Goal: Task Accomplishment & Management: Manage account settings

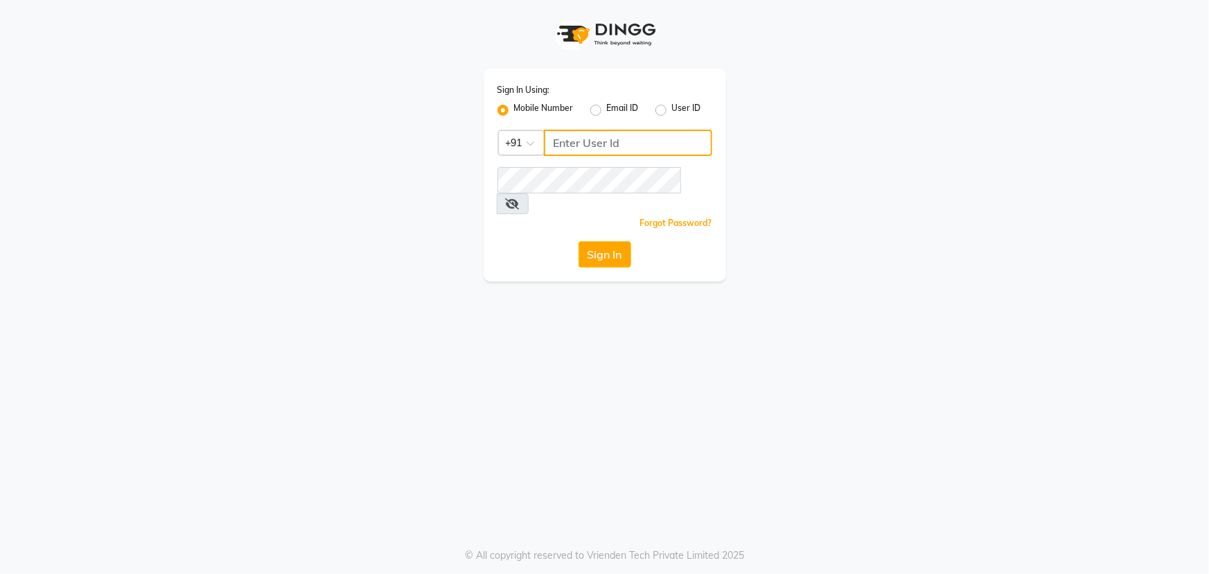
click at [575, 144] on input "Username" at bounding box center [628, 143] width 168 height 26
type input "9606078825"
click at [520, 198] on icon at bounding box center [513, 203] width 14 height 11
click at [606, 241] on button "Sign In" at bounding box center [604, 254] width 53 height 26
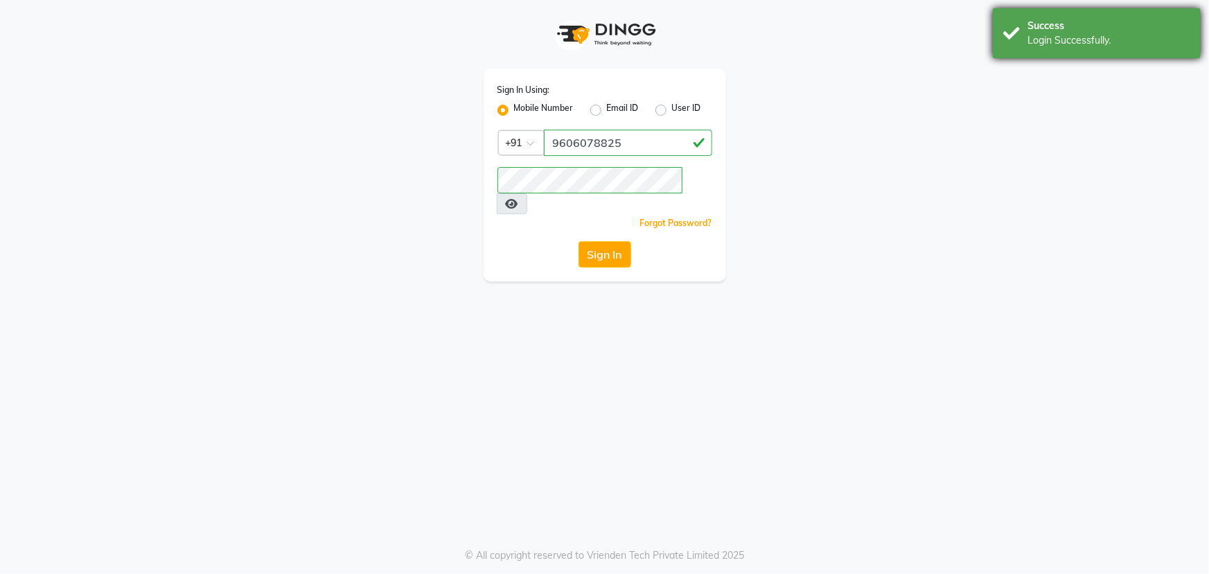
select select "90"
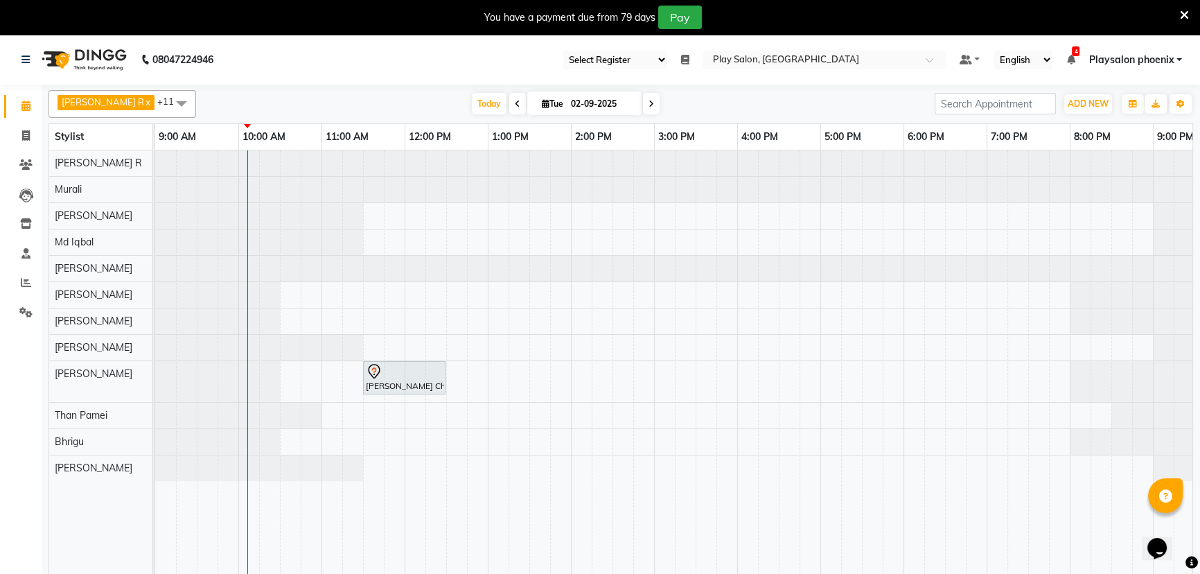
click at [689, 59] on icon at bounding box center [685, 60] width 8 height 10
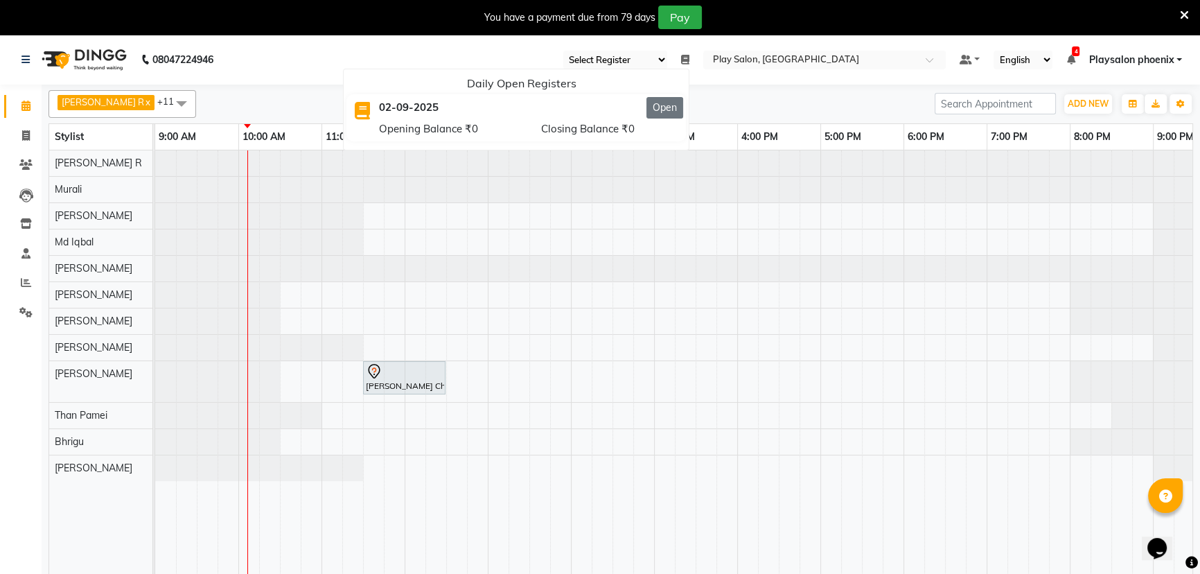
click at [668, 110] on button "Open" at bounding box center [664, 107] width 37 height 21
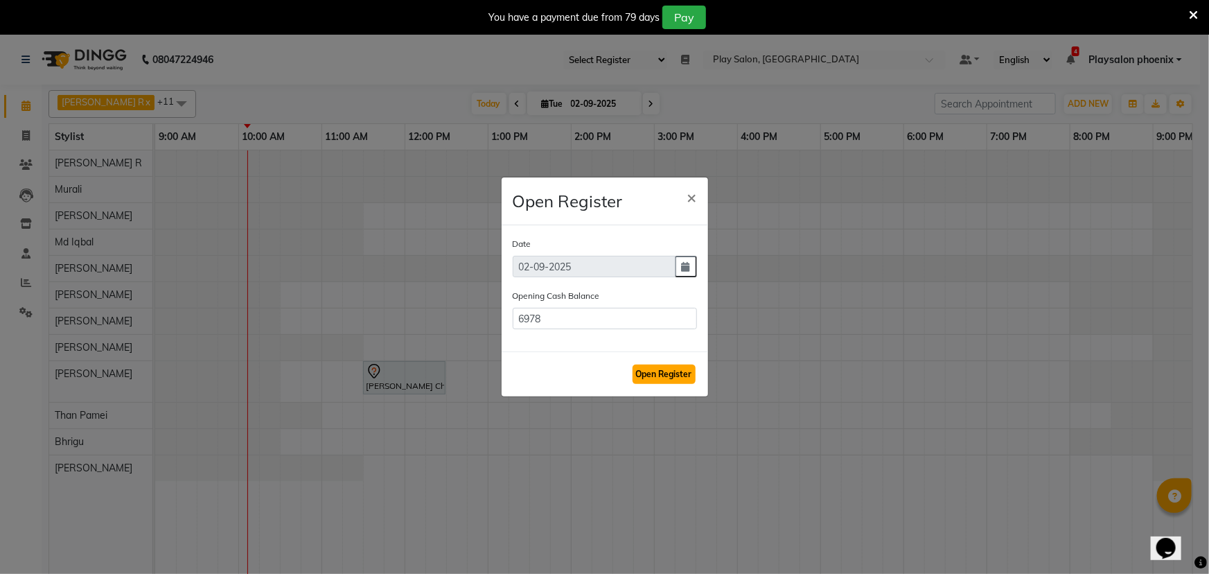
click at [661, 378] on button "Open Register" at bounding box center [663, 373] width 63 height 19
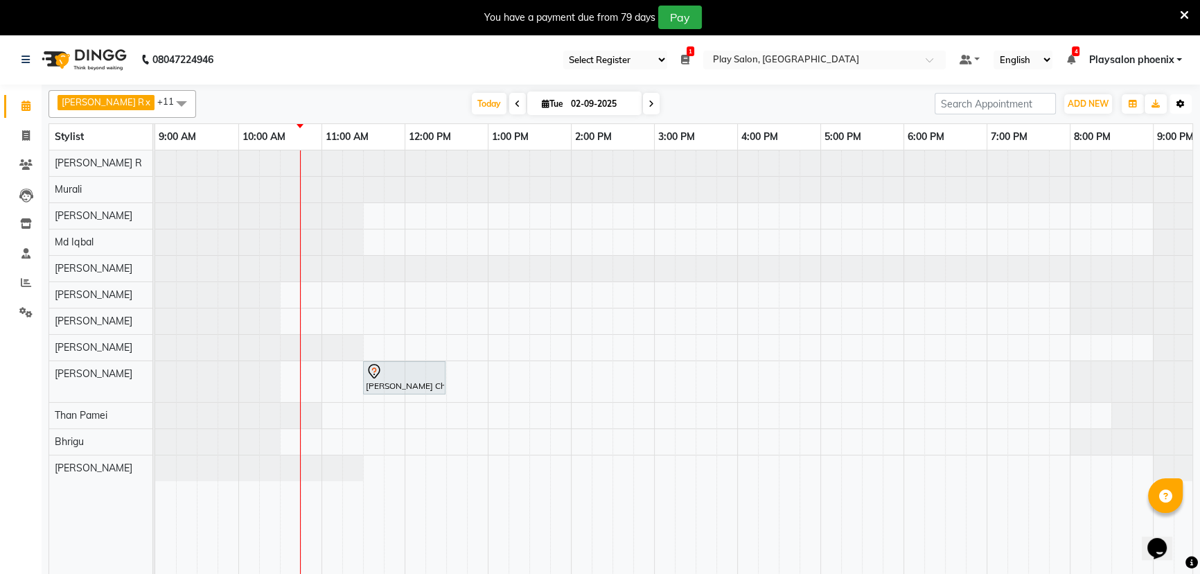
click at [1178, 103] on icon "button" at bounding box center [1180, 104] width 8 height 8
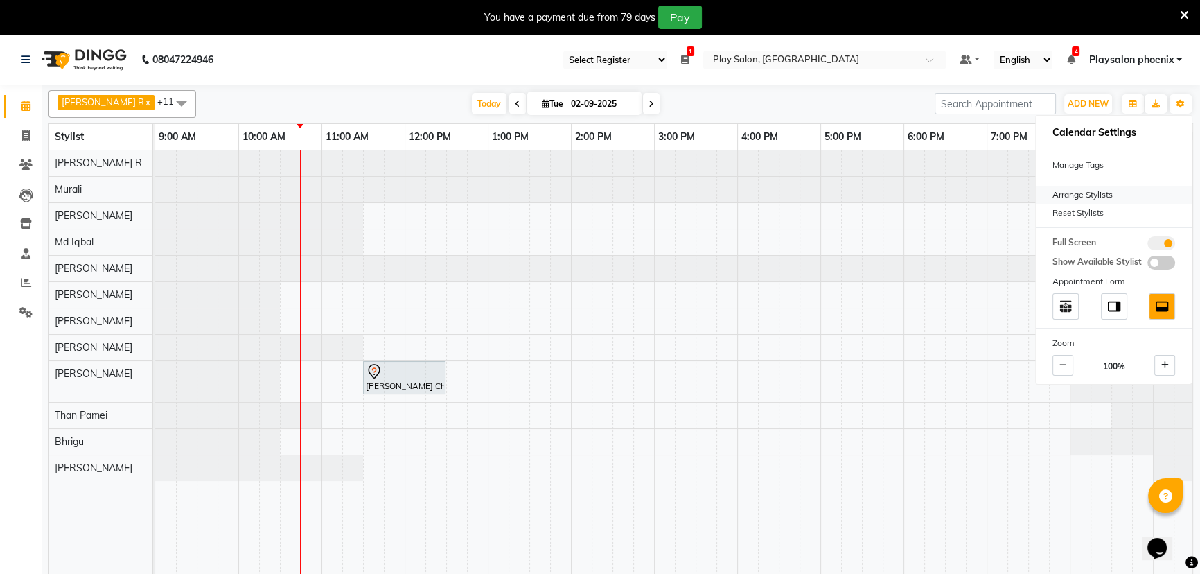
click at [1094, 190] on div "Arrange Stylists" at bounding box center [1114, 195] width 156 height 18
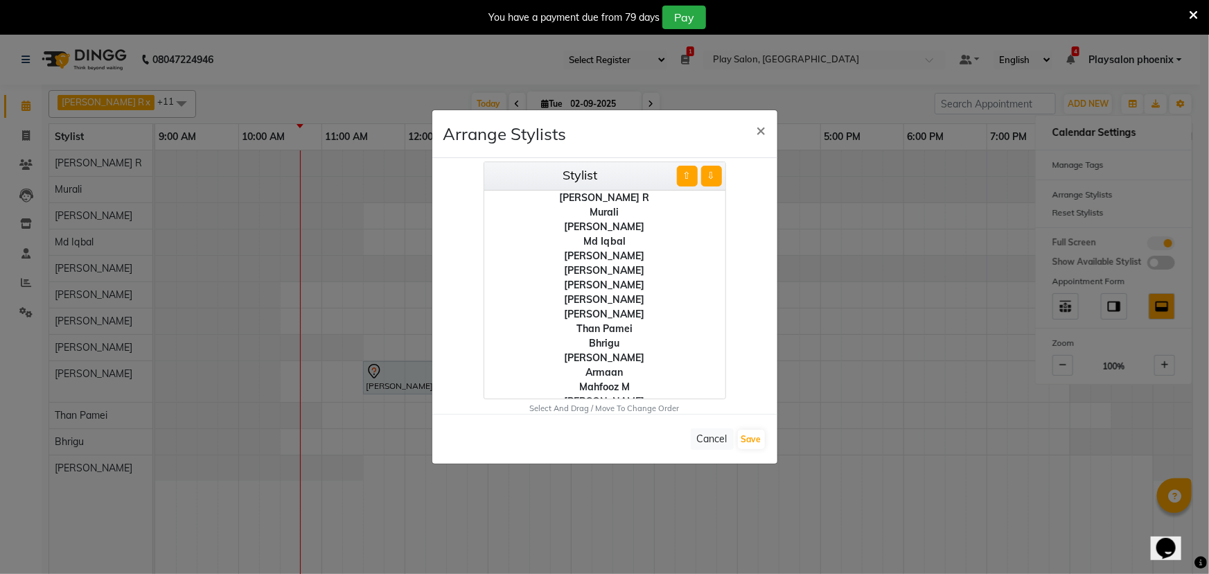
click at [618, 198] on div "[PERSON_NAME] R" at bounding box center [604, 198] width 241 height 15
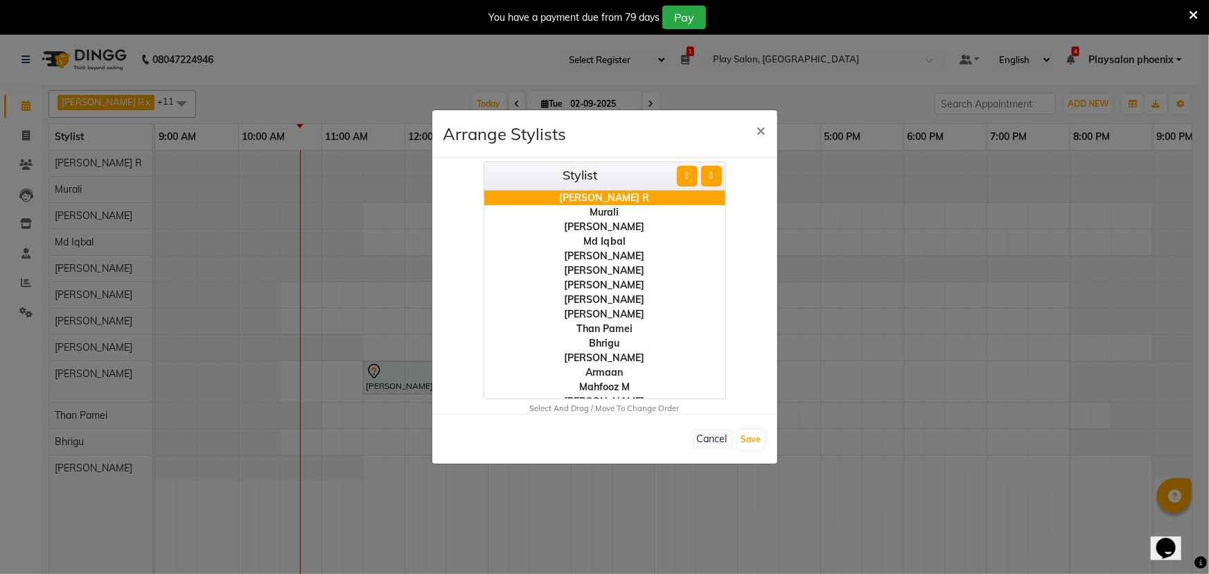
click at [609, 213] on div "Murali" at bounding box center [604, 212] width 241 height 15
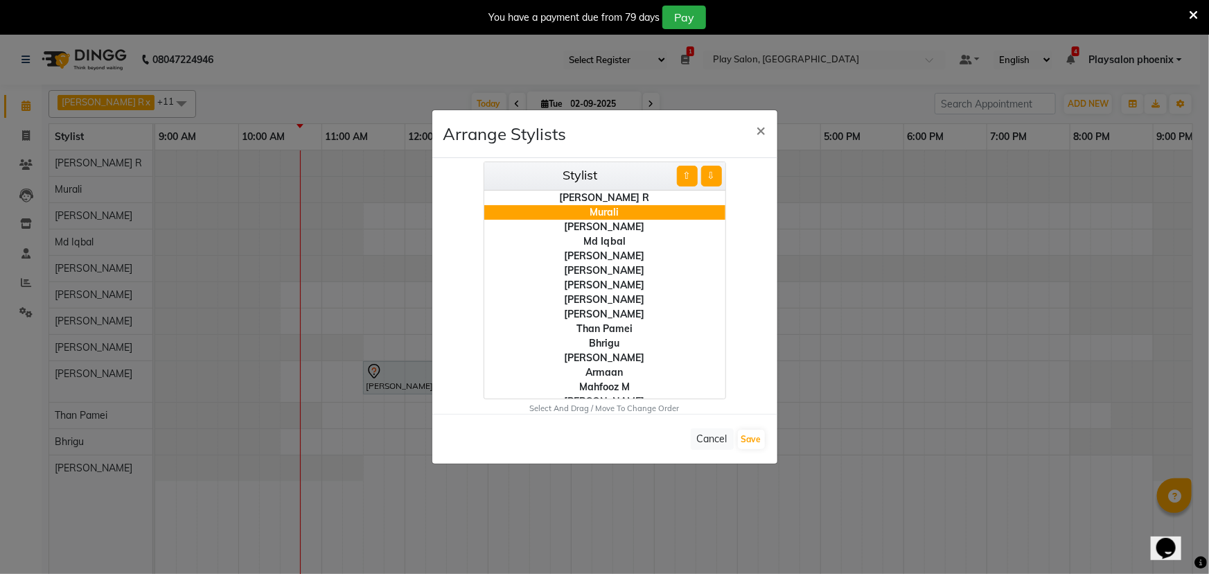
click at [603, 198] on div "[PERSON_NAME] R" at bounding box center [604, 198] width 241 height 15
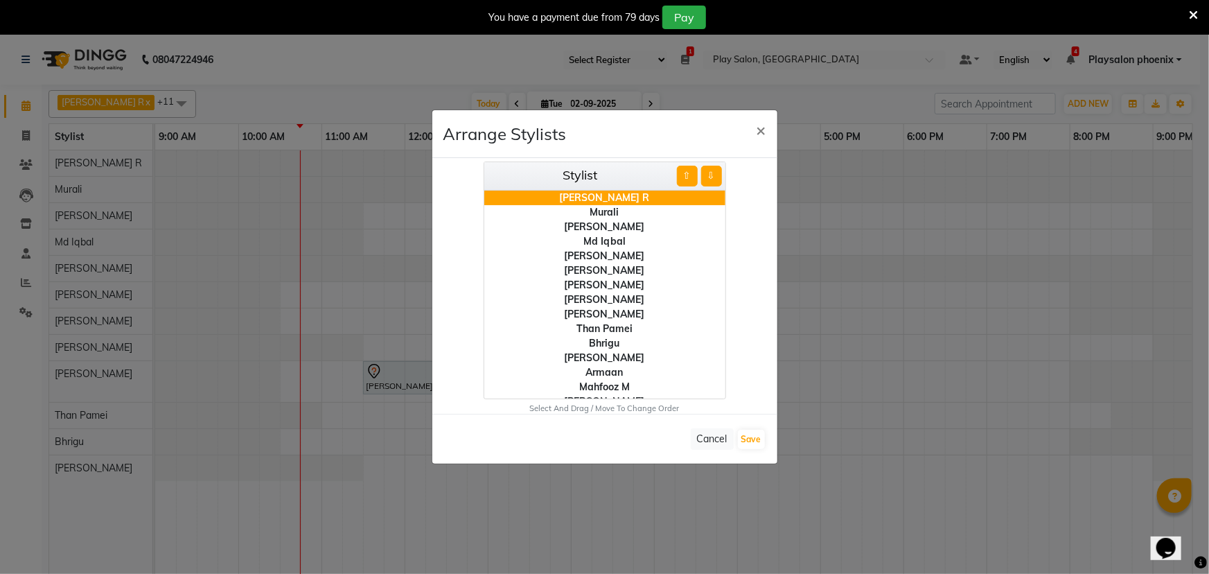
click at [601, 310] on div "[PERSON_NAME]" at bounding box center [604, 314] width 241 height 15
click at [589, 245] on div "[PERSON_NAME]" at bounding box center [604, 241] width 241 height 15
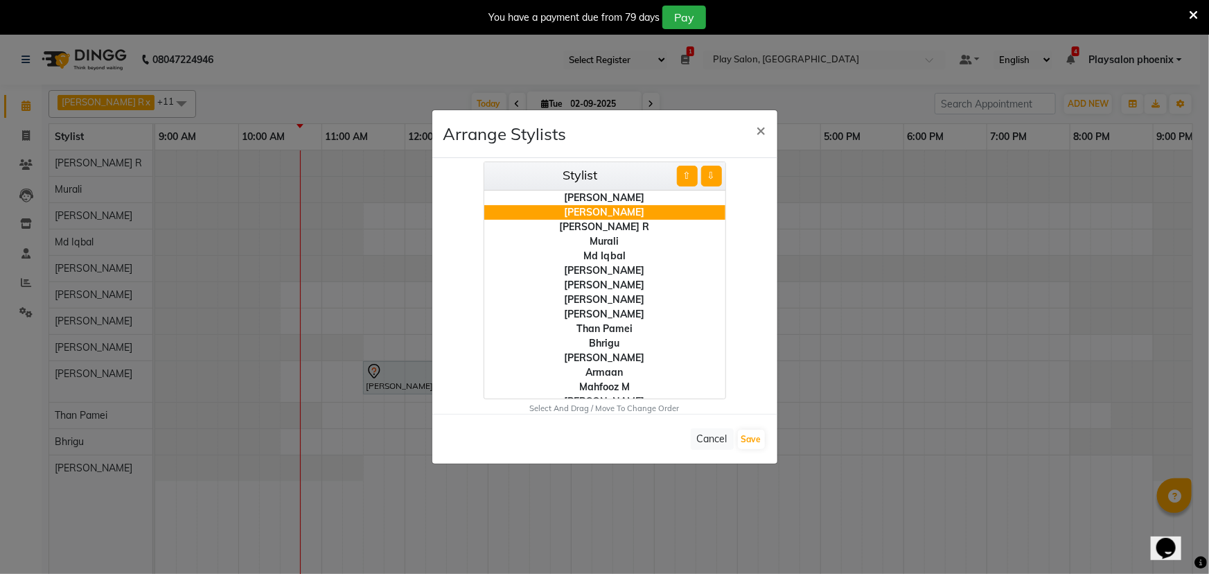
click at [593, 256] on div "Md Iqbal" at bounding box center [604, 256] width 241 height 15
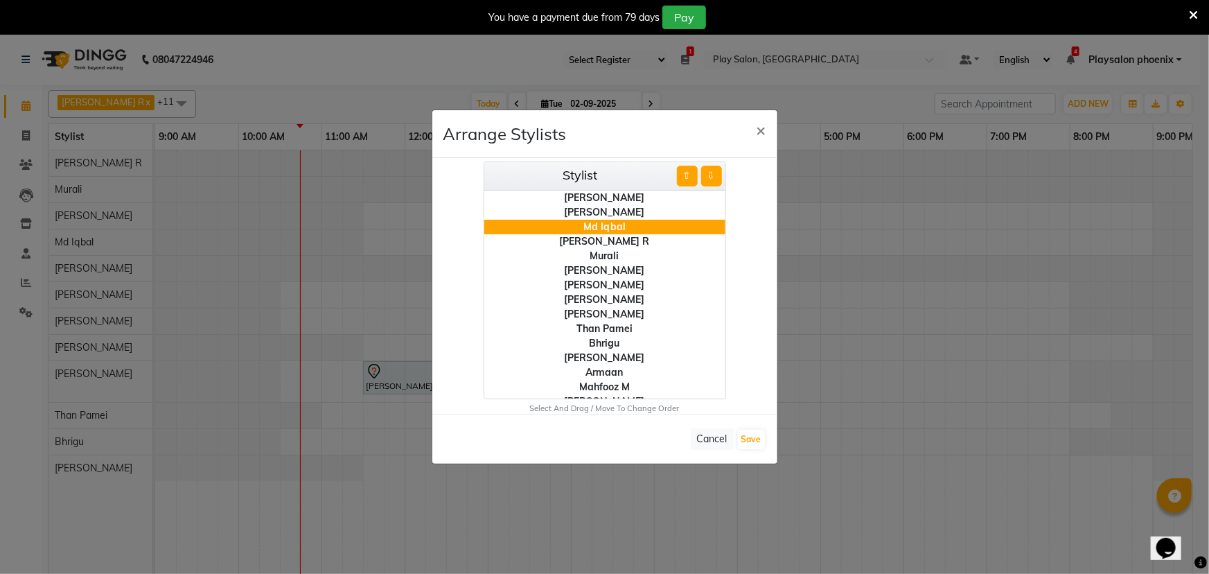
click at [594, 283] on div "[PERSON_NAME]" at bounding box center [604, 285] width 241 height 15
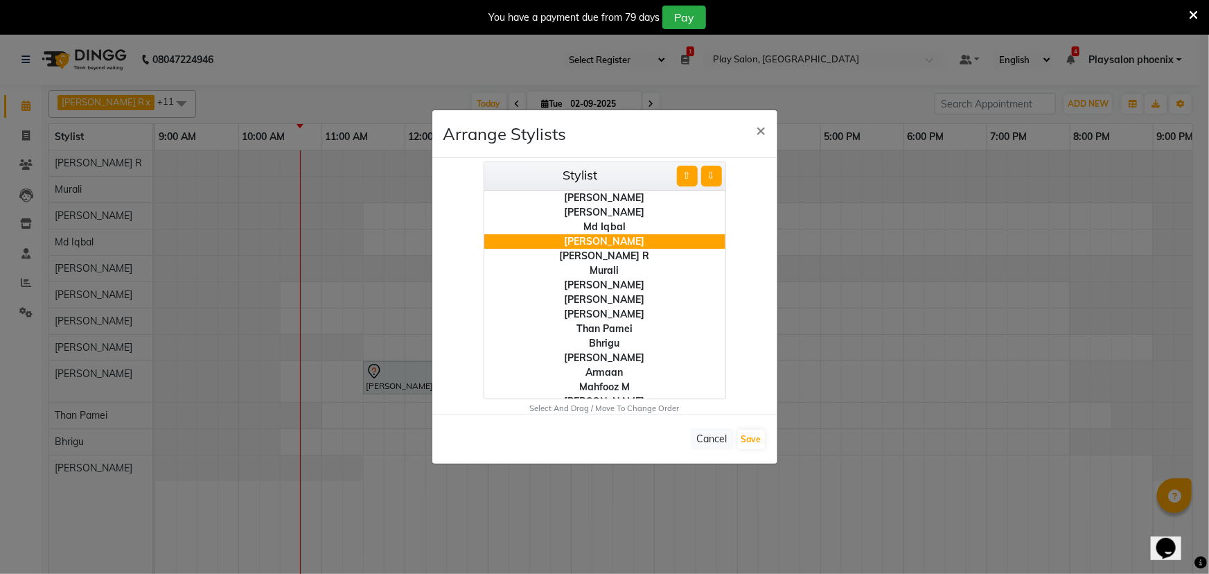
click at [594, 326] on div "Than Pamei" at bounding box center [604, 328] width 241 height 15
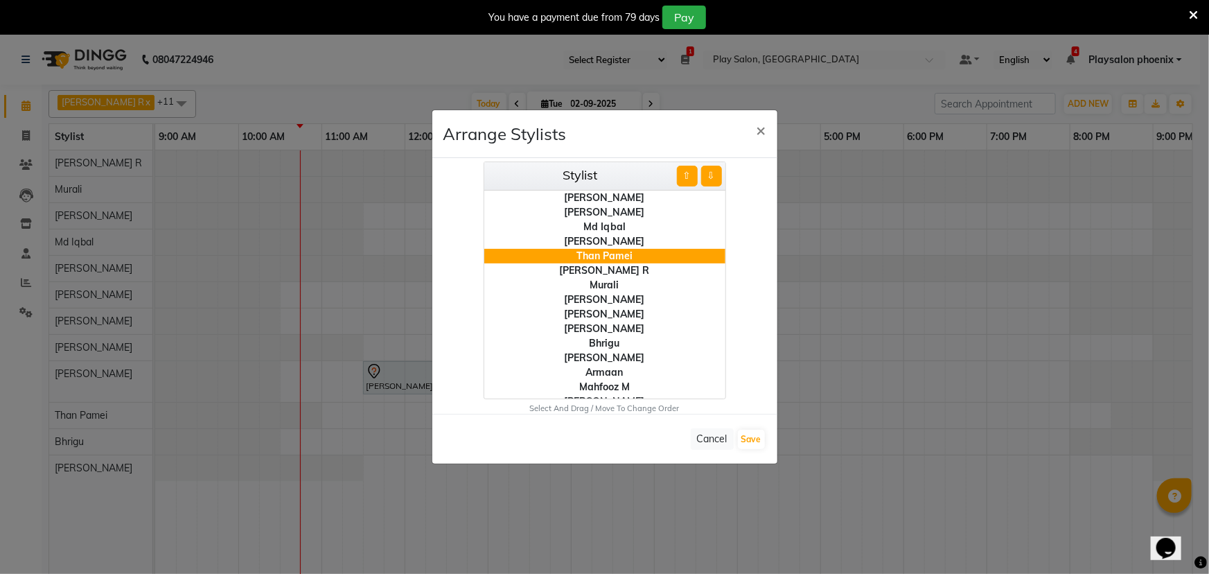
click at [601, 311] on div "[PERSON_NAME]" at bounding box center [604, 314] width 241 height 15
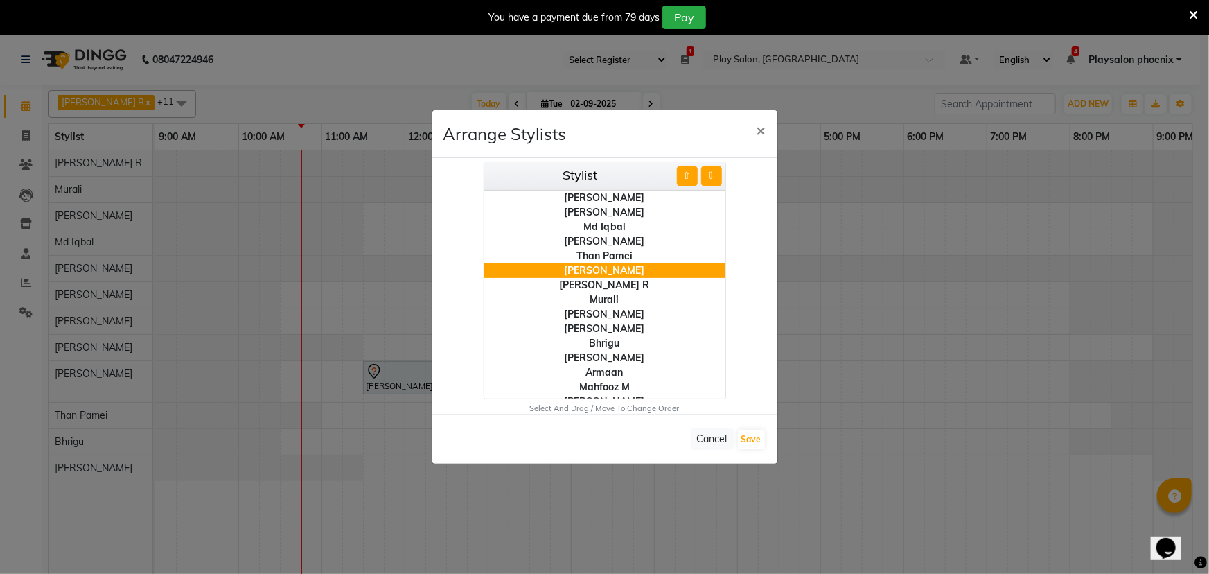
click at [599, 337] on div "Bhrigu" at bounding box center [604, 343] width 241 height 15
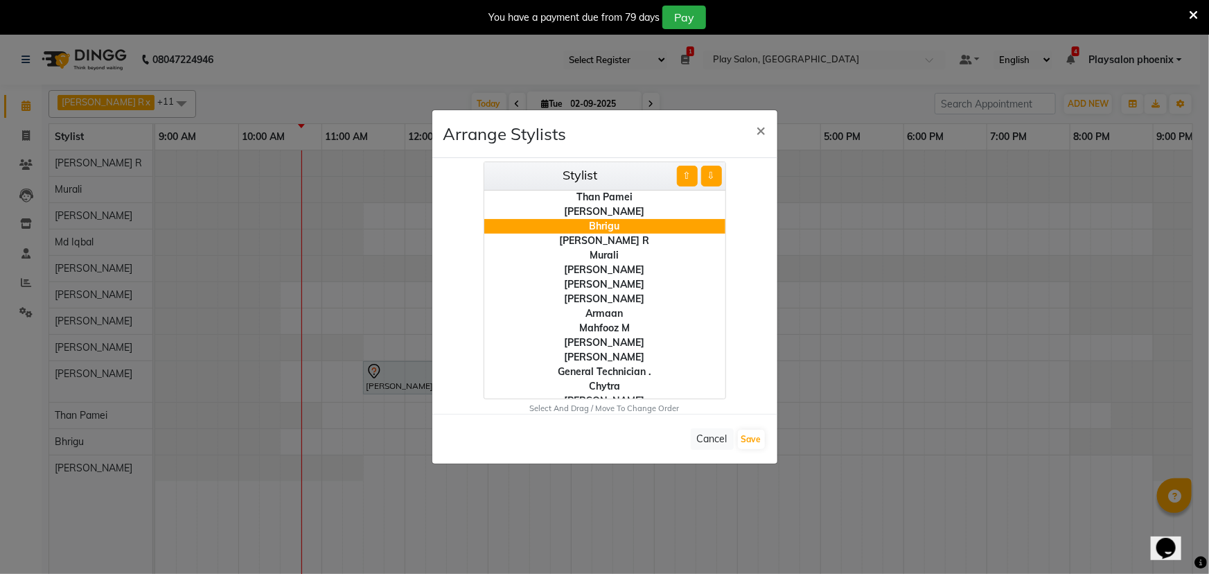
scroll to position [69, 0]
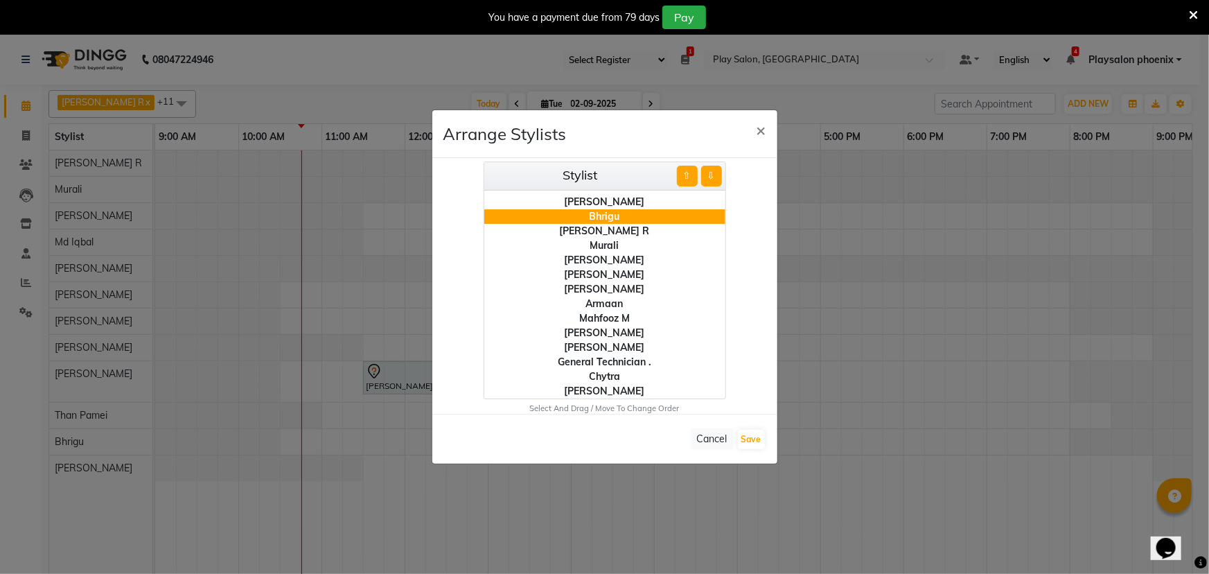
click at [608, 276] on div "[PERSON_NAME]" at bounding box center [604, 274] width 241 height 15
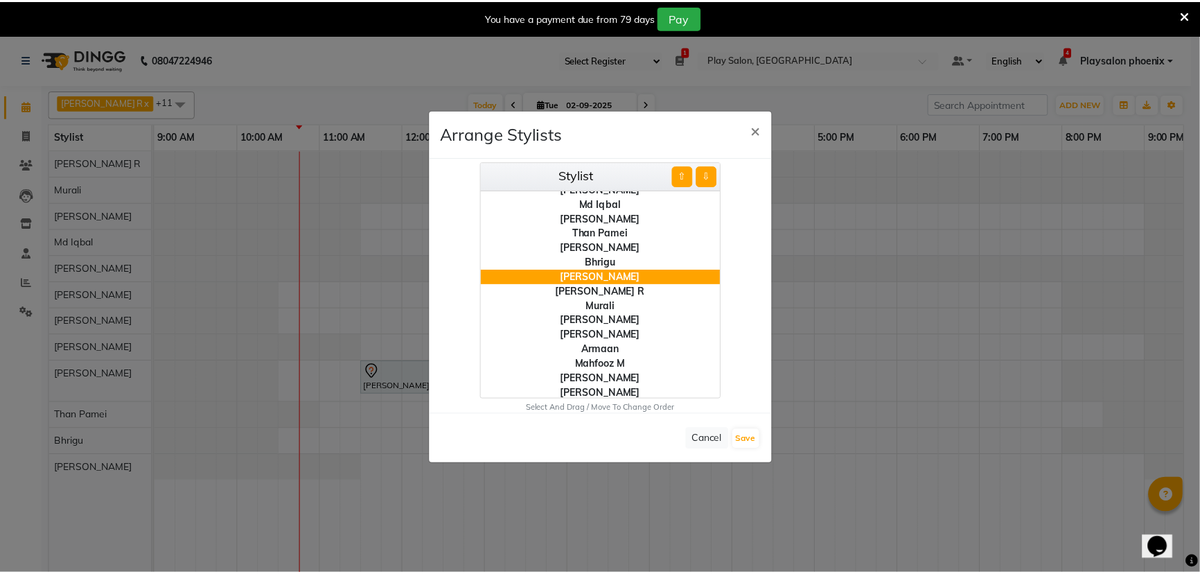
scroll to position [0, 0]
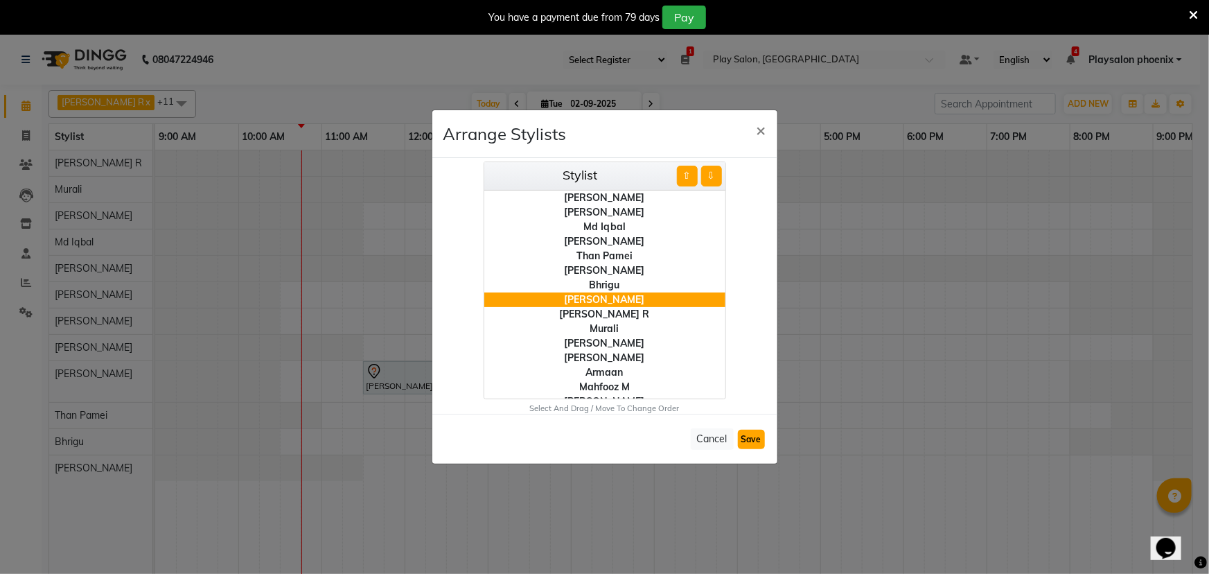
click at [749, 438] on button "Save" at bounding box center [751, 439] width 27 height 19
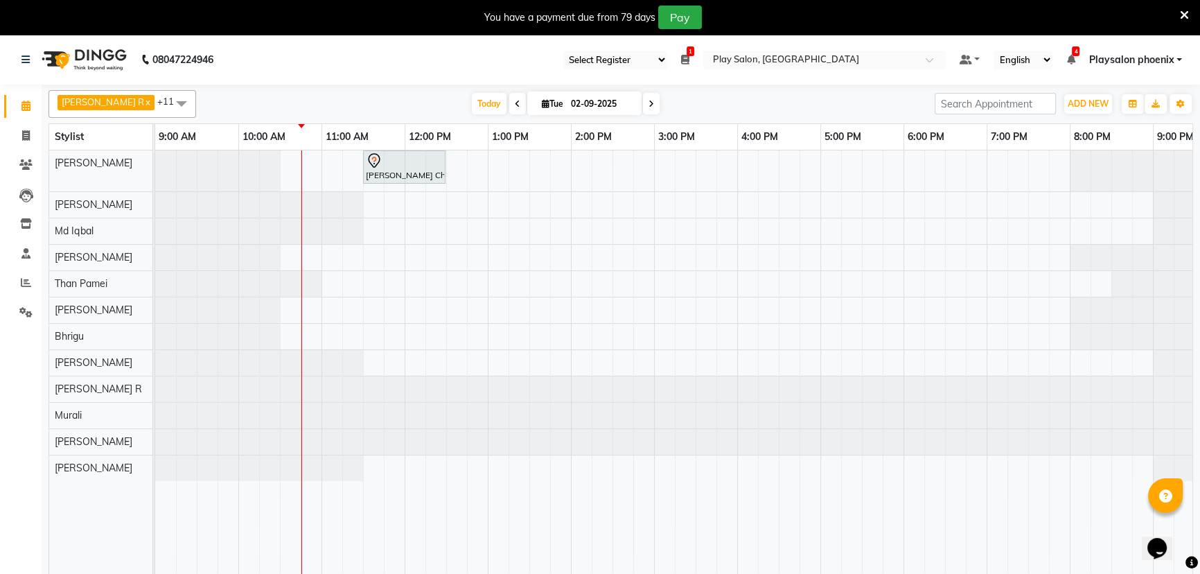
click at [515, 104] on icon at bounding box center [518, 104] width 6 height 8
type input "[DATE]"
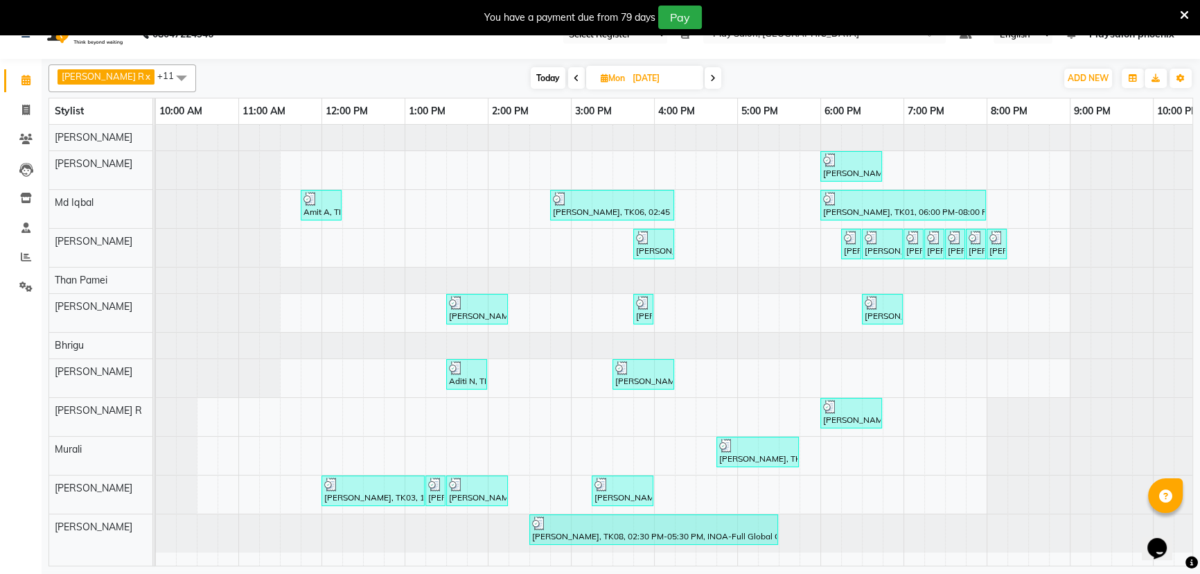
scroll to position [35, 0]
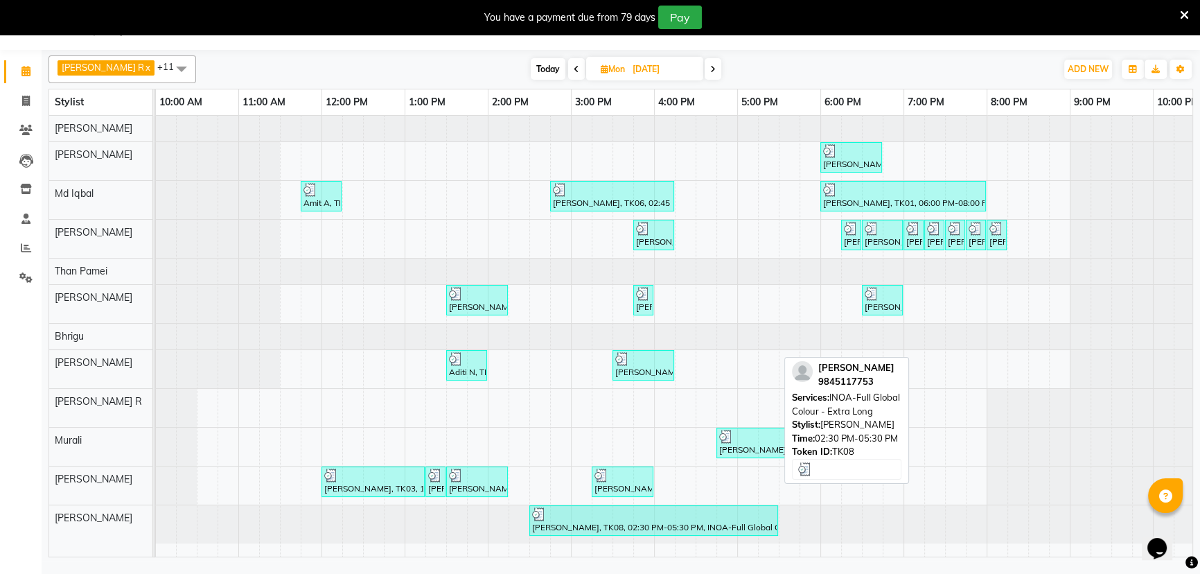
click at [672, 520] on div "[PERSON_NAME], TK08, 02:30 PM-05:30 PM, INOA-Full Global Colour - Extra Long" at bounding box center [654, 520] width 246 height 26
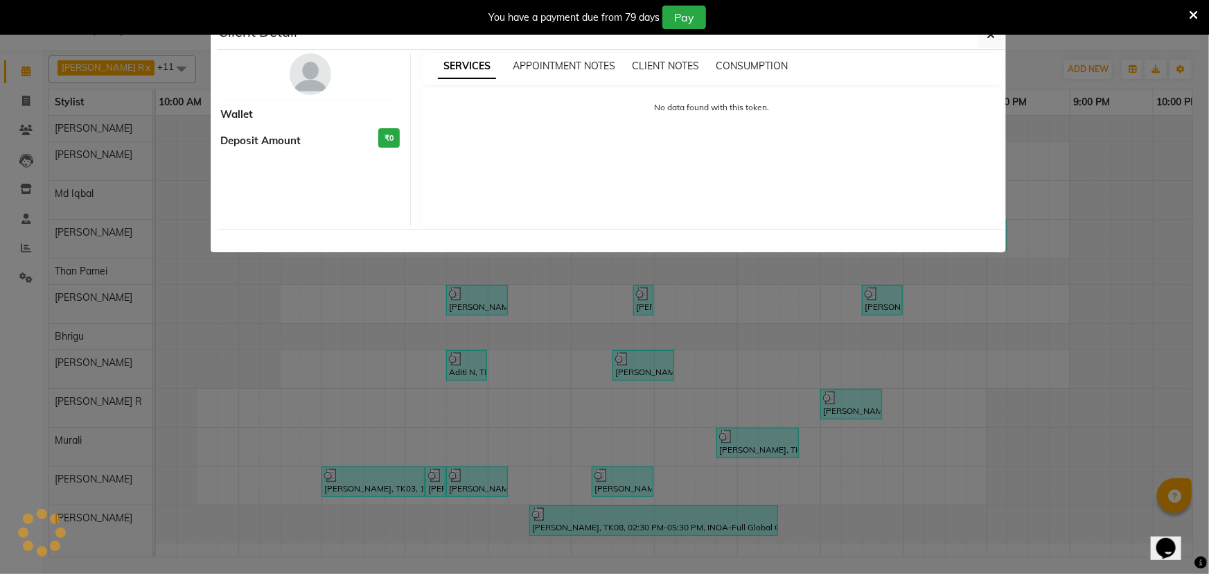
select select "3"
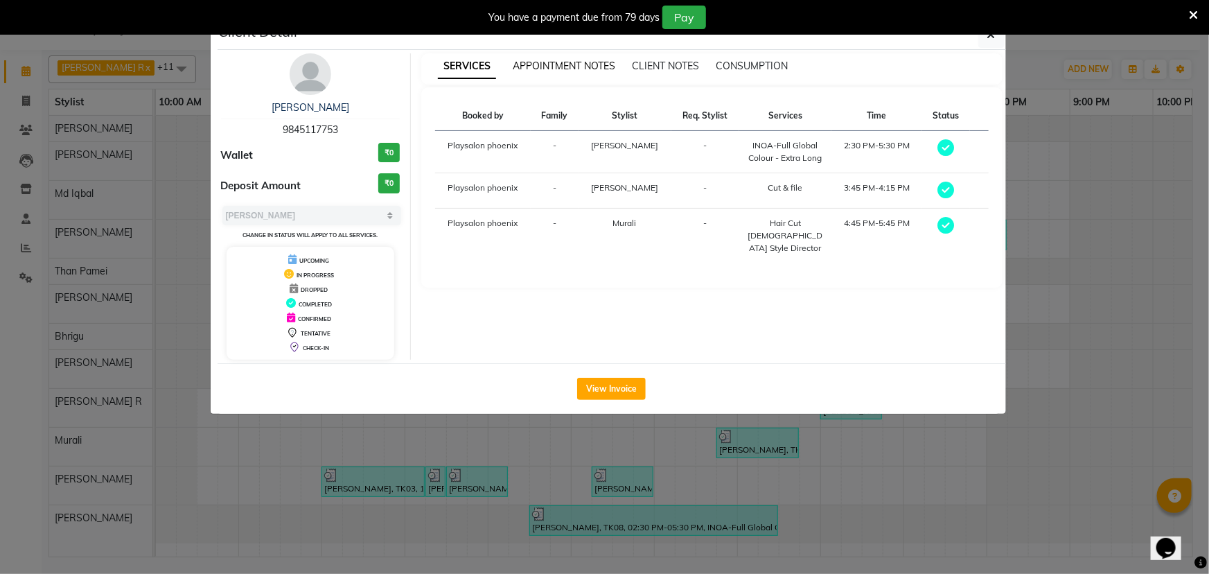
click at [606, 68] on span "APPOINTMENT NOTES" at bounding box center [564, 66] width 103 height 12
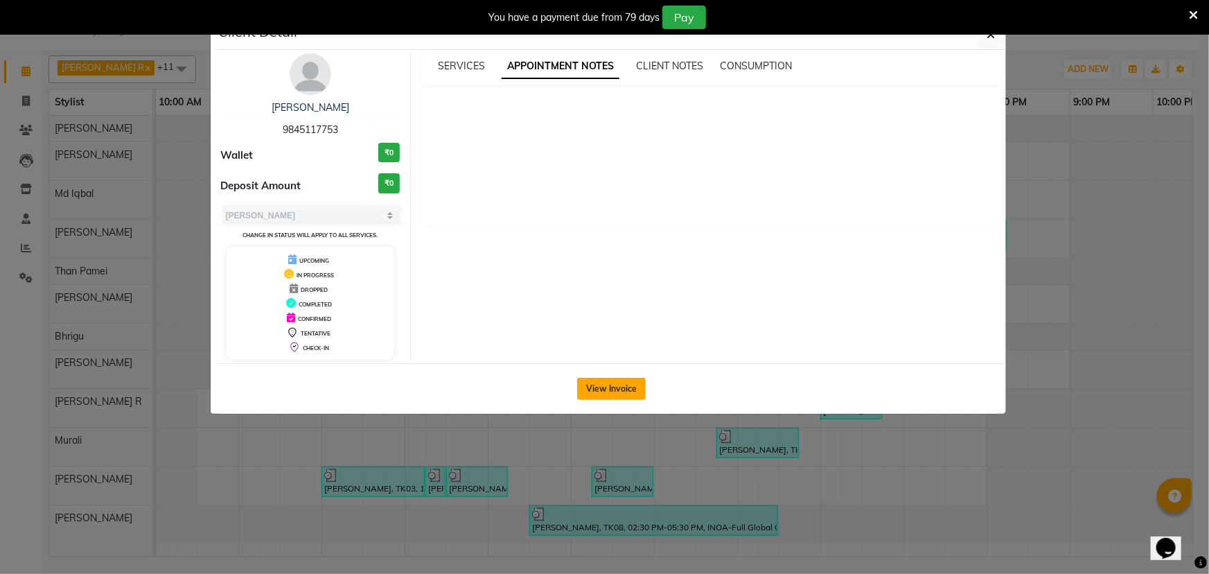
click at [618, 387] on button "View Invoice" at bounding box center [611, 389] width 69 height 22
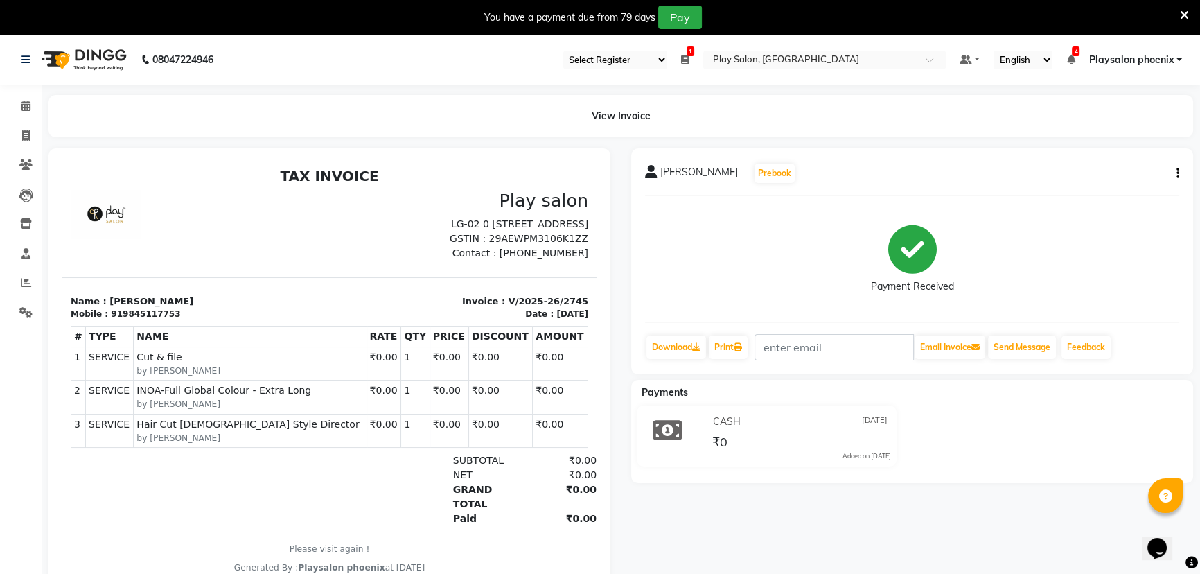
click at [1176, 173] on icon "button" at bounding box center [1177, 173] width 3 height 1
click at [26, 107] on icon at bounding box center [25, 105] width 9 height 10
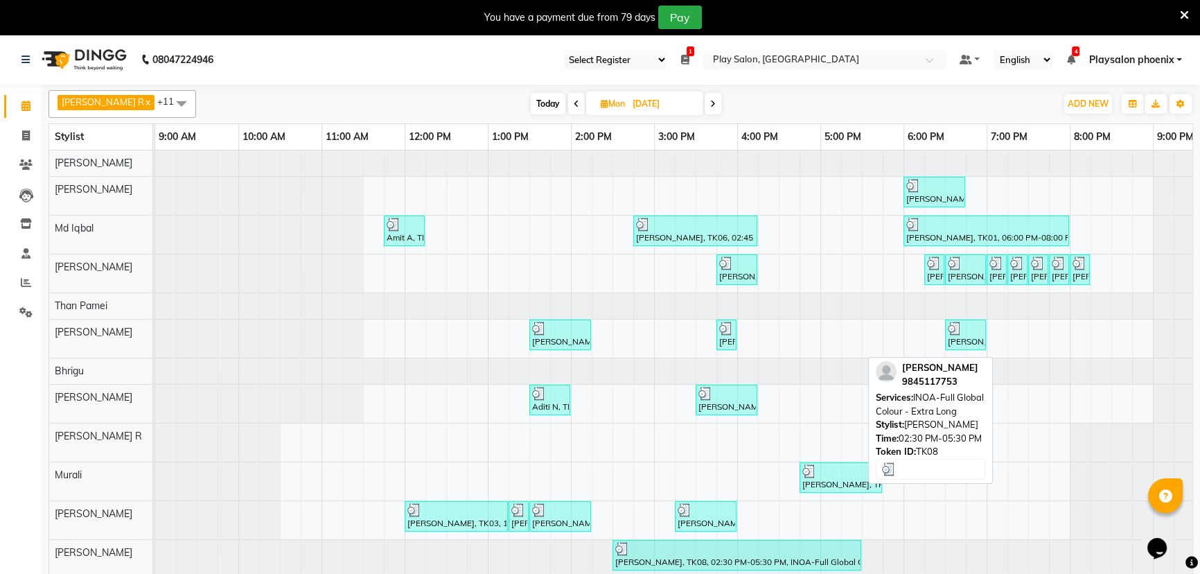
click at [658, 547] on div at bounding box center [736, 549] width 243 height 14
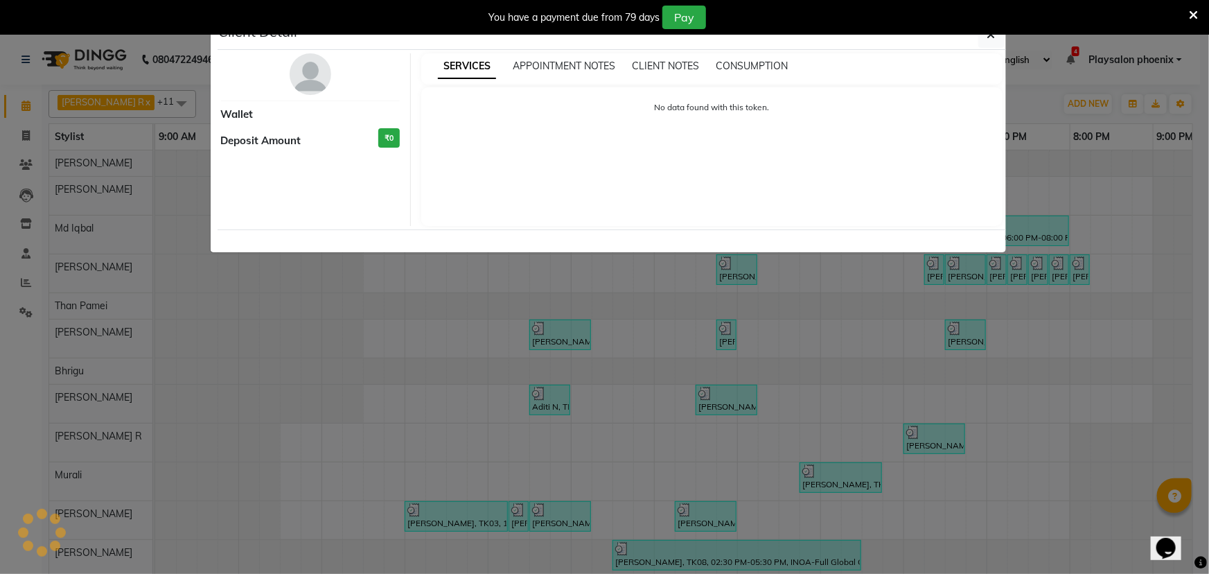
select select "3"
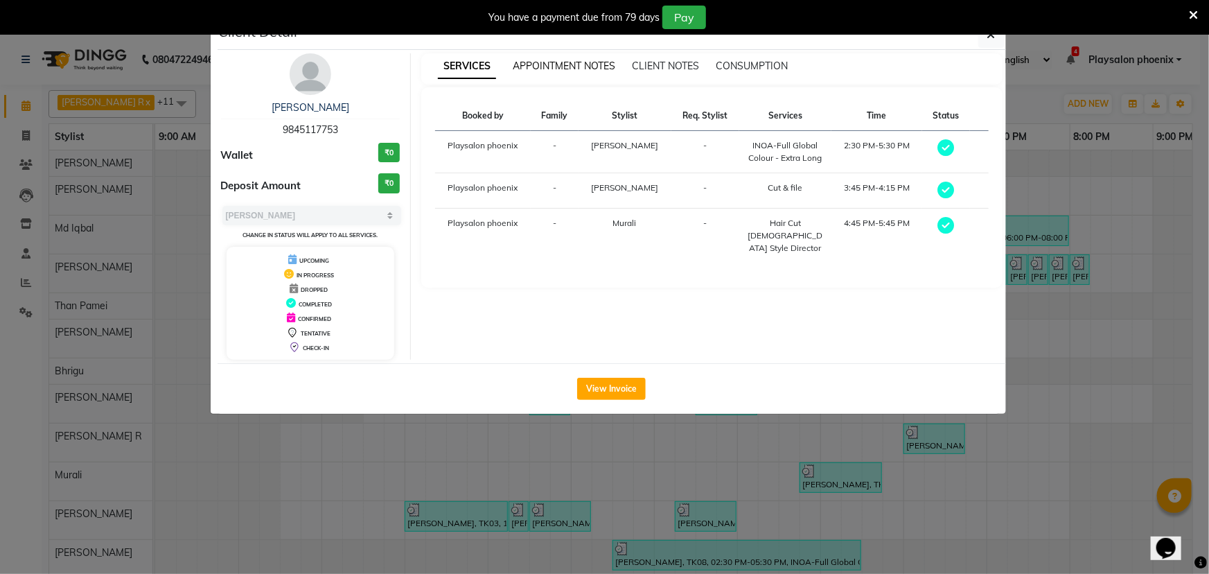
click at [574, 68] on span "APPOINTMENT NOTES" at bounding box center [564, 66] width 103 height 12
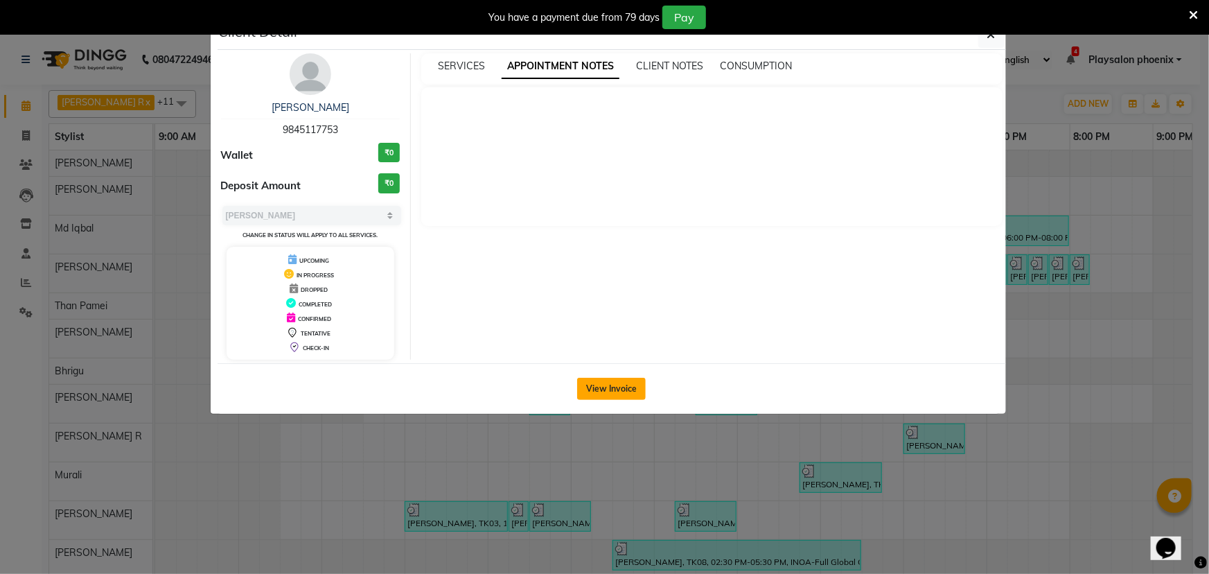
click at [606, 388] on button "View Invoice" at bounding box center [611, 389] width 69 height 22
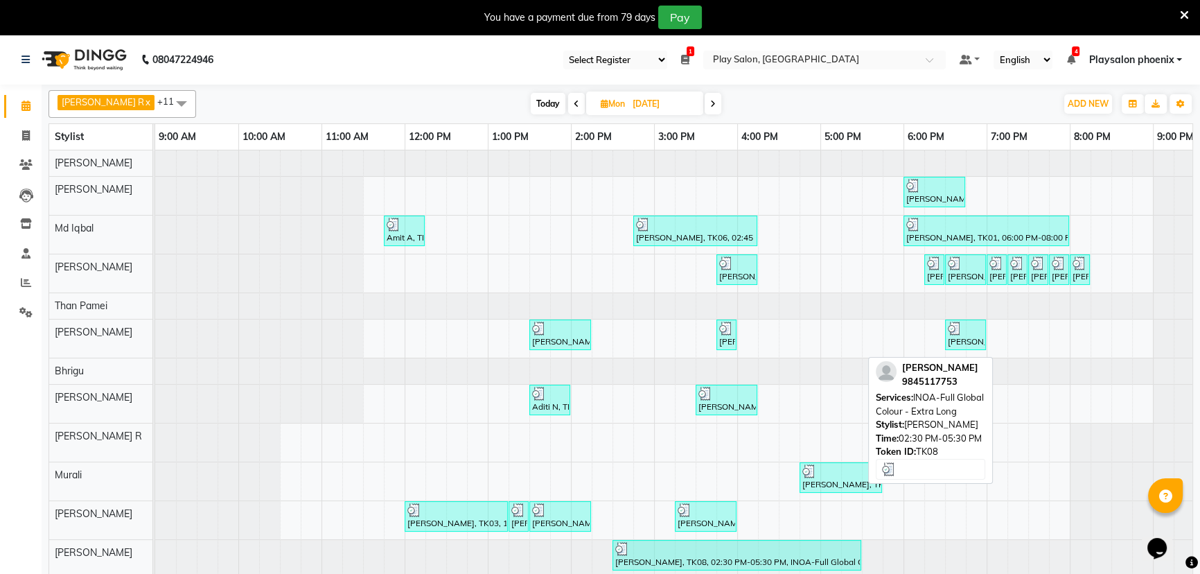
click at [734, 547] on div at bounding box center [736, 549] width 243 height 14
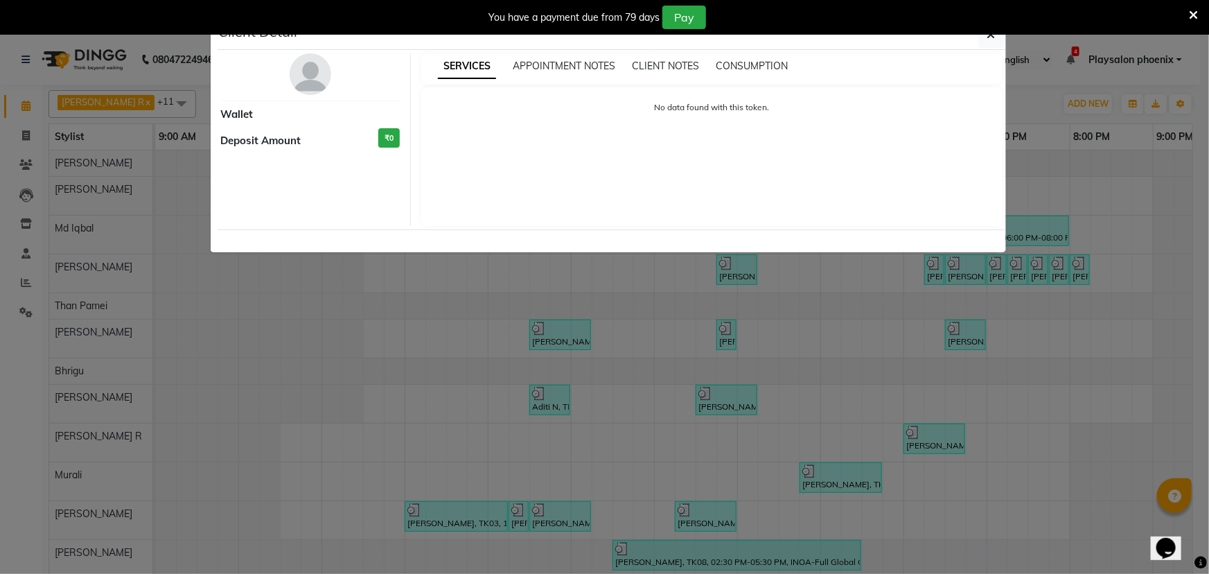
select select "3"
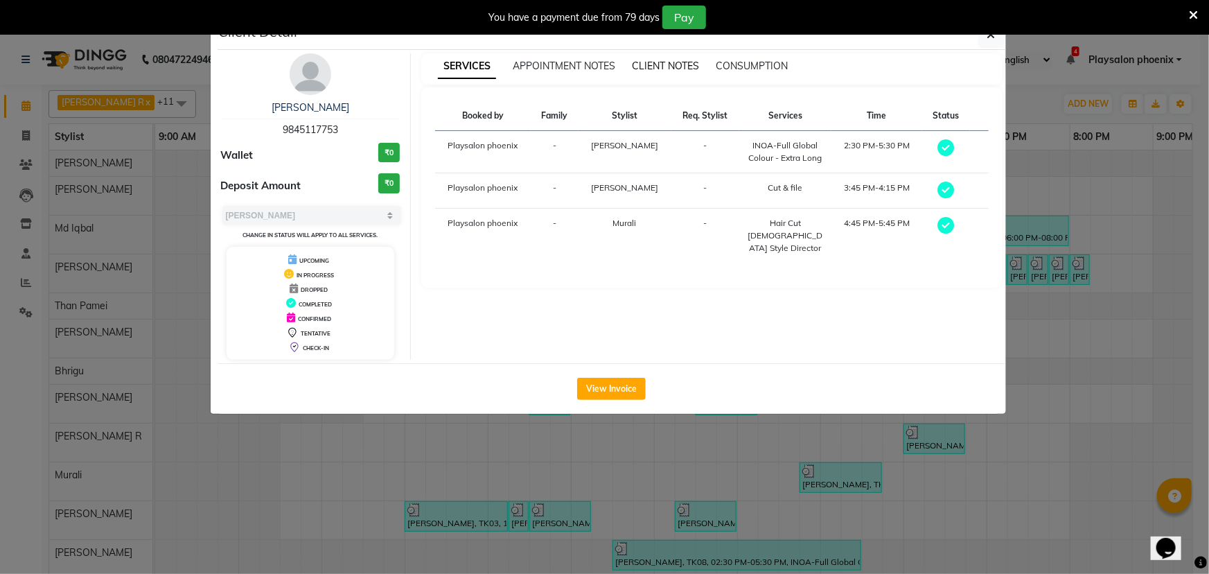
click at [670, 65] on span "CLIENT NOTES" at bounding box center [665, 66] width 67 height 12
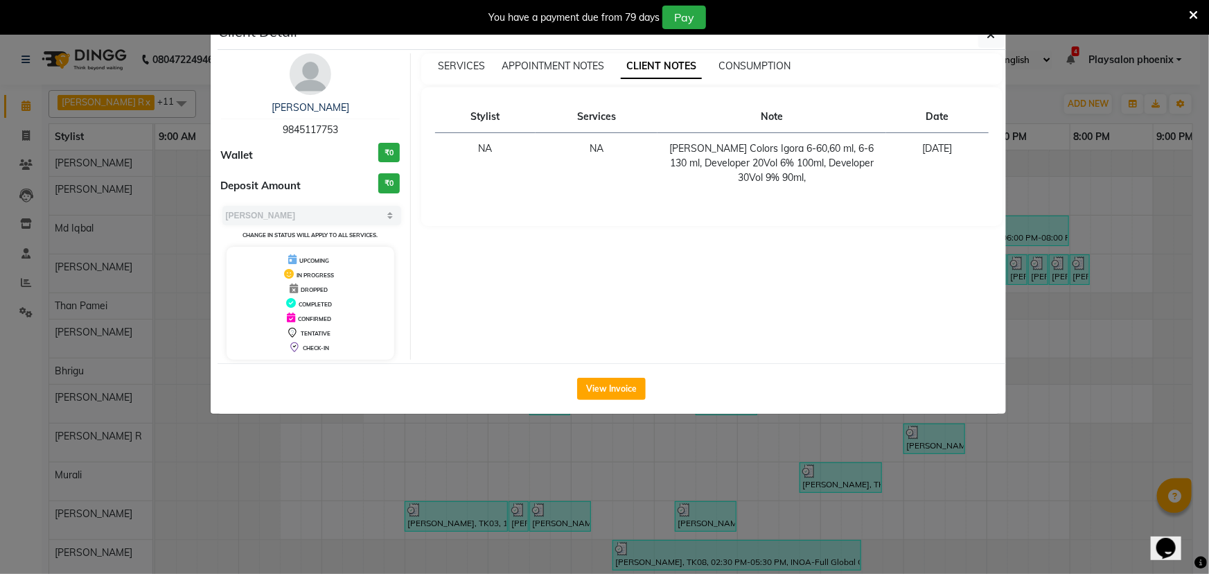
click at [1189, 17] on icon at bounding box center [1193, 15] width 9 height 12
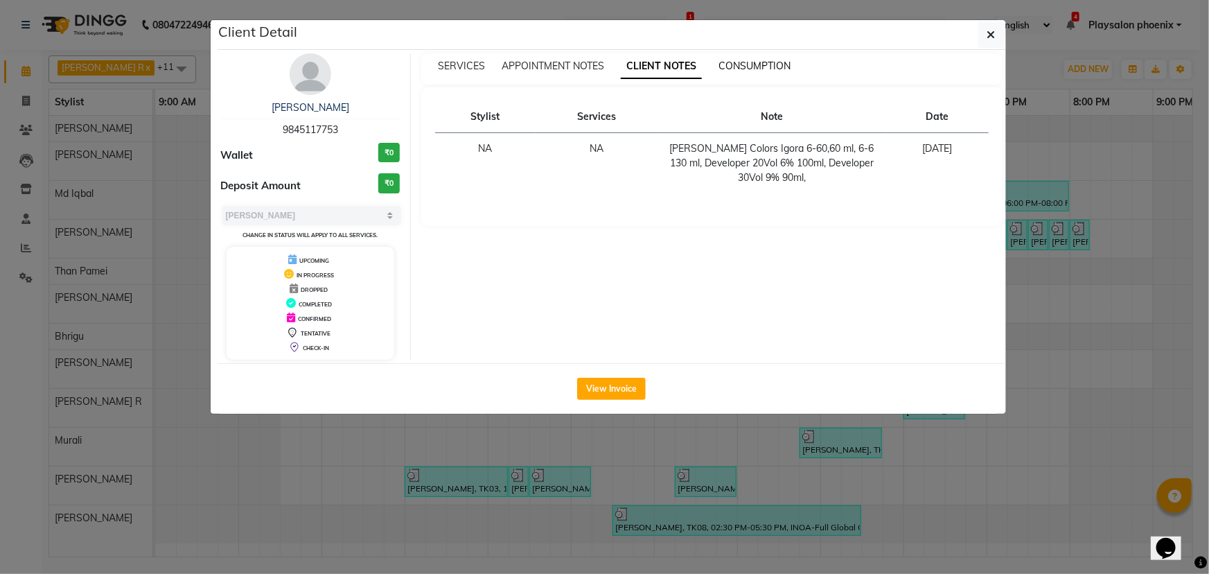
click at [748, 66] on span "CONSUMPTION" at bounding box center [754, 66] width 72 height 12
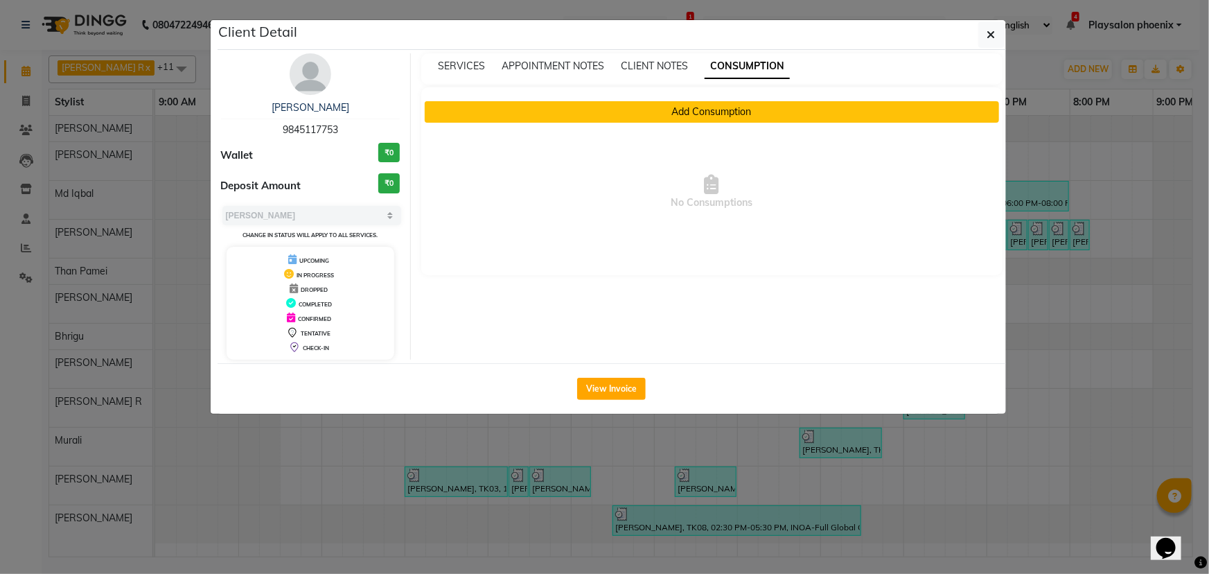
click at [712, 109] on button "Add Consumption" at bounding box center [712, 111] width 574 height 21
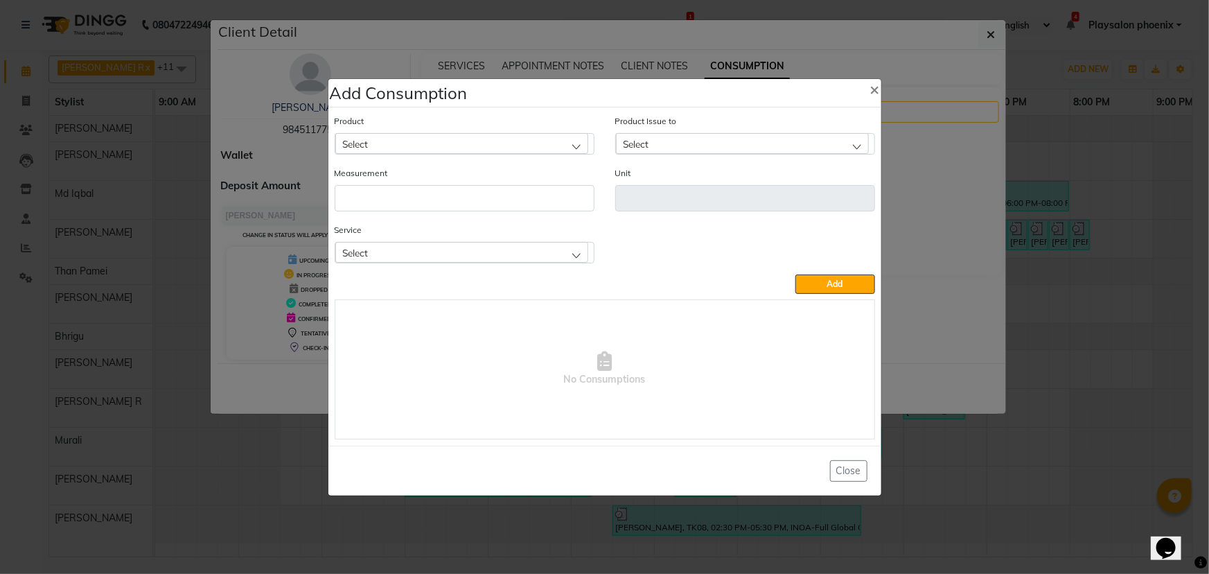
click at [404, 142] on div "Select" at bounding box center [461, 143] width 253 height 21
type input "6-6"
click at [402, 234] on li "IGORA 6-6" at bounding box center [464, 232] width 258 height 28
type input "ML"
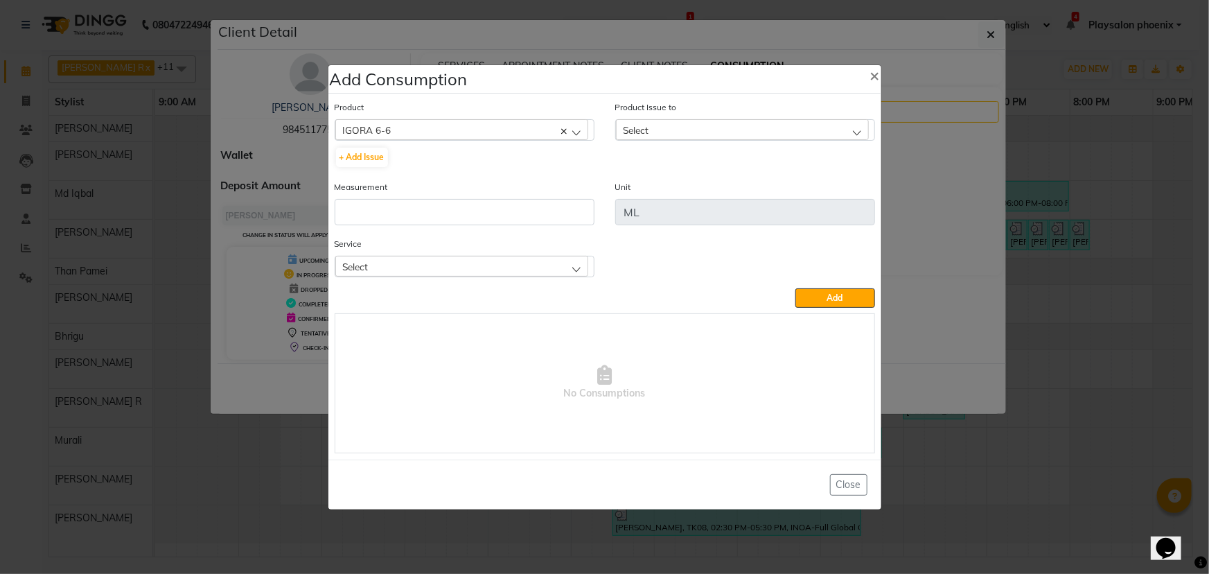
click at [693, 129] on div "Select" at bounding box center [742, 129] width 253 height 21
click at [353, 156] on button "+ Add Issue" at bounding box center [362, 157] width 52 height 19
select select
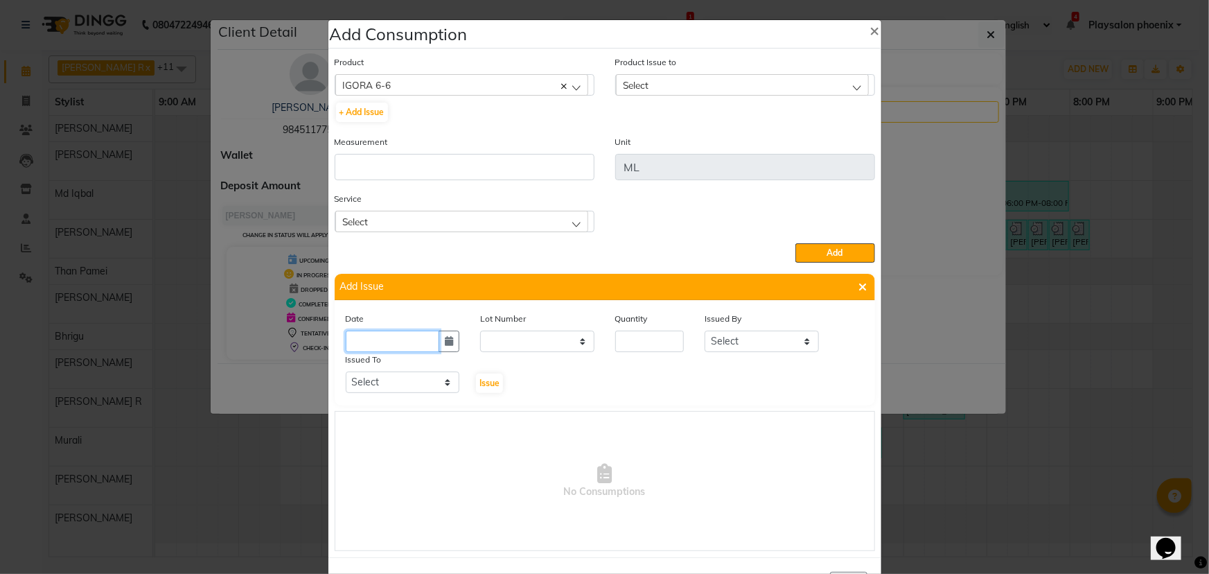
click at [409, 346] on input "text" at bounding box center [393, 340] width 94 height 21
select select "9"
select select "2025"
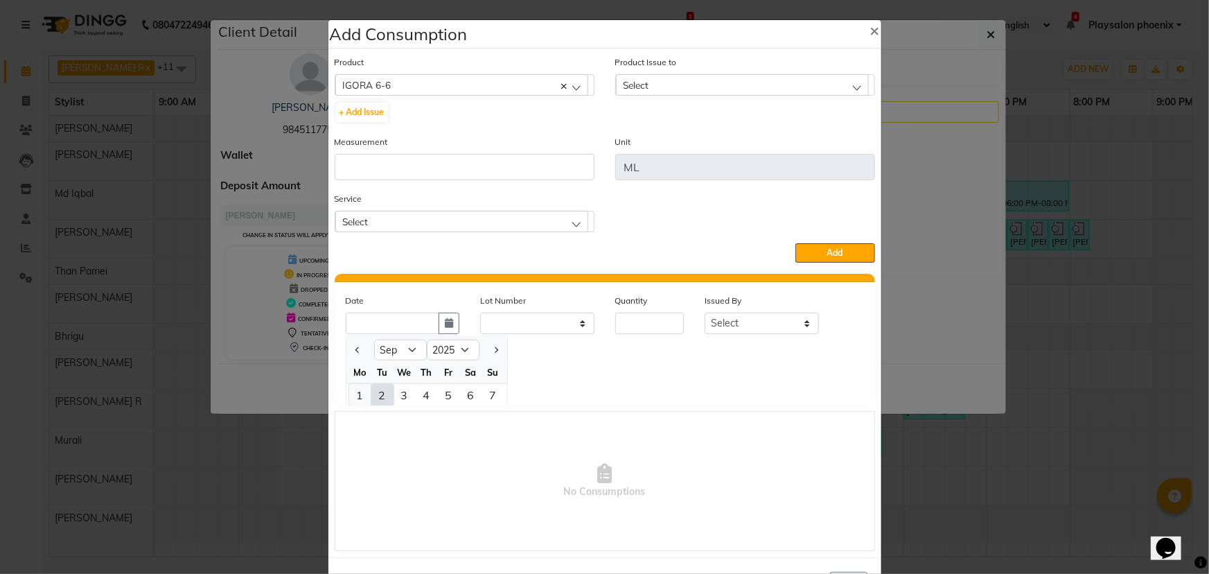
click at [353, 396] on div "1" at bounding box center [360, 395] width 22 height 22
type input "[DATE]"
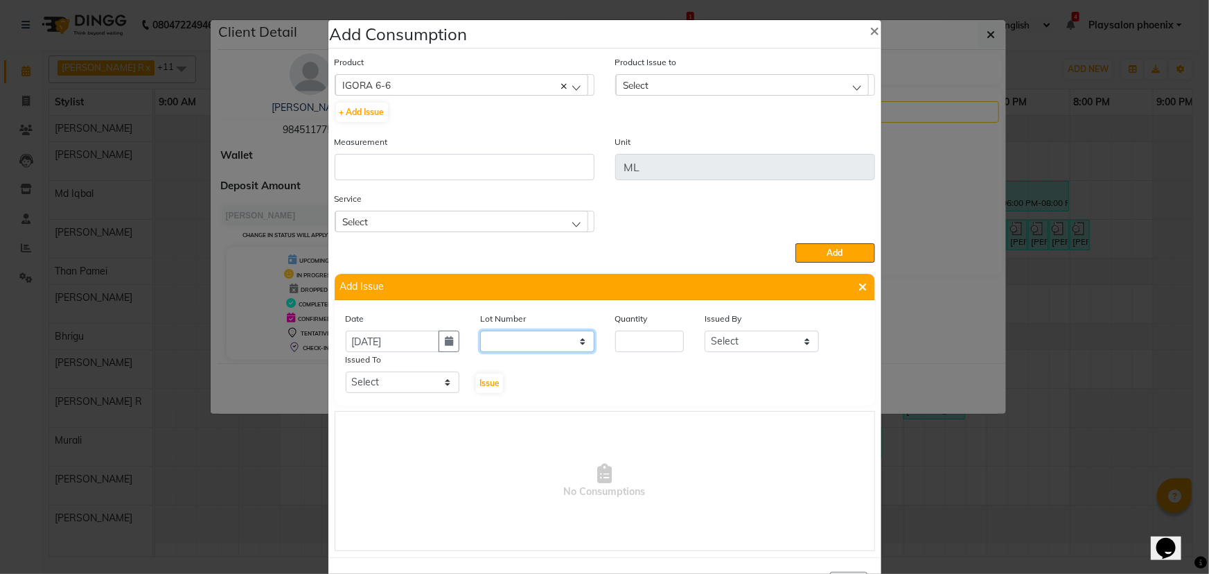
click at [516, 342] on select "None" at bounding box center [537, 340] width 114 height 21
click at [517, 342] on select "None" at bounding box center [537, 340] width 114 height 21
click at [638, 342] on input "number" at bounding box center [649, 340] width 69 height 21
click at [871, 30] on span "×" at bounding box center [875, 29] width 10 height 21
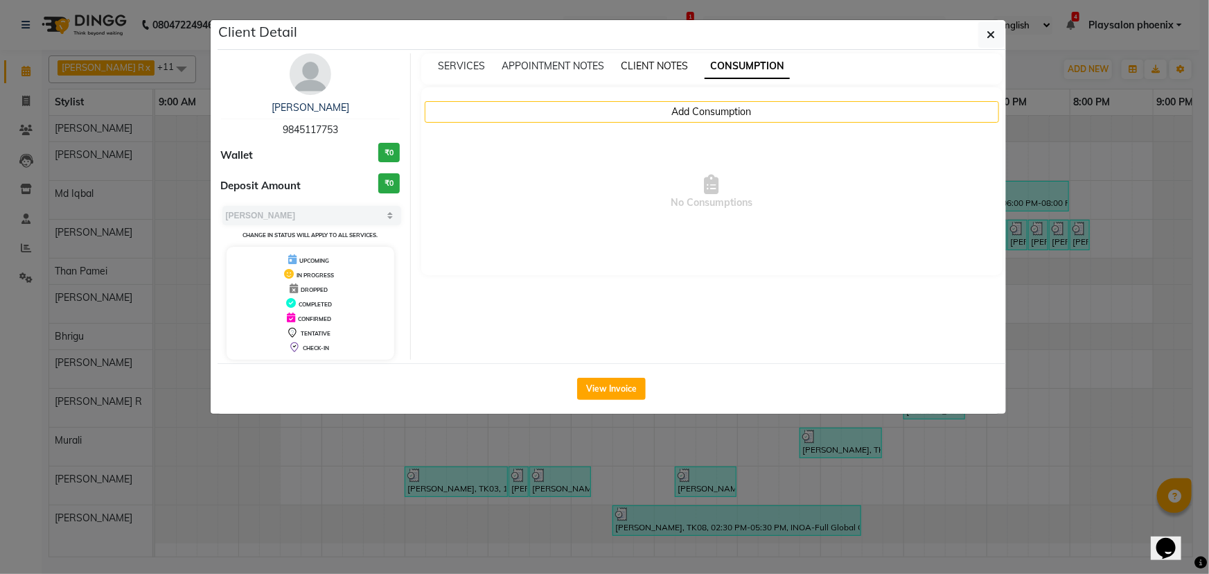
click at [642, 67] on span "CLIENT NOTES" at bounding box center [654, 66] width 67 height 12
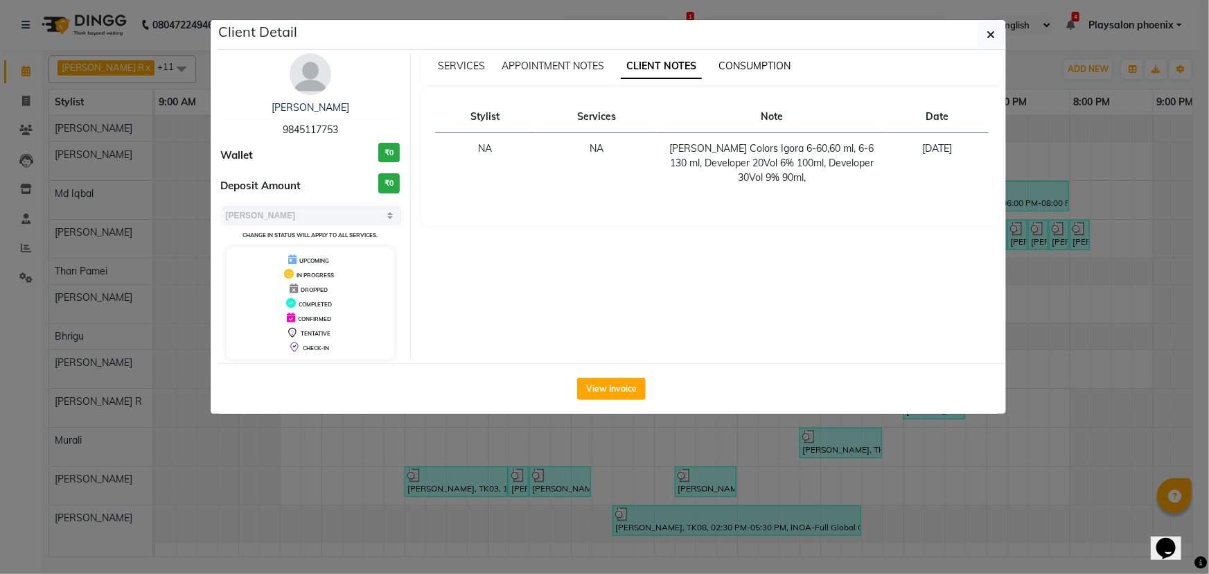
click at [747, 62] on span "CONSUMPTION" at bounding box center [754, 66] width 72 height 12
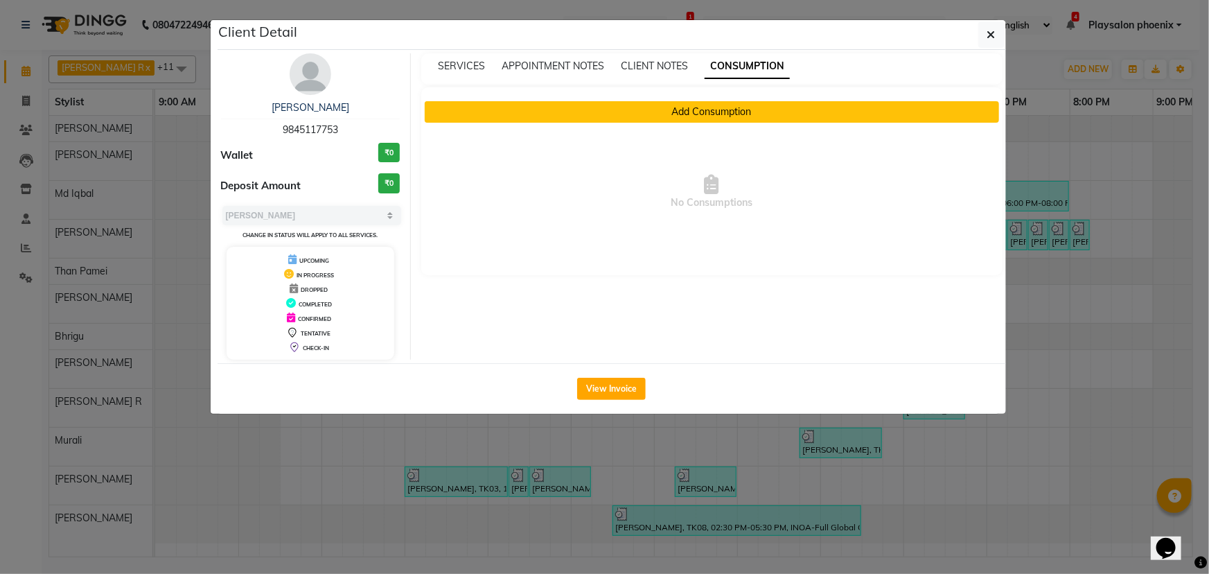
click at [681, 116] on button "Add Consumption" at bounding box center [712, 111] width 574 height 21
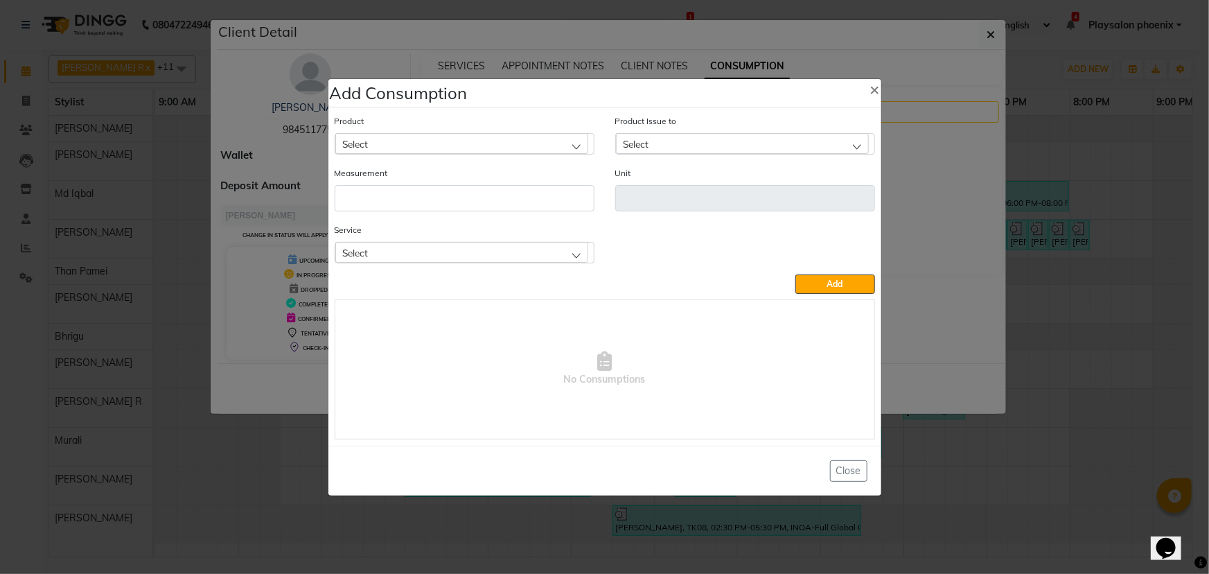
click at [424, 141] on div "Select" at bounding box center [461, 143] width 253 height 21
type input "6-6"
click at [390, 236] on label "IGORA 6-6" at bounding box center [371, 232] width 58 height 12
type input "ML"
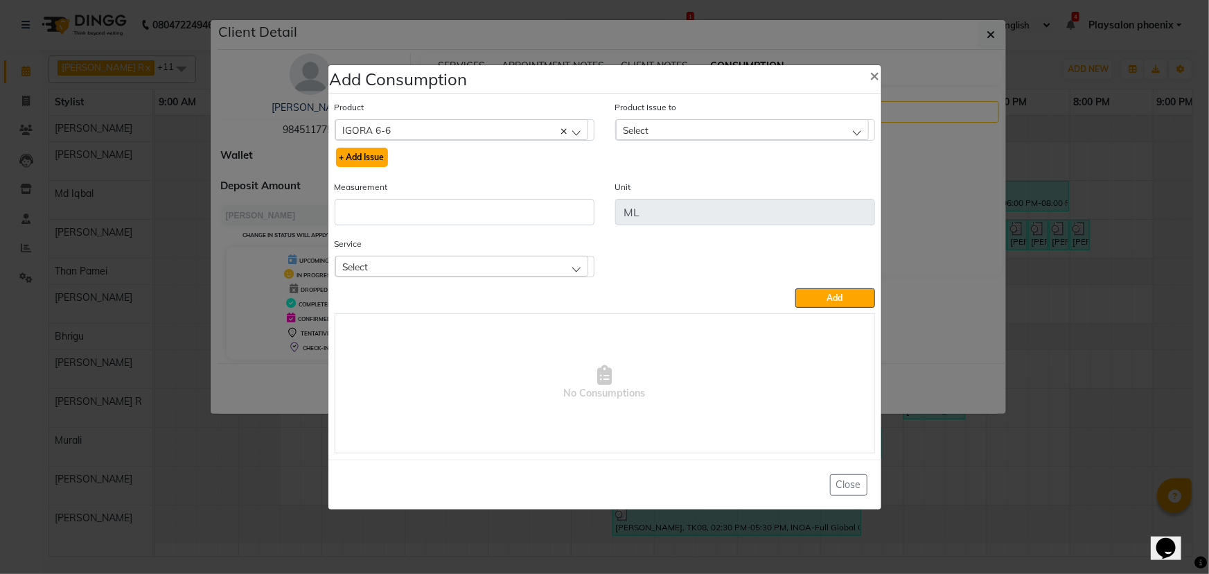
click at [371, 150] on button "+ Add Issue" at bounding box center [362, 157] width 52 height 19
select select
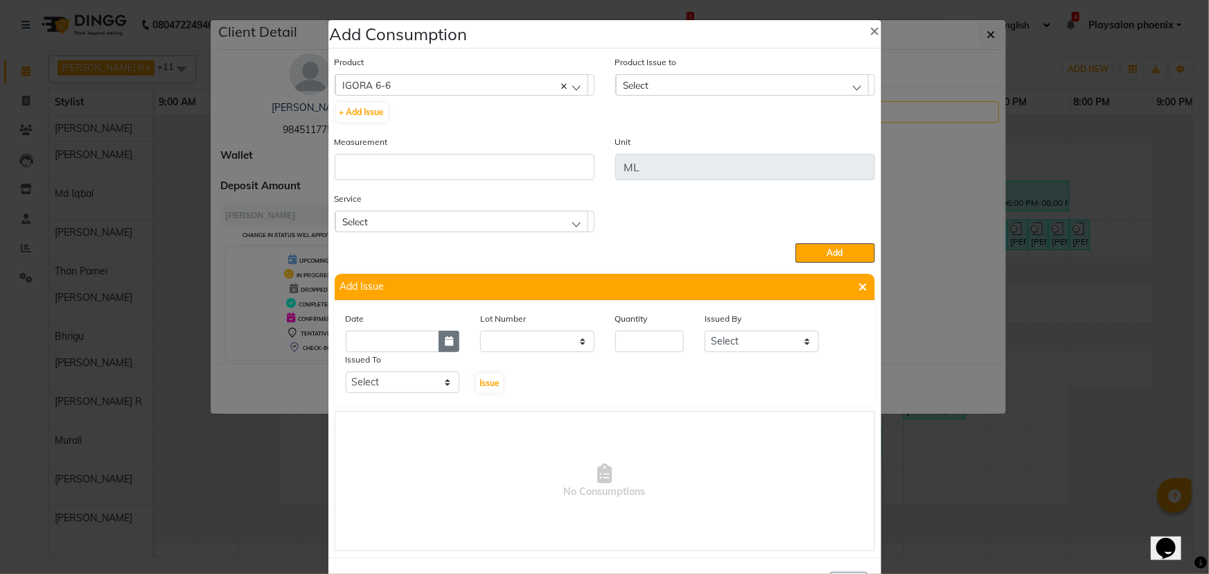
click at [439, 344] on button "button" at bounding box center [449, 340] width 21 height 21
select select "9"
select select "2025"
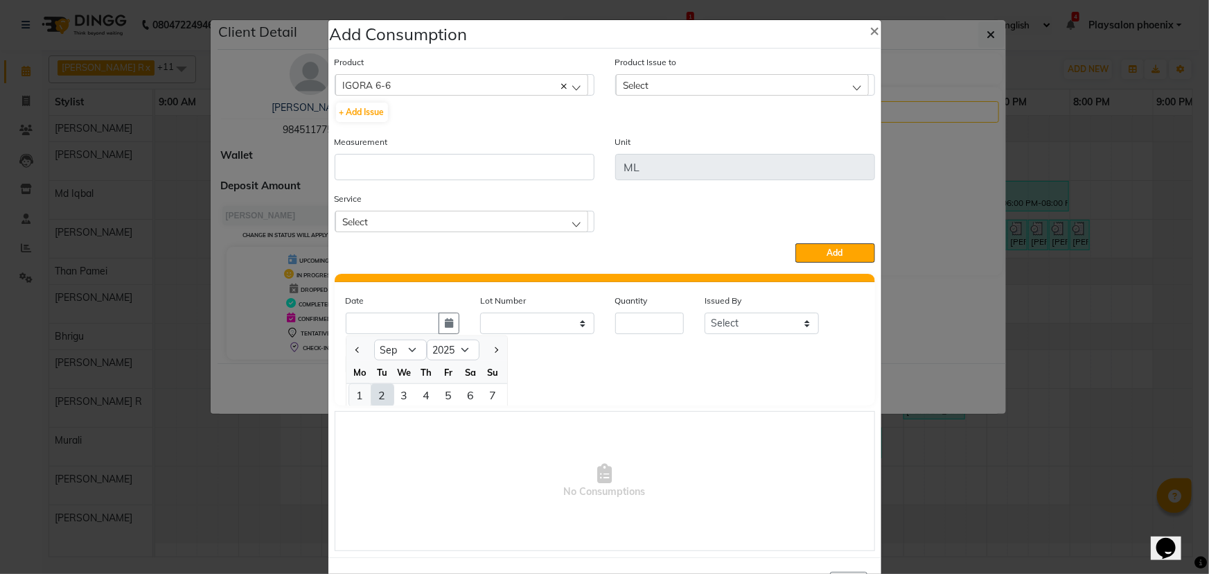
click at [352, 395] on div "1" at bounding box center [360, 395] width 22 height 22
type input "[DATE]"
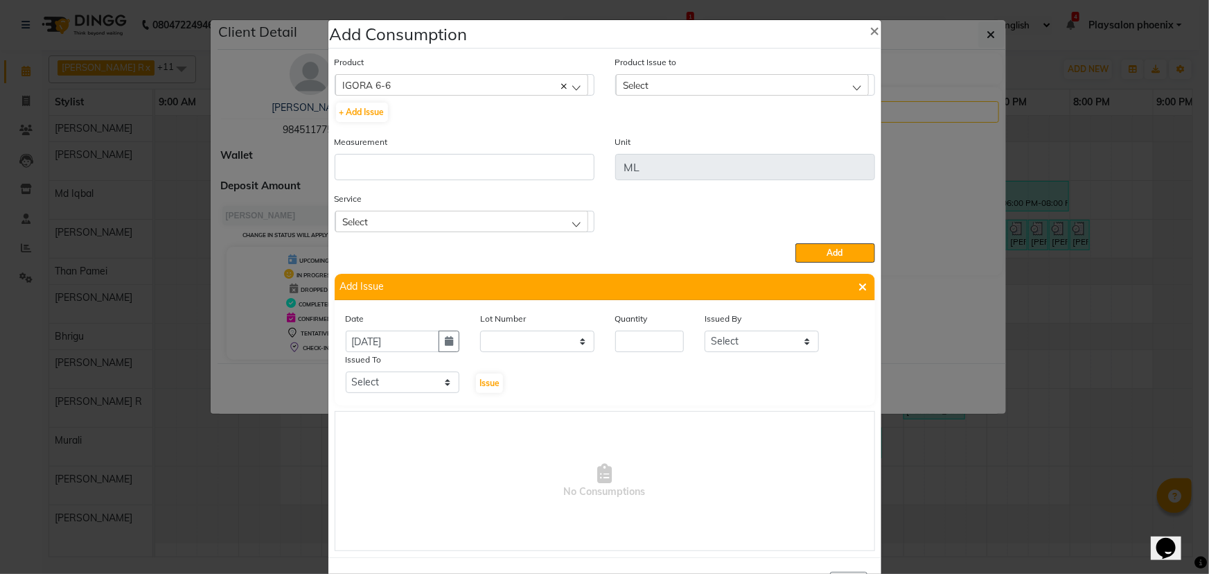
scroll to position [0, 0]
click at [630, 346] on input "number" at bounding box center [649, 340] width 69 height 21
click at [742, 339] on select "Select [PERSON_NAME] Rosy Rongmei Md Iqbal [PERSON_NAME] Than [PERSON_NAME] [PE…" at bounding box center [762, 340] width 114 height 21
drag, startPoint x: 634, startPoint y: 344, endPoint x: 614, endPoint y: 342, distance: 19.5
click at [615, 342] on input "60" at bounding box center [649, 340] width 69 height 21
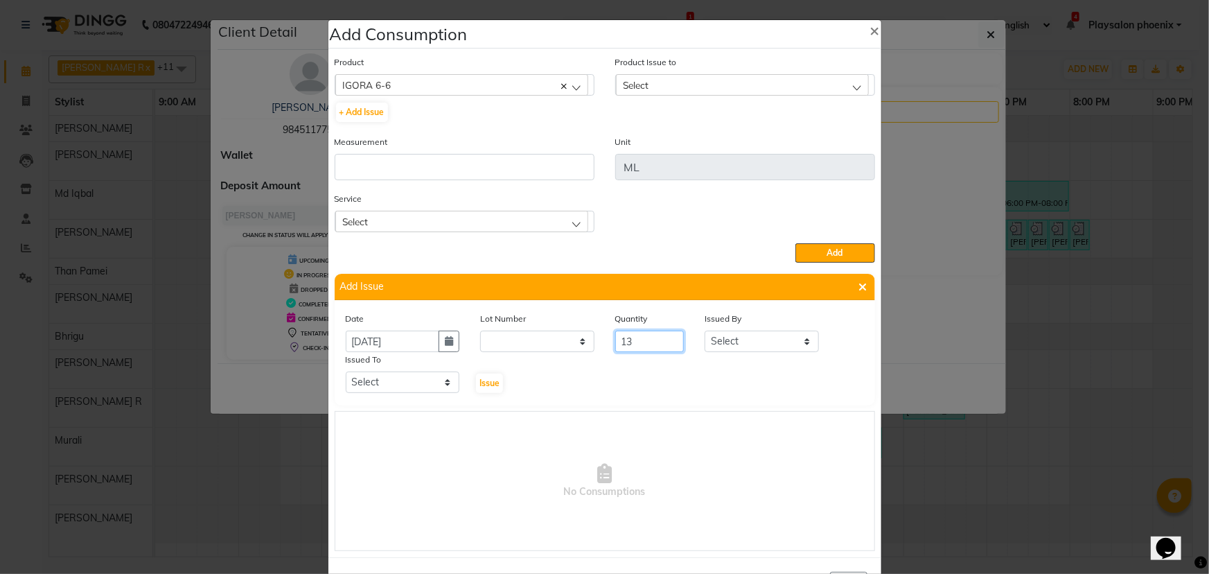
type input "1"
type input "3"
click at [738, 340] on select "Select [PERSON_NAME] Rosy Rongmei Md Iqbal [PERSON_NAME] Than [PERSON_NAME] [PE…" at bounding box center [762, 340] width 114 height 21
select select "82500"
click at [705, 332] on select "Select [PERSON_NAME] Rosy Rongmei Md Iqbal [PERSON_NAME] Than [PERSON_NAME] [PE…" at bounding box center [762, 340] width 114 height 21
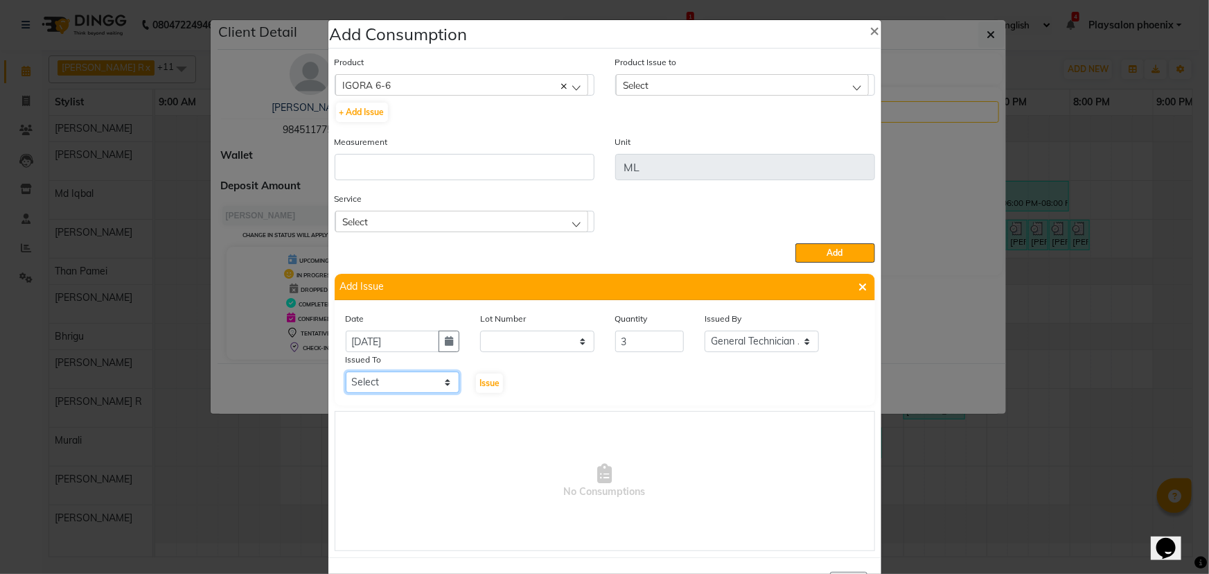
click at [413, 378] on select "Select [PERSON_NAME] Rosy Rongmei Md Iqbal [PERSON_NAME] Than [PERSON_NAME] [PE…" at bounding box center [403, 381] width 114 height 21
select select "82500"
click at [346, 373] on select "Select [PERSON_NAME] Rosy Rongmei Md Iqbal [PERSON_NAME] Than [PERSON_NAME] [PE…" at bounding box center [403, 381] width 114 height 21
click at [487, 385] on span "Issue" at bounding box center [489, 383] width 20 height 10
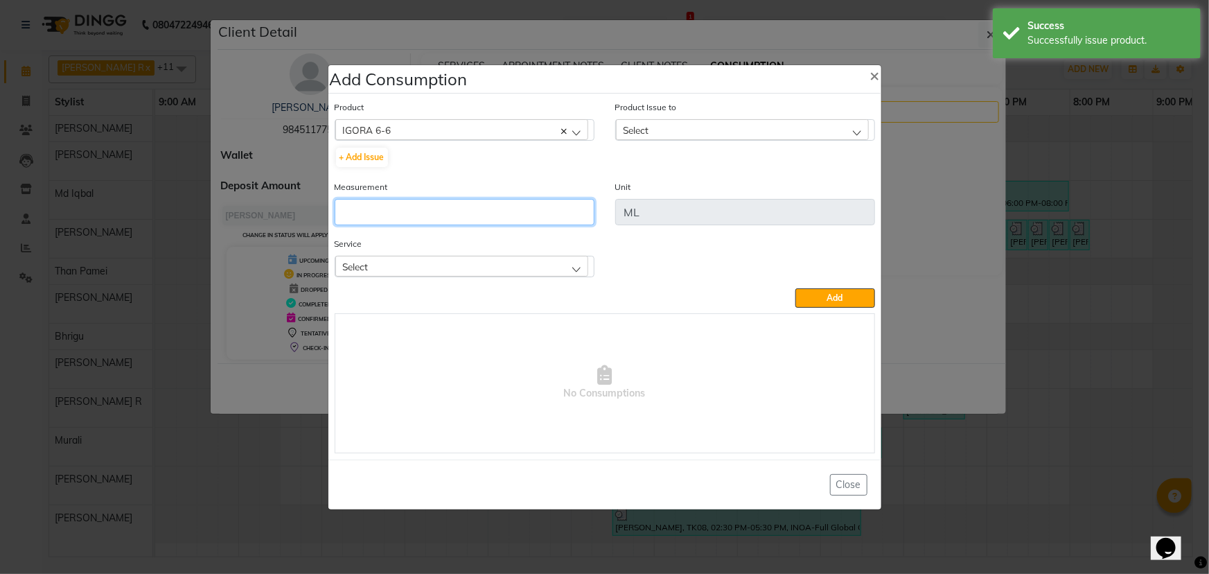
click at [441, 216] on input "number" at bounding box center [465, 212] width 260 height 26
click at [684, 125] on div "Select" at bounding box center [742, 129] width 253 height 21
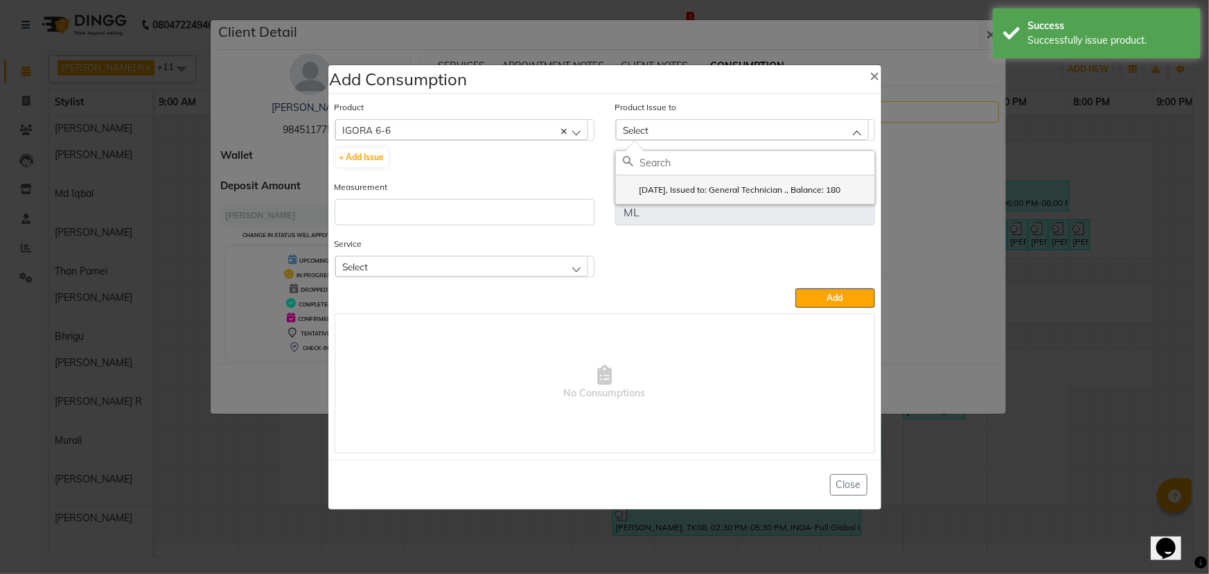
click at [712, 192] on label "[DATE], Issued to: General Technician ., Balance: 180" at bounding box center [732, 190] width 218 height 12
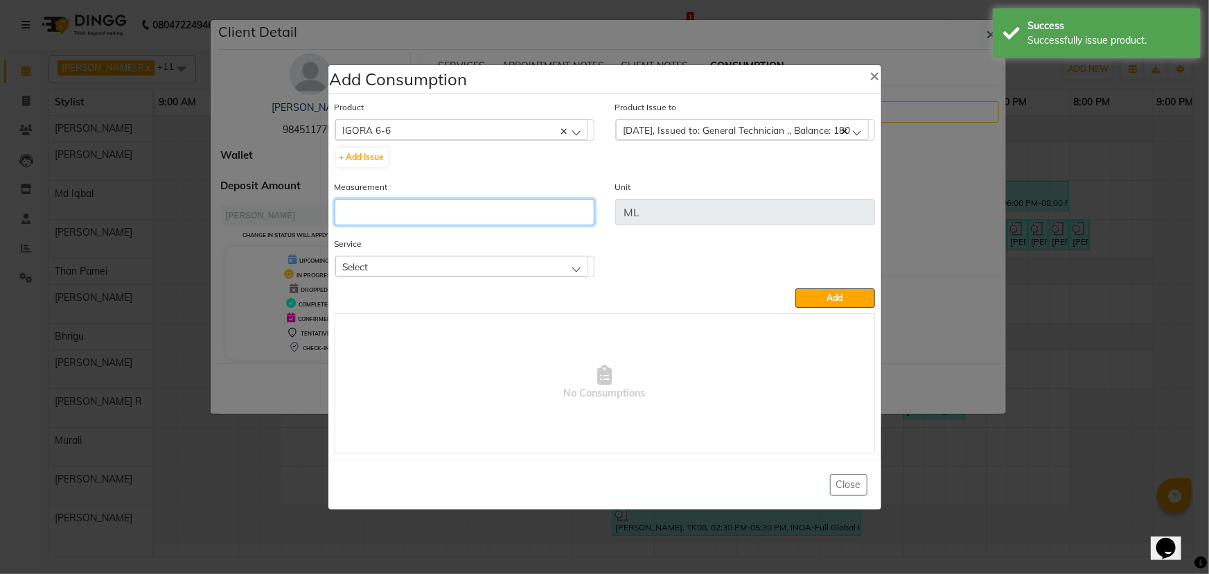
click at [405, 212] on input "number" at bounding box center [465, 212] width 260 height 26
type input "130"
click at [424, 267] on div "Select" at bounding box center [461, 266] width 253 height 21
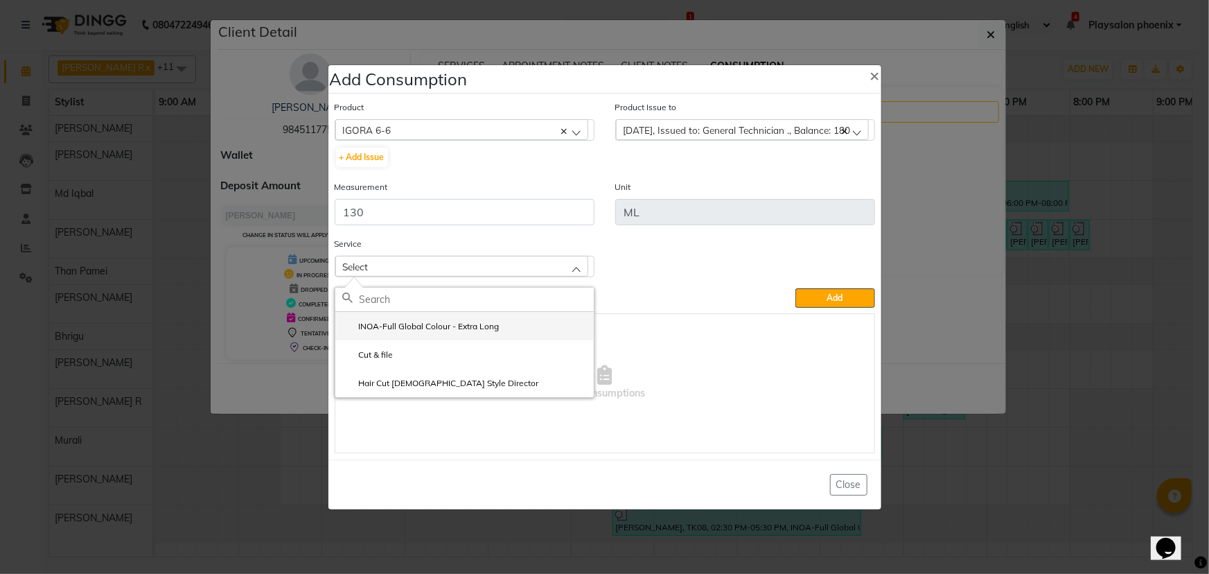
click at [430, 329] on label "INOA-Full Global Colour - Extra Long" at bounding box center [420, 326] width 157 height 12
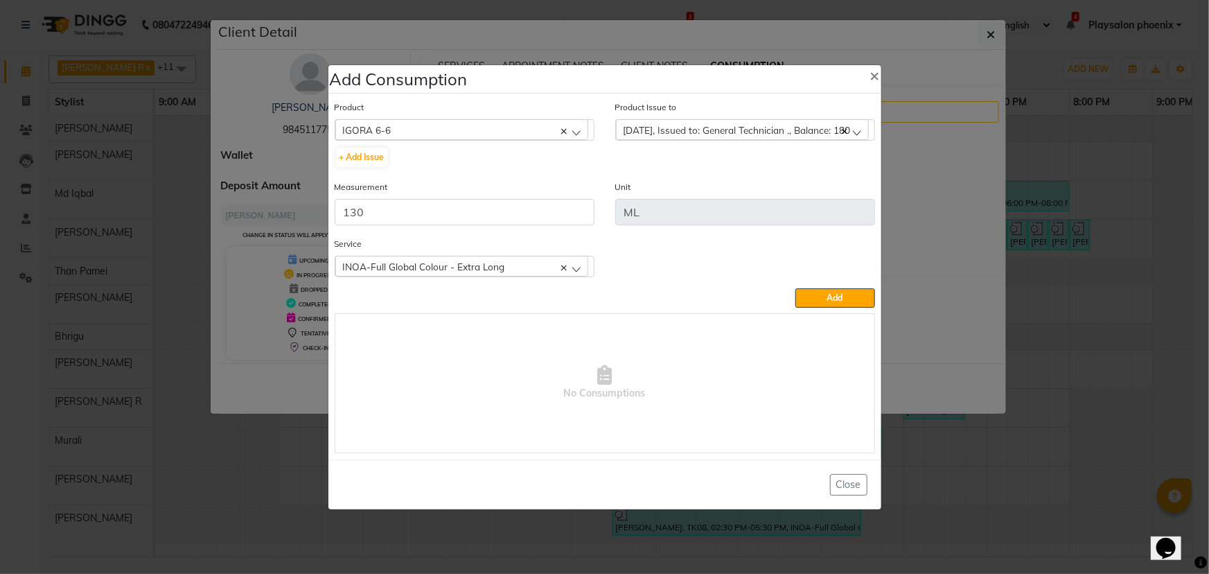
click at [445, 265] on span "INOA-Full Global Colour - Extra Long" at bounding box center [424, 266] width 162 height 12
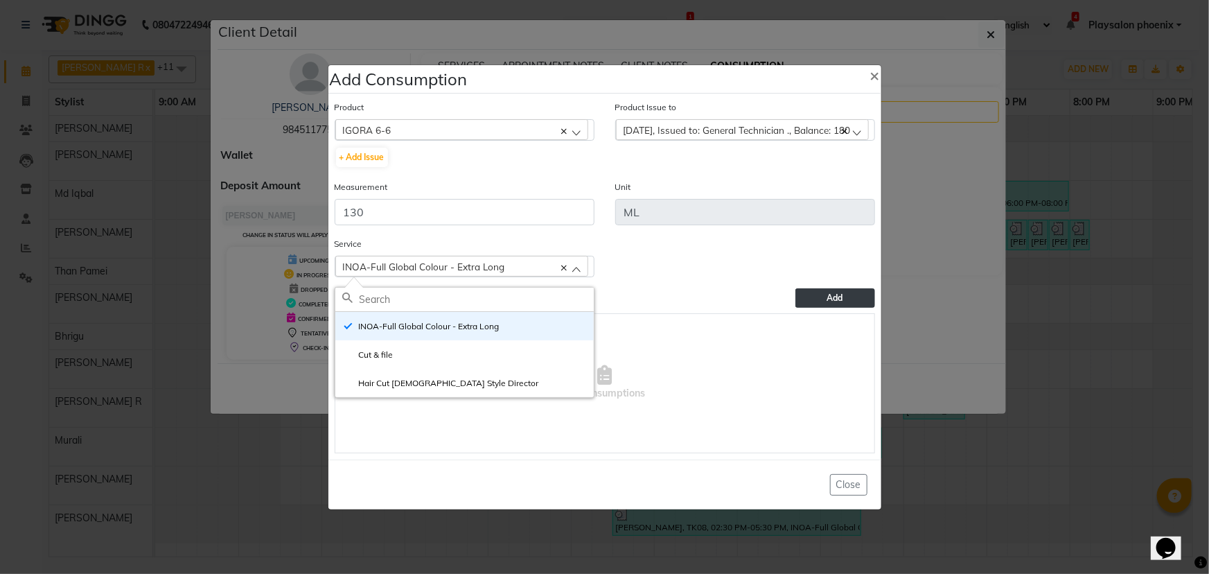
click at [833, 295] on span "Add" at bounding box center [835, 297] width 16 height 10
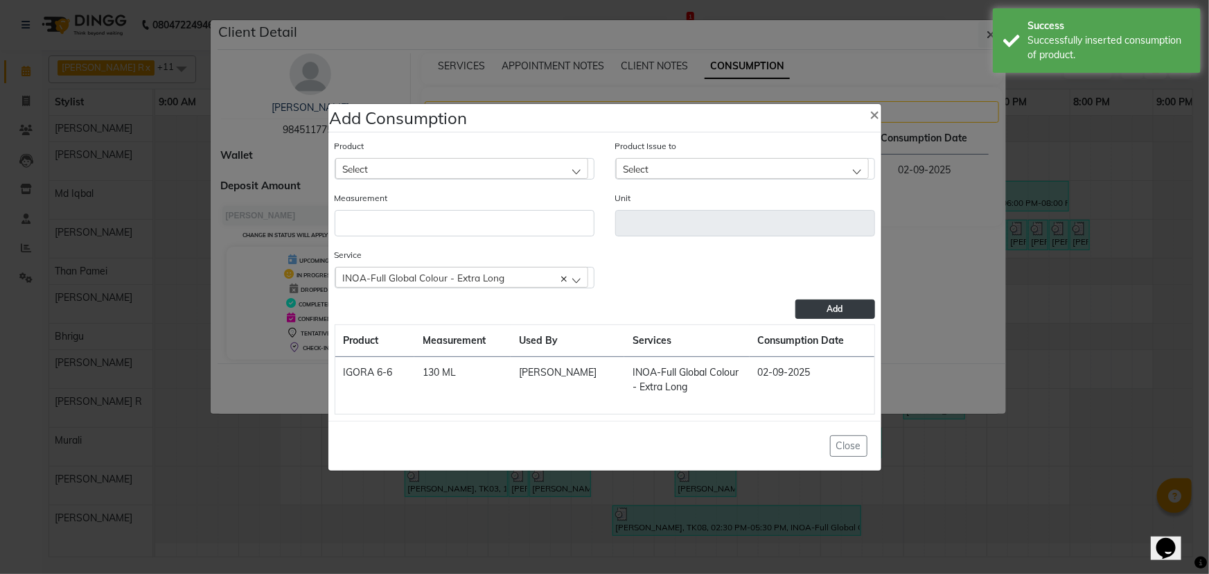
click at [402, 160] on div "Select" at bounding box center [461, 168] width 253 height 21
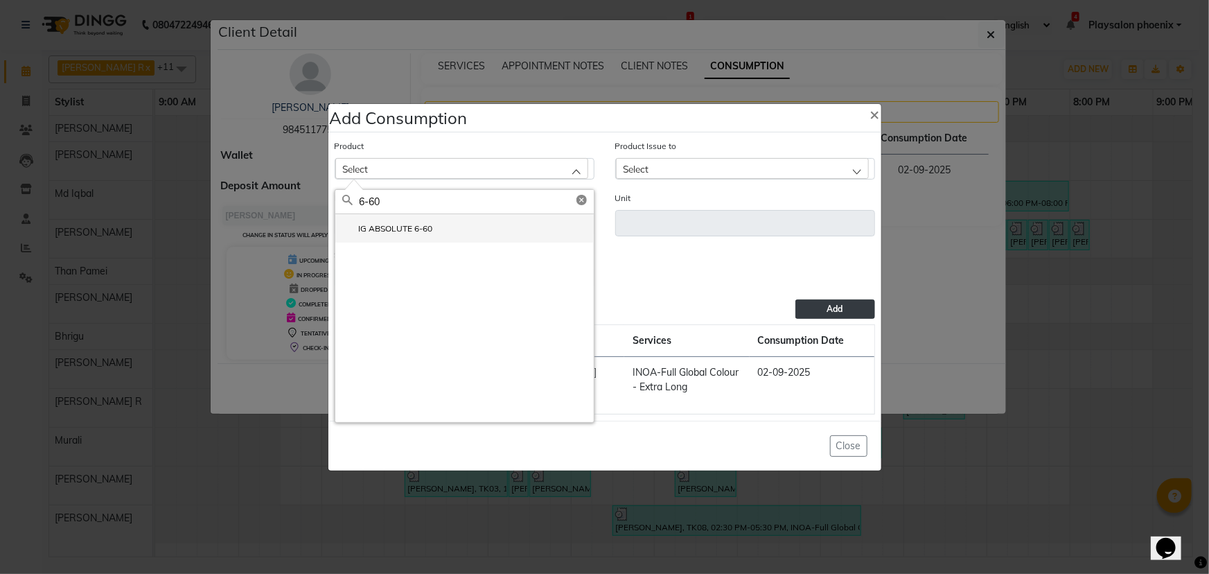
type input "6-60"
click at [404, 229] on label "IG ABSOLUTE 6-60" at bounding box center [387, 228] width 91 height 12
type input "ML"
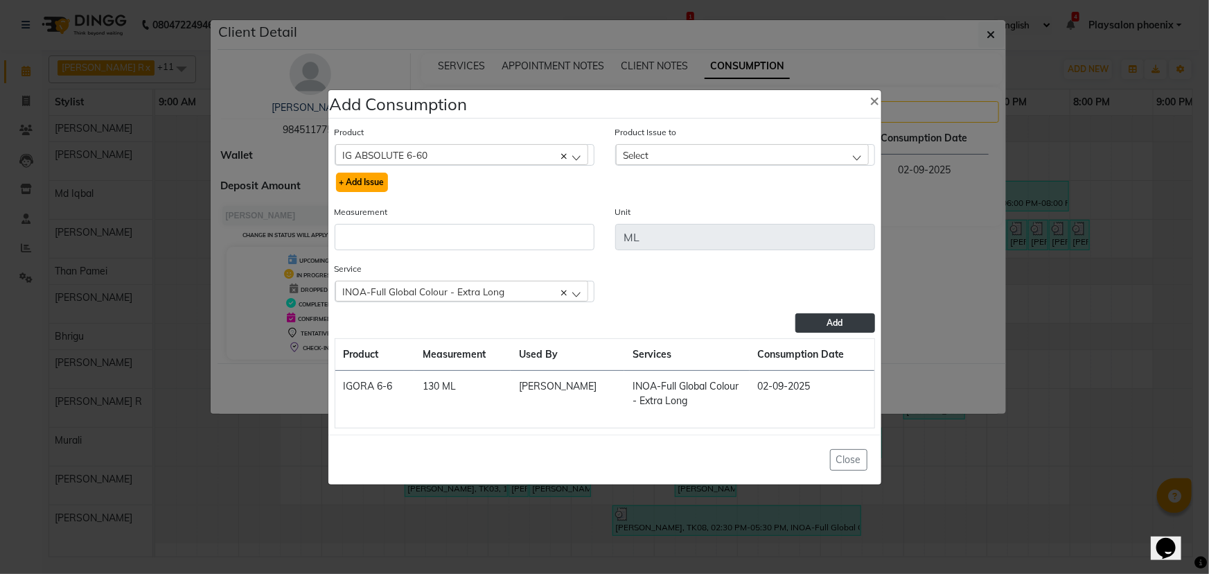
click at [360, 181] on button "+ Add Issue" at bounding box center [362, 181] width 52 height 19
select select
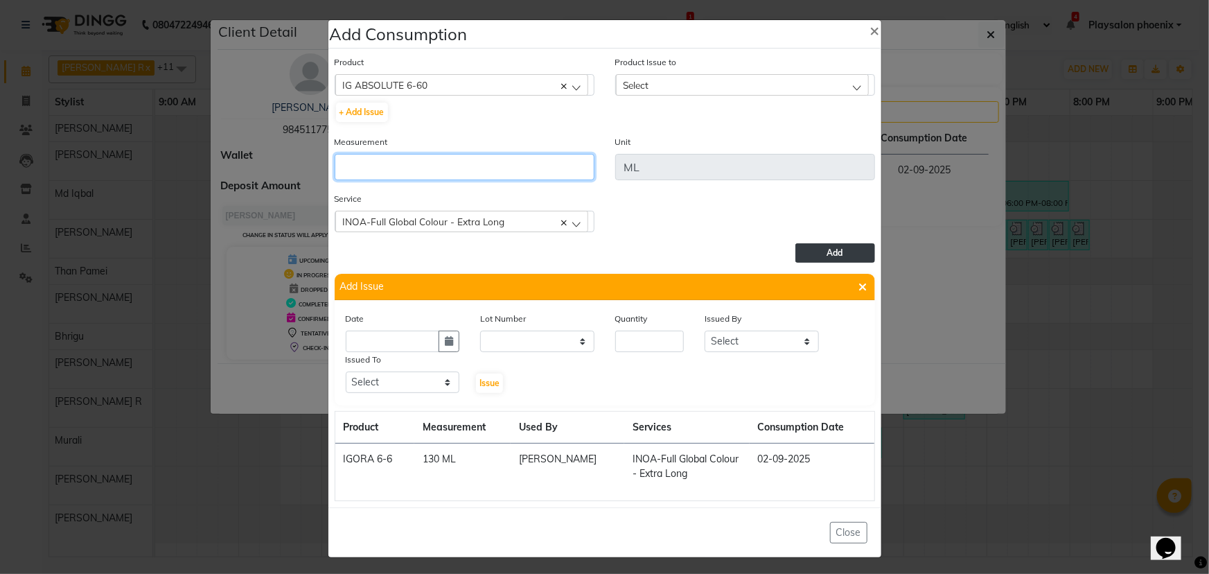
click at [370, 166] on input "number" at bounding box center [465, 167] width 260 height 26
click at [642, 82] on span "Select" at bounding box center [636, 85] width 26 height 12
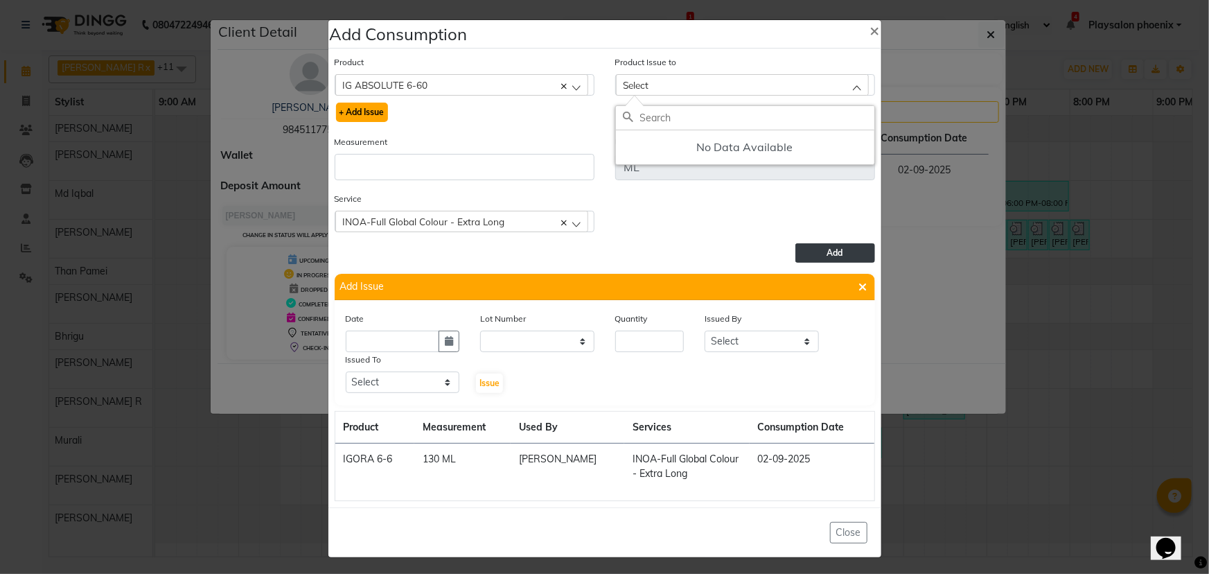
click at [365, 112] on button "+ Add Issue" at bounding box center [362, 112] width 52 height 19
click at [439, 344] on button "button" at bounding box center [449, 340] width 21 height 21
select select "9"
select select "2025"
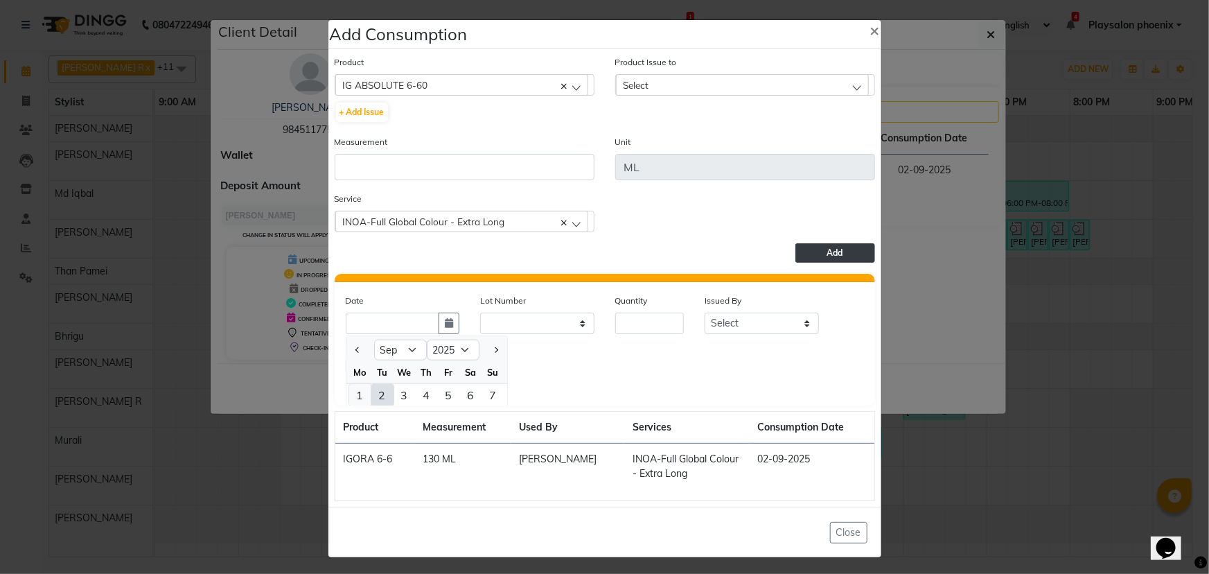
click at [355, 396] on div "1" at bounding box center [360, 395] width 22 height 22
type input "[DATE]"
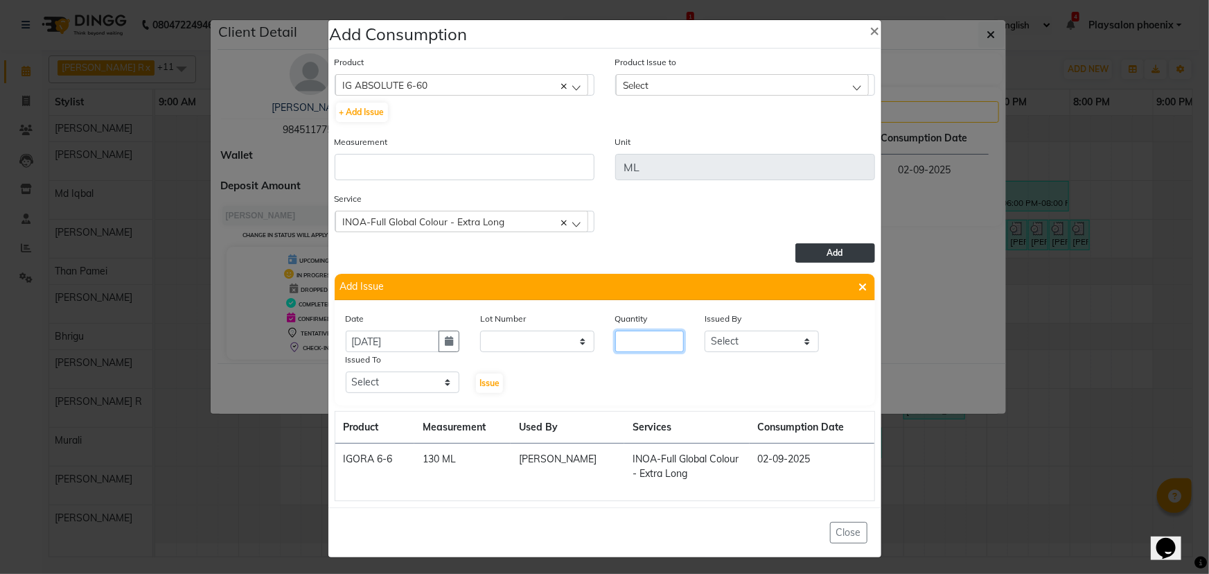
click at [632, 345] on input "number" at bounding box center [649, 340] width 69 height 21
type input "1"
click at [757, 341] on select "Select [PERSON_NAME] Rosy Rongmei Md Iqbal [PERSON_NAME] Than [PERSON_NAME] [PE…" at bounding box center [762, 340] width 114 height 21
select select "82500"
click at [705, 332] on select "Select [PERSON_NAME] Rosy Rongmei Md Iqbal [PERSON_NAME] Than [PERSON_NAME] [PE…" at bounding box center [762, 340] width 114 height 21
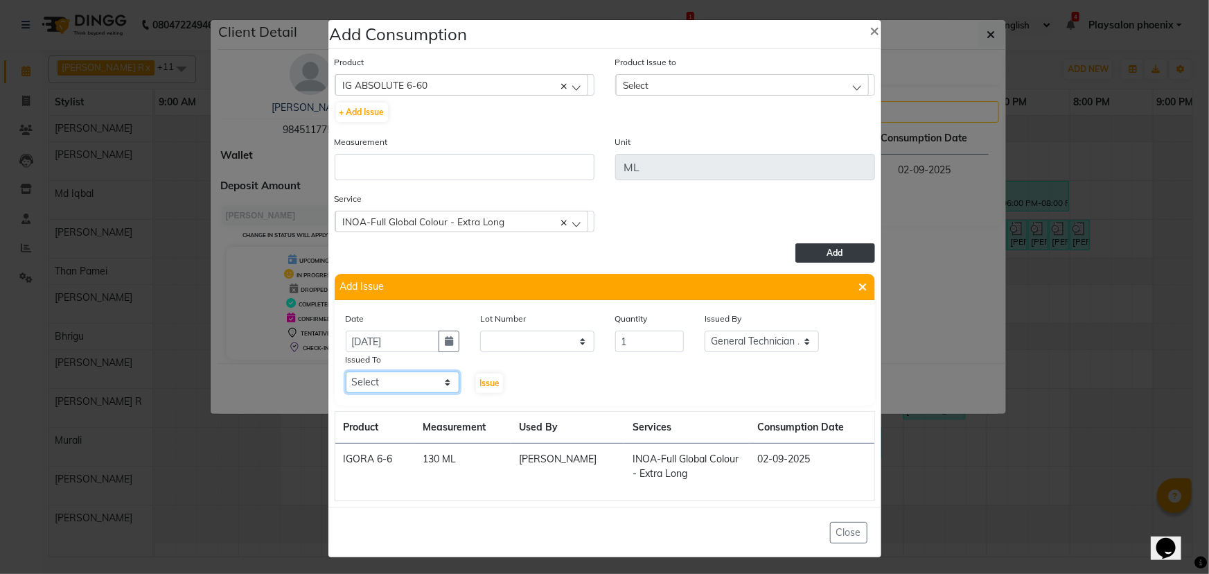
click at [392, 376] on select "Select [PERSON_NAME] Rosy Rongmei Md Iqbal [PERSON_NAME] Than [PERSON_NAME] [PE…" at bounding box center [403, 381] width 114 height 21
select select "82500"
click at [346, 373] on select "Select [PERSON_NAME] Rosy Rongmei Md Iqbal [PERSON_NAME] Than [PERSON_NAME] [PE…" at bounding box center [403, 381] width 114 height 21
click at [484, 383] on span "Issue" at bounding box center [489, 383] width 20 height 10
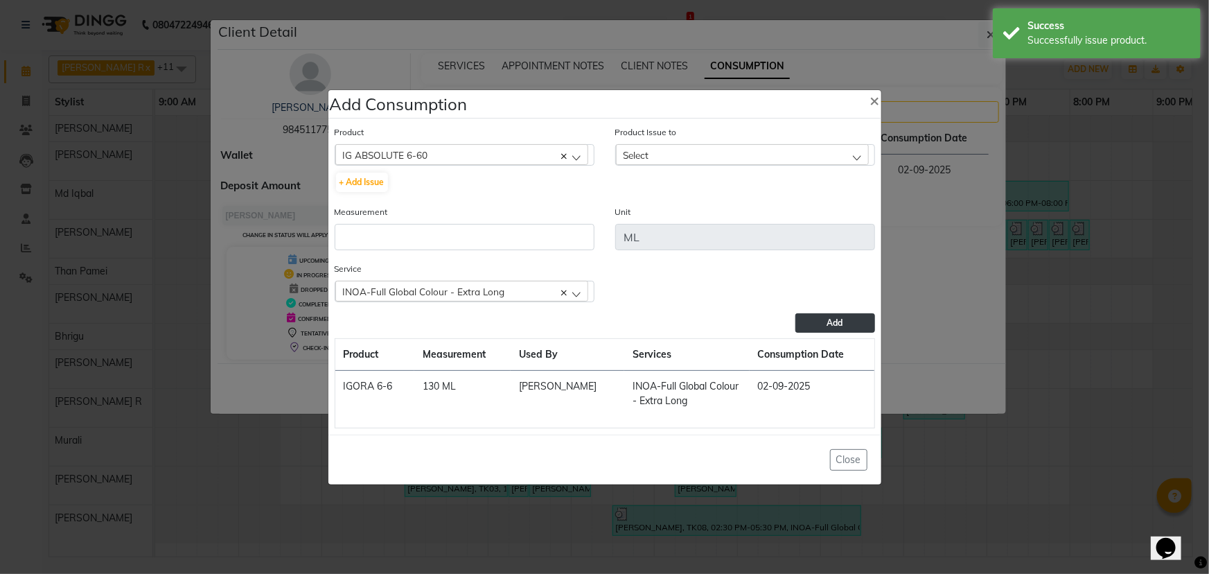
click at [657, 149] on div "Select" at bounding box center [742, 154] width 253 height 21
click at [723, 215] on label "[DATE], Issued to: General Technician ., Balance: 60" at bounding box center [729, 215] width 213 height 12
click at [416, 233] on input "number" at bounding box center [465, 237] width 260 height 26
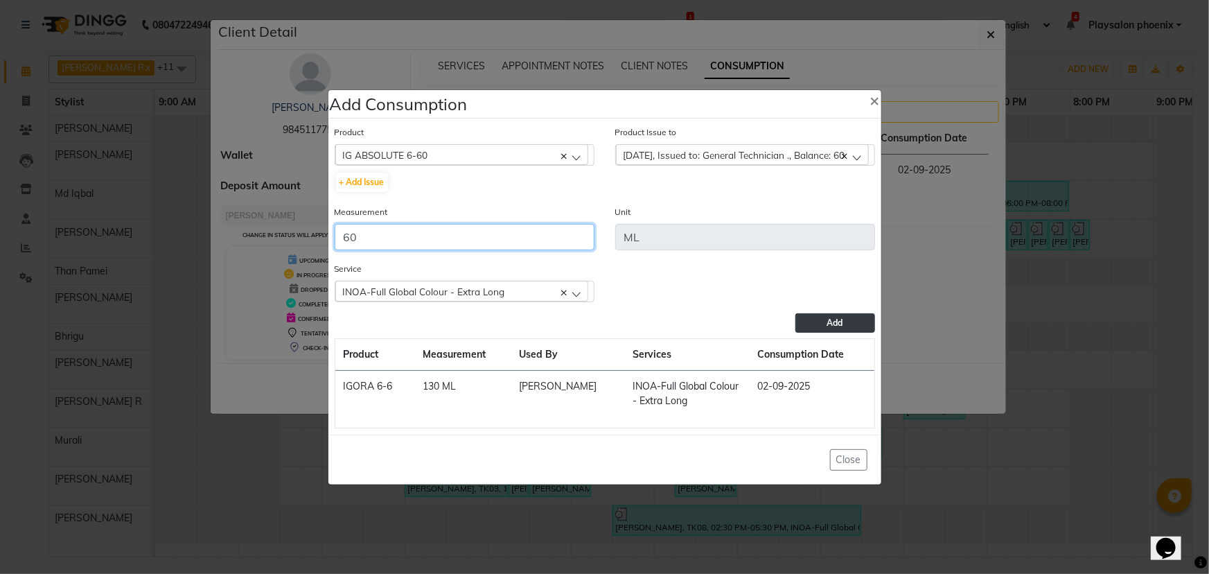
type input "60"
click at [827, 322] on span "Add" at bounding box center [835, 322] width 16 height 10
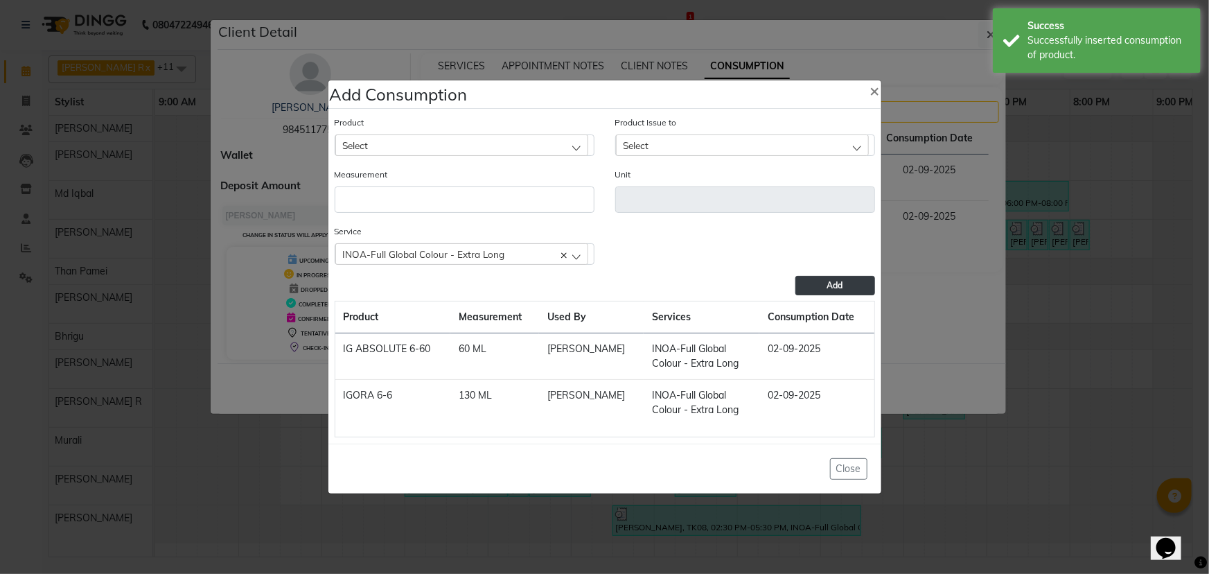
click at [409, 147] on div "Select" at bounding box center [461, 144] width 253 height 21
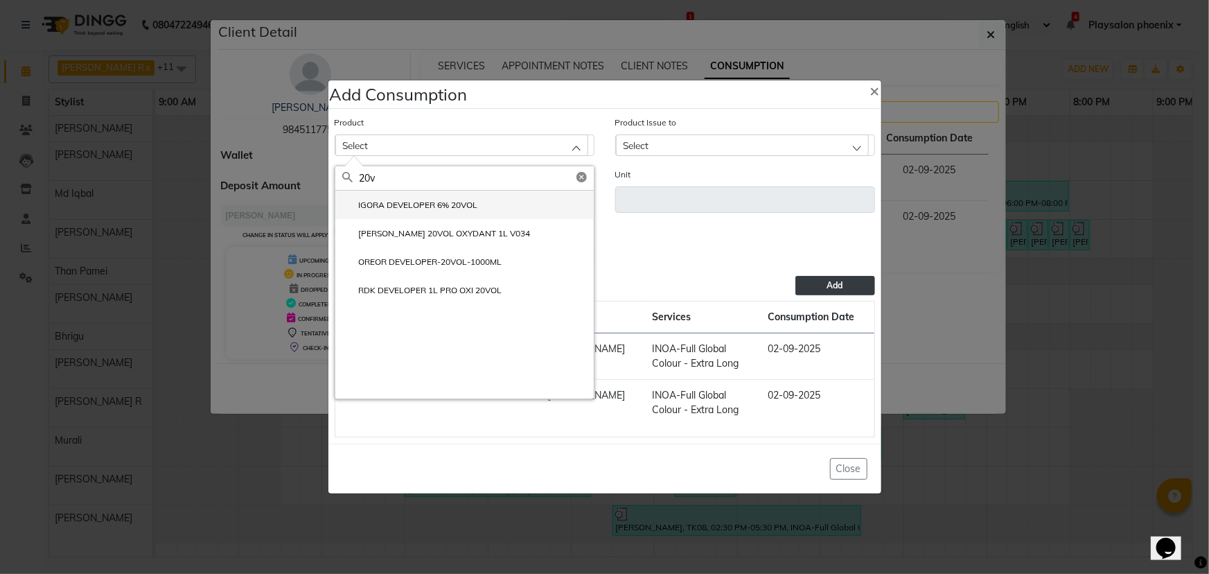
type input "20v"
click at [425, 204] on label "IGORA DEVELOPER 6% 20VOL" at bounding box center [410, 205] width 136 height 12
type input "ML"
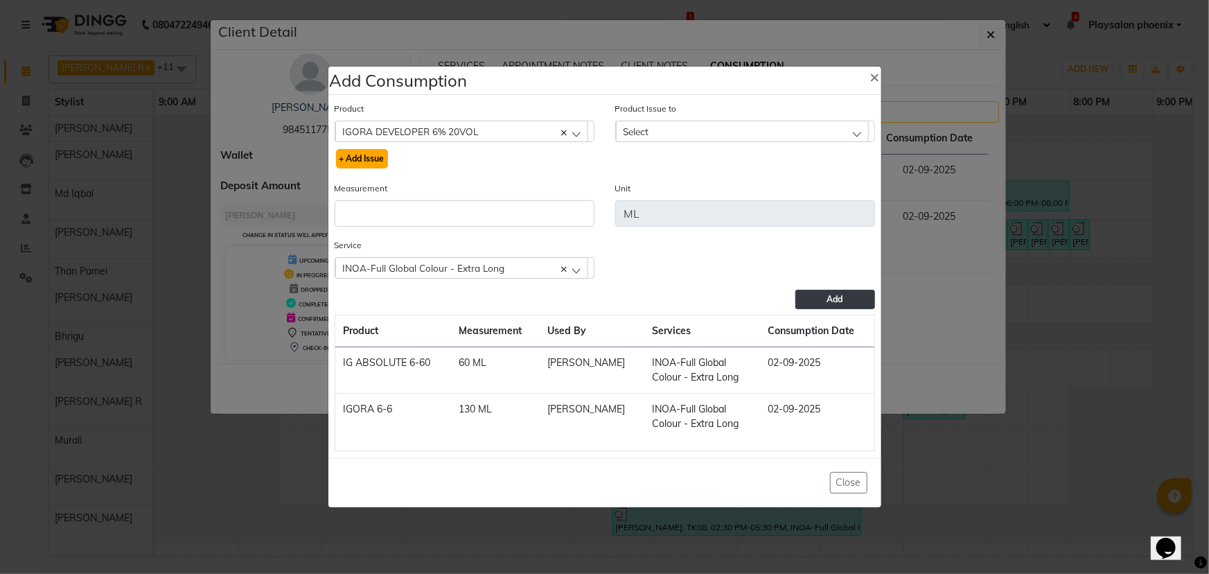
click at [366, 159] on button "+ Add Issue" at bounding box center [362, 158] width 52 height 19
select select
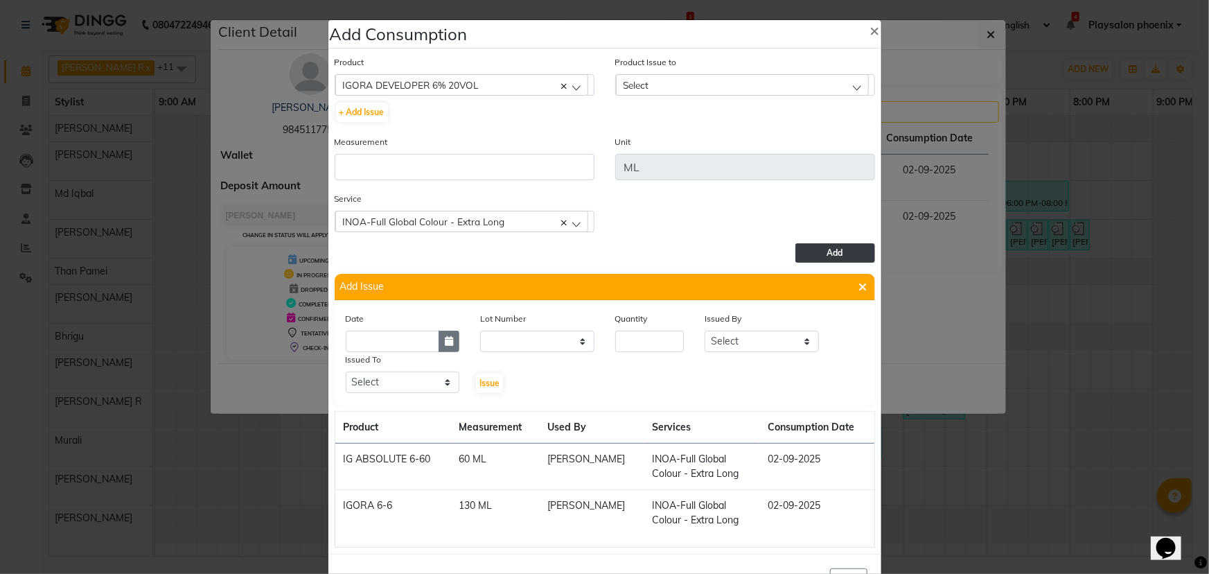
click at [442, 348] on button "button" at bounding box center [449, 340] width 21 height 21
select select "9"
select select "2025"
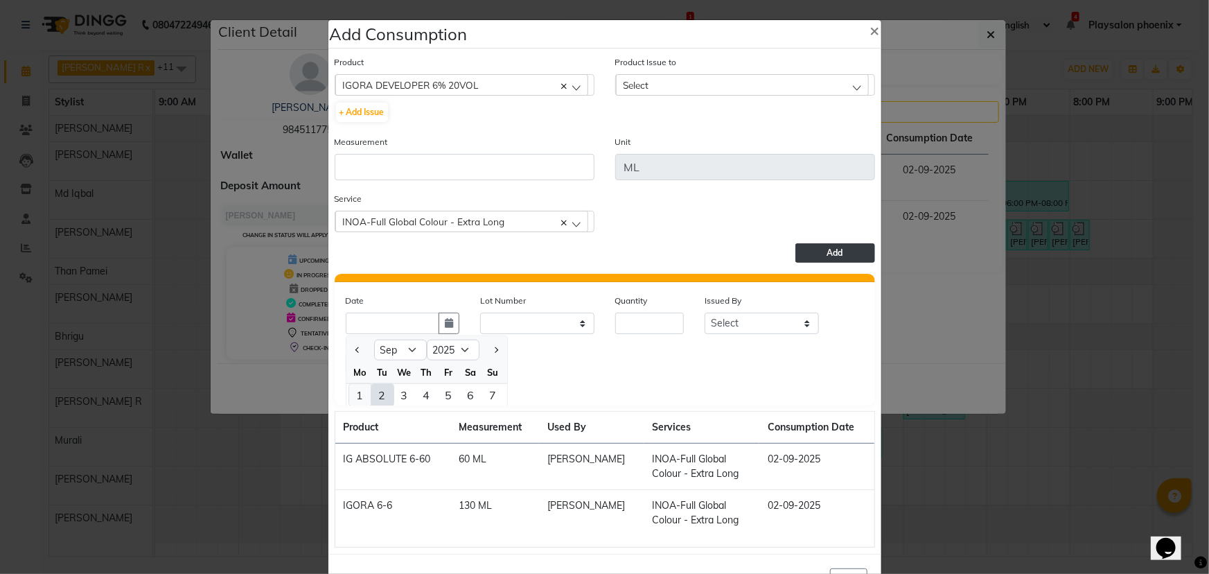
click at [351, 400] on div "1" at bounding box center [360, 395] width 22 height 22
type input "[DATE]"
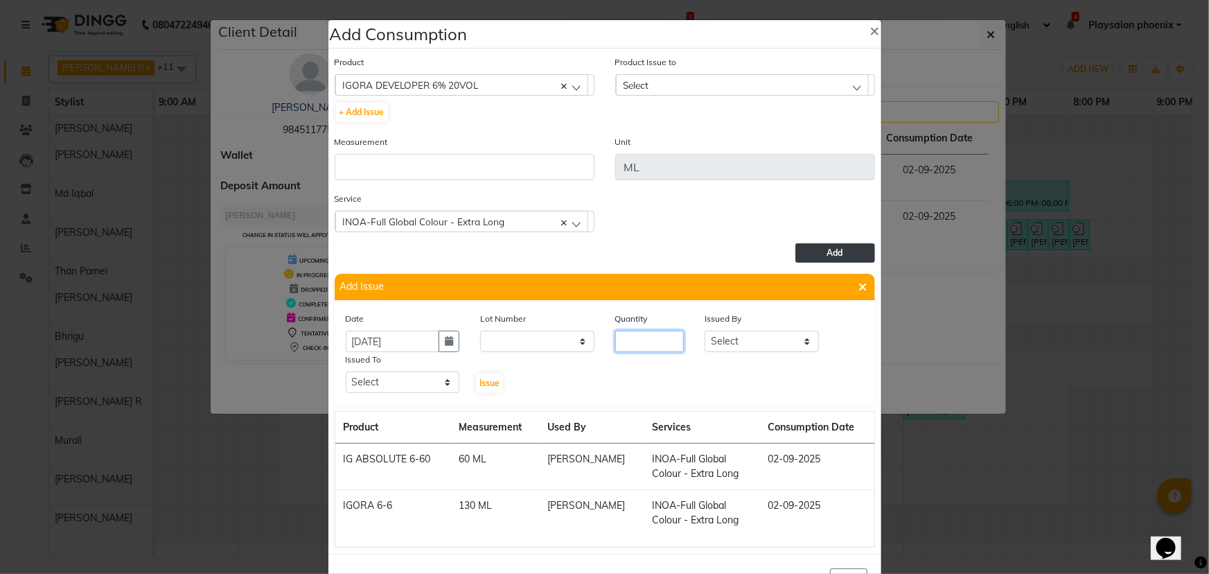
click at [634, 341] on input "number" at bounding box center [649, 340] width 69 height 21
type input "1"
click at [694, 82] on div "Select" at bounding box center [742, 84] width 253 height 21
click at [741, 340] on select "Select [PERSON_NAME] Rosy Rongmei Md Iqbal [PERSON_NAME] Than [PERSON_NAME] [PE…" at bounding box center [762, 340] width 114 height 21
select select "82500"
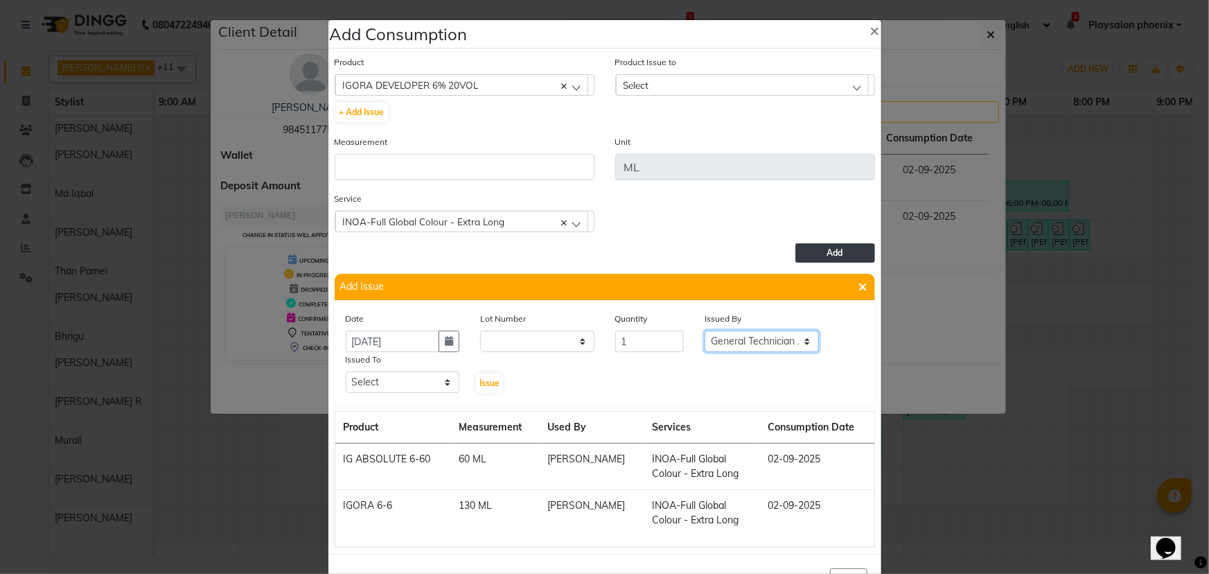
click at [705, 332] on select "Select [PERSON_NAME] Rosy Rongmei Md Iqbal [PERSON_NAME] Than [PERSON_NAME] [PE…" at bounding box center [762, 340] width 114 height 21
click at [379, 384] on select "Select [PERSON_NAME] Rosy Rongmei Md Iqbal [PERSON_NAME] Than [PERSON_NAME] [PE…" at bounding box center [403, 381] width 114 height 21
select select "82500"
click at [346, 373] on select "Select [PERSON_NAME] Rosy Rongmei Md Iqbal [PERSON_NAME] Than [PERSON_NAME] [PE…" at bounding box center [403, 381] width 114 height 21
click at [484, 388] on button "Issue" at bounding box center [489, 382] width 27 height 19
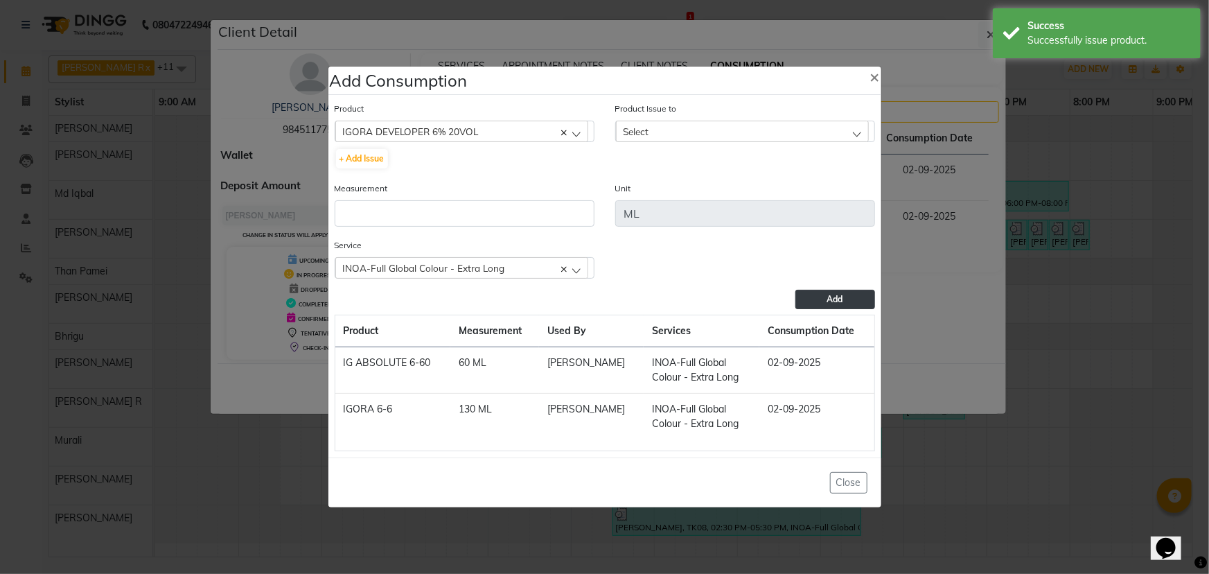
click at [673, 131] on div "Select" at bounding box center [742, 131] width 253 height 21
click at [681, 196] on label "[DATE], Issued to: General Technician ., Balance: 60" at bounding box center [729, 191] width 213 height 12
click at [394, 212] on input "number" at bounding box center [465, 213] width 260 height 26
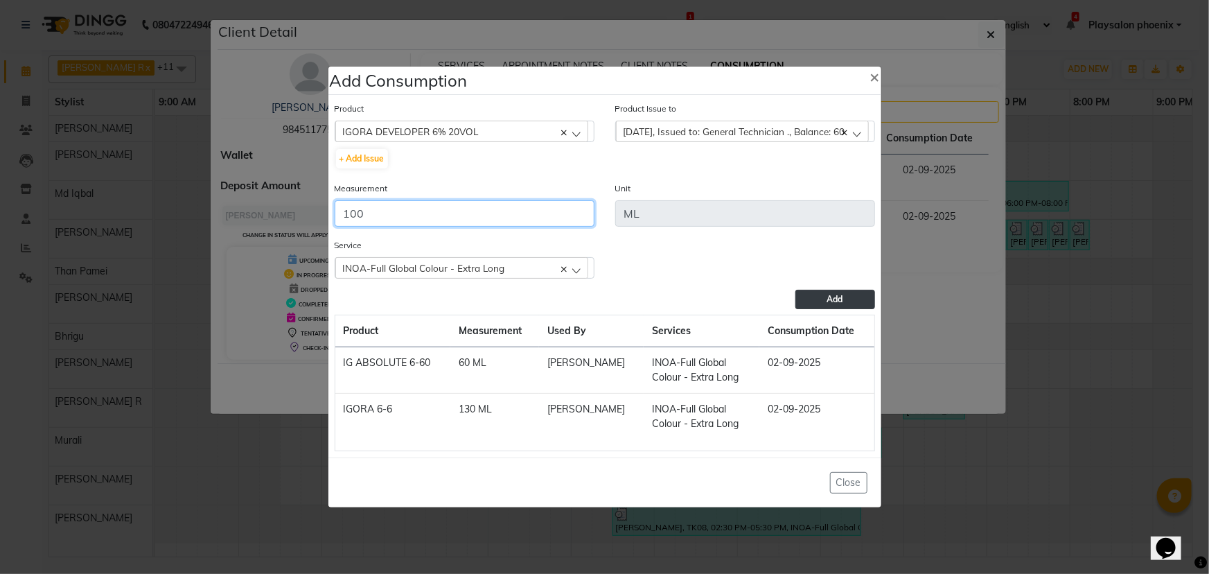
type input "100"
click at [828, 296] on span "Add" at bounding box center [835, 299] width 16 height 10
click at [845, 134] on span "[DATE], Issued to: General Technician ., Balance: 60" at bounding box center [734, 131] width 222 height 12
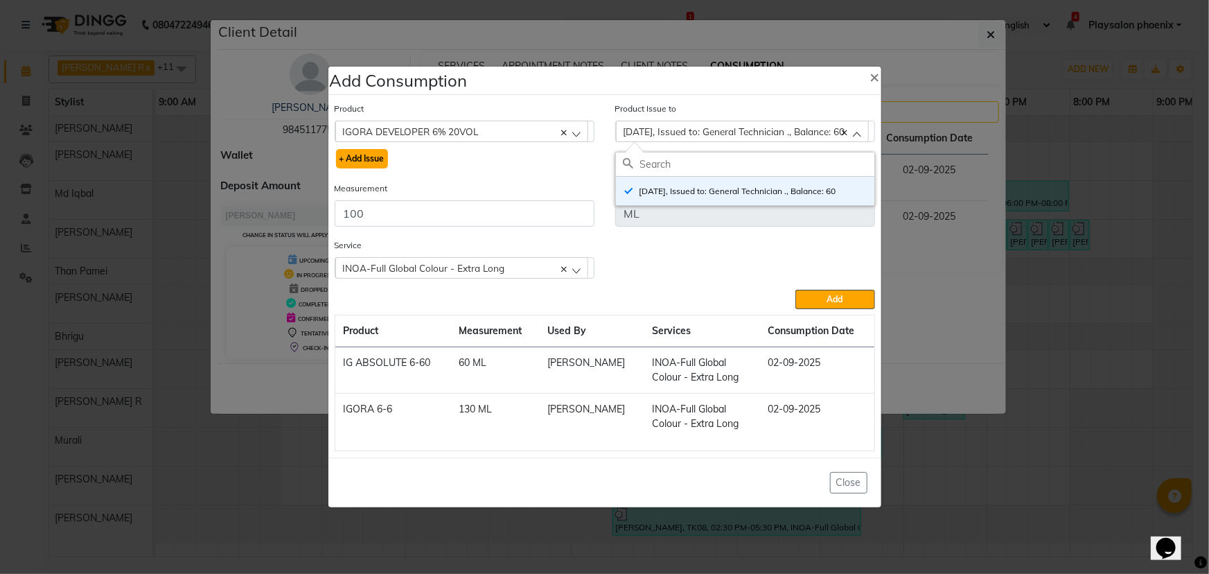
click at [359, 158] on button "+ Add Issue" at bounding box center [362, 158] width 52 height 19
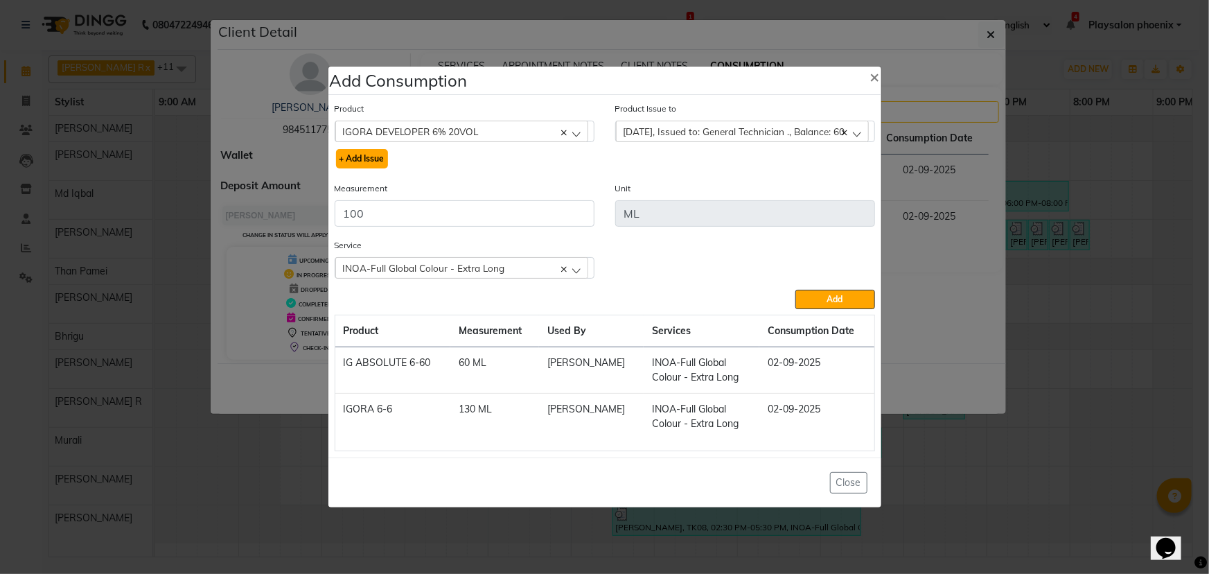
click at [359, 158] on button "+ Add Issue" at bounding box center [362, 158] width 52 height 19
click at [364, 159] on button "+ Add Issue" at bounding box center [362, 158] width 52 height 19
drag, startPoint x: 411, startPoint y: 221, endPoint x: 326, endPoint y: 218, distance: 85.3
click at [326, 218] on div "Measurement 100" at bounding box center [464, 209] width 281 height 57
click at [677, 130] on span "[DATE], Issued to: General Technician ., Balance: 60" at bounding box center [734, 131] width 222 height 12
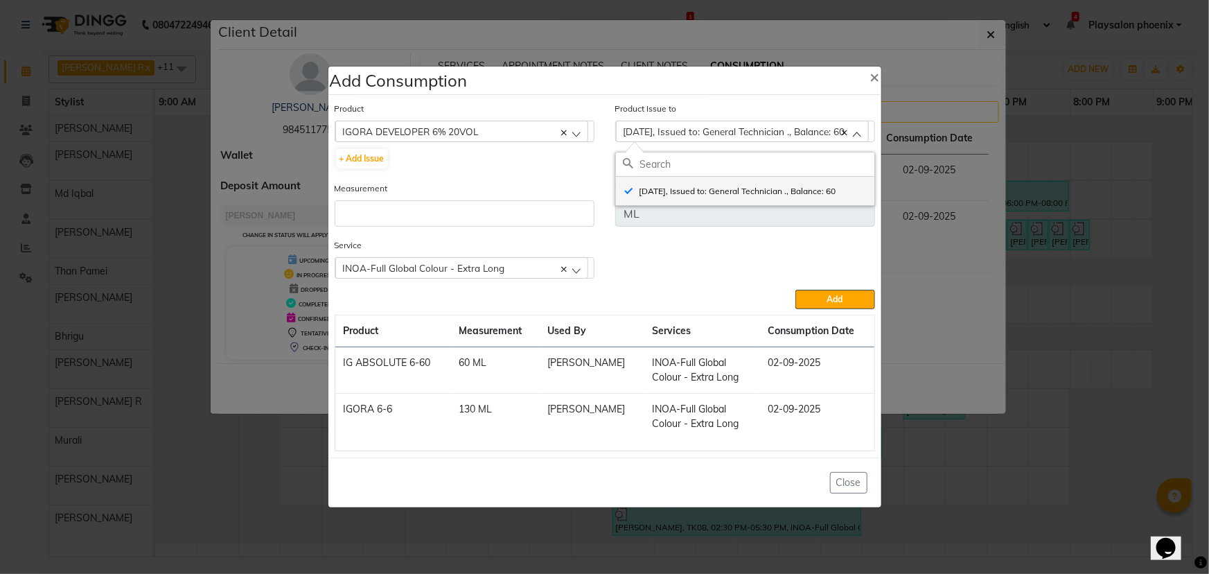
click at [628, 194] on label "[DATE], Issued to: General Technician ., Balance: 60" at bounding box center [729, 191] width 213 height 12
checkbox input "false"
click at [472, 171] on div "Product IGORA DEVELOPER 6% 20VOL 18.21 Anti Flake Shampoo and Conditioner + Add…" at bounding box center [464, 141] width 281 height 80
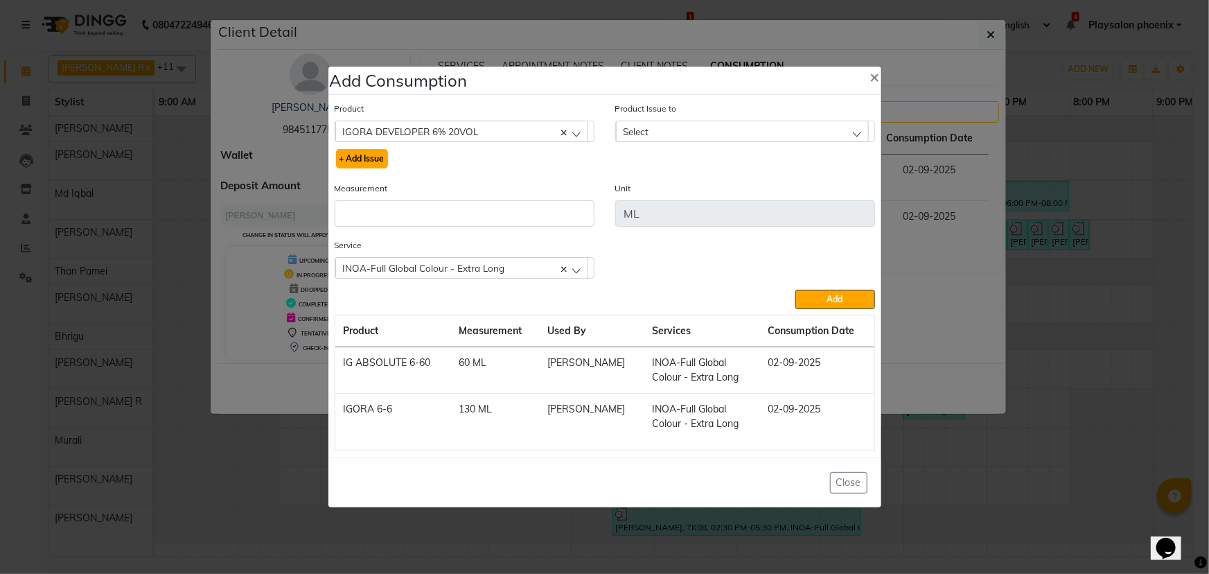
click at [362, 157] on button "+ Add Issue" at bounding box center [362, 158] width 52 height 19
select select
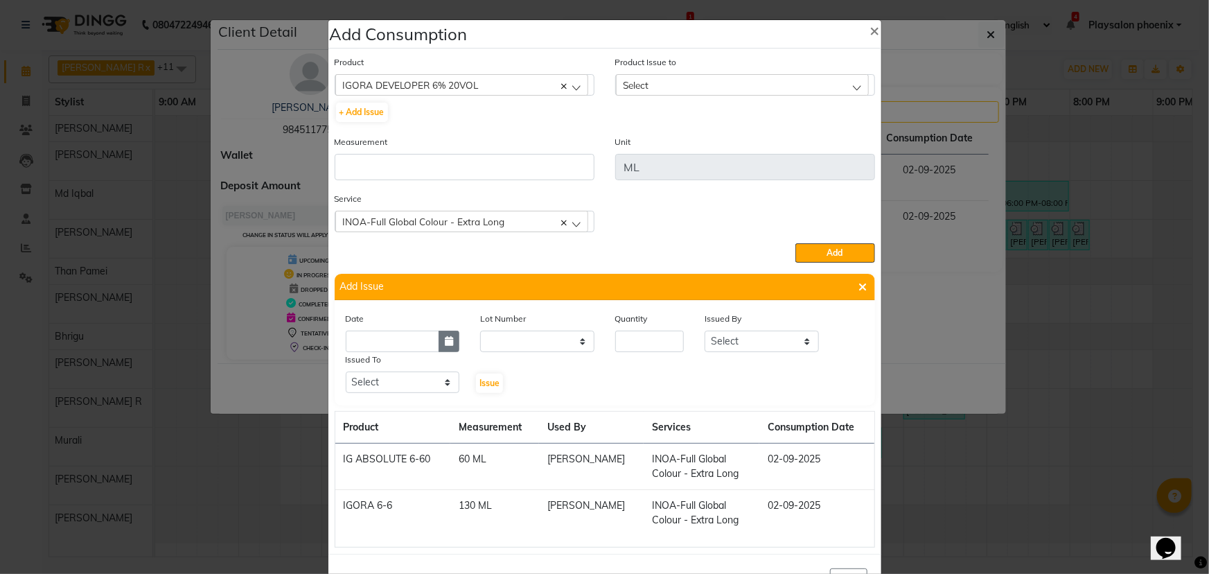
click at [445, 344] on icon "button" at bounding box center [449, 341] width 8 height 10
select select "9"
select select "2025"
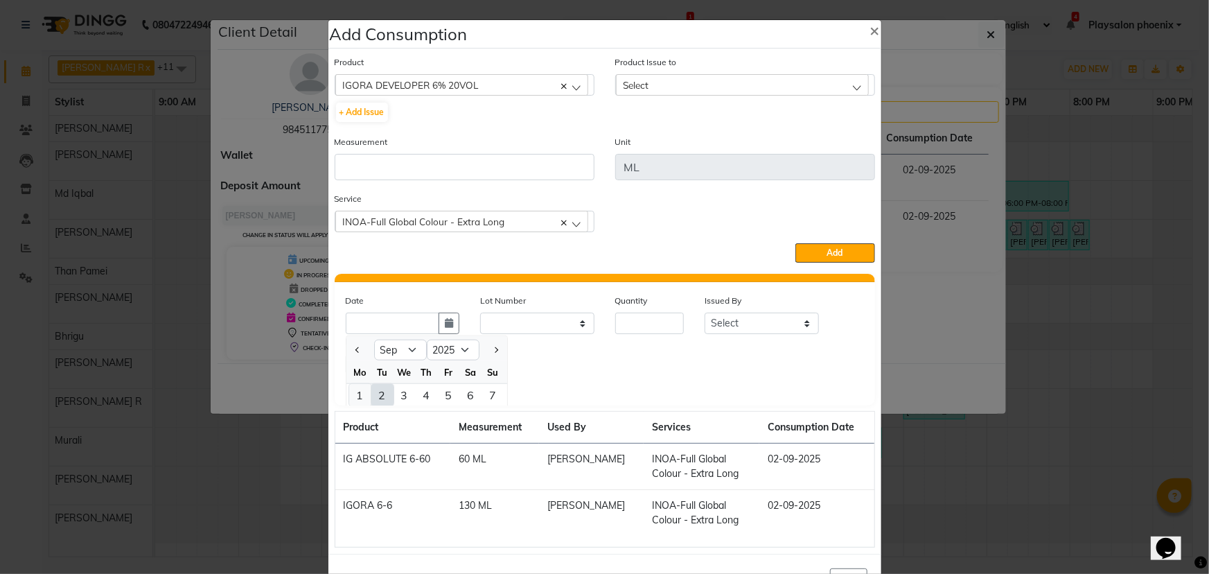
click at [355, 395] on div "1" at bounding box center [360, 395] width 22 height 22
type input "[DATE]"
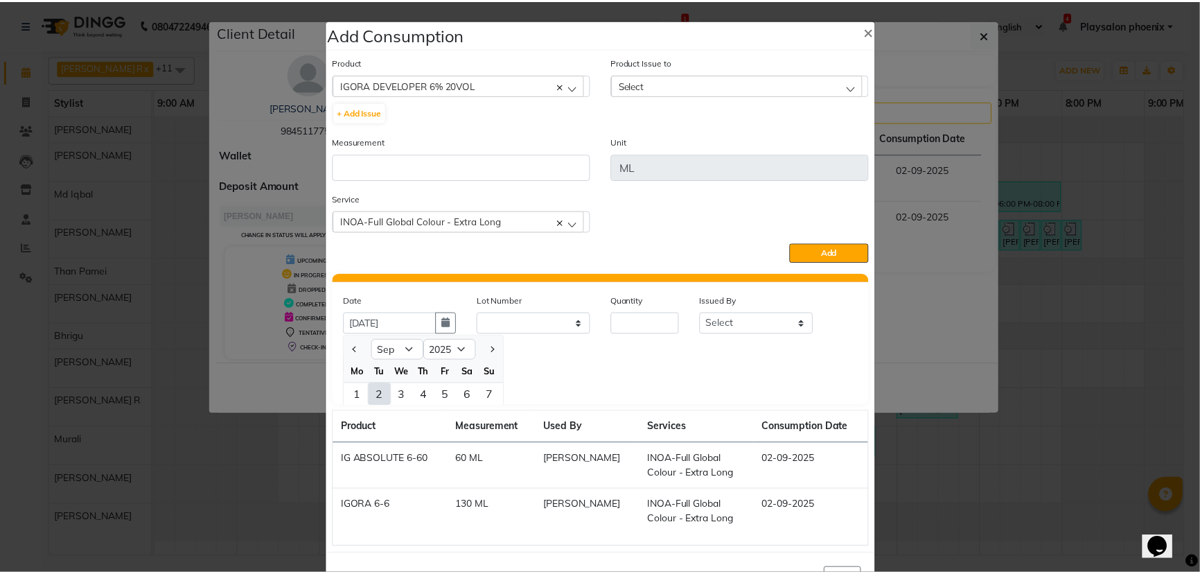
scroll to position [0, 0]
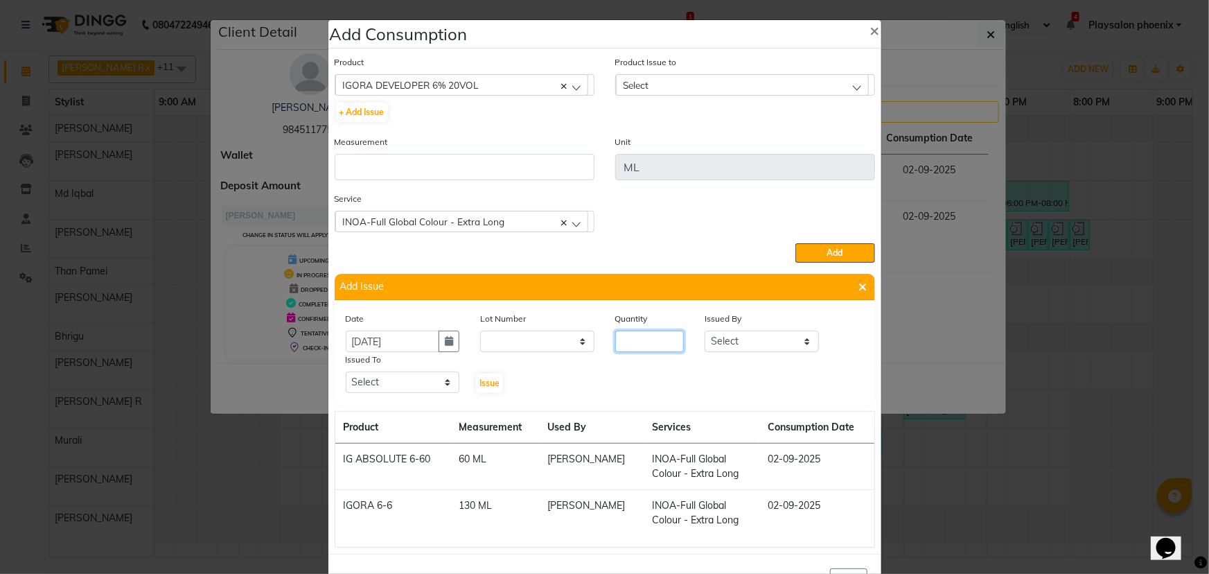
click at [628, 337] on input "number" at bounding box center [649, 340] width 69 height 21
click at [731, 346] on select "Select [PERSON_NAME] Rosy Rongmei Md Iqbal [PERSON_NAME] Than [PERSON_NAME] [PE…" at bounding box center [762, 340] width 114 height 21
click at [635, 343] on input "1500" at bounding box center [649, 340] width 69 height 21
drag, startPoint x: 646, startPoint y: 343, endPoint x: 614, endPoint y: 339, distance: 32.1
click at [615, 339] on input "1500" at bounding box center [649, 340] width 69 height 21
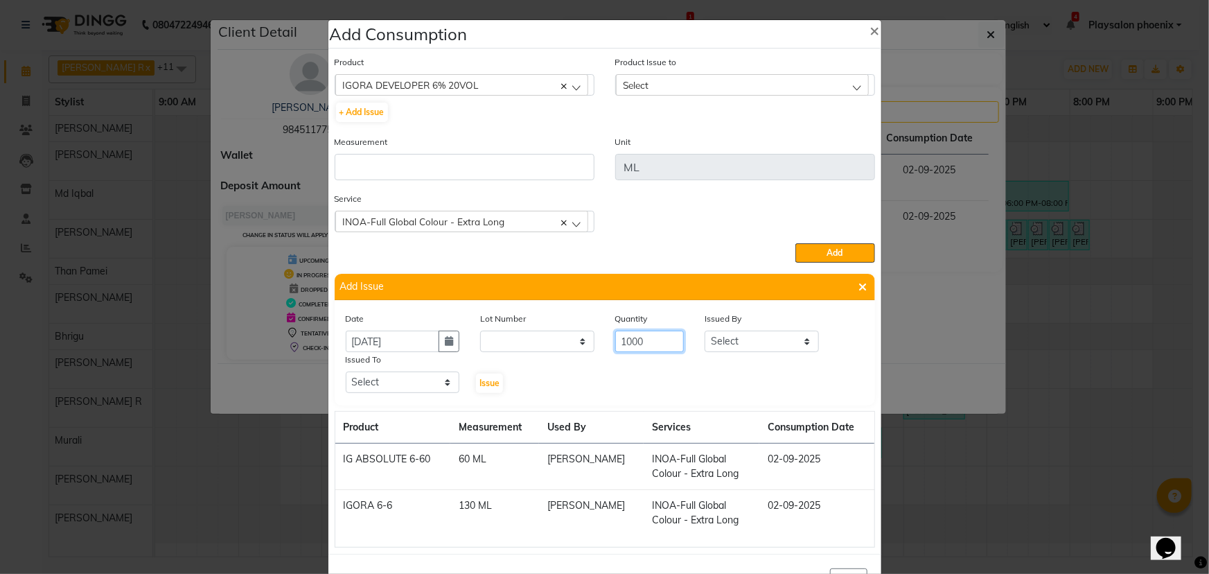
type input "1000"
click at [738, 342] on select "Select [PERSON_NAME] Rosy Rongmei Md Iqbal [PERSON_NAME] Than [PERSON_NAME] [PE…" at bounding box center [762, 340] width 114 height 21
select select "82500"
click at [705, 332] on select "Select [PERSON_NAME] Rosy Rongmei Md Iqbal [PERSON_NAME] Than [PERSON_NAME] [PE…" at bounding box center [762, 340] width 114 height 21
click at [416, 382] on select "Select [PERSON_NAME] Rosy Rongmei Md Iqbal [PERSON_NAME] Than [PERSON_NAME] [PE…" at bounding box center [403, 381] width 114 height 21
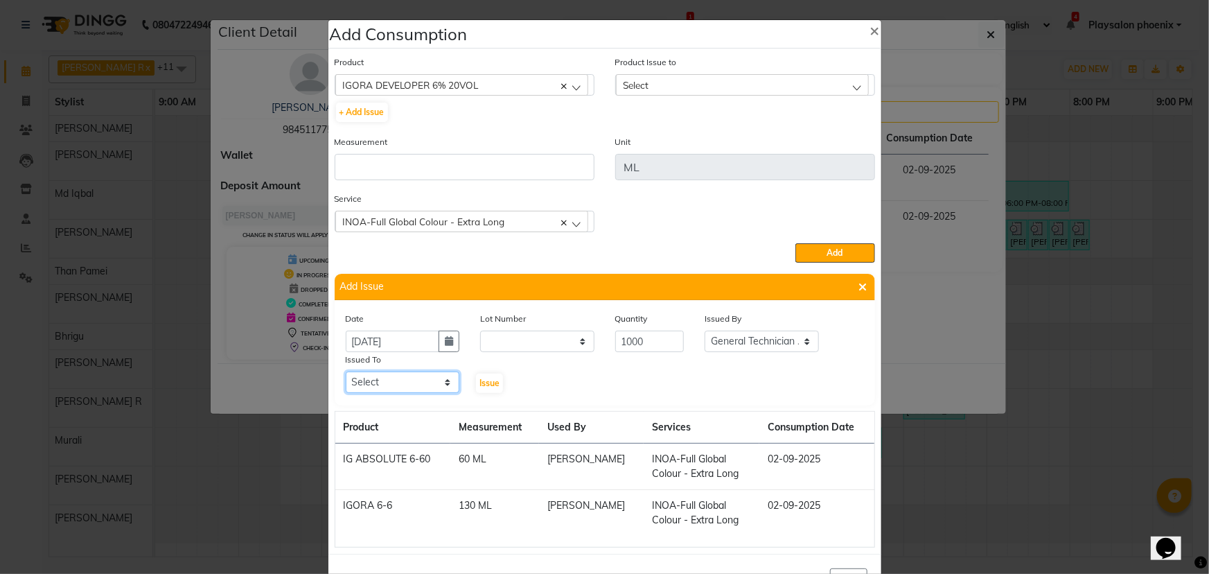
select select "82500"
click at [346, 373] on select "Select [PERSON_NAME] Rosy Rongmei Md Iqbal [PERSON_NAME] Than [PERSON_NAME] [PE…" at bounding box center [403, 381] width 114 height 21
click at [487, 382] on span "Issue" at bounding box center [489, 383] width 20 height 10
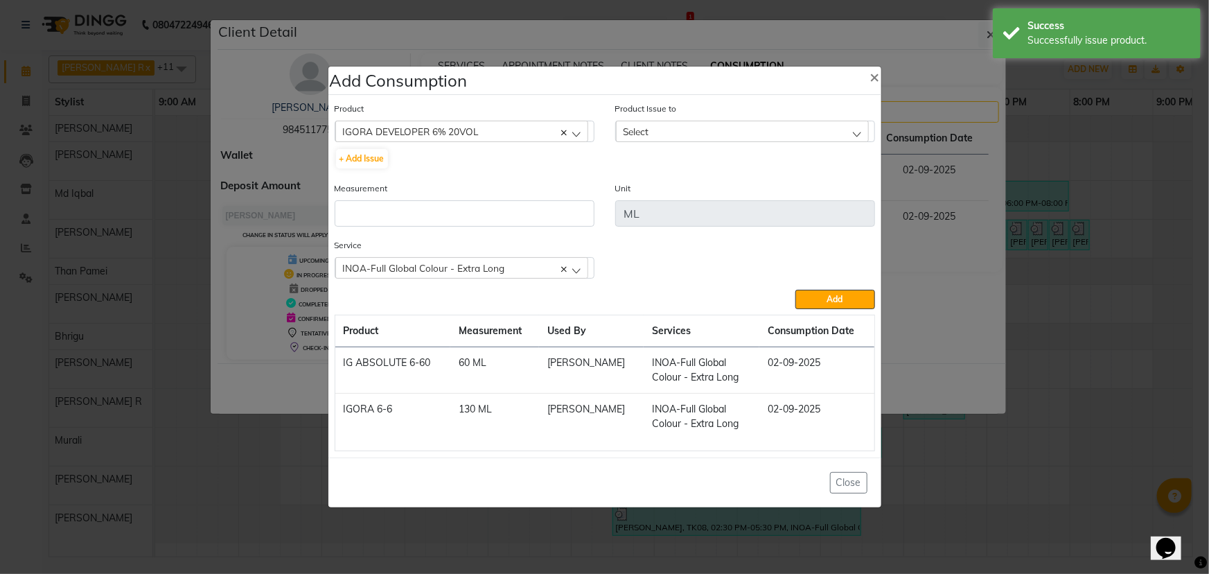
click at [650, 132] on div "Select" at bounding box center [742, 131] width 253 height 21
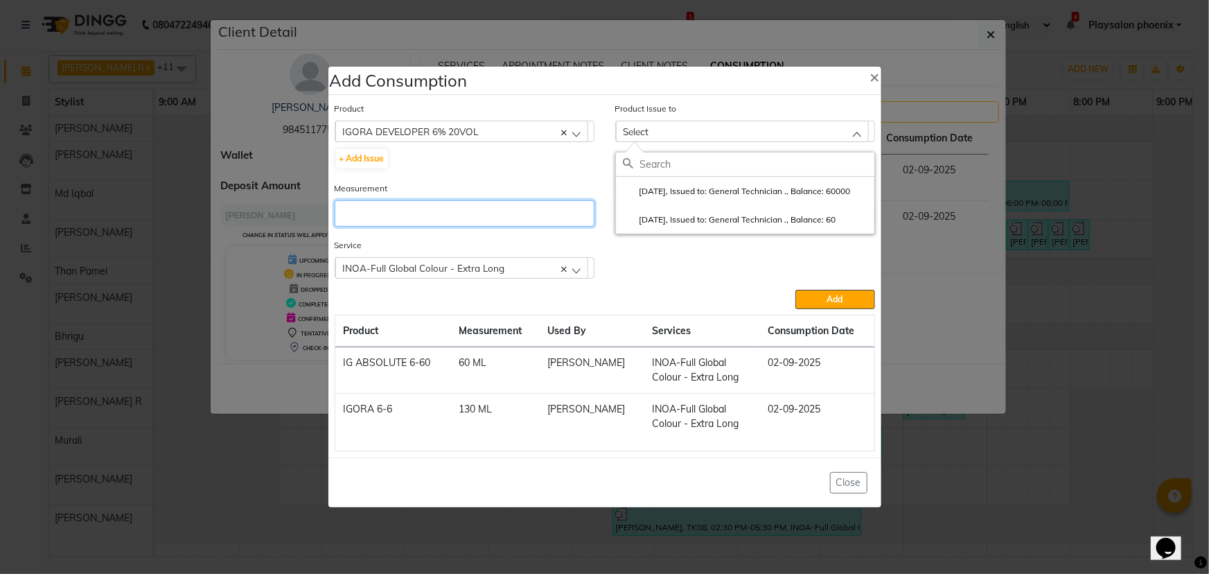
click at [490, 220] on input "number" at bounding box center [465, 213] width 260 height 26
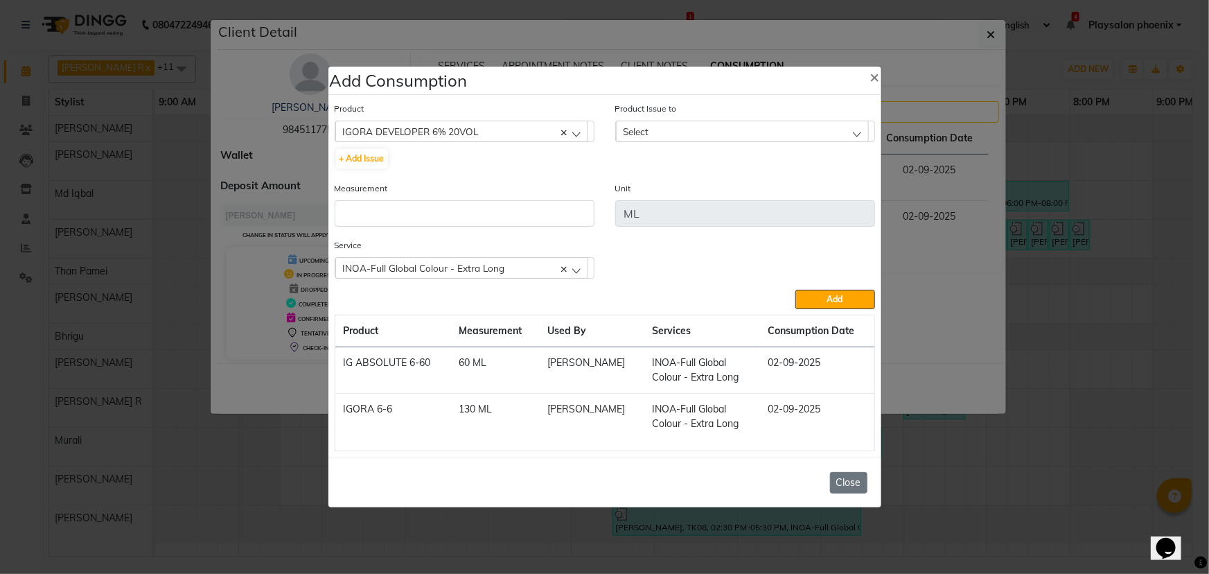
click at [843, 482] on button "Close" at bounding box center [848, 482] width 37 height 21
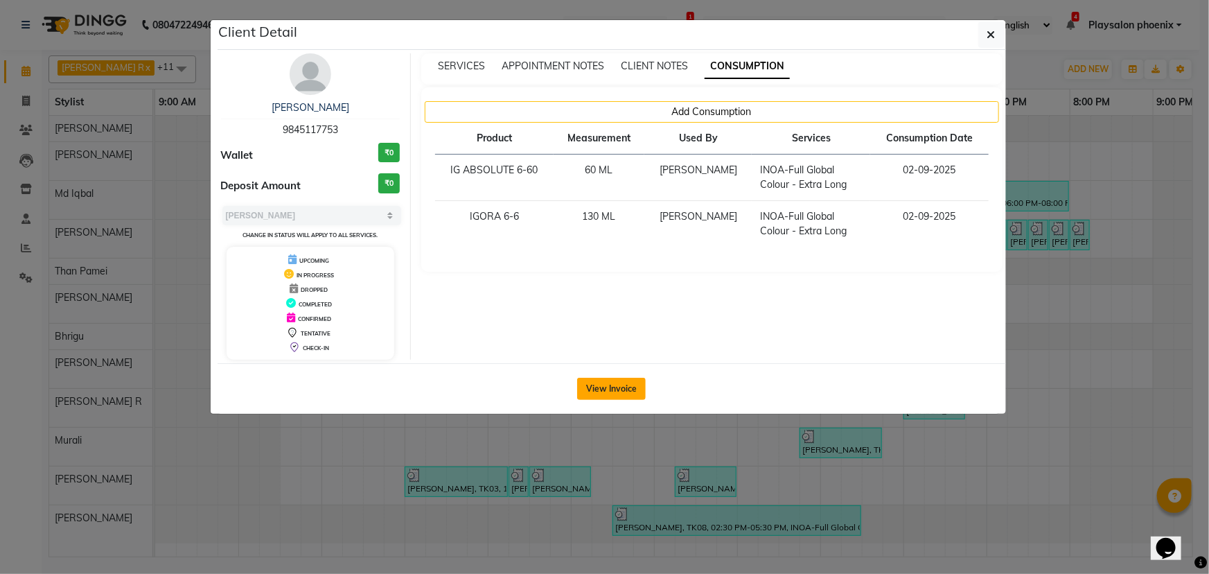
click at [612, 388] on button "View Invoice" at bounding box center [611, 389] width 69 height 22
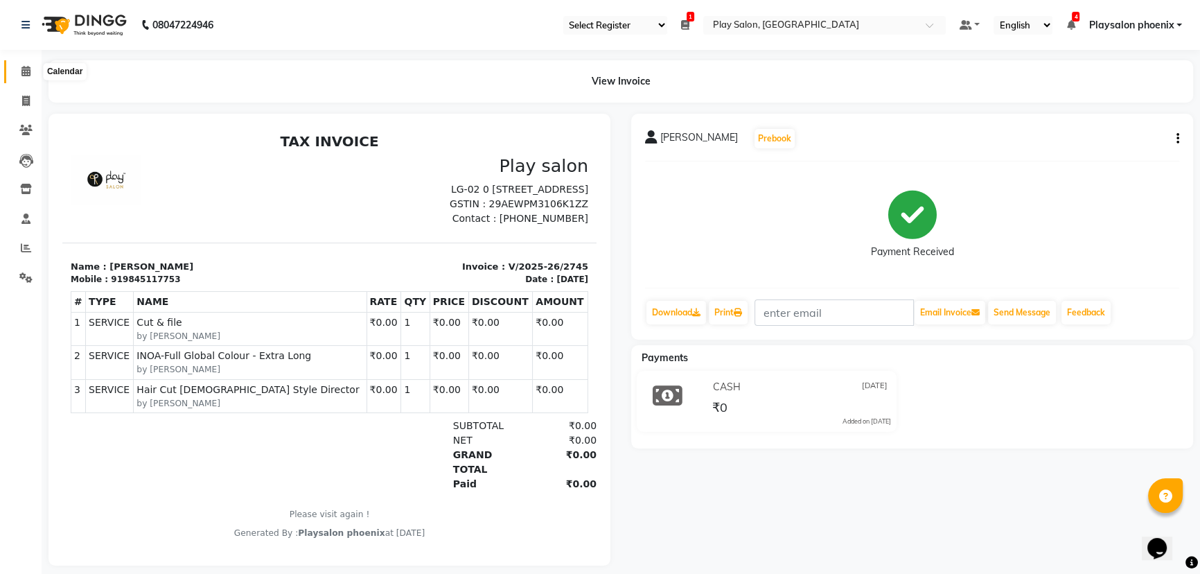
click at [25, 71] on icon at bounding box center [25, 71] width 9 height 10
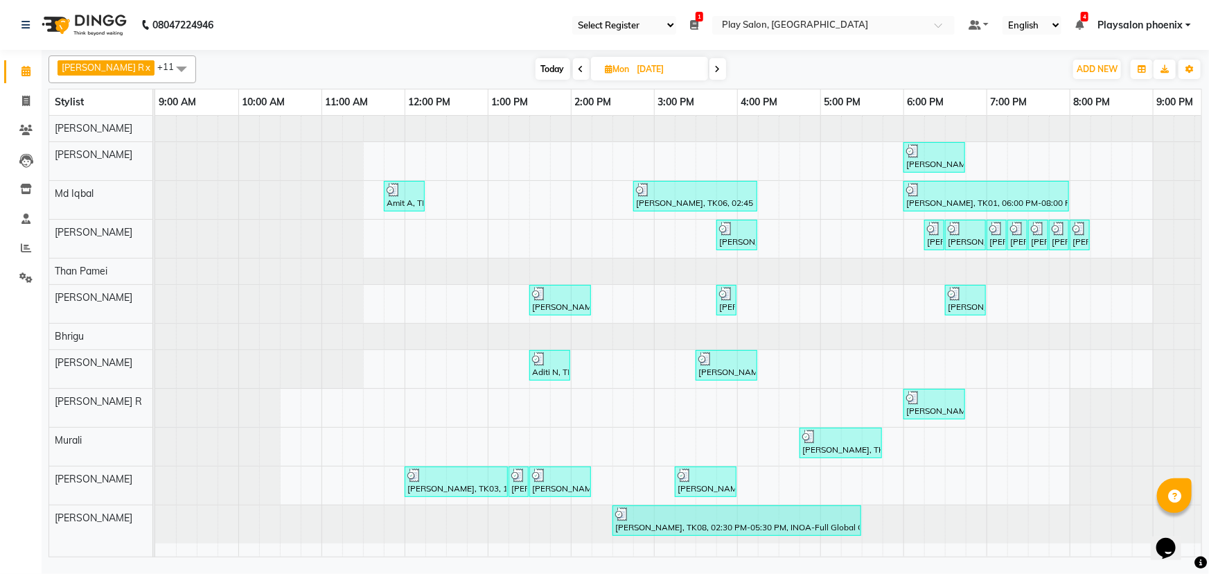
click at [709, 68] on span at bounding box center [717, 68] width 17 height 21
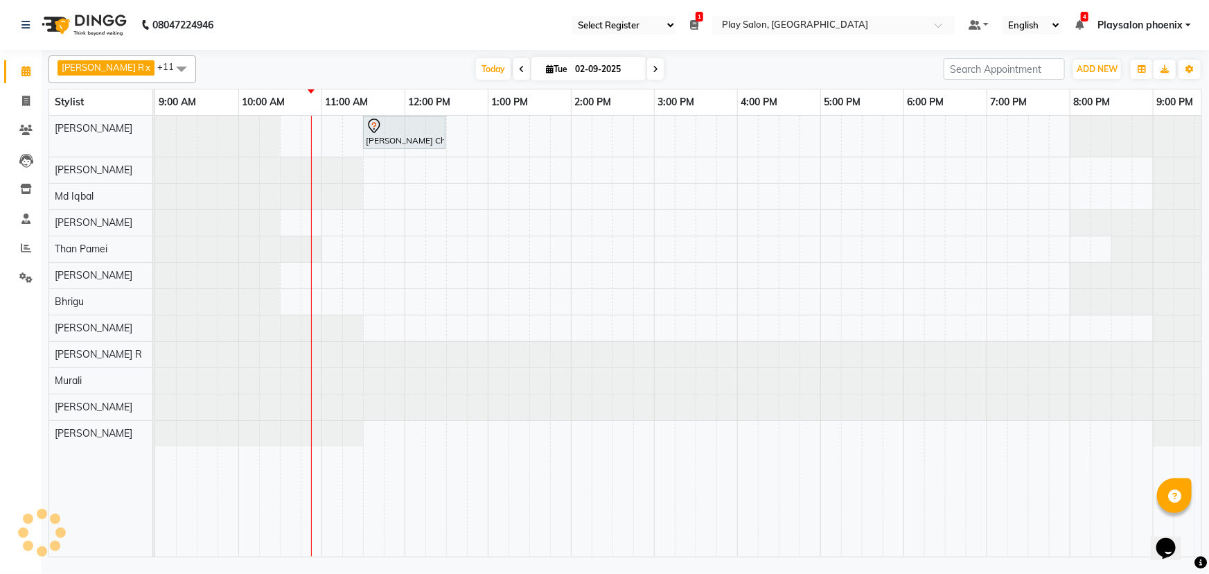
scroll to position [0, 83]
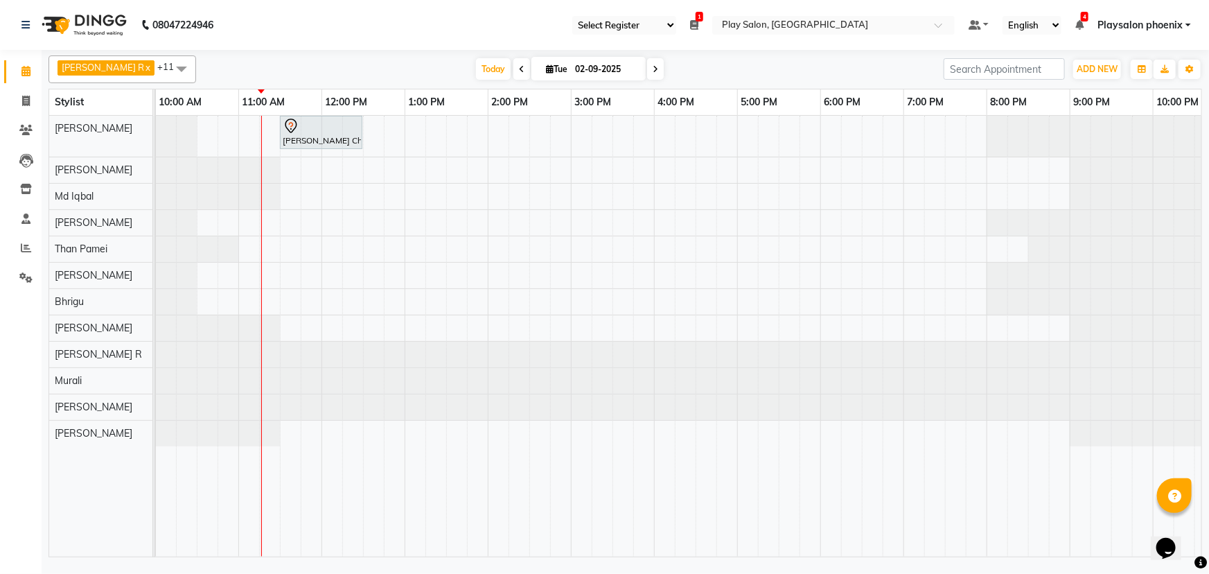
click at [653, 69] on icon at bounding box center [656, 69] width 6 height 8
type input "[DATE]"
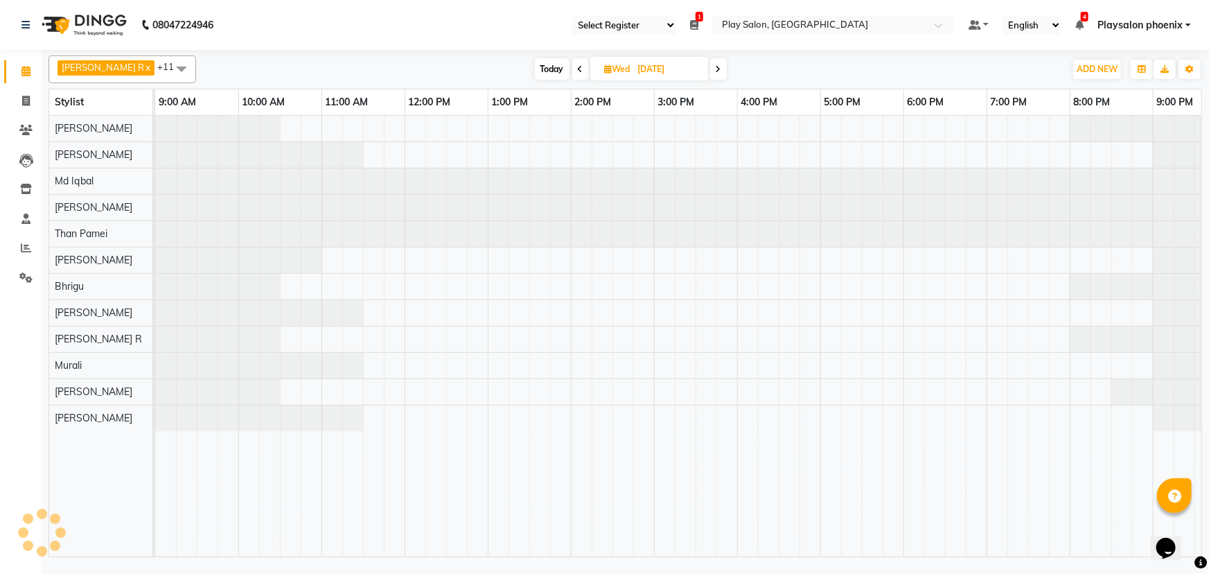
scroll to position [0, 117]
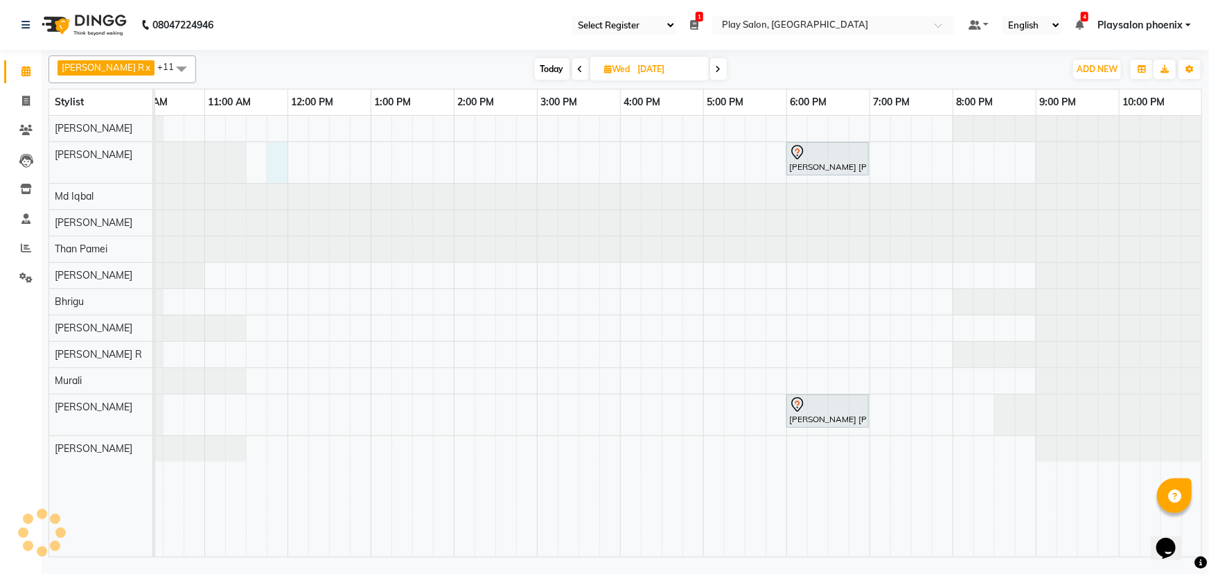
click at [274, 161] on div "[PERSON_NAME] [PERSON_NAME], 06:00 PM-07:00 PM, Hair Cut [DEMOGRAPHIC_DATA] Sty…" at bounding box center [620, 336] width 1164 height 441
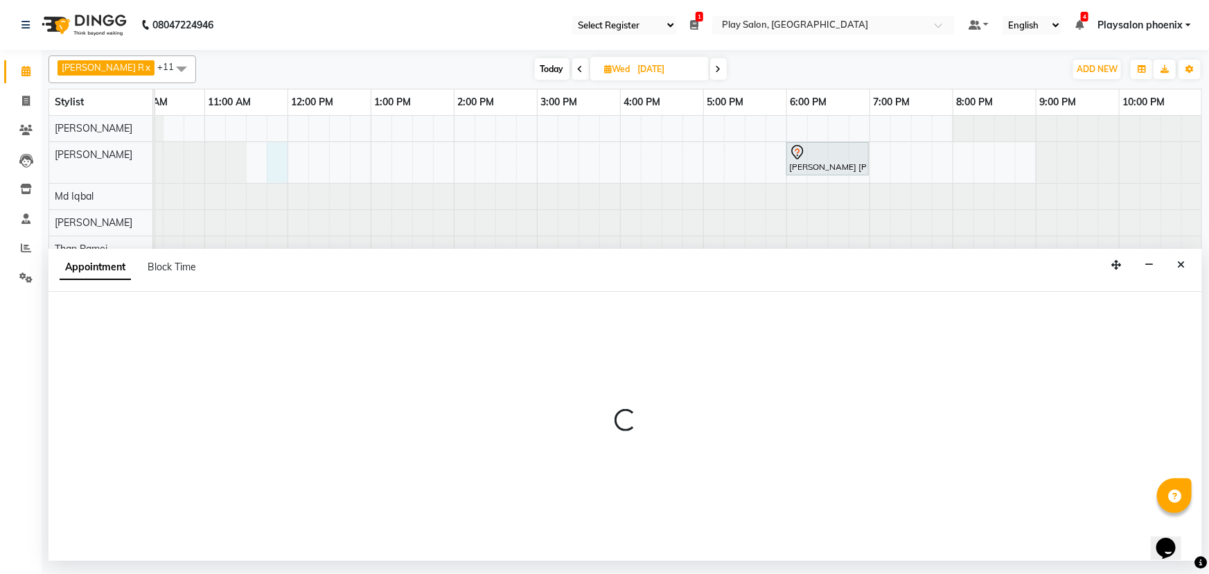
select select "81415"
select select "705"
select select "tentative"
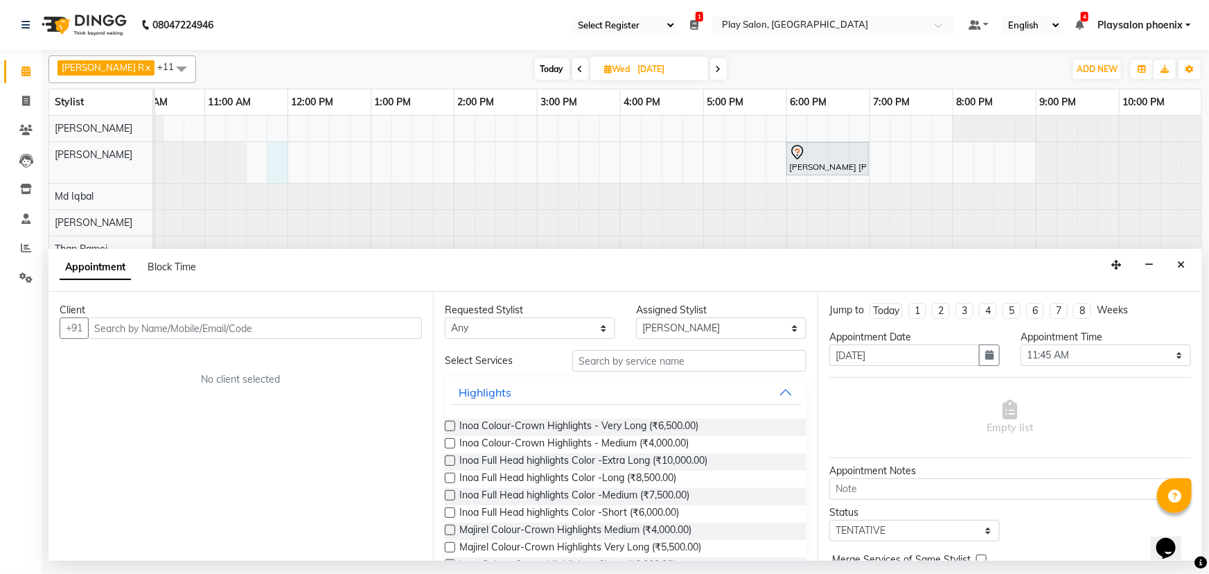
click at [132, 323] on input "text" at bounding box center [255, 327] width 334 height 21
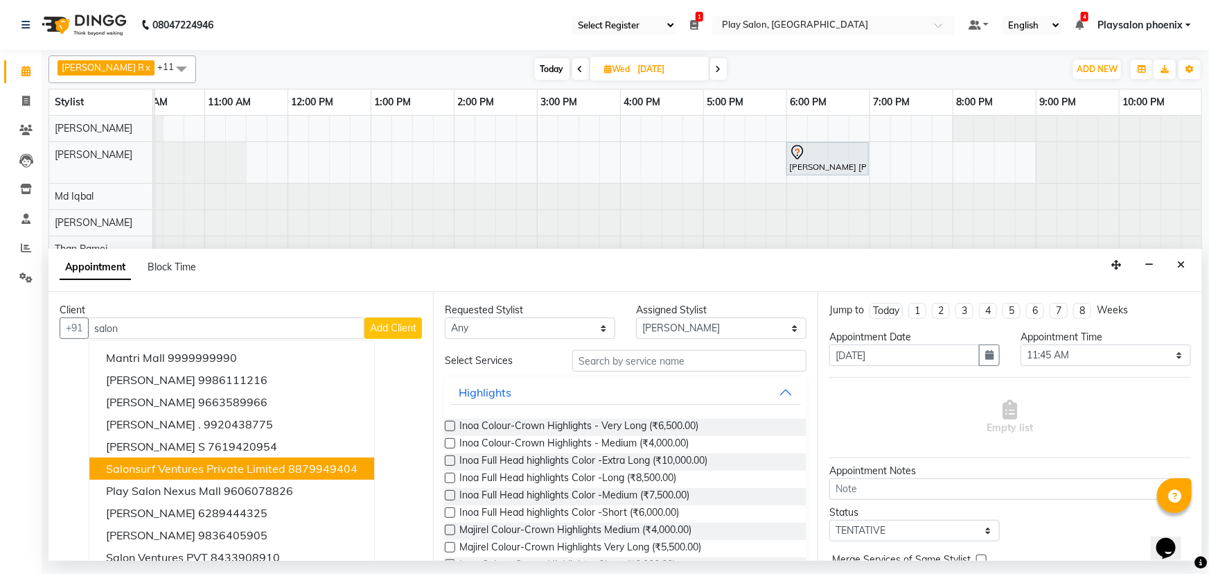
click at [191, 468] on span "Salonsurf Ventures Private Limited" at bounding box center [195, 468] width 179 height 14
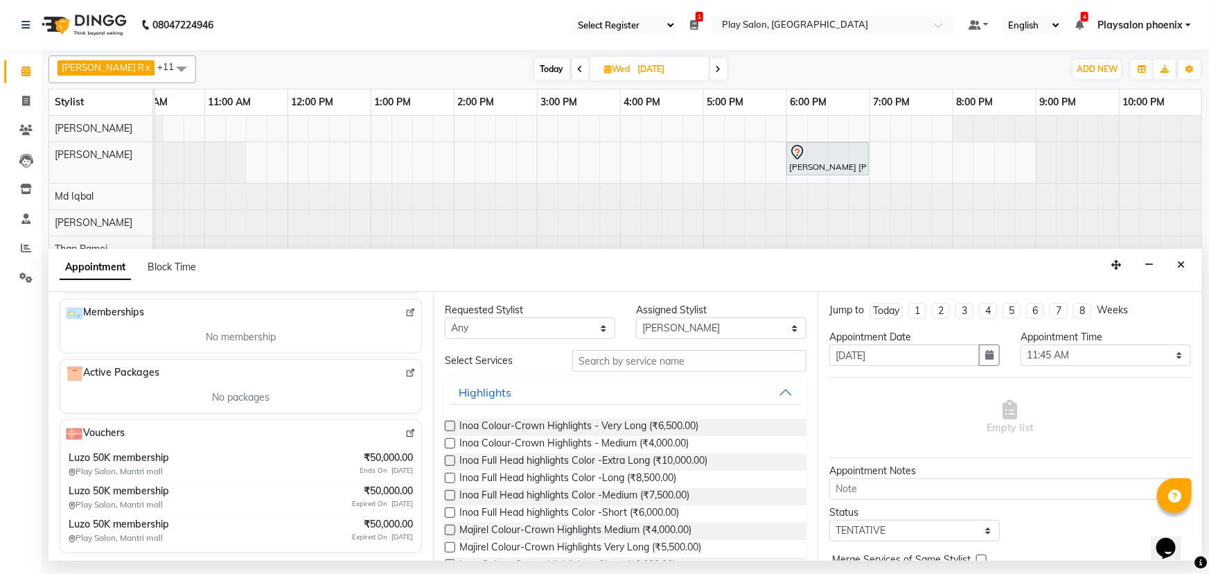
scroll to position [480, 0]
type input "8879949404"
click at [405, 430] on img at bounding box center [410, 432] width 10 height 10
click at [1185, 264] on button "Close" at bounding box center [1181, 264] width 20 height 21
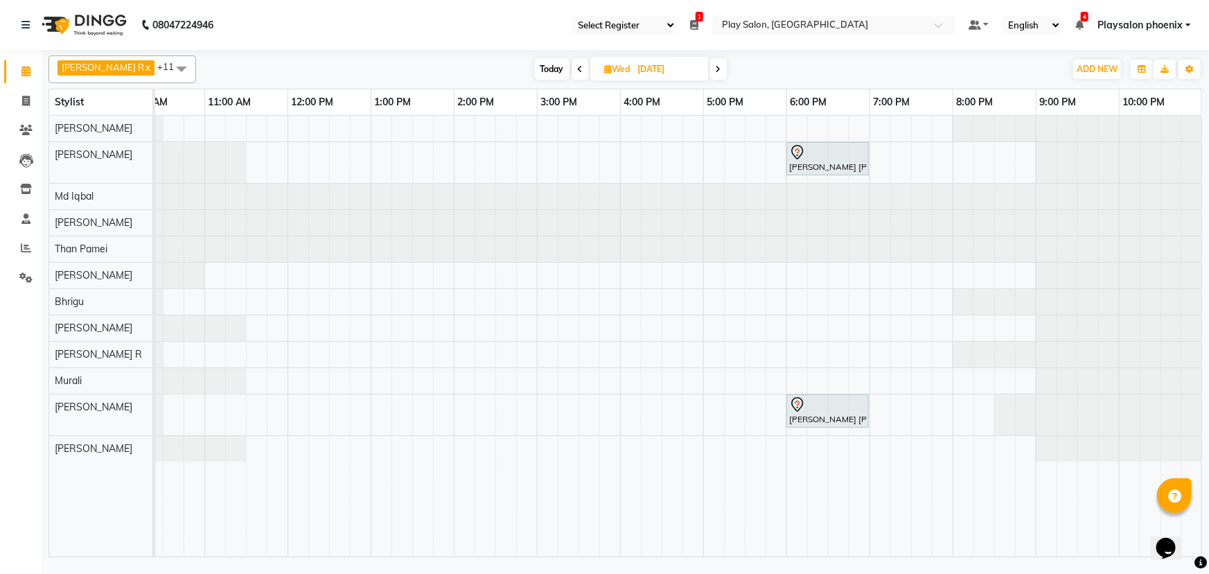
click at [637, 71] on input "[DATE]" at bounding box center [668, 69] width 69 height 21
select select "9"
select select "2025"
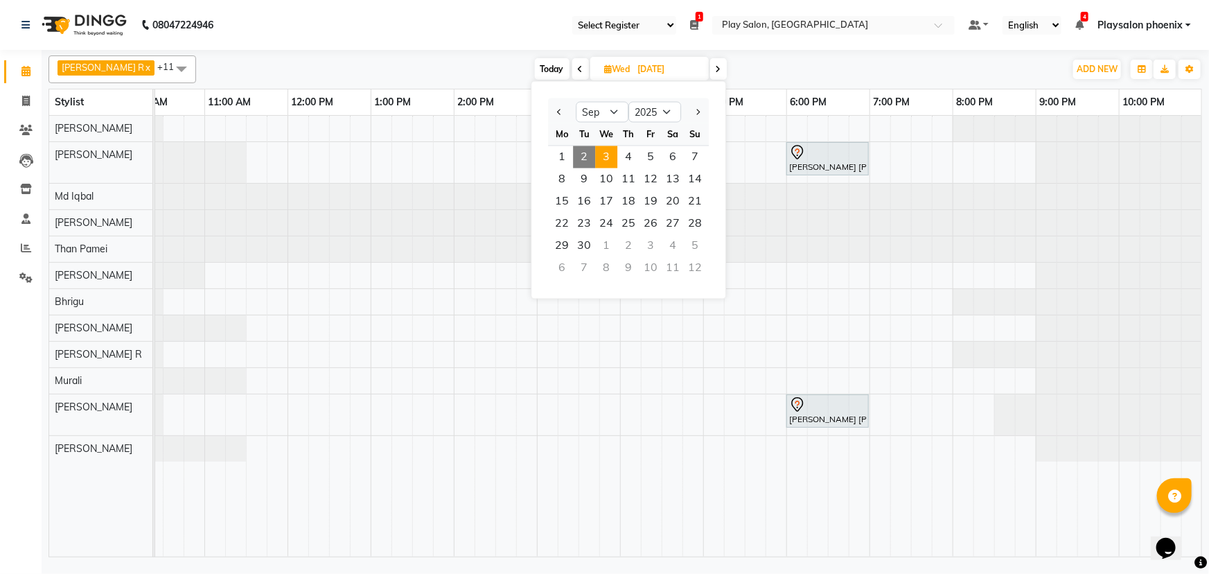
click at [584, 157] on span "2" at bounding box center [584, 157] width 22 height 22
type input "02-09-2025"
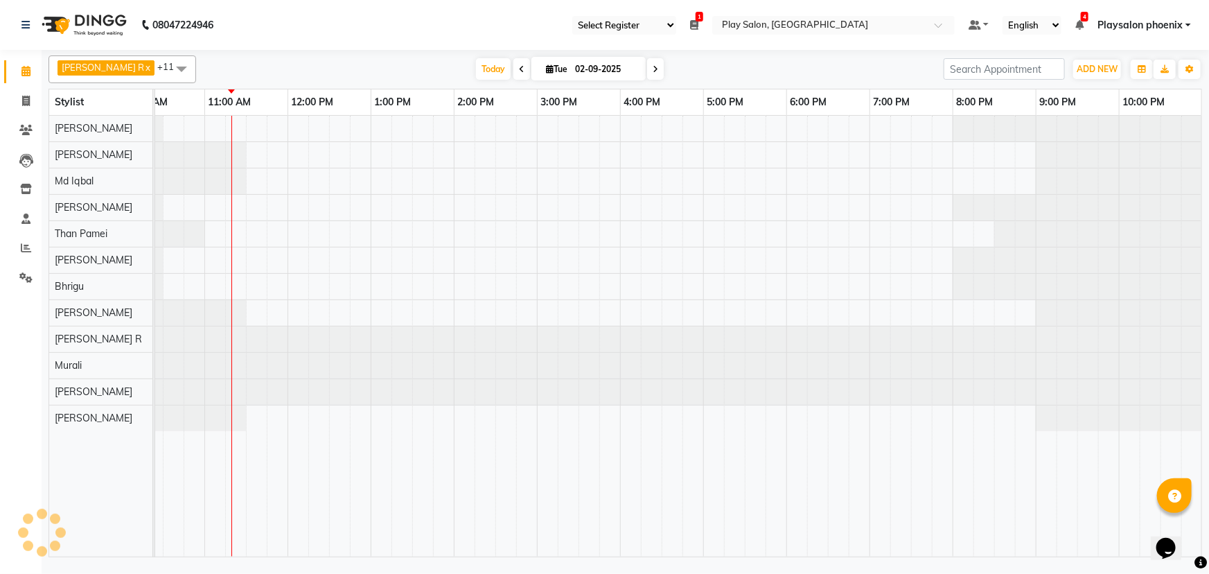
scroll to position [0, 117]
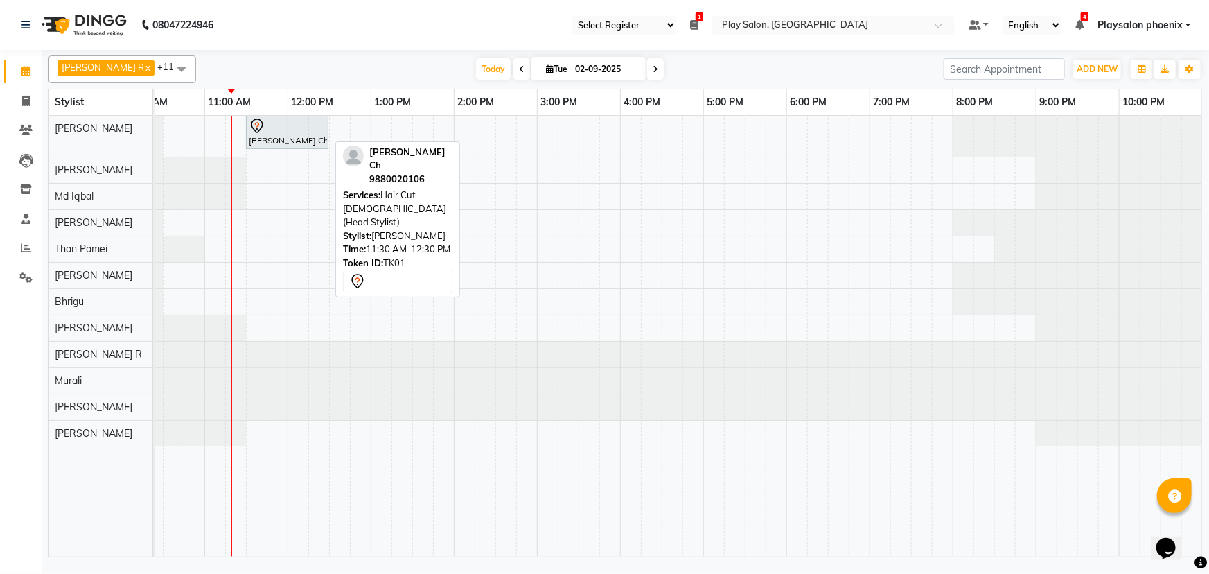
click at [282, 128] on div at bounding box center [287, 126] width 77 height 17
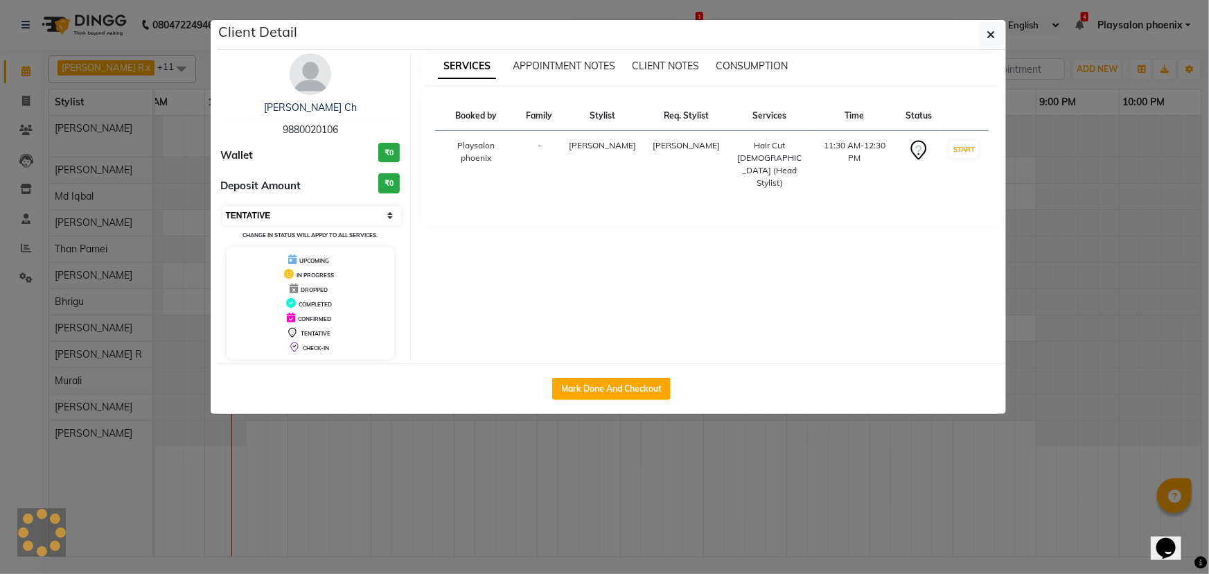
click at [319, 214] on select "Select IN SERVICE CONFIRMED TENTATIVE CHECK IN MARK DONE DROPPED UPCOMING" at bounding box center [311, 215] width 179 height 19
click at [222, 206] on select "Select IN SERVICE CONFIRMED TENTATIVE CHECK IN MARK DONE DROPPED UPCOMING" at bounding box center [311, 215] width 179 height 19
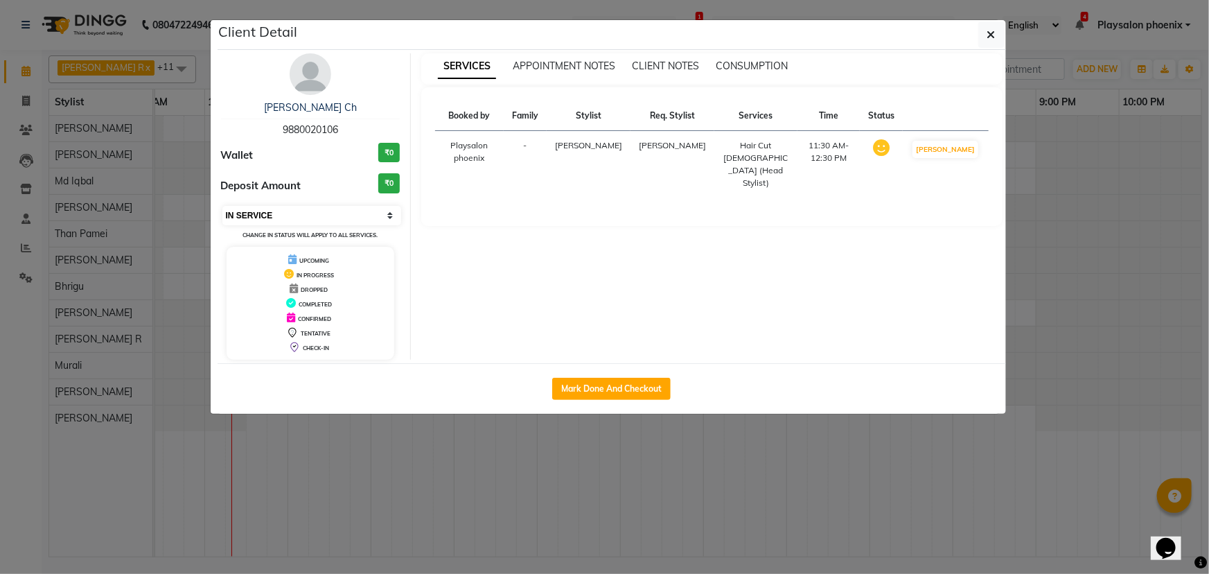
click at [317, 213] on select "Select IN SERVICE CONFIRMED TENTATIVE CHECK IN MARK DONE DROPPED UPCOMING" at bounding box center [311, 215] width 179 height 19
select select "8"
click at [222, 206] on select "Select IN SERVICE CONFIRMED TENTATIVE CHECK IN MARK DONE DROPPED UPCOMING" at bounding box center [311, 215] width 179 height 19
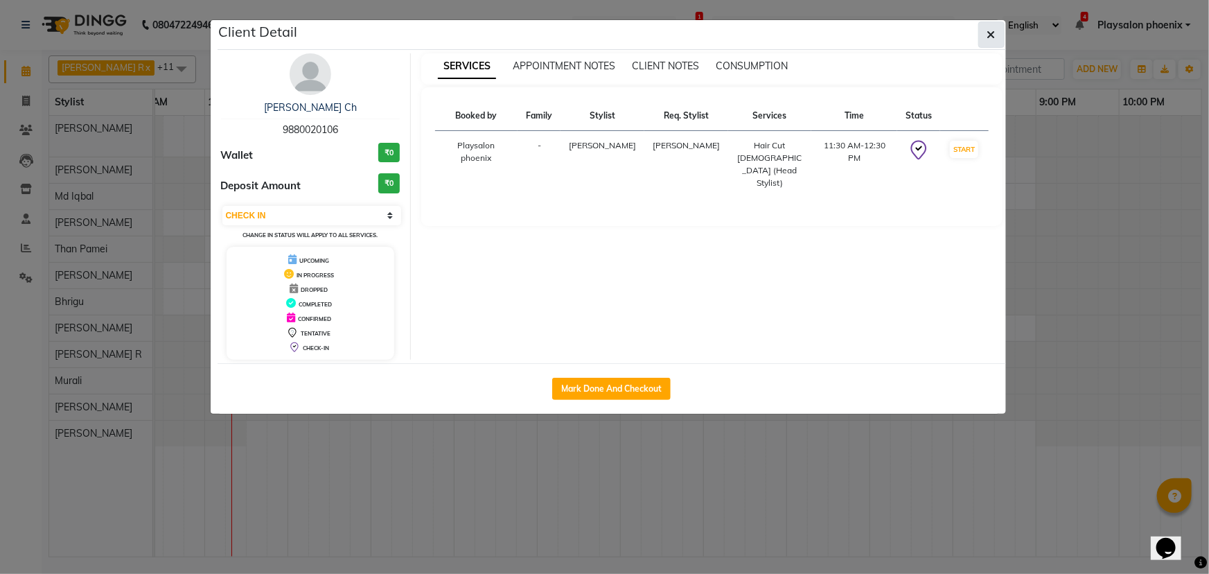
click at [993, 35] on icon "button" at bounding box center [991, 34] width 8 height 11
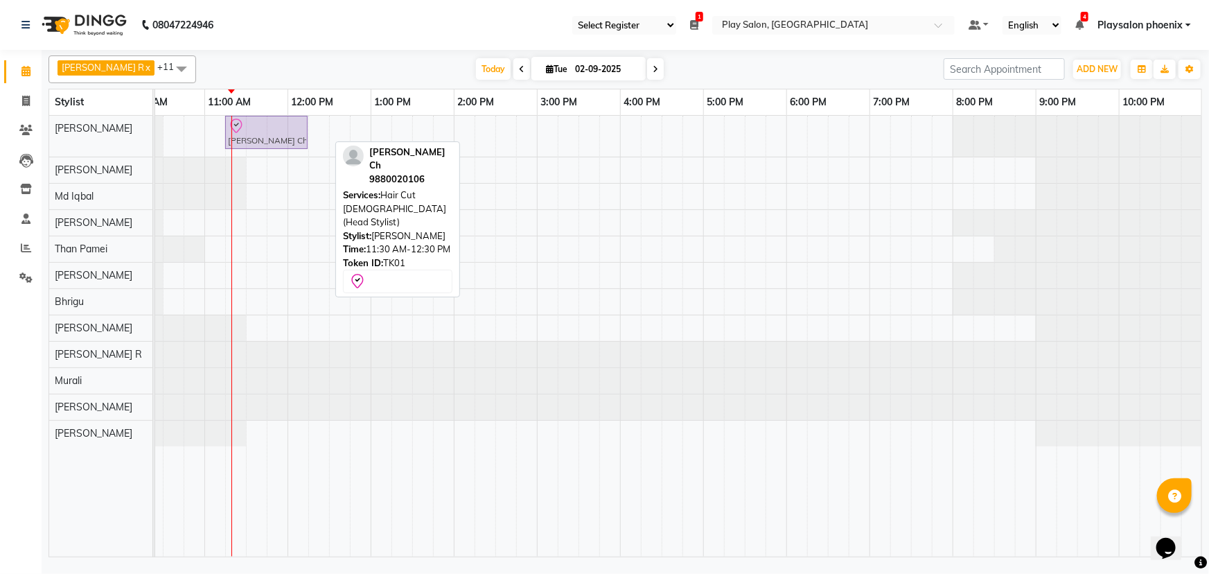
drag, startPoint x: 261, startPoint y: 137, endPoint x: 251, endPoint y: 136, distance: 10.4
click at [38, 136] on div "[PERSON_NAME] Ch, TK01, 11:30 AM-12:30 PM, Hair Cut [DEMOGRAPHIC_DATA] (Head St…" at bounding box center [38, 136] width 0 height 41
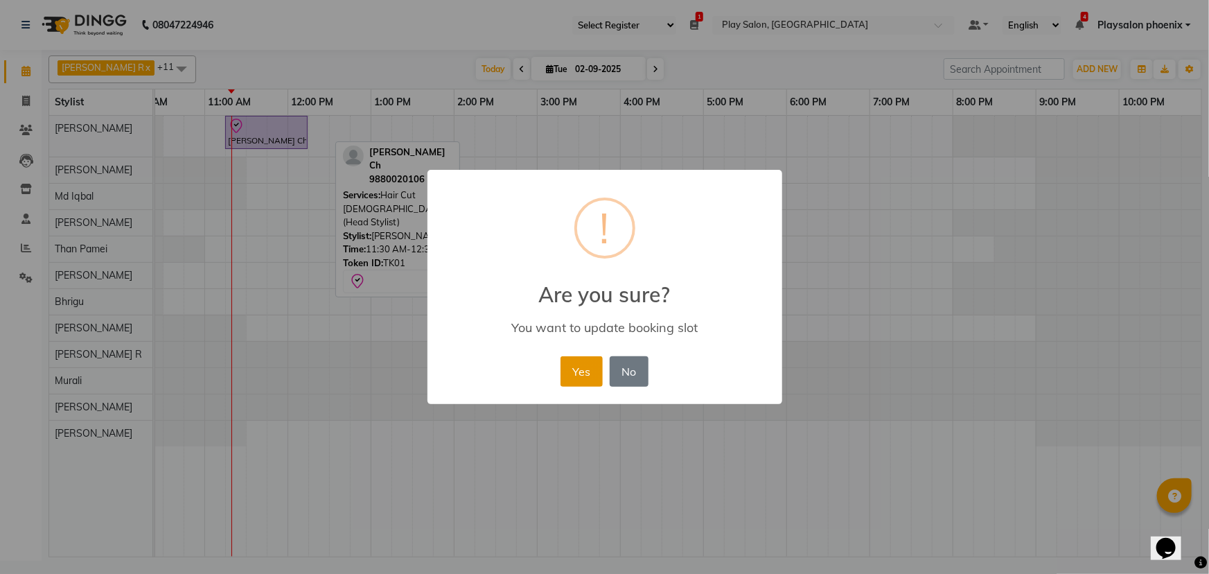
click at [583, 371] on button "Yes" at bounding box center [581, 371] width 42 height 30
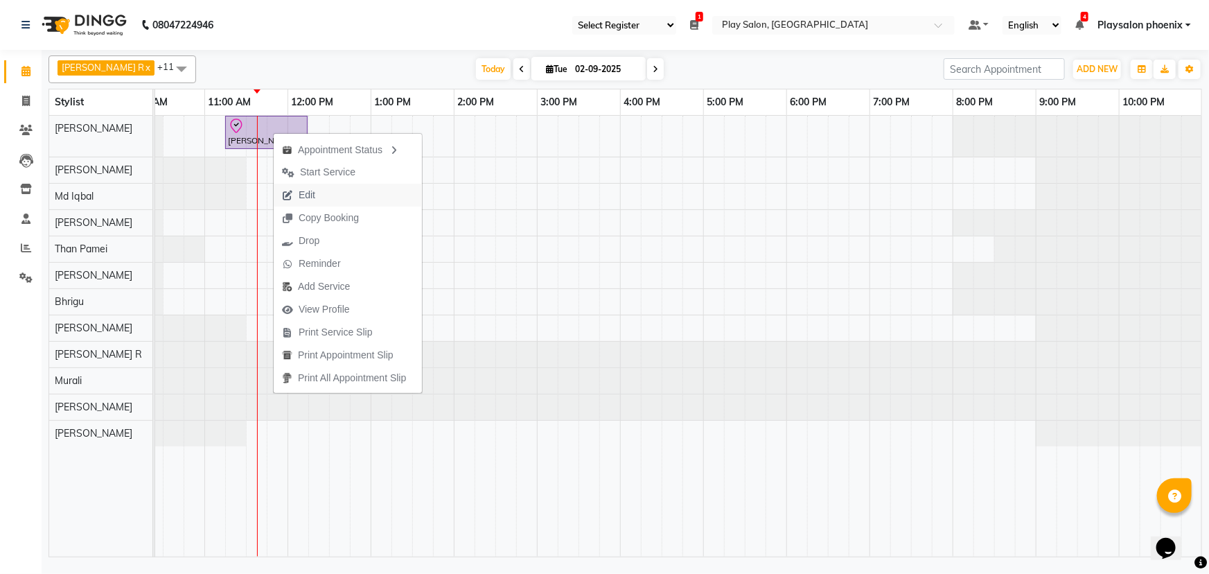
click at [318, 200] on span "Edit" at bounding box center [299, 195] width 50 height 23
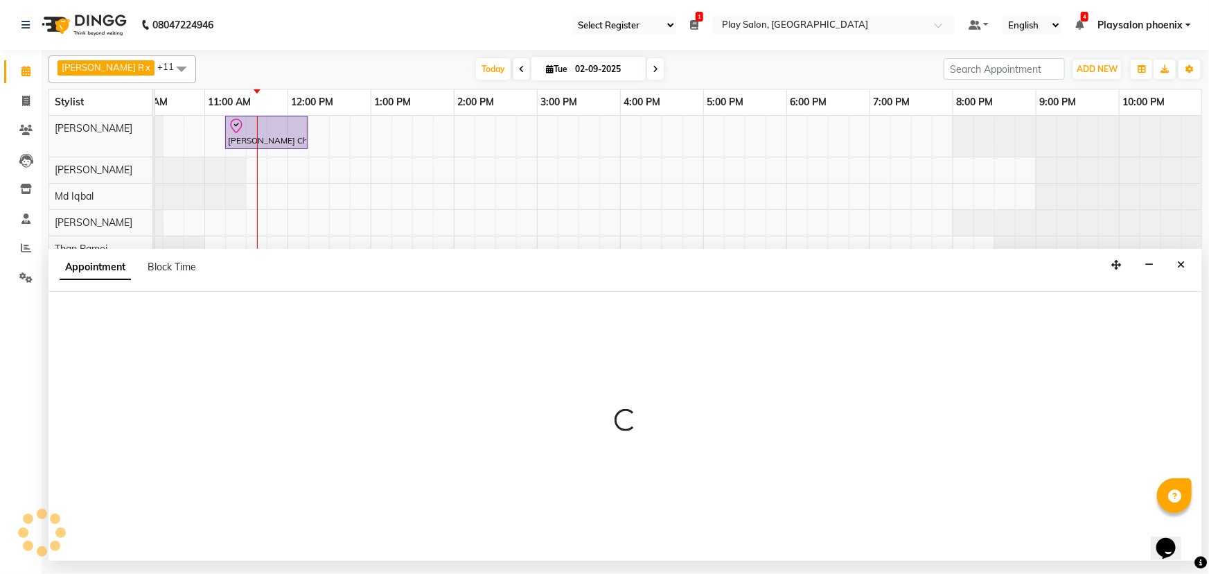
select select "tentative"
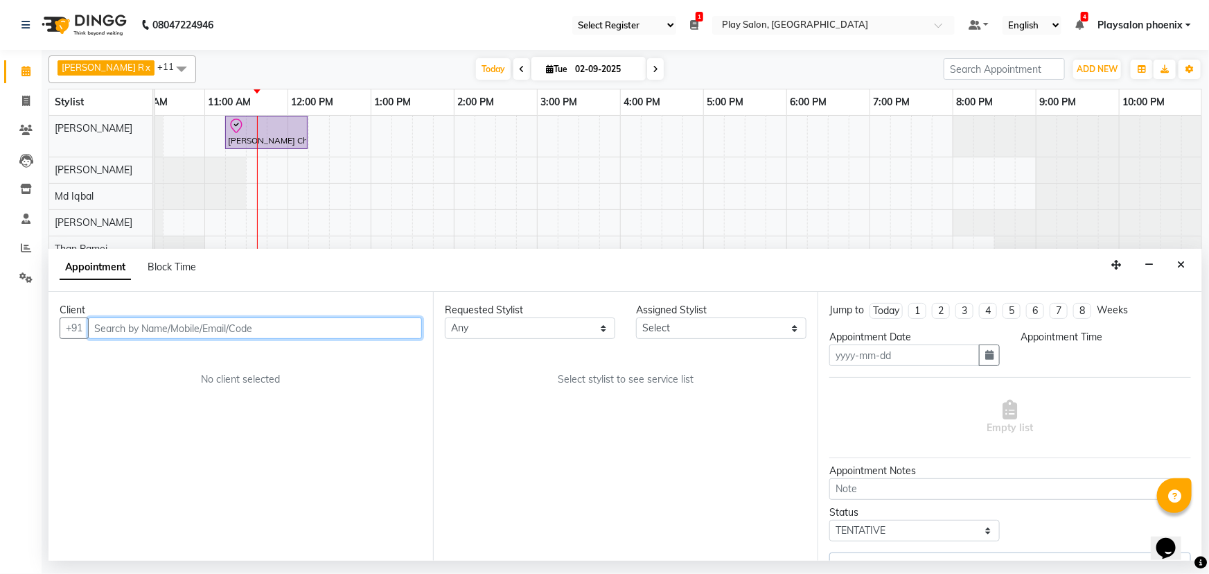
type input "02-09-2025"
select select "check-in"
select select "675"
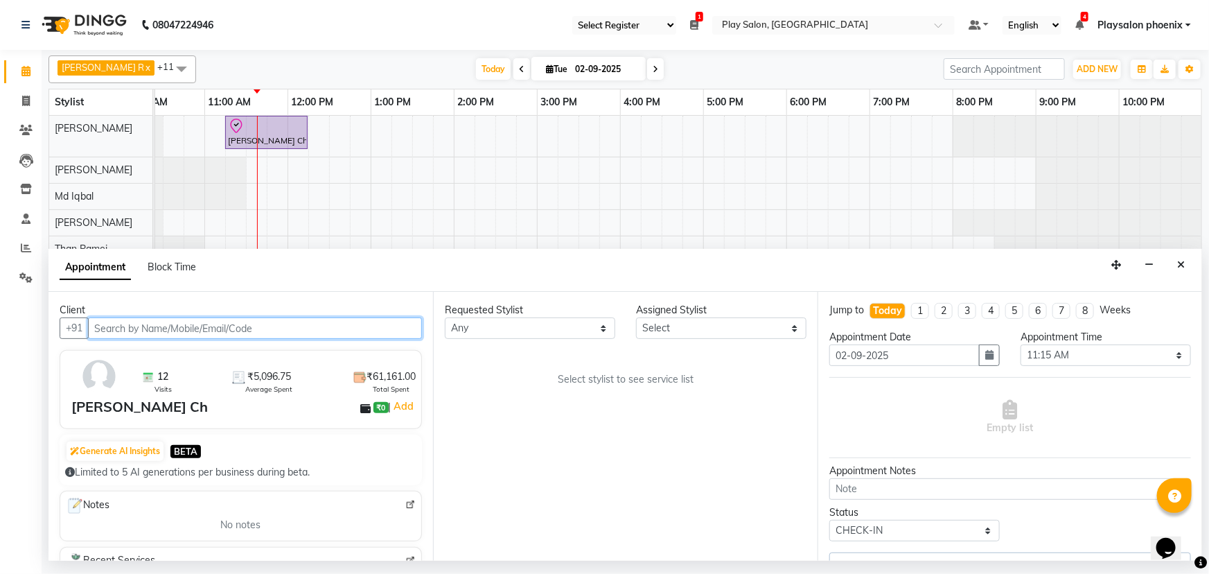
select select "81425"
select select "4216"
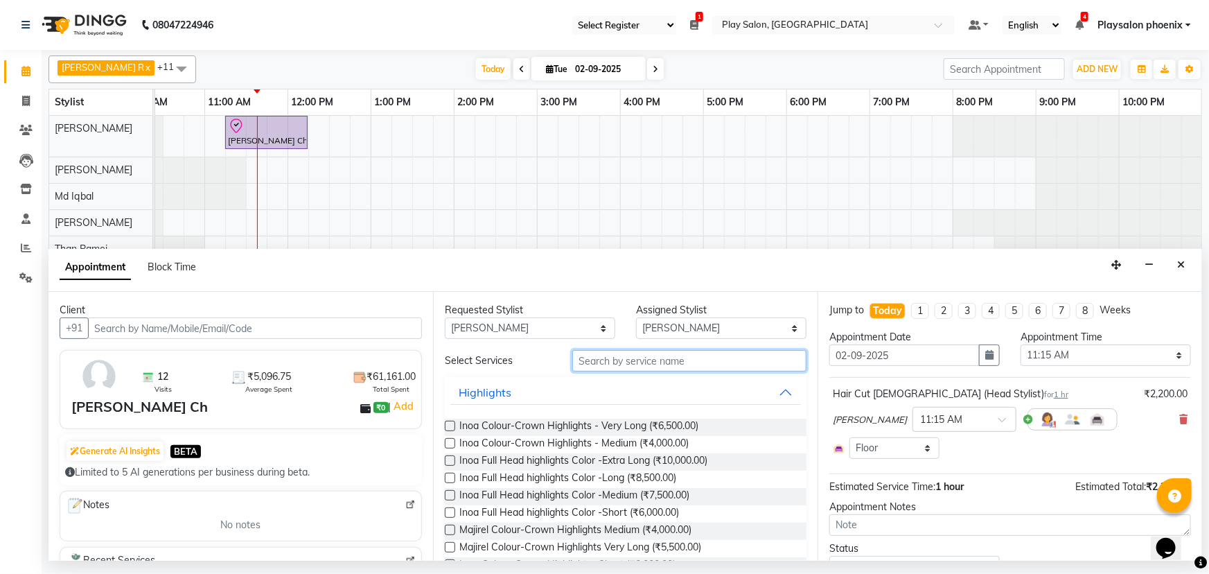
click at [595, 357] on input "text" at bounding box center [689, 360] width 234 height 21
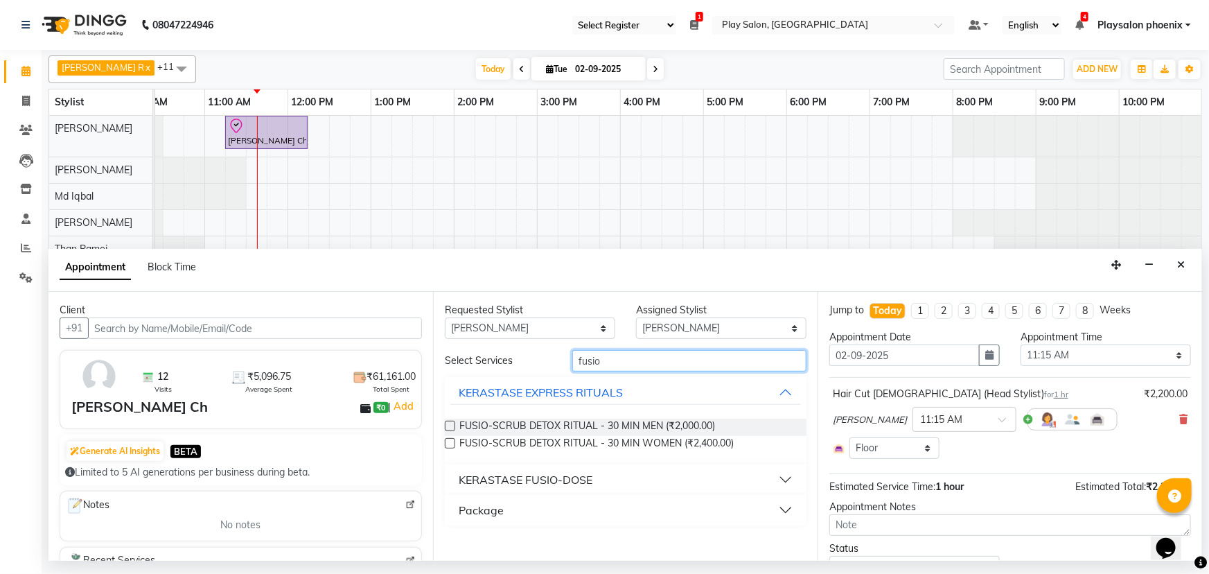
type input "fusio"
click at [523, 482] on div "KERASTASE FUSIO-DOSE" at bounding box center [526, 479] width 134 height 17
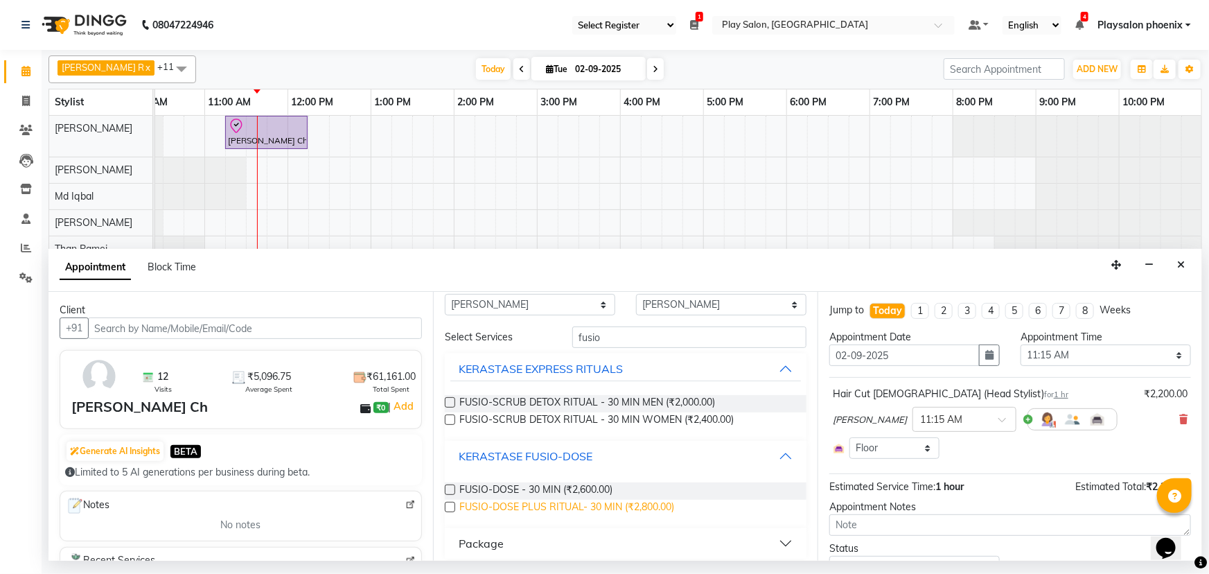
scroll to position [32, 0]
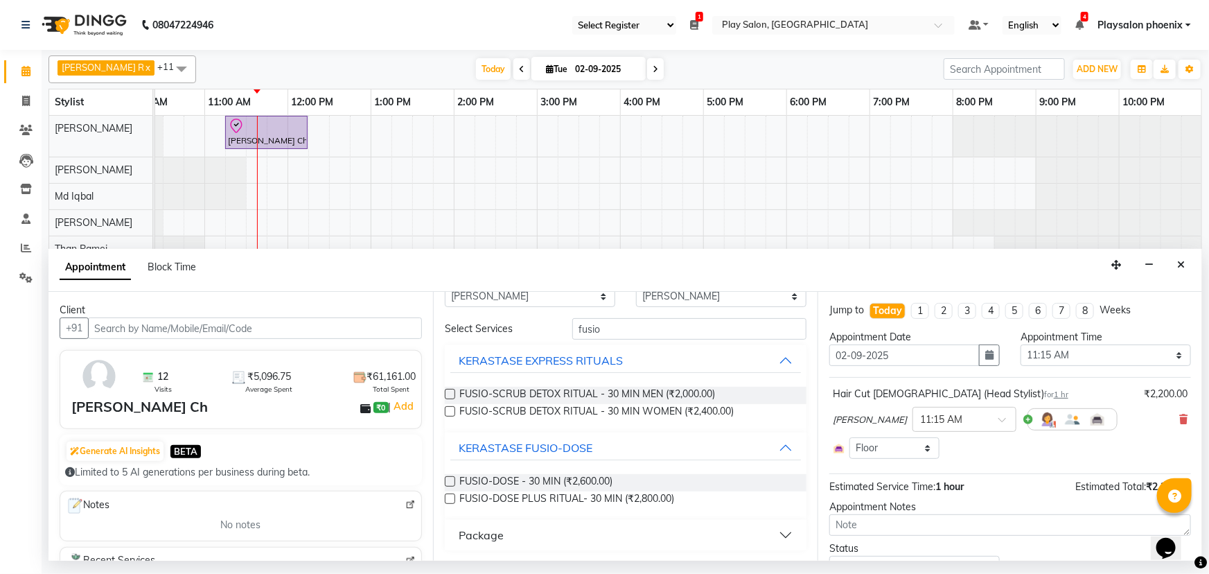
click at [450, 496] on label at bounding box center [450, 498] width 10 height 10
click at [450, 496] on input "checkbox" at bounding box center [449, 499] width 9 height 9
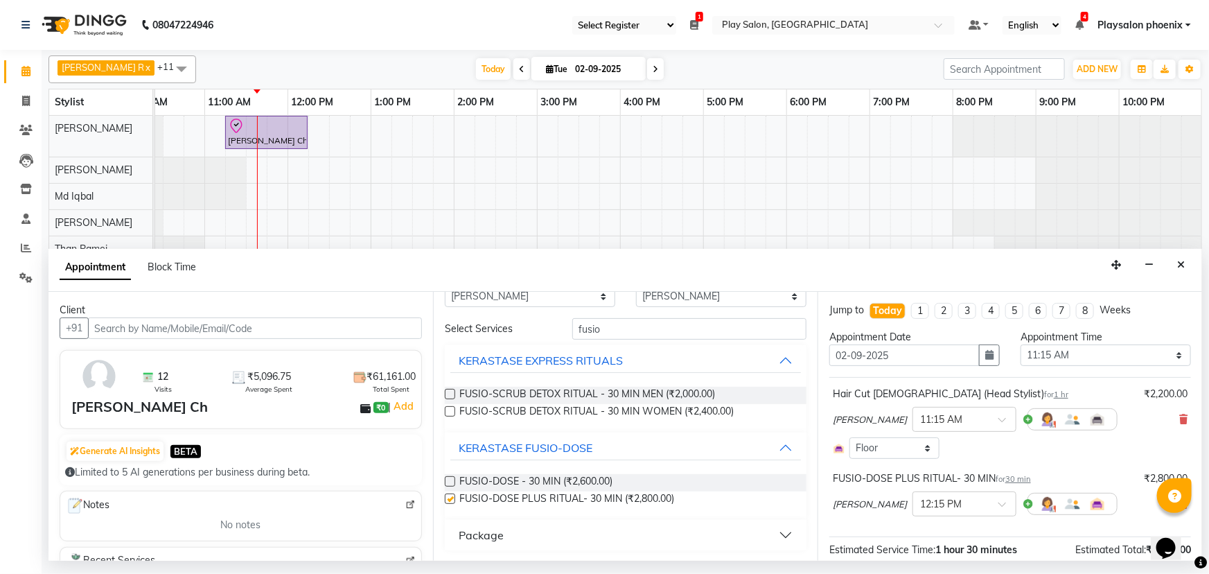
checkbox input "false"
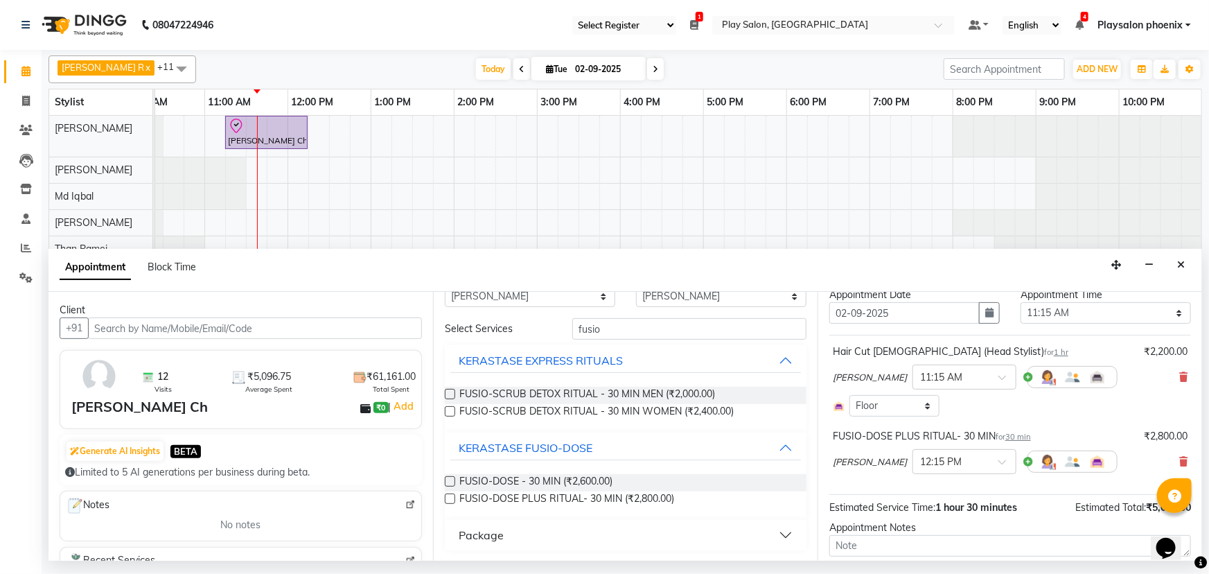
scroll to position [126, 0]
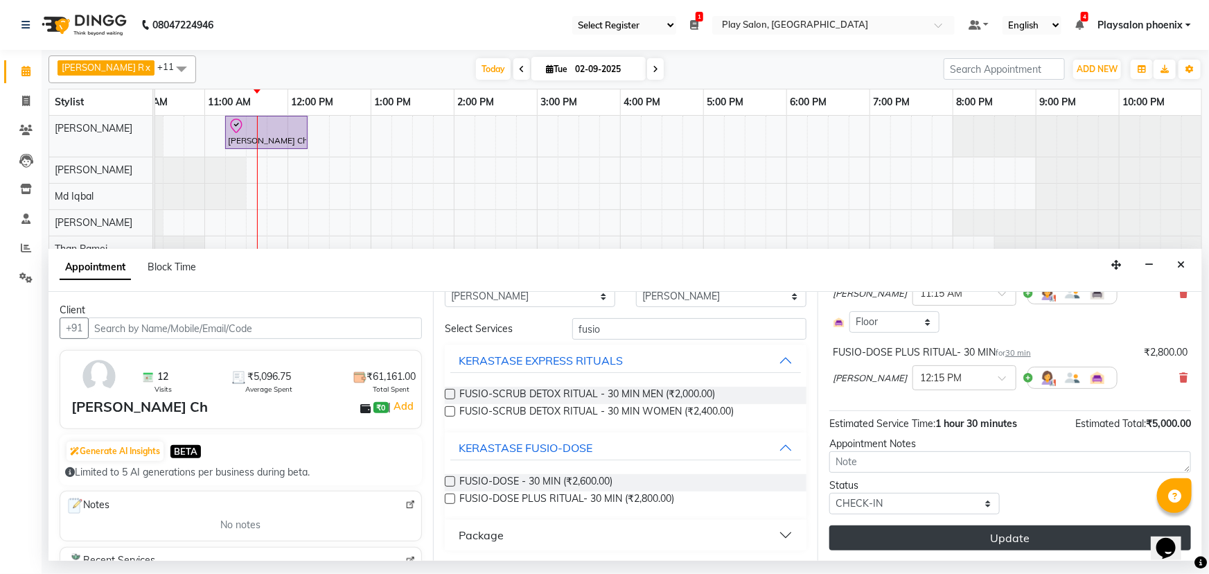
click at [1018, 533] on button "Update" at bounding box center [1010, 537] width 362 height 25
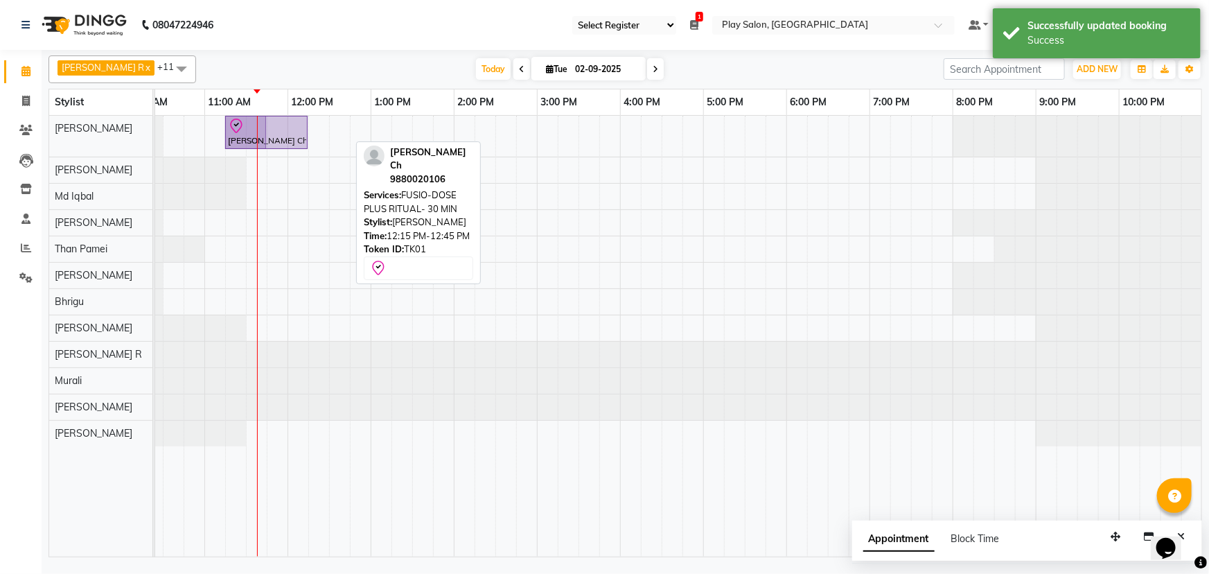
drag, startPoint x: 332, startPoint y: 134, endPoint x: 252, endPoint y: 138, distance: 79.8
click at [38, 138] on div "[PERSON_NAME] Ch, TK01, 11:15 AM-12:15 PM, Hair Cut [DEMOGRAPHIC_DATA] (Head St…" at bounding box center [38, 136] width 0 height 41
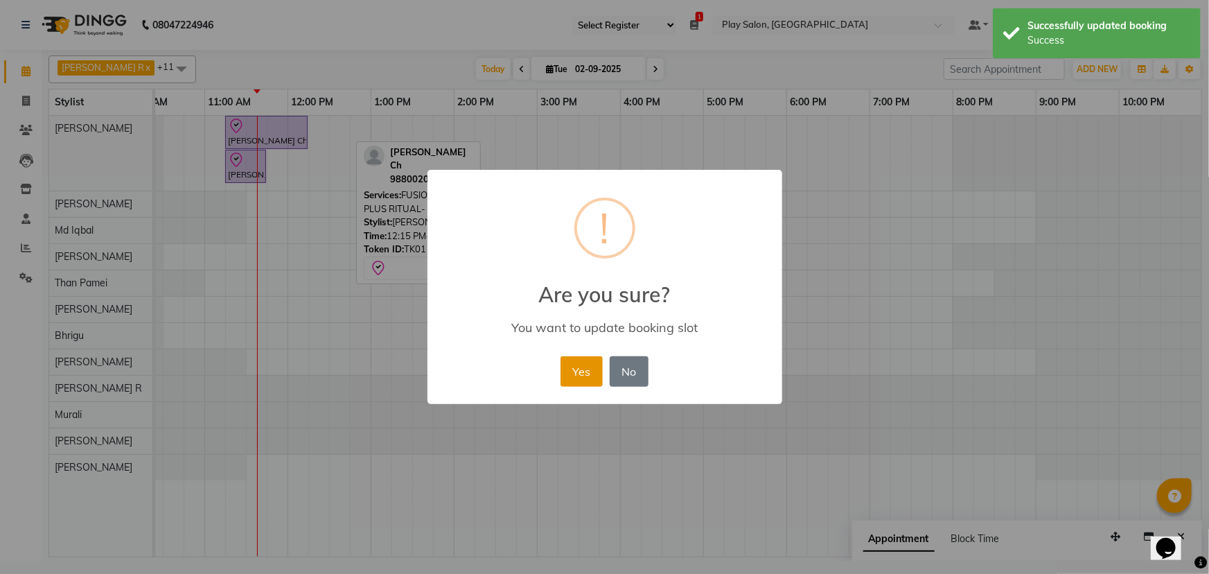
click at [581, 374] on button "Yes" at bounding box center [581, 371] width 42 height 30
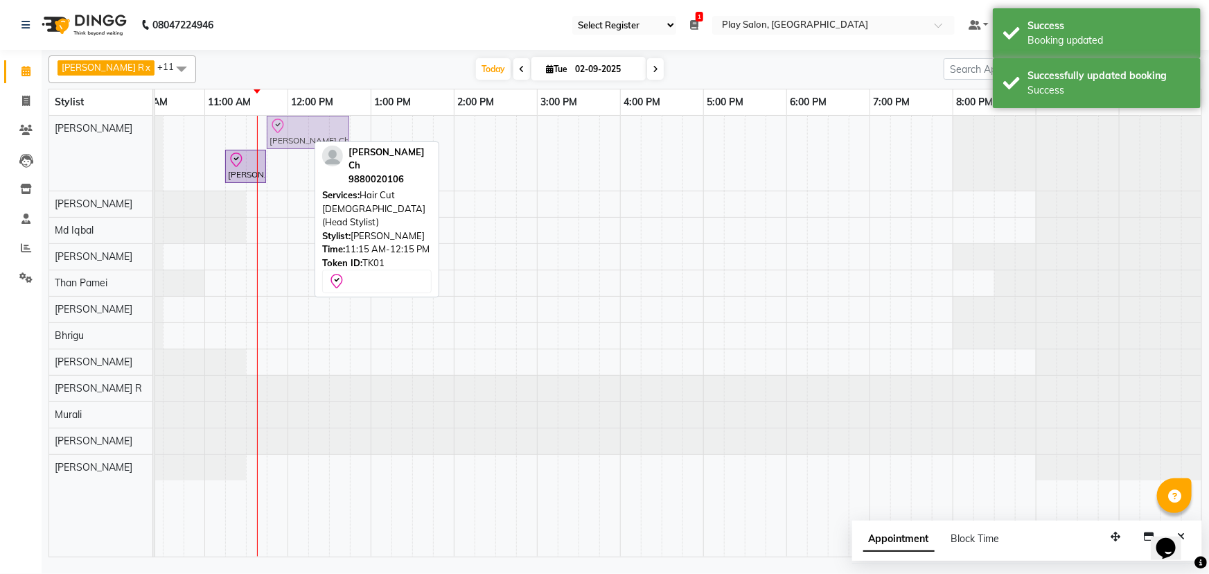
click at [38, 132] on div "[PERSON_NAME] Ch, TK01, 11:15 AM-12:15 PM, Hair Cut [DEMOGRAPHIC_DATA] (Head St…" at bounding box center [38, 153] width 0 height 75
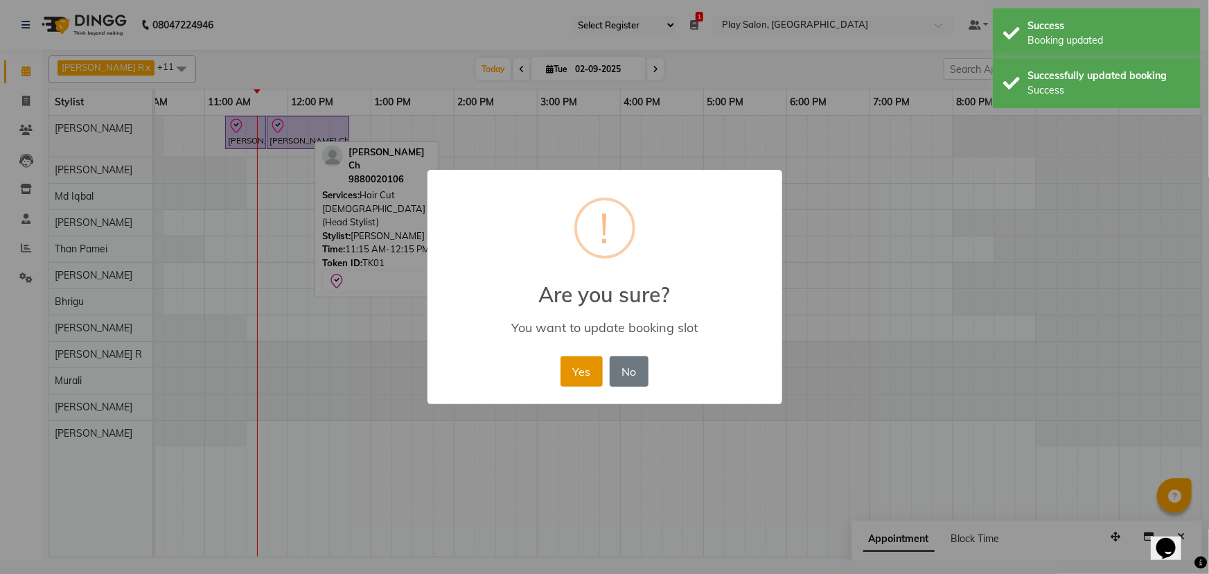
click at [587, 373] on button "Yes" at bounding box center [581, 371] width 42 height 30
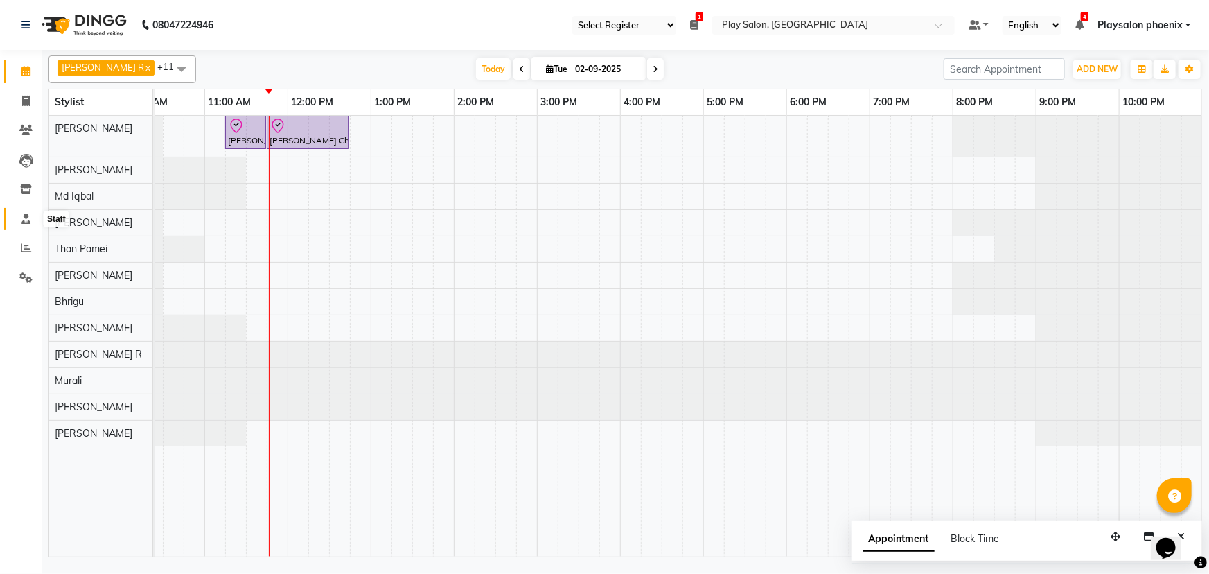
click at [21, 219] on icon at bounding box center [25, 218] width 9 height 10
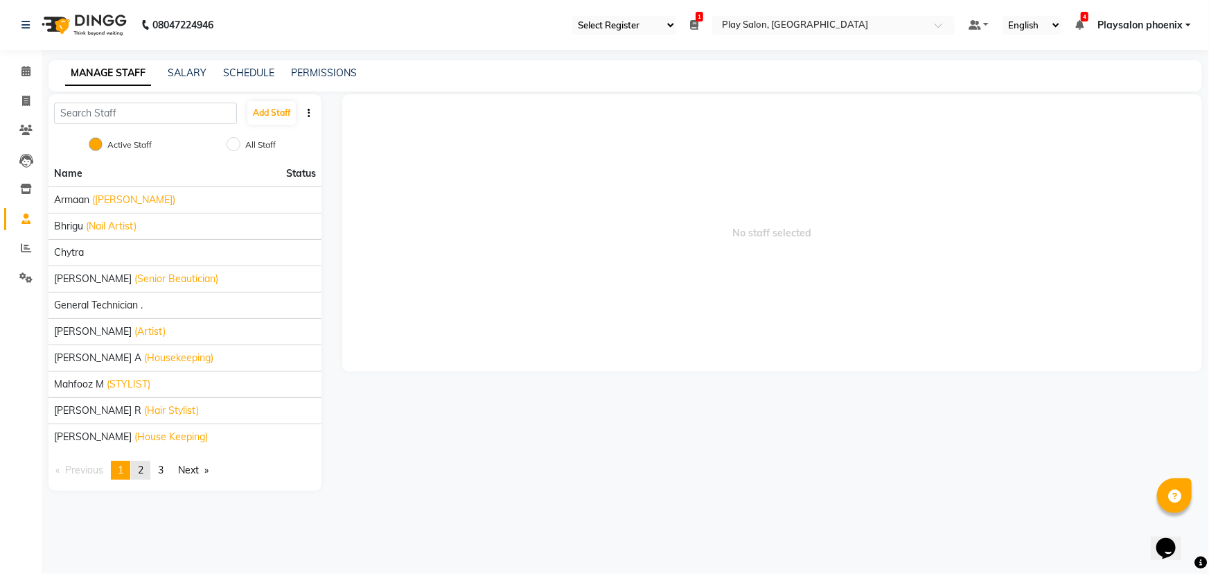
click at [143, 468] on span "2" at bounding box center [141, 469] width 6 height 12
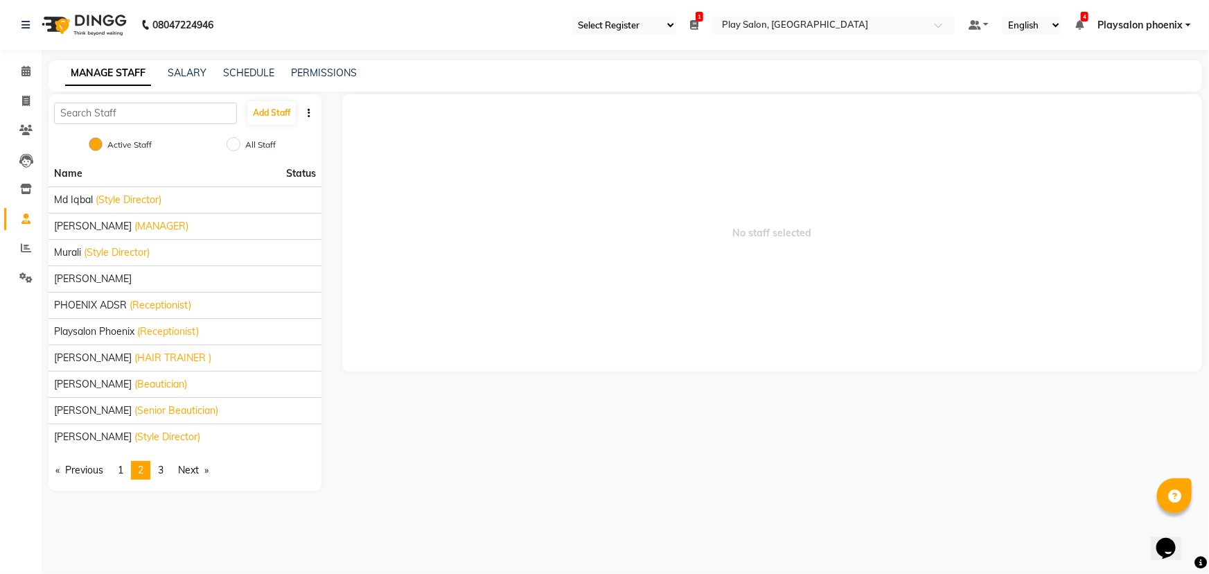
click at [143, 468] on span "2" at bounding box center [141, 469] width 6 height 12
click at [162, 471] on span "3" at bounding box center [161, 469] width 6 height 12
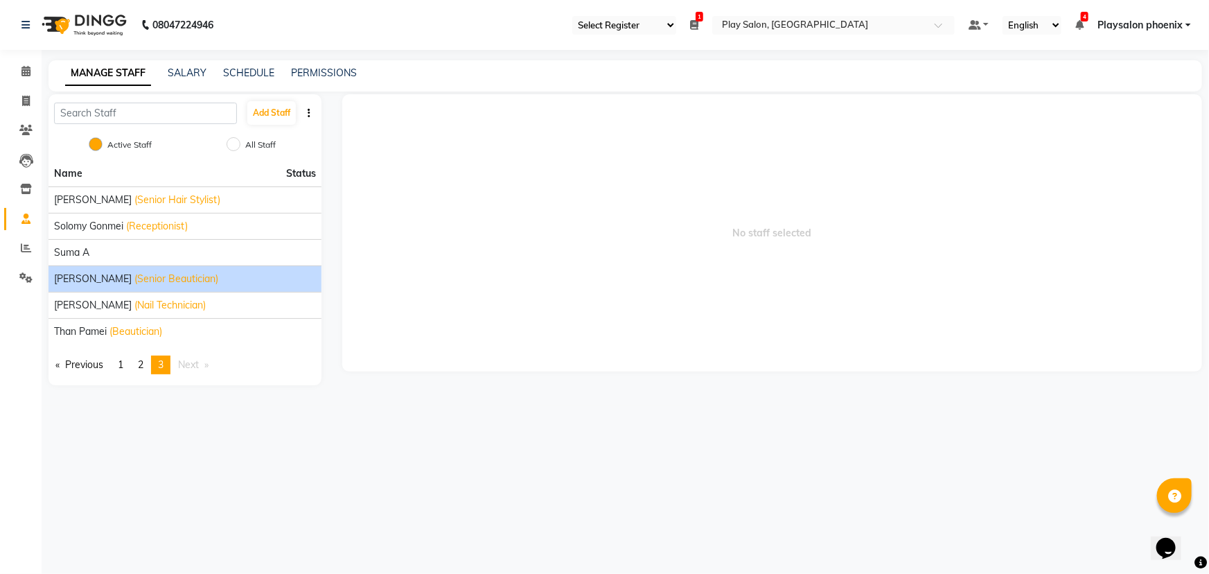
click at [168, 289] on li "[PERSON_NAME] (Senior Beautician)" at bounding box center [184, 278] width 273 height 26
click at [134, 280] on span "(Senior Beautician)" at bounding box center [176, 279] width 84 height 15
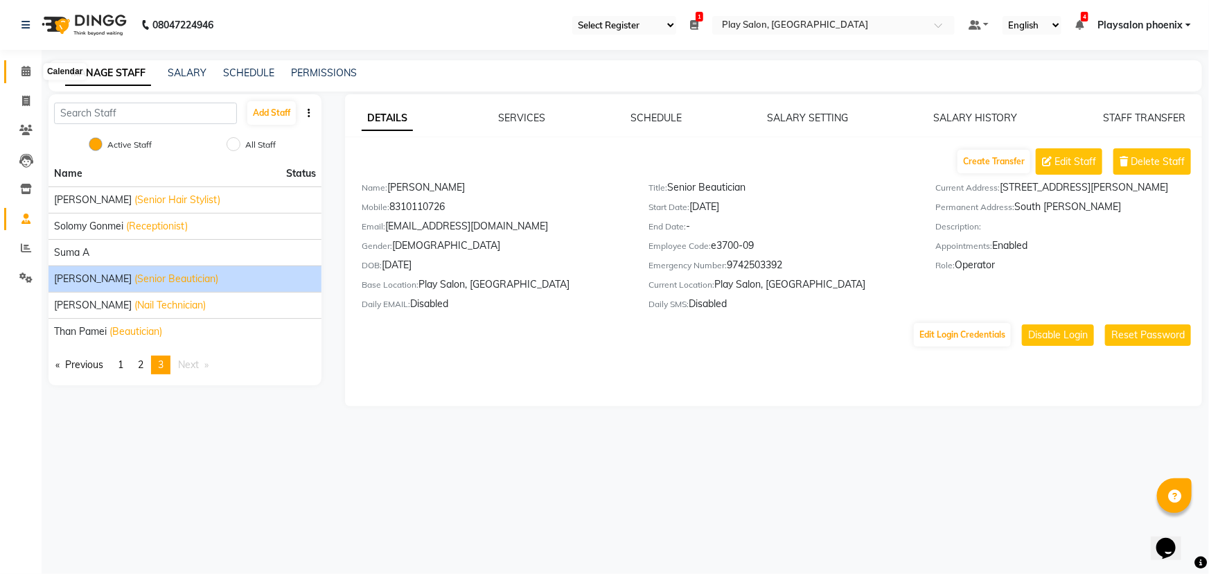
click at [21, 71] on icon at bounding box center [25, 71] width 9 height 10
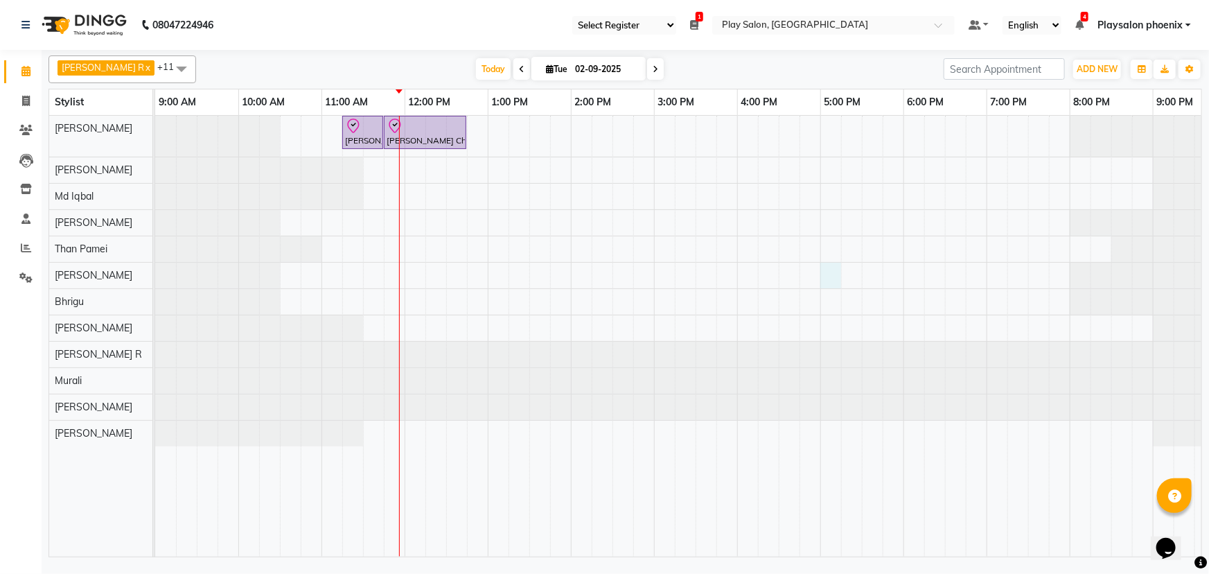
click at [824, 263] on div "[PERSON_NAME] Ch, TK01, 11:15 AM-11:45 AM, FUSIO-DOSE PLUS RITUAL- 30 MIN [PERS…" at bounding box center [737, 336] width 1164 height 441
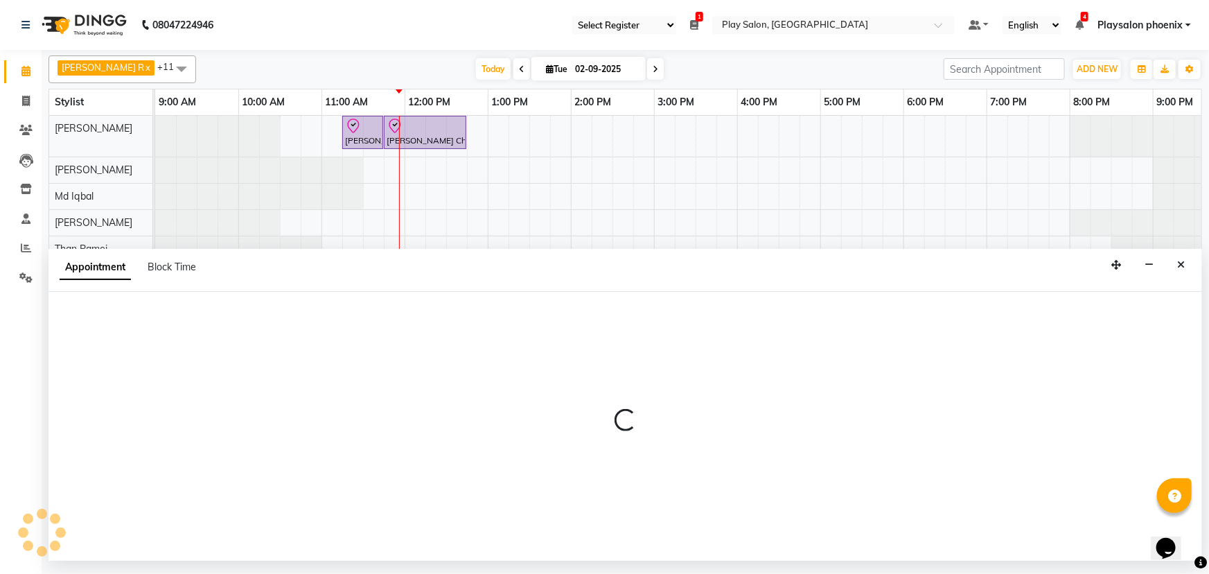
select select "81420"
select select "tentative"
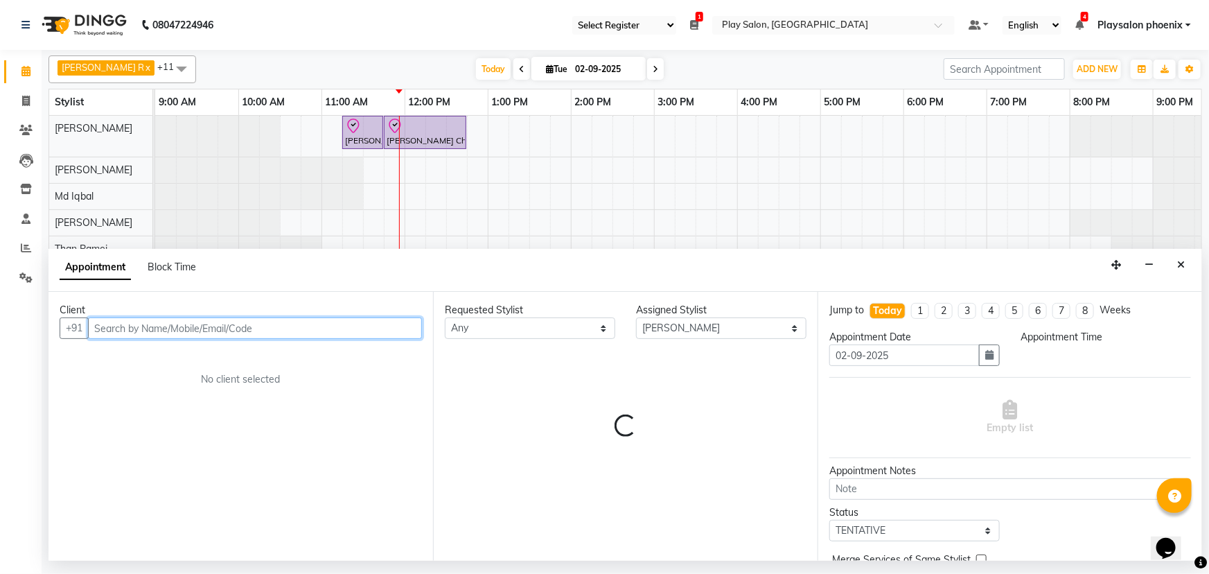
select select "1020"
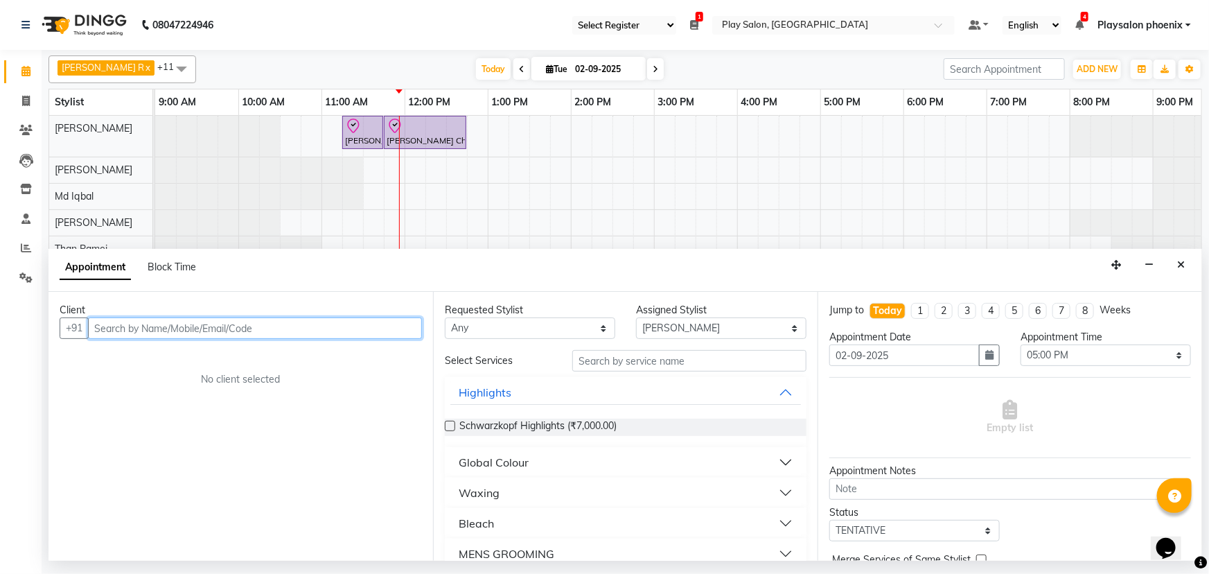
click at [118, 328] on input "text" at bounding box center [255, 327] width 334 height 21
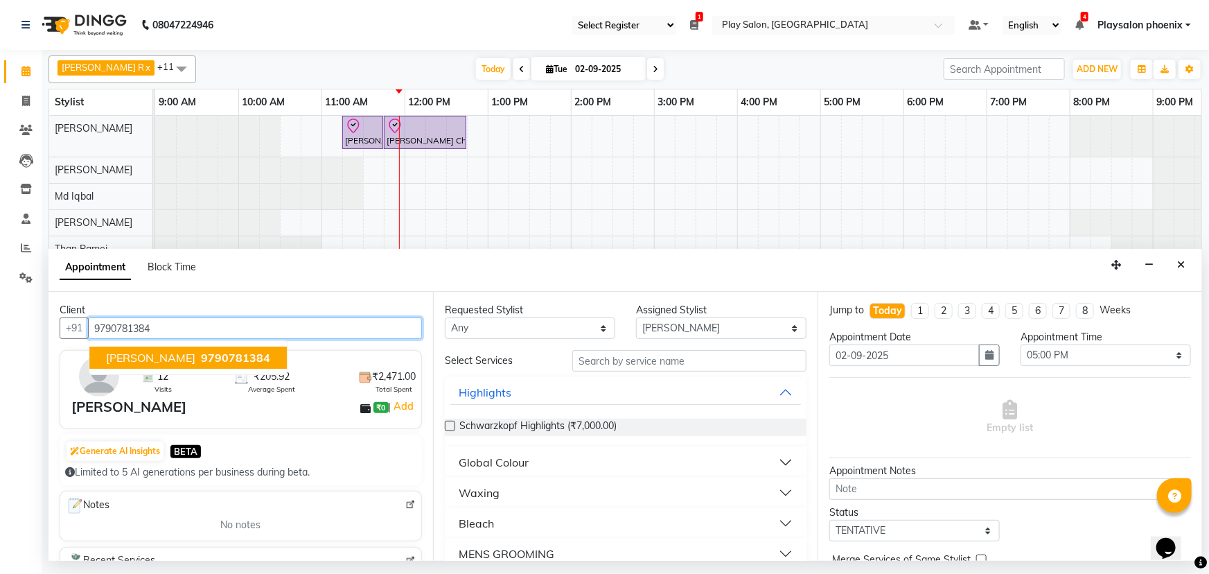
click at [180, 348] on button "[PERSON_NAME] 9790781384" at bounding box center [187, 357] width 197 height 22
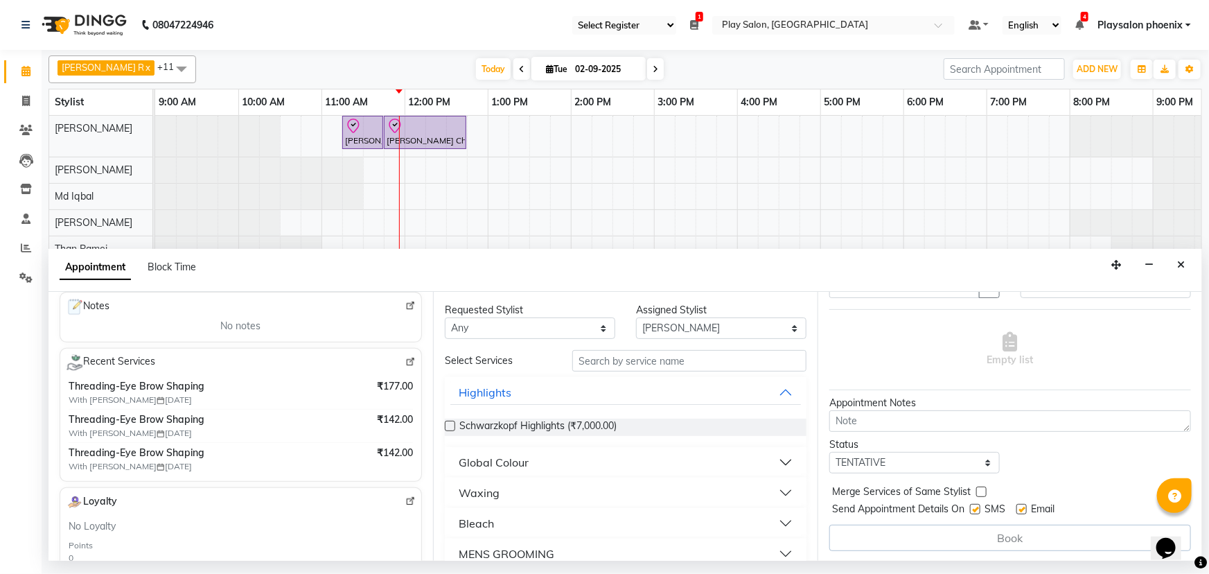
scroll to position [201, 0]
type input "9790781384"
click at [623, 361] on input "text" at bounding box center [689, 360] width 234 height 21
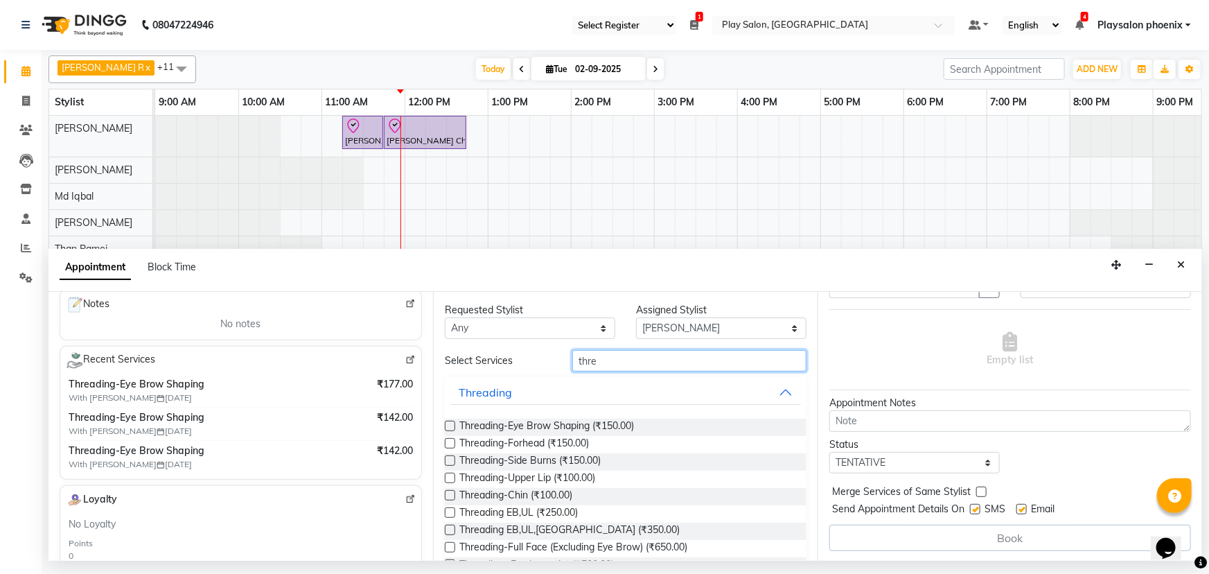
type input "thre"
click at [447, 423] on label at bounding box center [450, 425] width 10 height 10
click at [447, 423] on input "checkbox" at bounding box center [449, 427] width 9 height 9
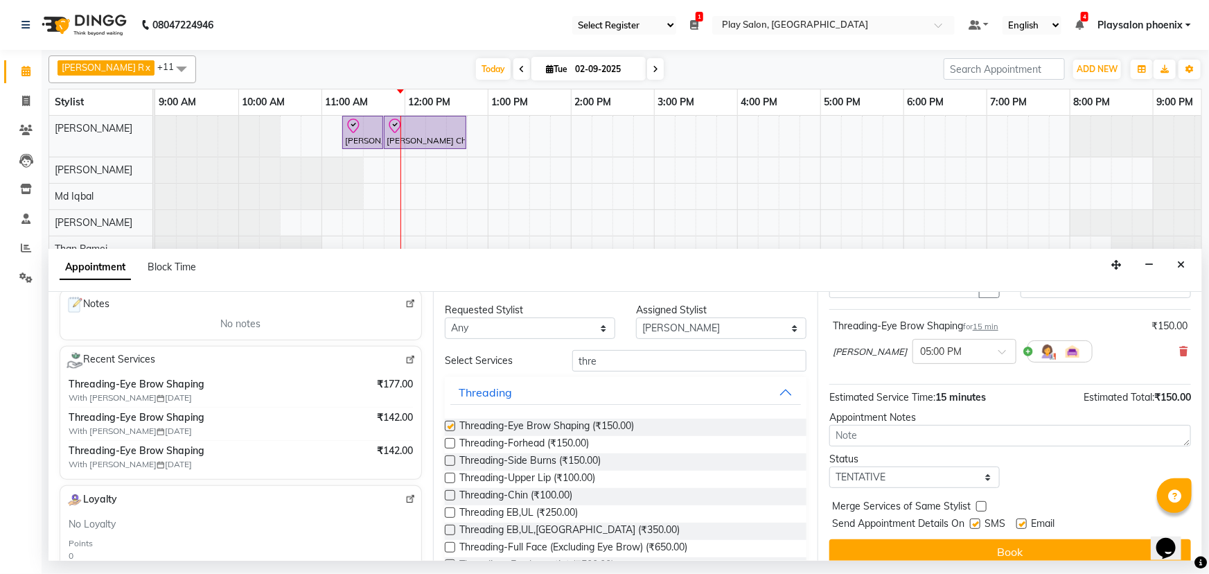
checkbox input "false"
click at [786, 329] on select "Select Armaan Bhrigu Chytra [PERSON_NAME] General Technician . [PERSON_NAME] [P…" at bounding box center [721, 327] width 170 height 21
select select "87914"
click at [636, 317] on select "Select Armaan Bhrigu Chytra [PERSON_NAME] General Technician . [PERSON_NAME] [P…" at bounding box center [721, 327] width 170 height 21
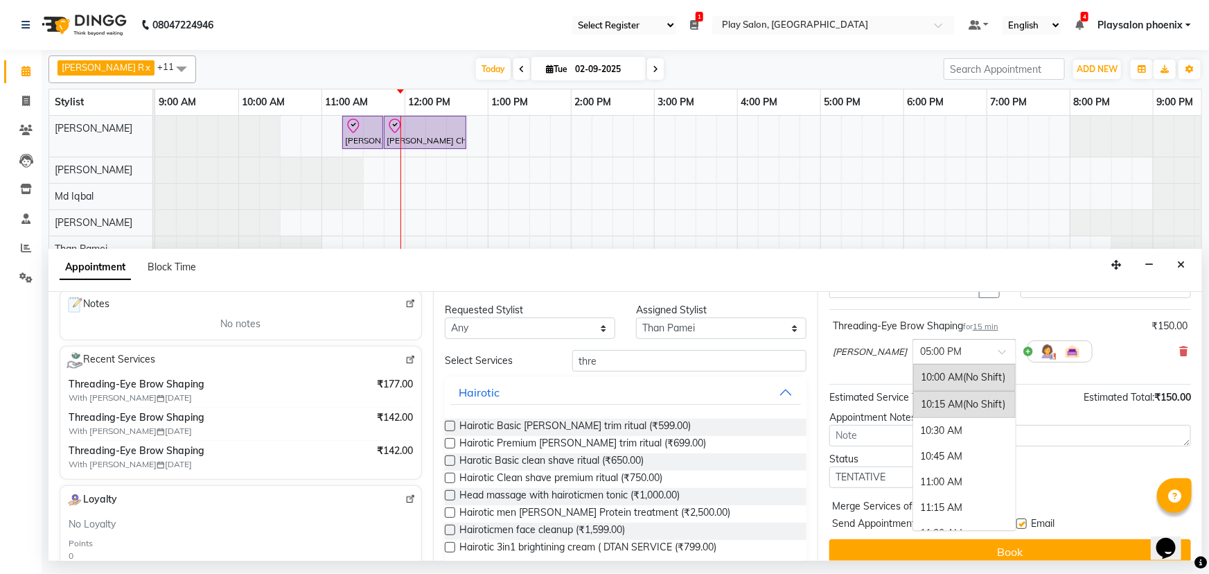
click at [998, 353] on span at bounding box center [1006, 355] width 17 height 15
click at [934, 478] on div "06:00 PM" at bounding box center [964, 479] width 103 height 26
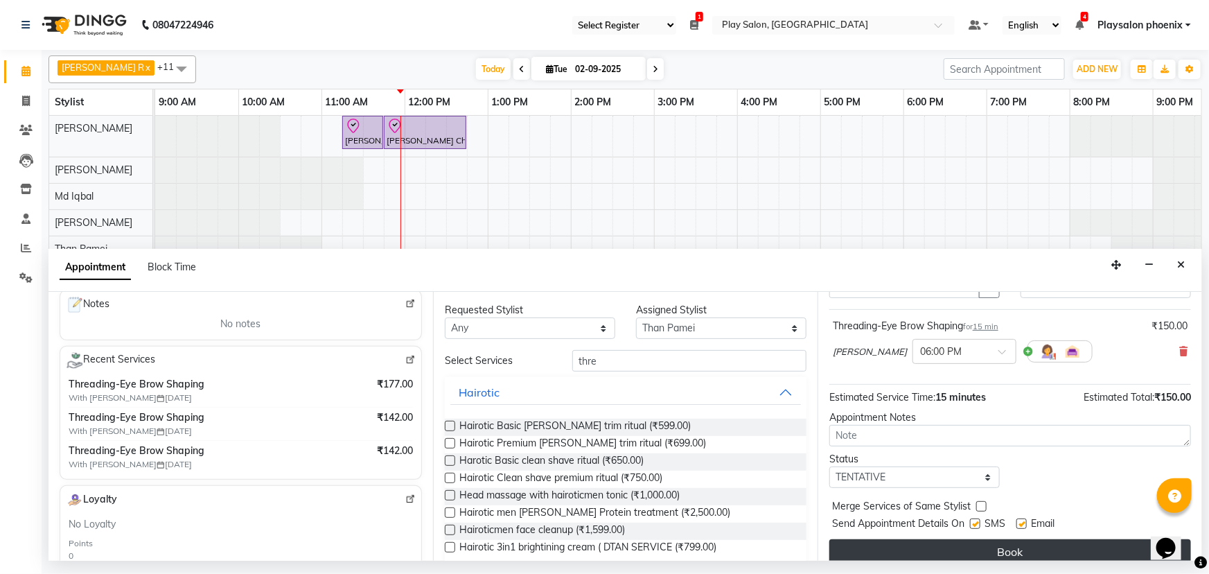
click at [1015, 547] on button "Book" at bounding box center [1010, 551] width 362 height 25
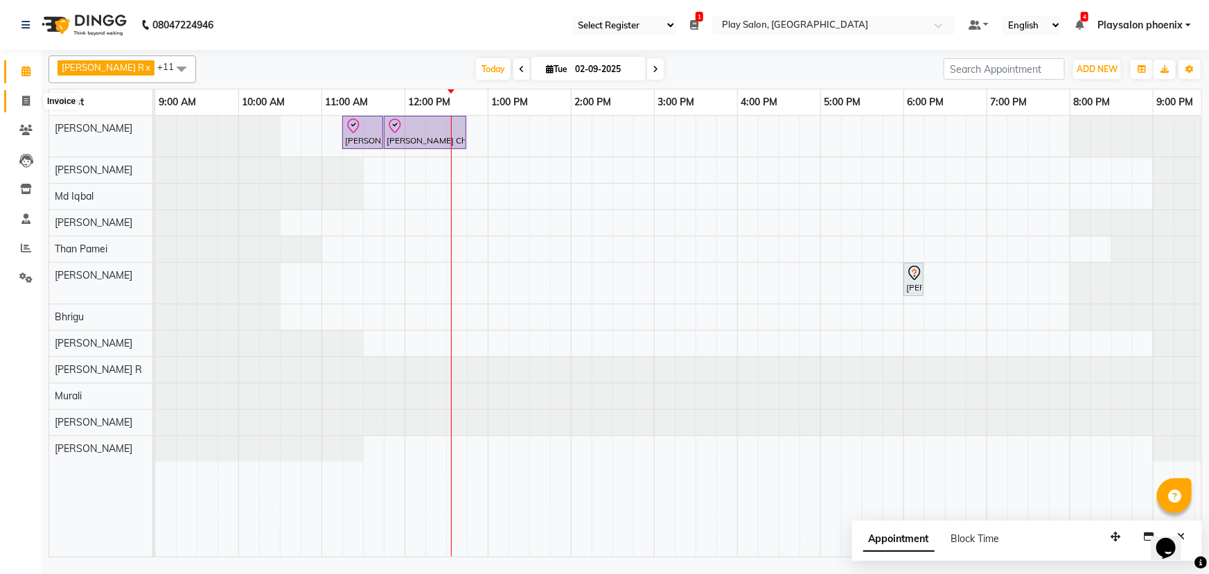
drag, startPoint x: 23, startPoint y: 98, endPoint x: 52, endPoint y: 98, distance: 29.1
click at [23, 98] on icon at bounding box center [26, 101] width 8 height 10
select select "service"
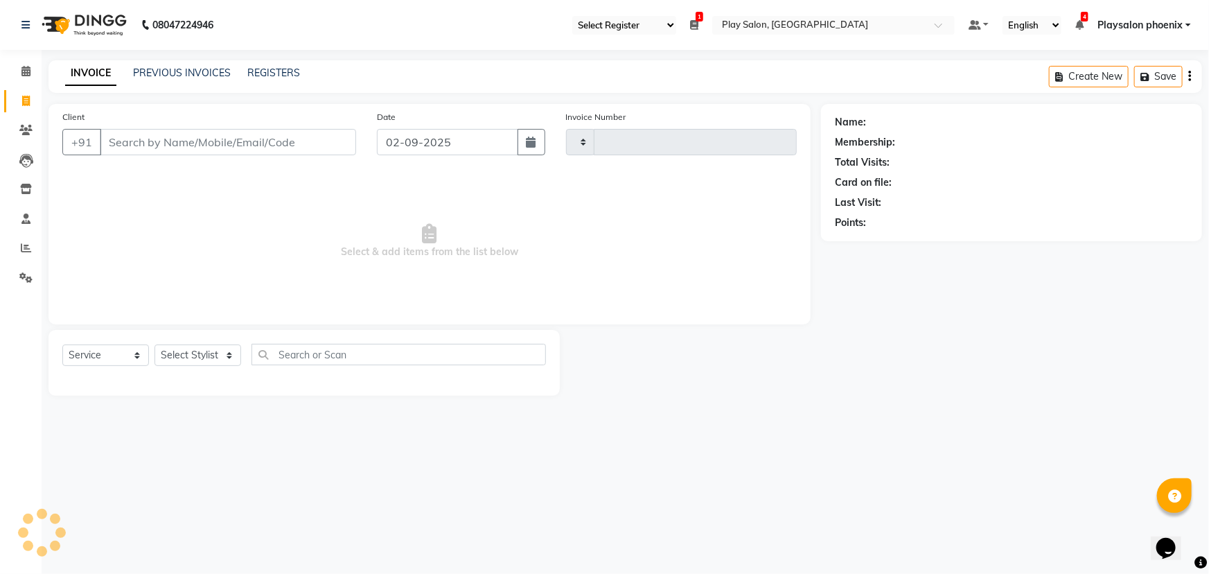
type input "2749"
select select "8350"
click at [150, 139] on input "Client" at bounding box center [228, 142] width 256 height 26
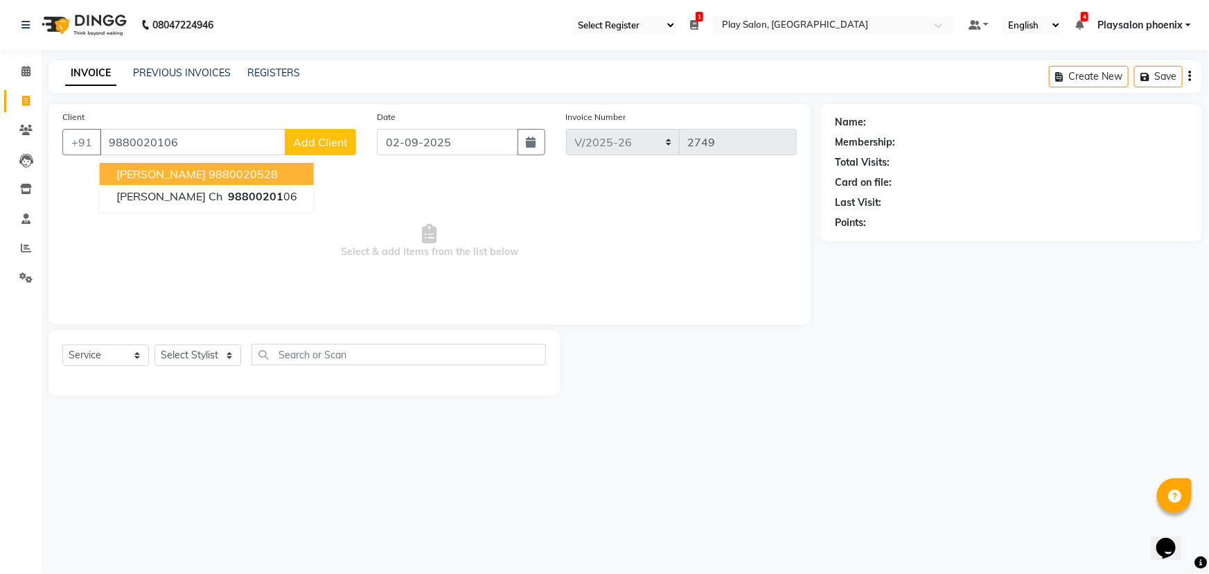
type input "9880020106"
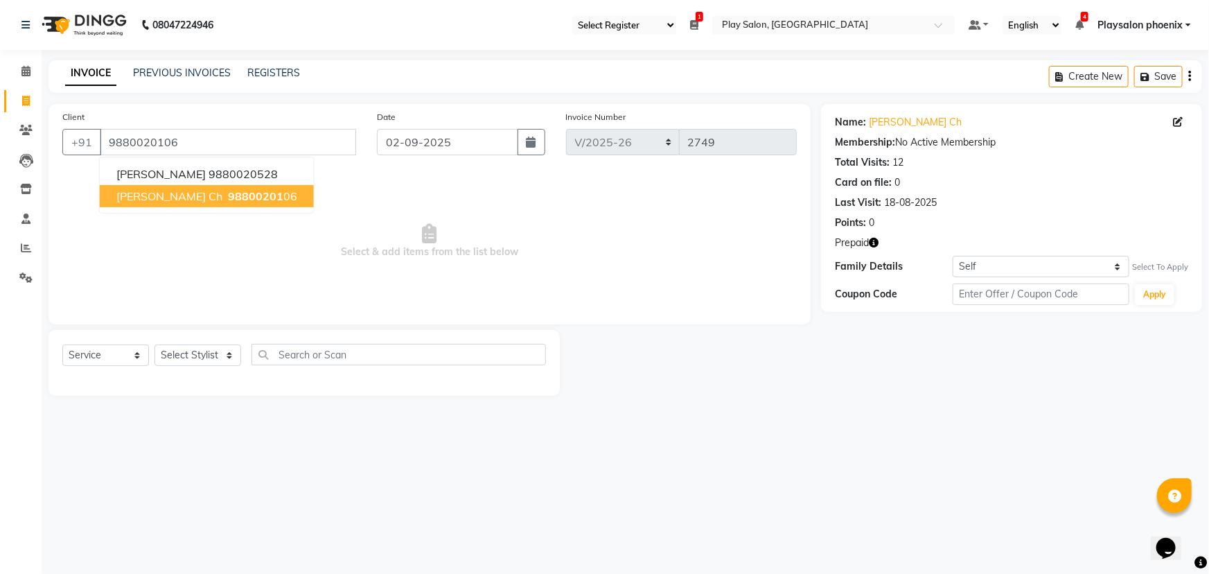
click at [228, 197] on span "98800201" at bounding box center [255, 196] width 55 height 14
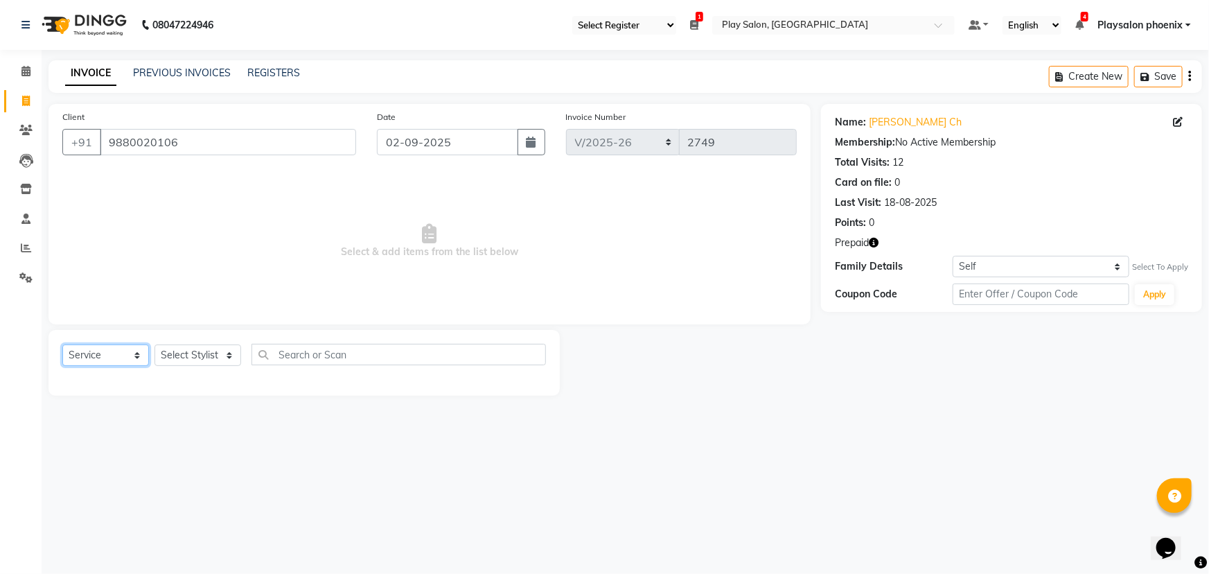
click at [107, 351] on select "Select Service Product Membership Package Voucher Prepaid Gift Card" at bounding box center [105, 354] width 87 height 21
select select "package"
click at [62, 344] on select "Select Service Product Membership Package Voucher Prepaid Gift Card" at bounding box center [105, 354] width 87 height 21
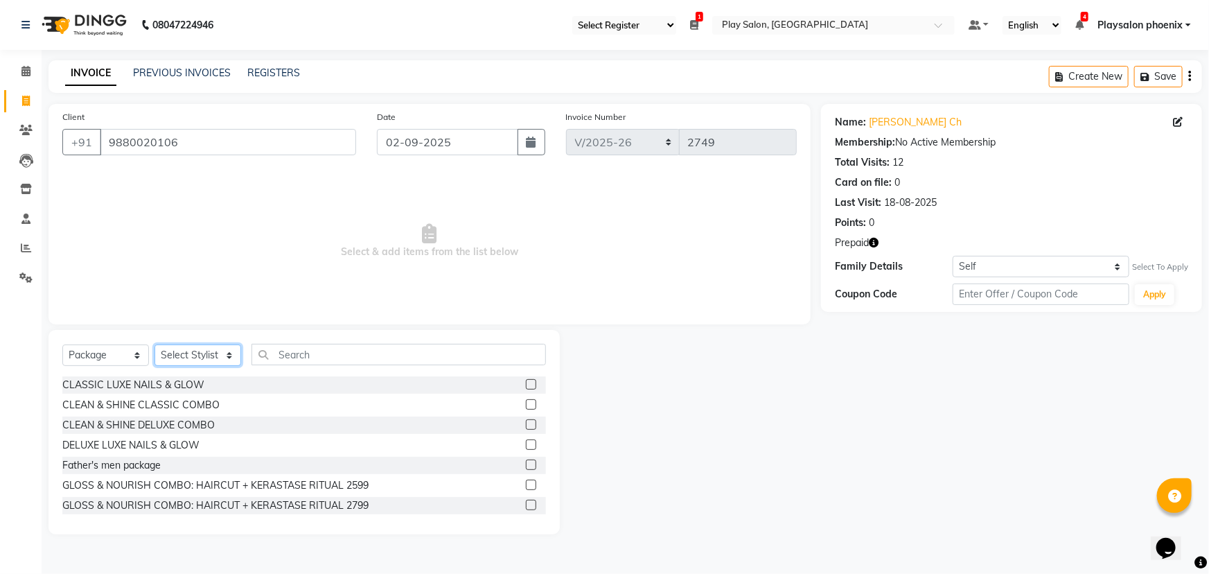
click at [197, 351] on select "Select Stylist Armaan Bhrigu Chytra [PERSON_NAME] General Technician . Imran [P…" at bounding box center [197, 354] width 87 height 21
select select "81425"
click at [154, 344] on select "Select Stylist Armaan Bhrigu Chytra [PERSON_NAME] General Technician . Imran [P…" at bounding box center [197, 354] width 87 height 21
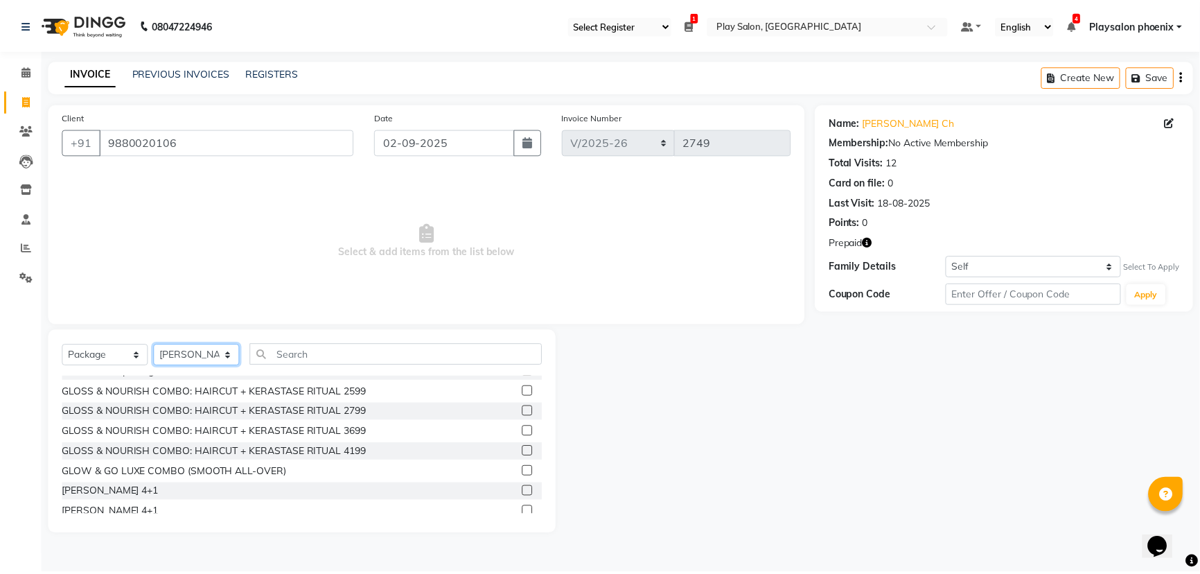
scroll to position [103, 0]
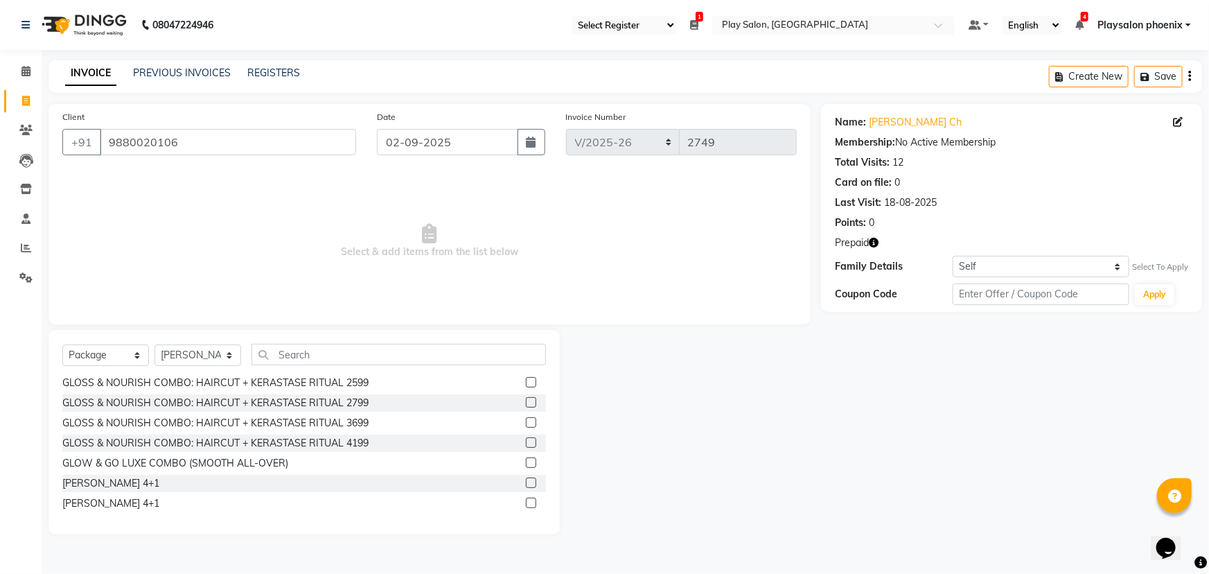
click at [526, 420] on label at bounding box center [531, 422] width 10 height 10
click at [526, 420] on input "checkbox" at bounding box center [530, 422] width 9 height 9
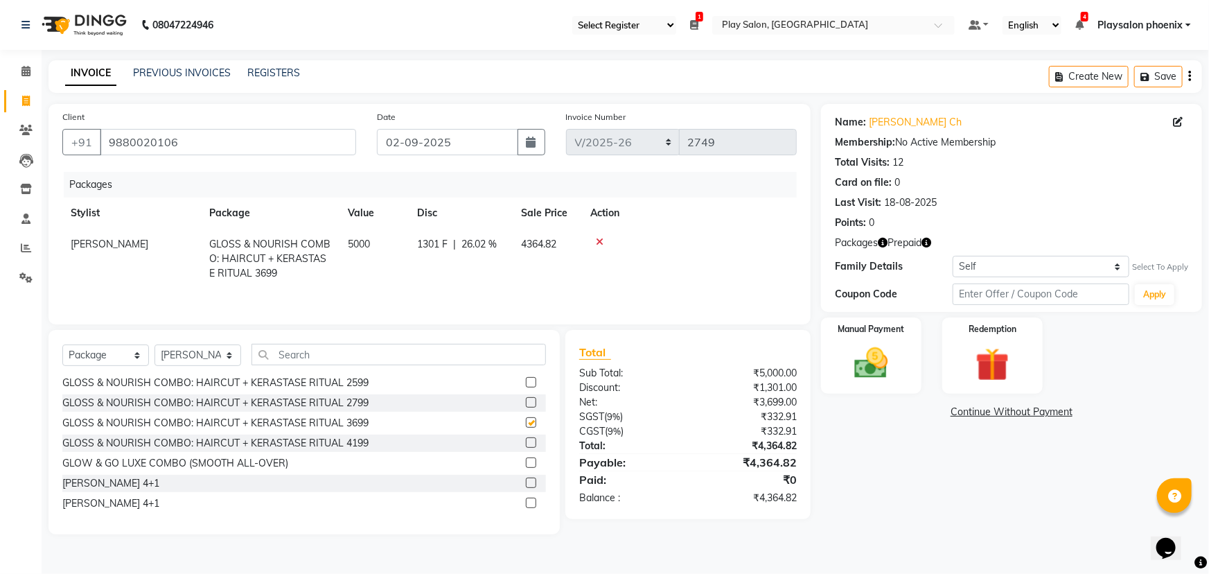
checkbox input "false"
click at [876, 353] on img at bounding box center [871, 363] width 57 height 40
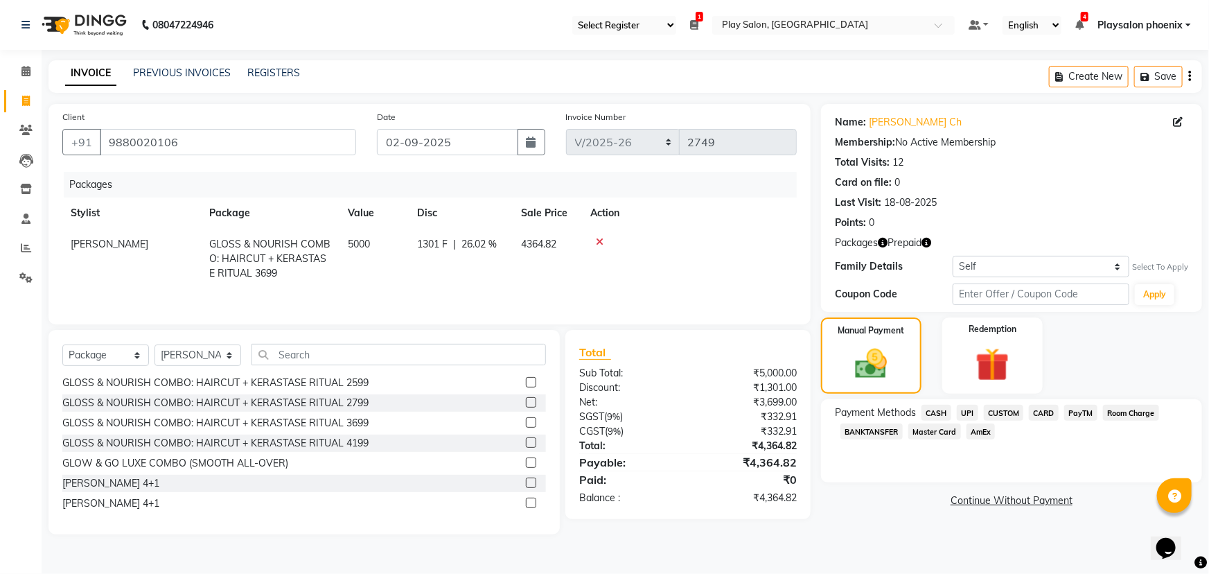
click at [1007, 409] on span "CUSTOM" at bounding box center [1004, 413] width 40 height 16
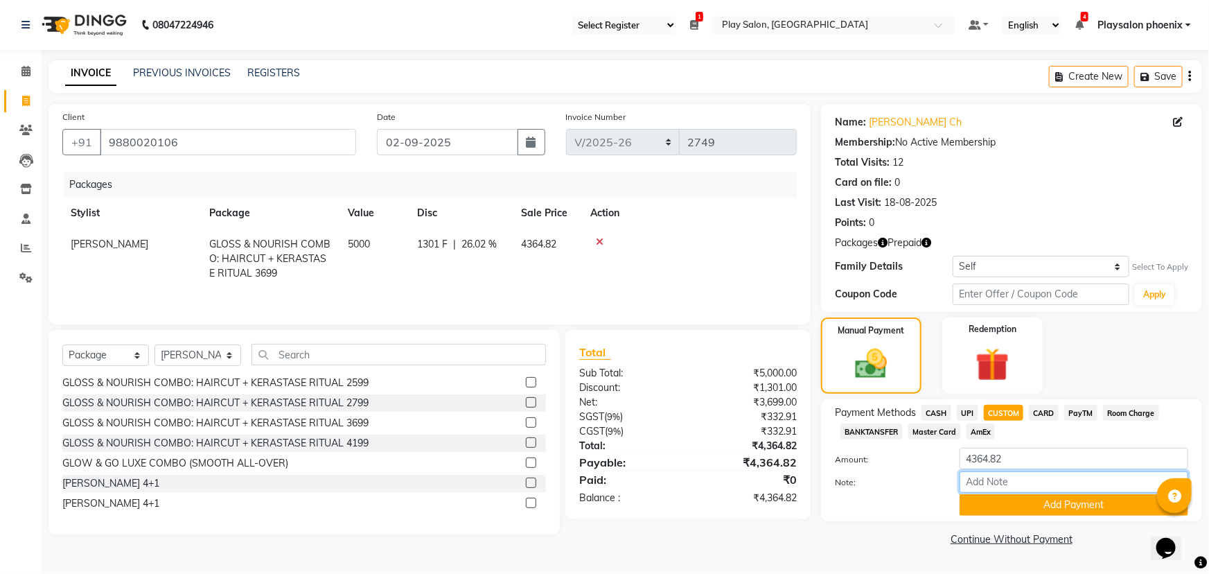
click at [993, 483] on input "Note:" at bounding box center [1073, 481] width 229 height 21
type input "Upi"
click at [1045, 506] on button "Add Payment" at bounding box center [1073, 504] width 229 height 21
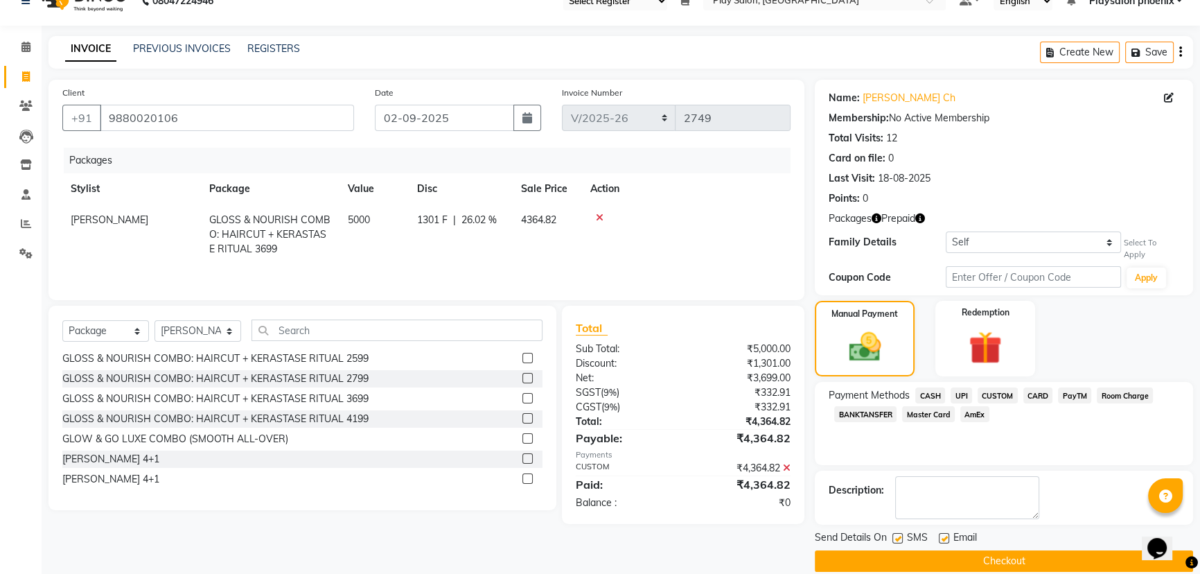
scroll to position [35, 0]
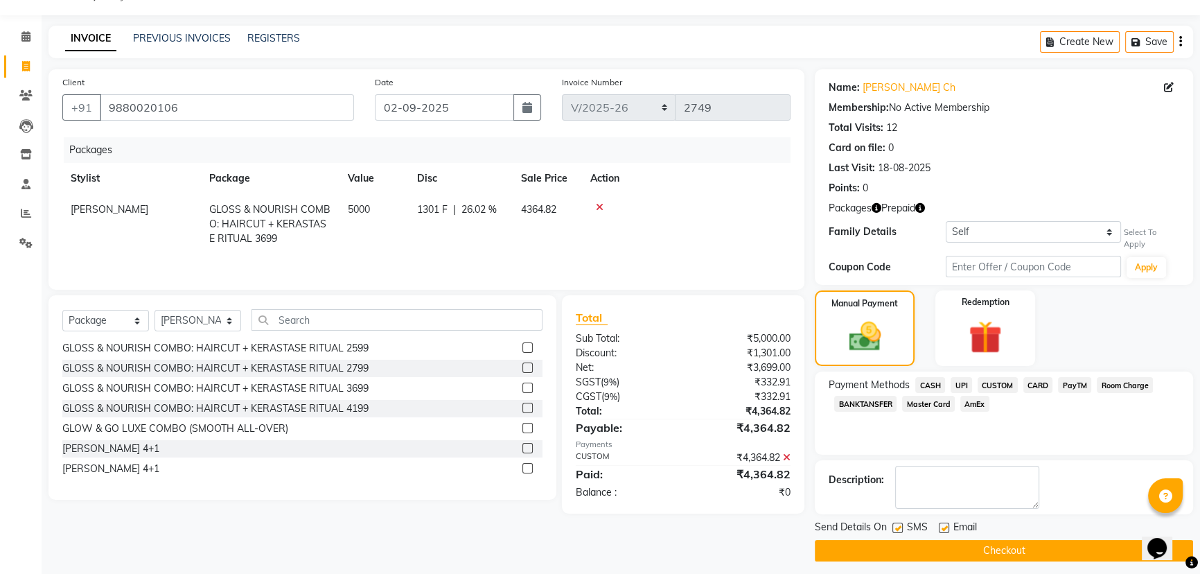
click at [987, 541] on button "Checkout" at bounding box center [1004, 550] width 378 height 21
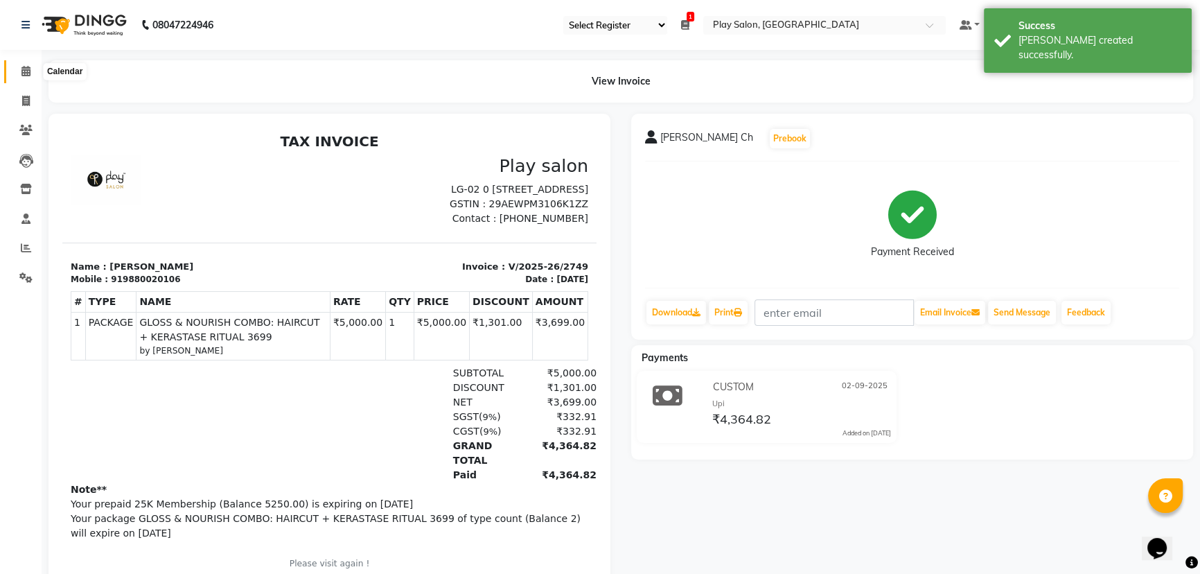
click at [26, 70] on icon at bounding box center [25, 71] width 9 height 10
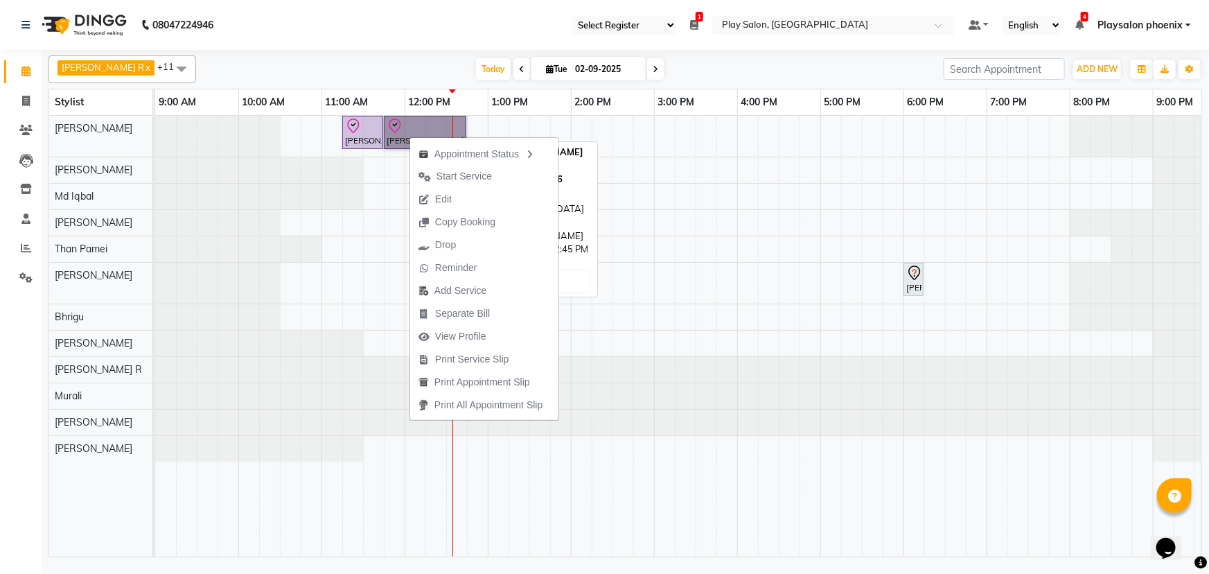
click at [409, 130] on link "[PERSON_NAME] Ch, TK01, 11:45 AM-12:45 PM, Hair Cut [DEMOGRAPHIC_DATA] (Head St…" at bounding box center [425, 132] width 82 height 33
select select "8"
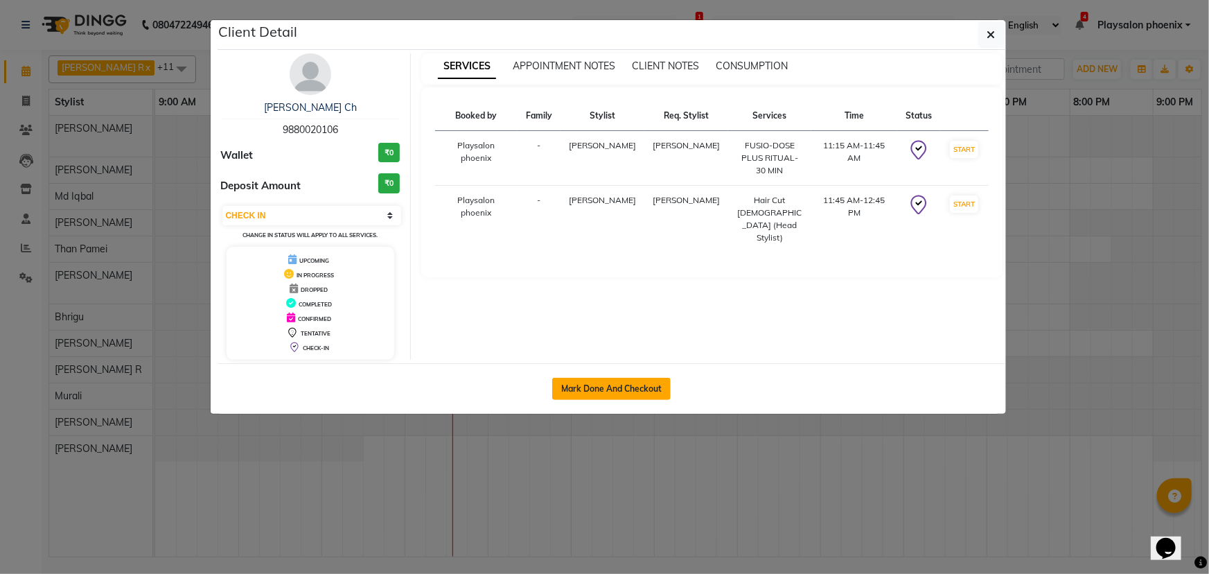
click at [613, 384] on button "Mark Done And Checkout" at bounding box center [611, 389] width 118 height 22
select select "8350"
select select "service"
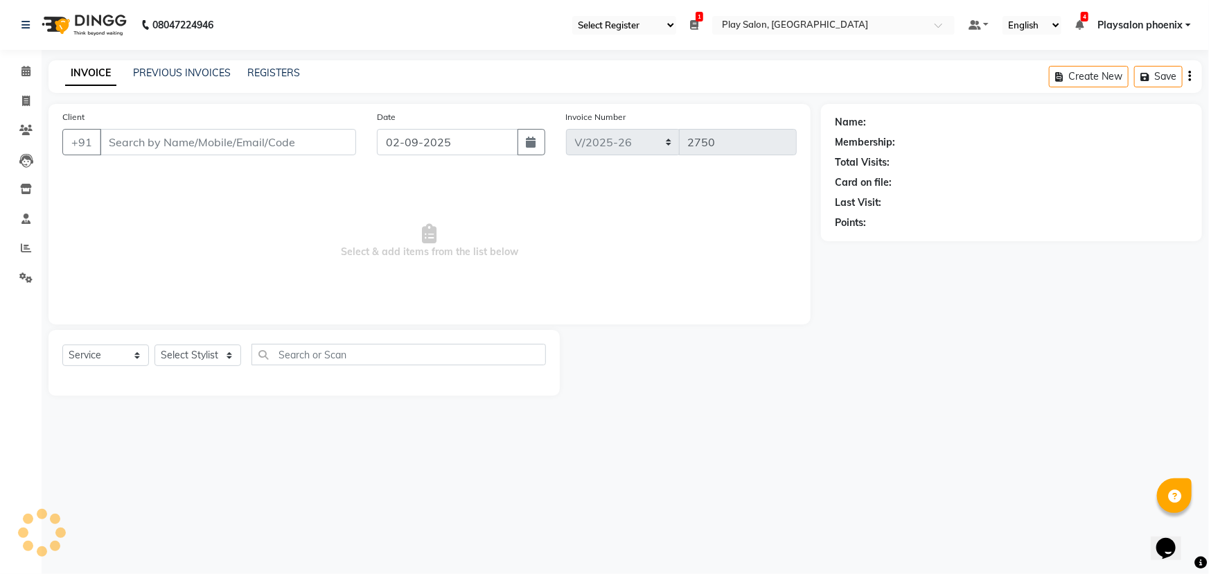
type input "9880020106"
select select "81425"
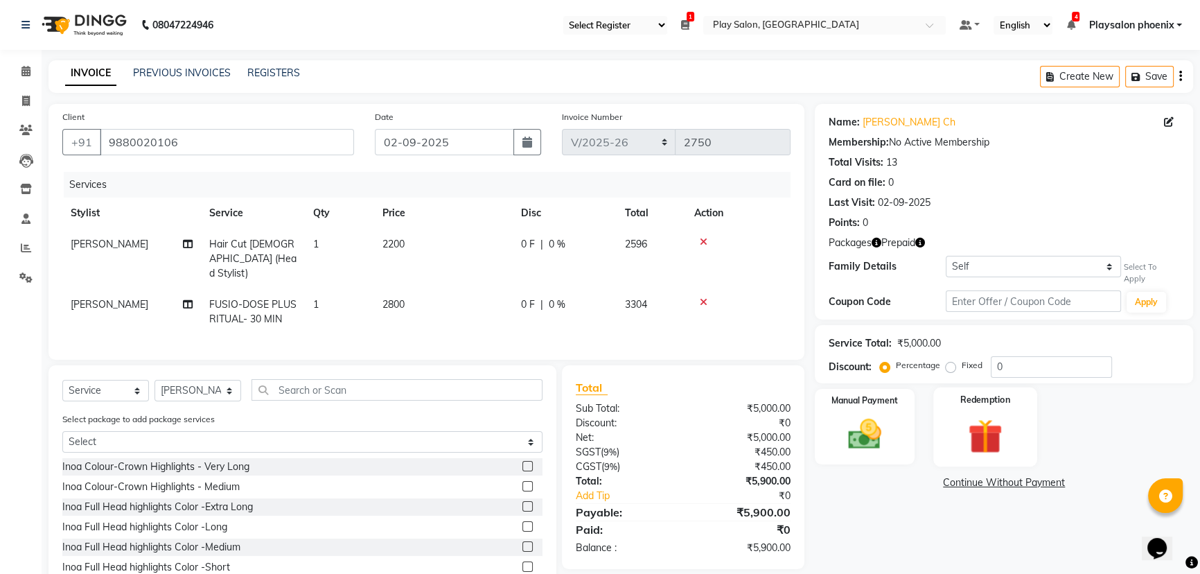
click at [986, 427] on img at bounding box center [985, 435] width 56 height 43
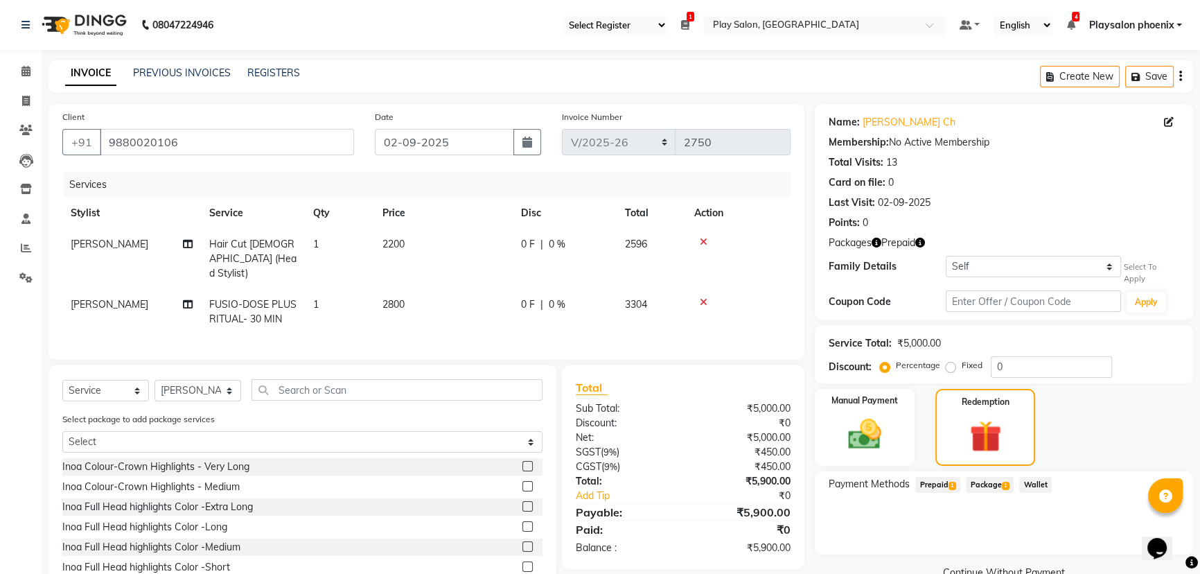
click at [984, 478] on span "Package 1" at bounding box center [990, 485] width 48 height 16
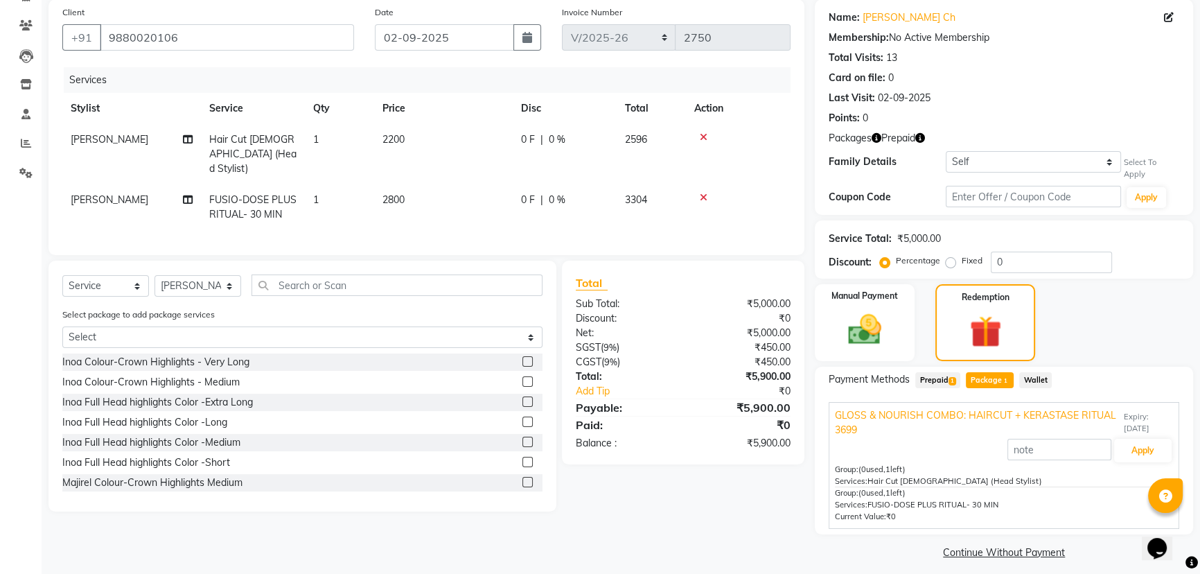
scroll to position [106, 0]
click at [1043, 441] on input "text" at bounding box center [1059, 447] width 104 height 21
click at [1136, 439] on button "Apply" at bounding box center [1142, 449] width 57 height 24
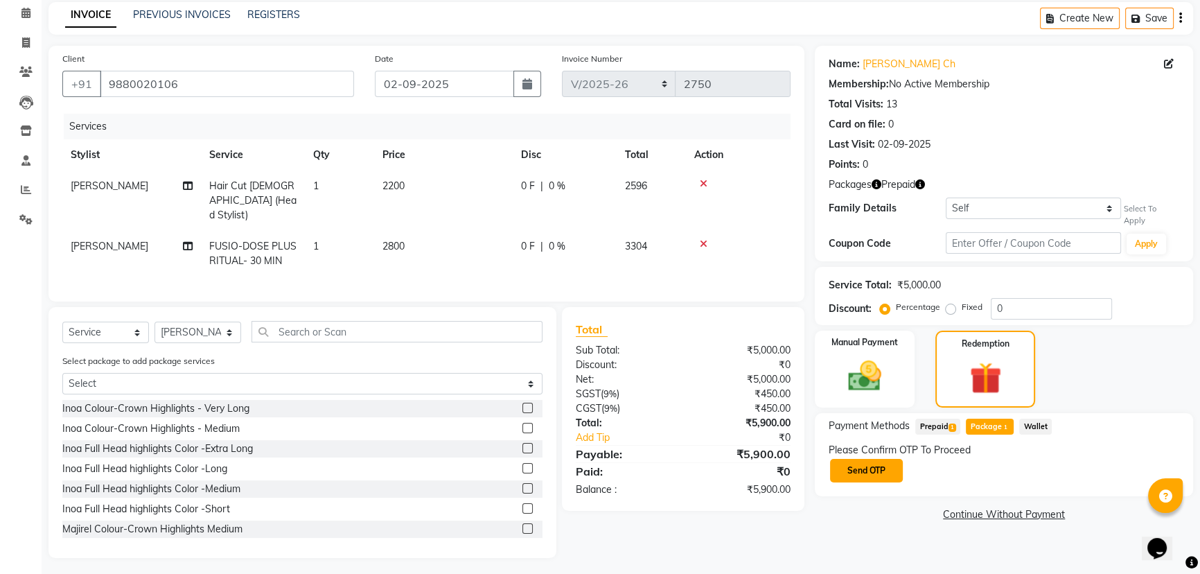
click at [873, 461] on button "Send OTP" at bounding box center [866, 471] width 73 height 24
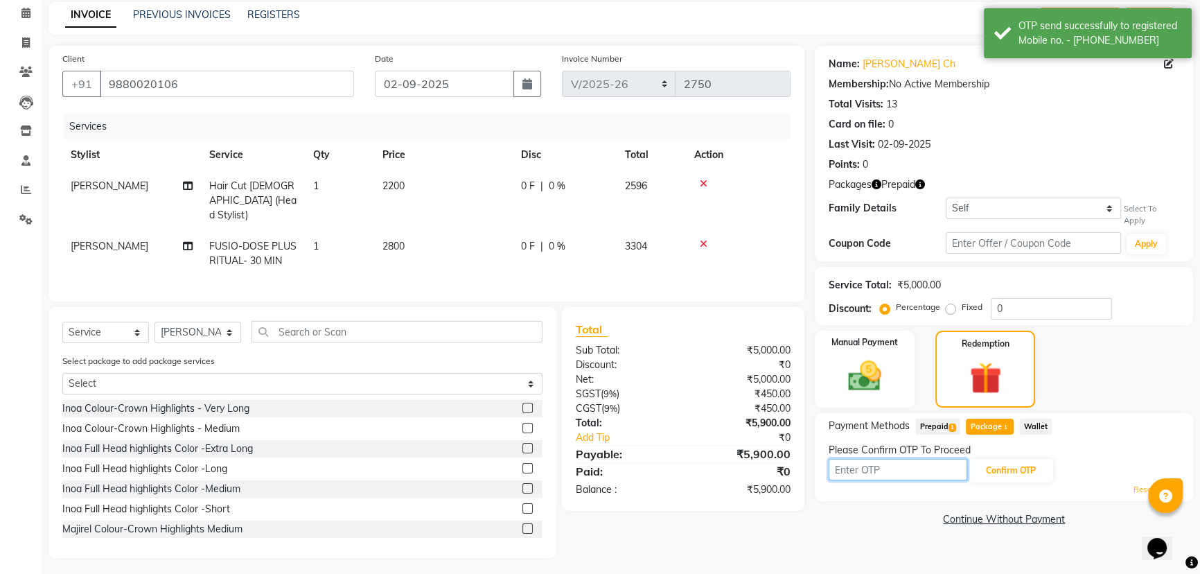
click at [867, 461] on input "text" at bounding box center [898, 469] width 139 height 21
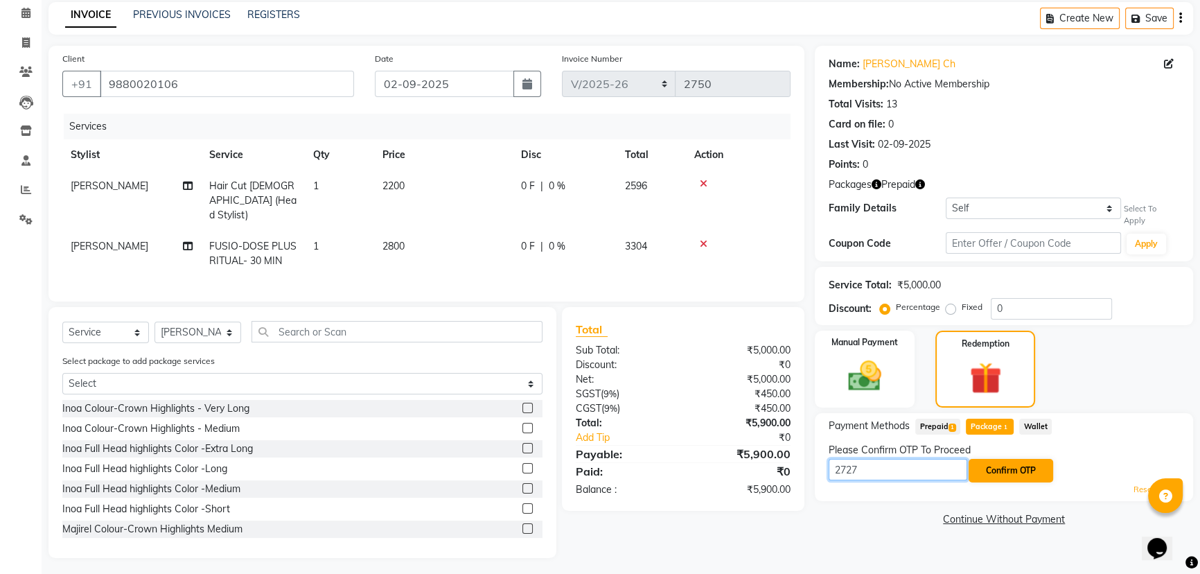
type input "2727"
click at [1009, 461] on button "Confirm OTP" at bounding box center [1010, 471] width 85 height 24
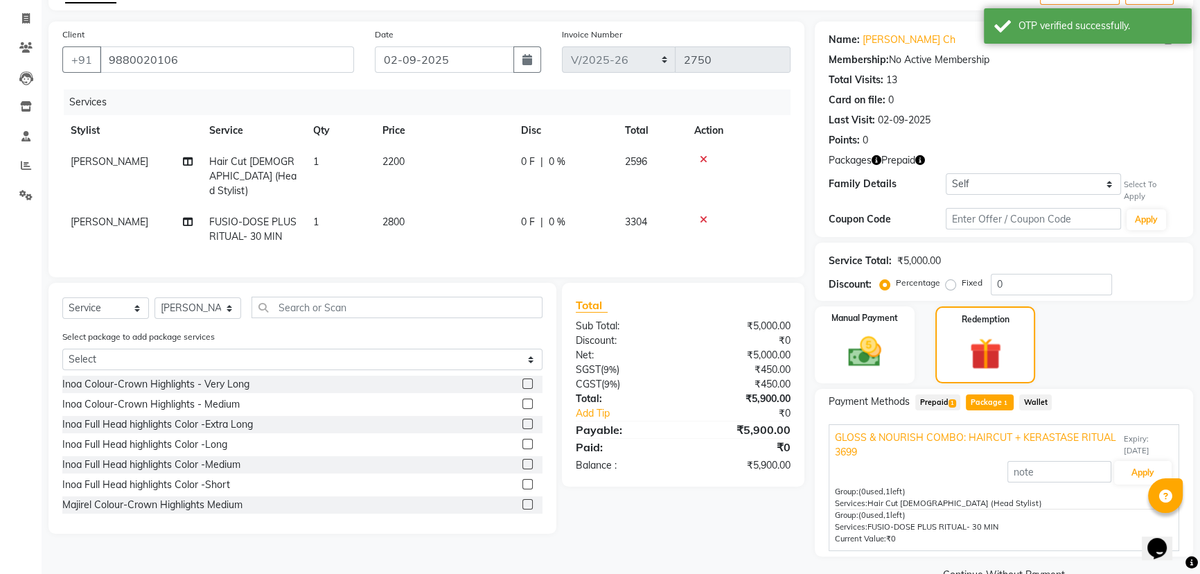
scroll to position [106, 0]
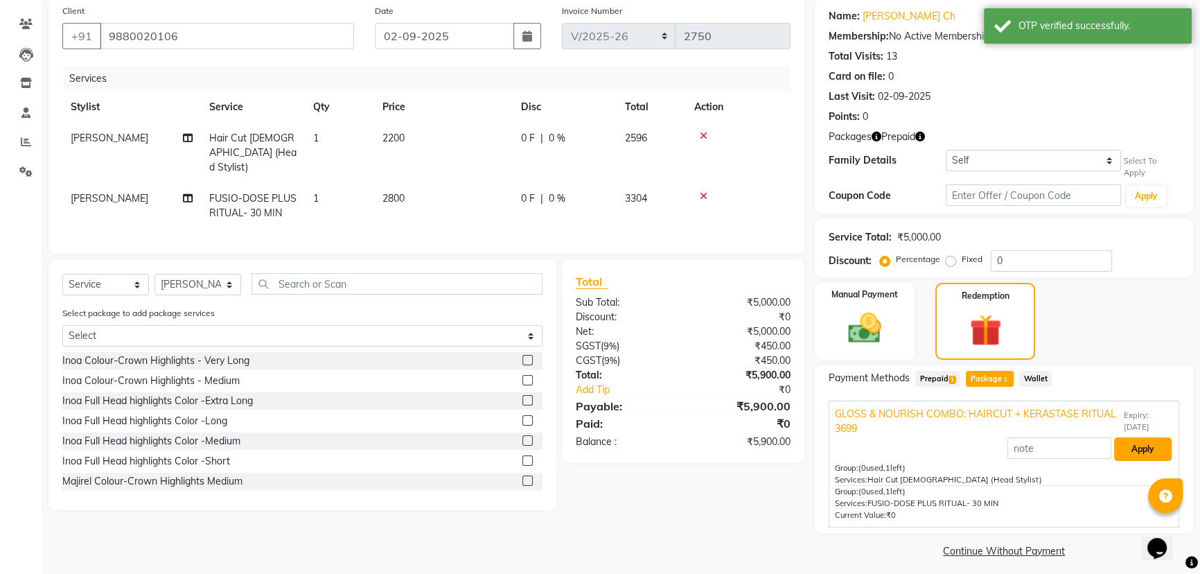
click at [1140, 437] on button "Apply" at bounding box center [1142, 449] width 57 height 24
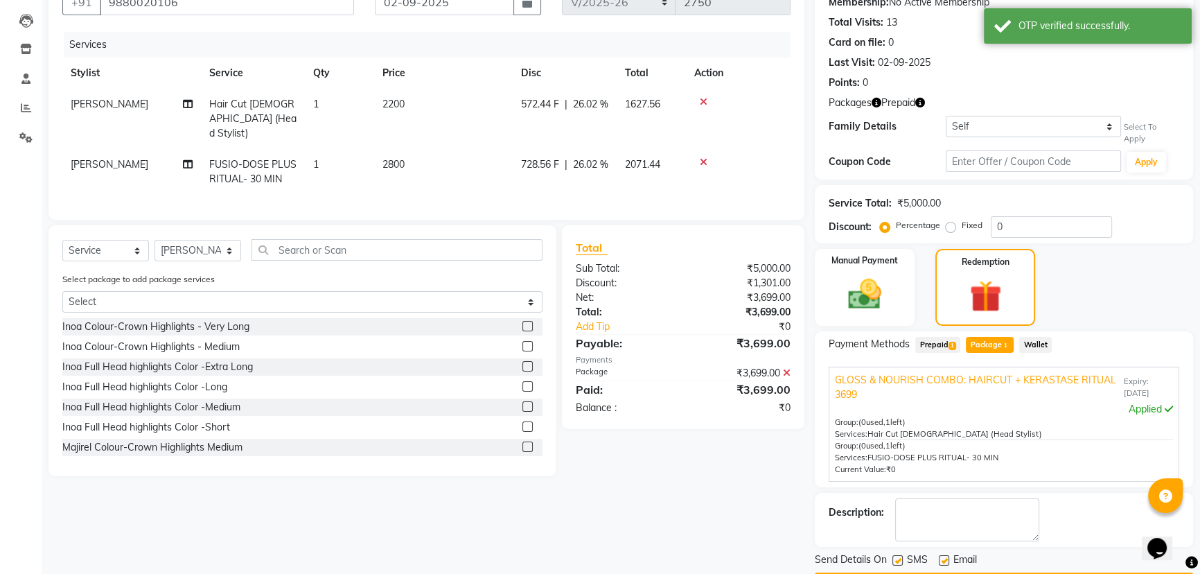
scroll to position [172, 0]
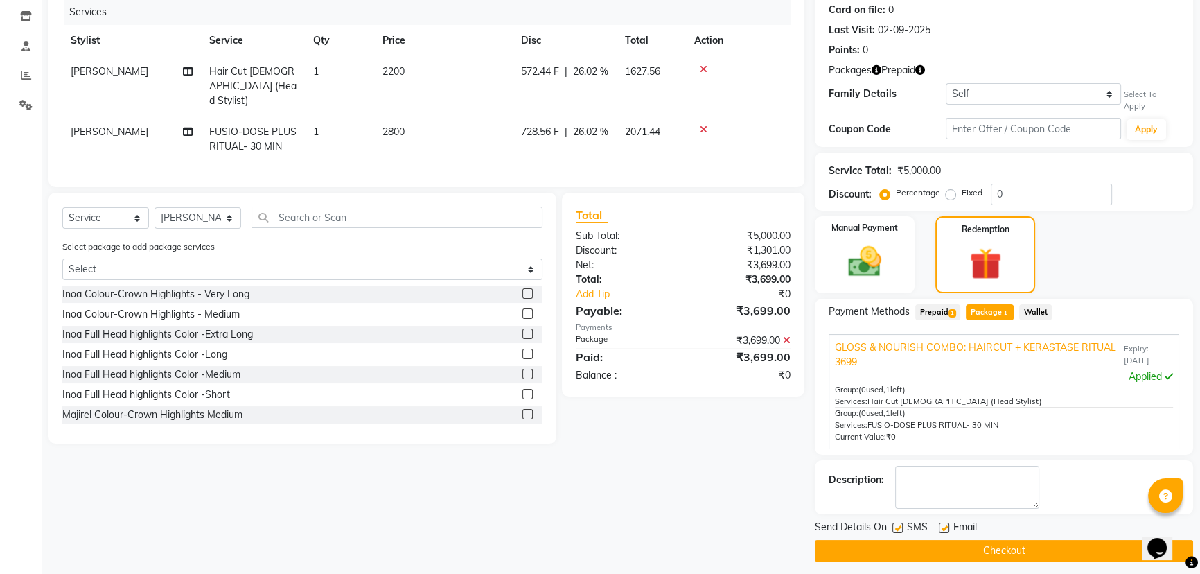
click at [986, 540] on button "Checkout" at bounding box center [1004, 550] width 378 height 21
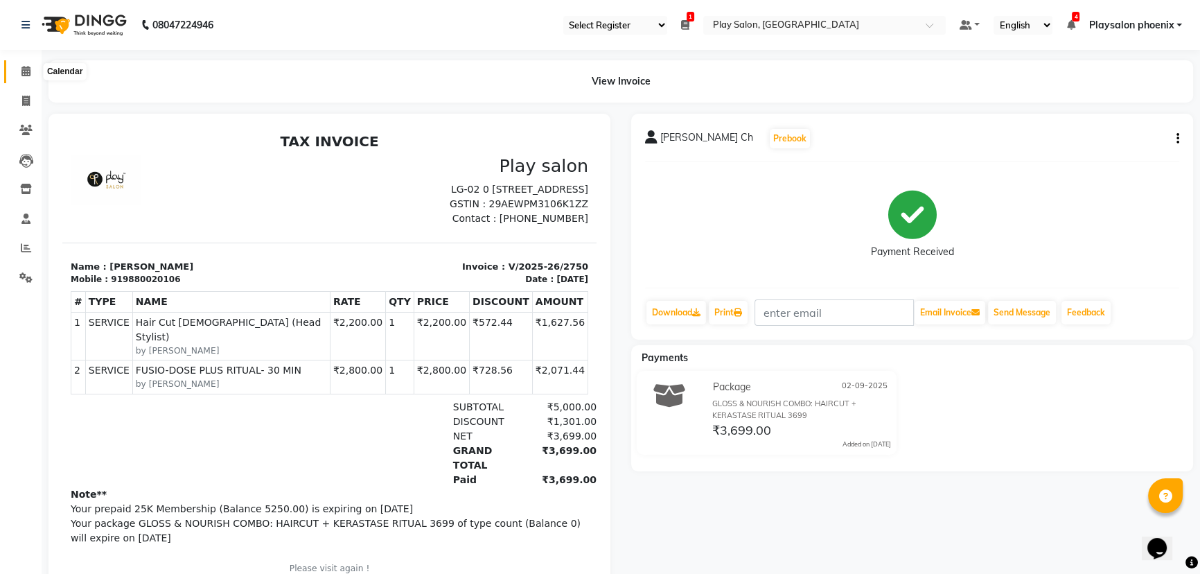
click at [26, 72] on icon at bounding box center [25, 71] width 9 height 10
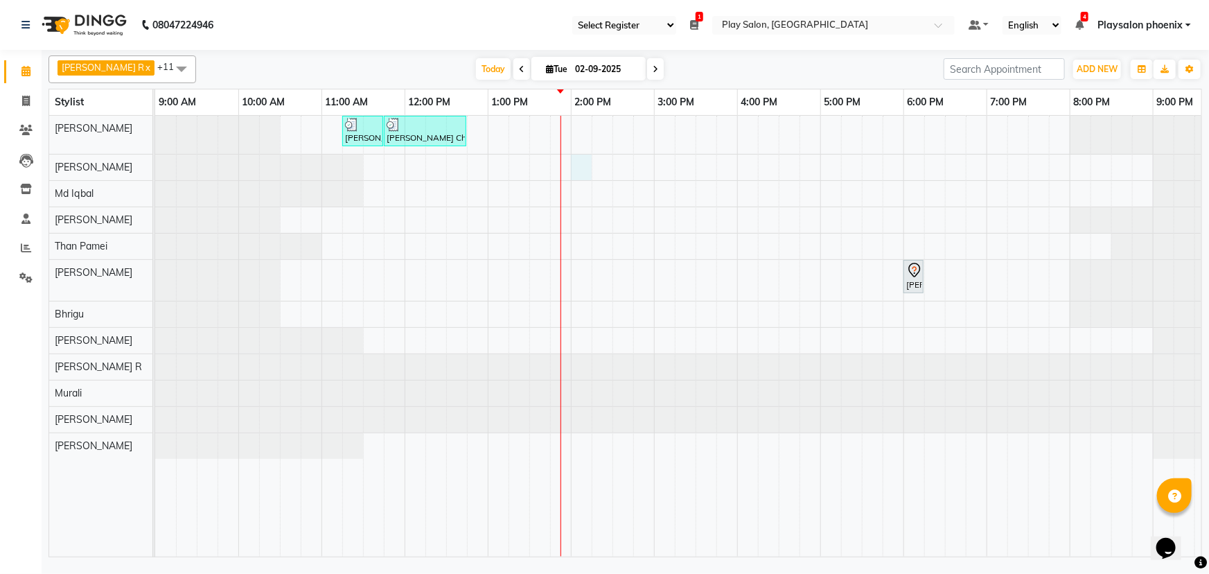
click at [574, 164] on div "[PERSON_NAME] Ch, TK01, 11:15 AM-11:45 AM, FUSIO-DOSE PLUS RITUAL- 30 MIN [PERS…" at bounding box center [737, 336] width 1164 height 441
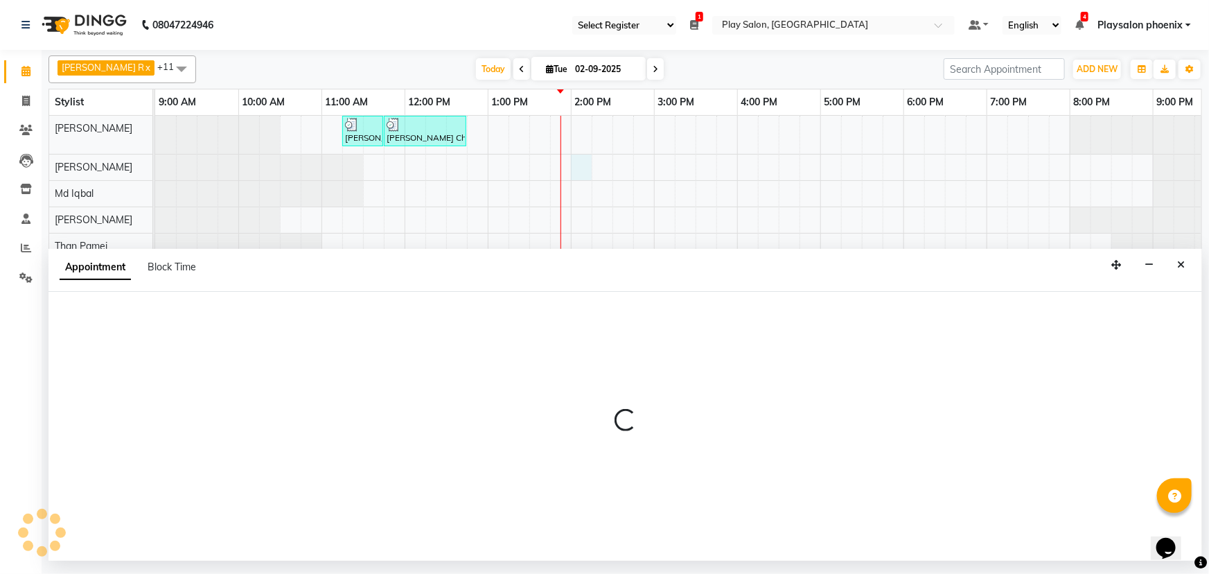
select select "81415"
select select "tentative"
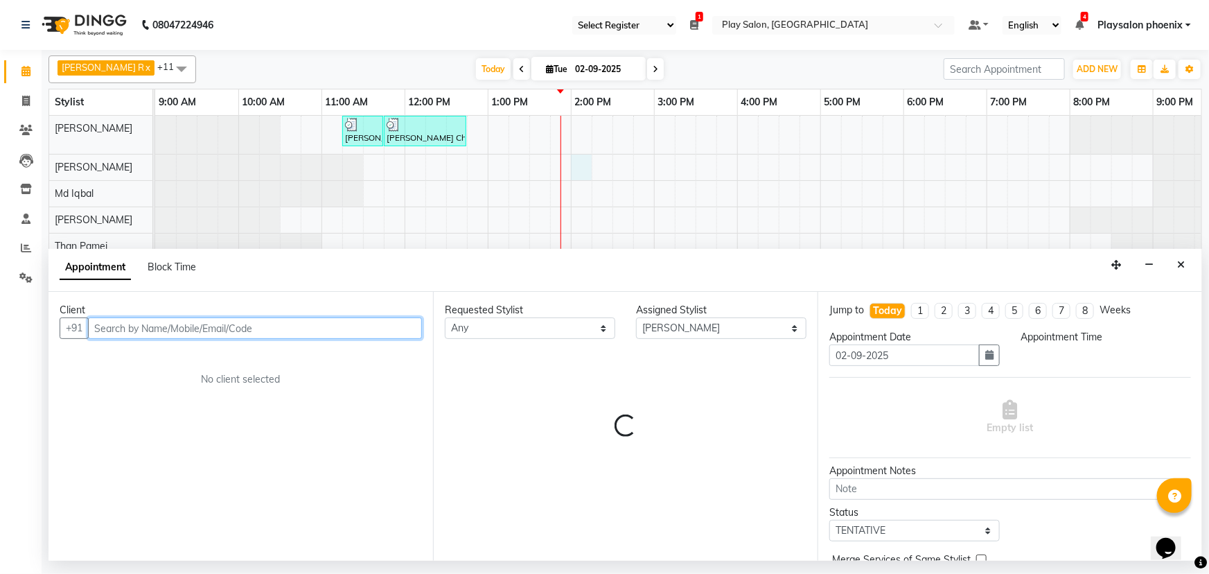
select select "840"
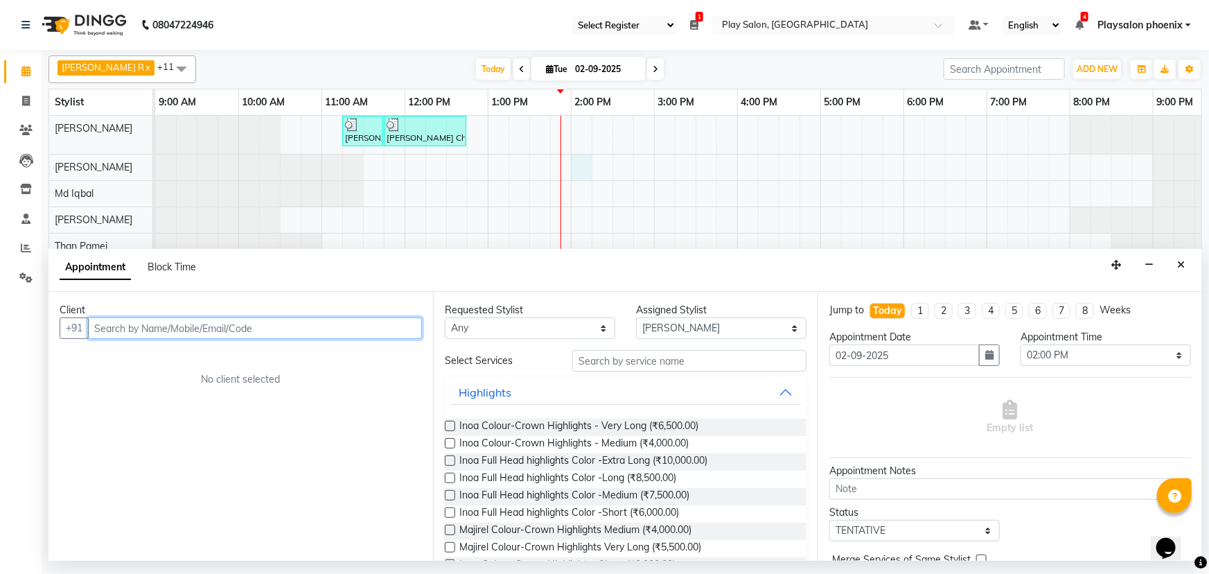
click at [134, 332] on input "text" at bounding box center [255, 327] width 334 height 21
type input "9686670492"
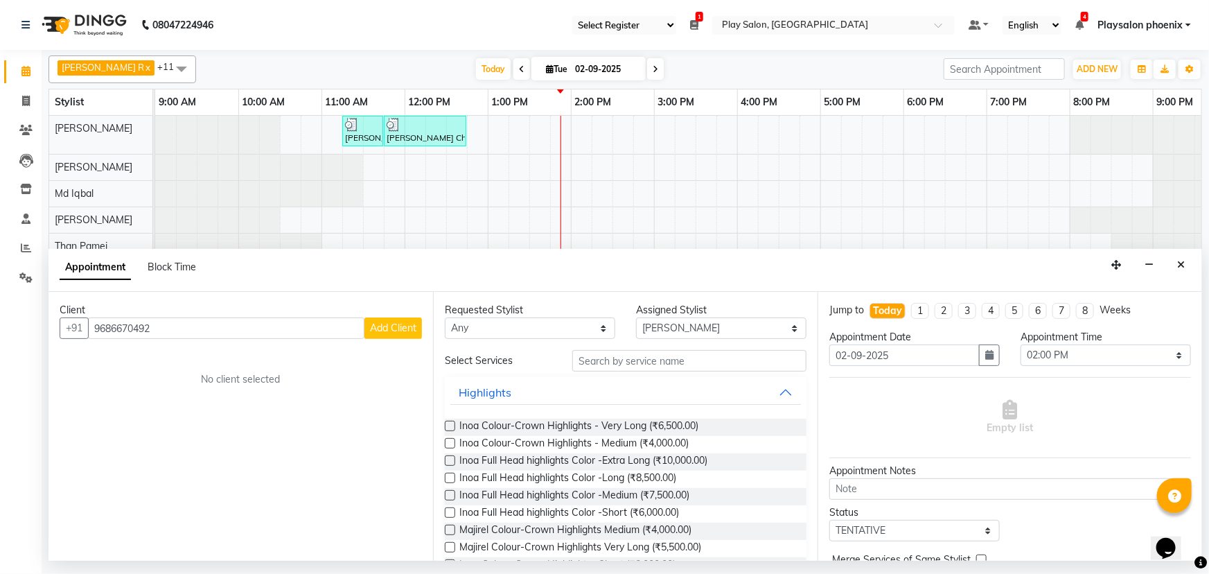
click at [378, 326] on span "Add Client" at bounding box center [393, 327] width 46 height 12
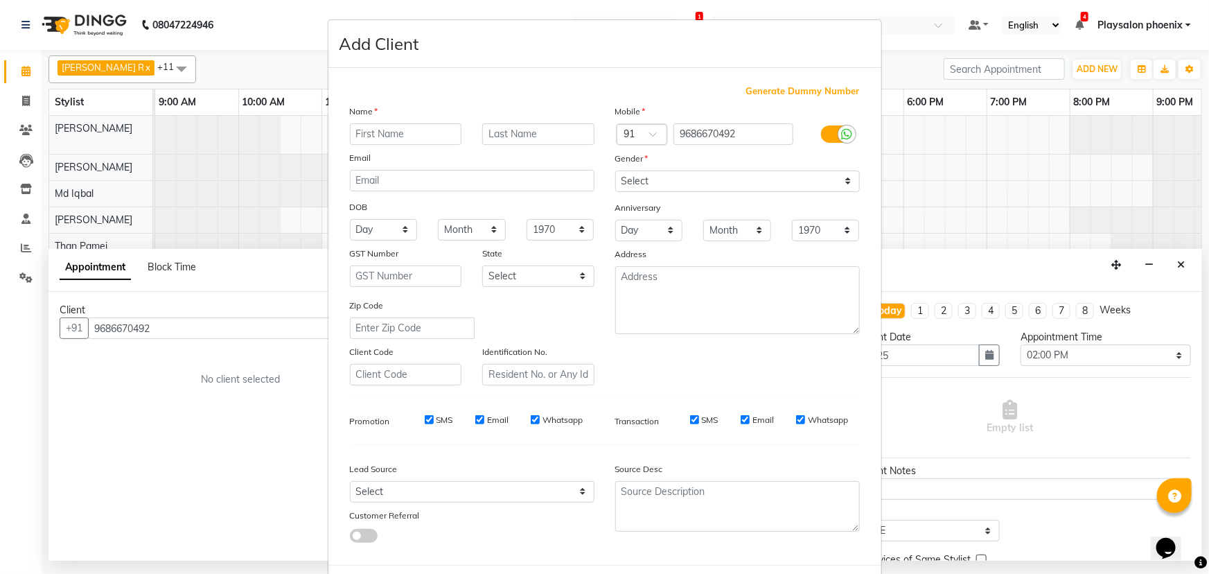
click at [376, 126] on input "text" at bounding box center [406, 133] width 112 height 21
type input "Meenakshi"
click at [529, 134] on input "text" at bounding box center [538, 133] width 112 height 21
type input "."
type input "N"
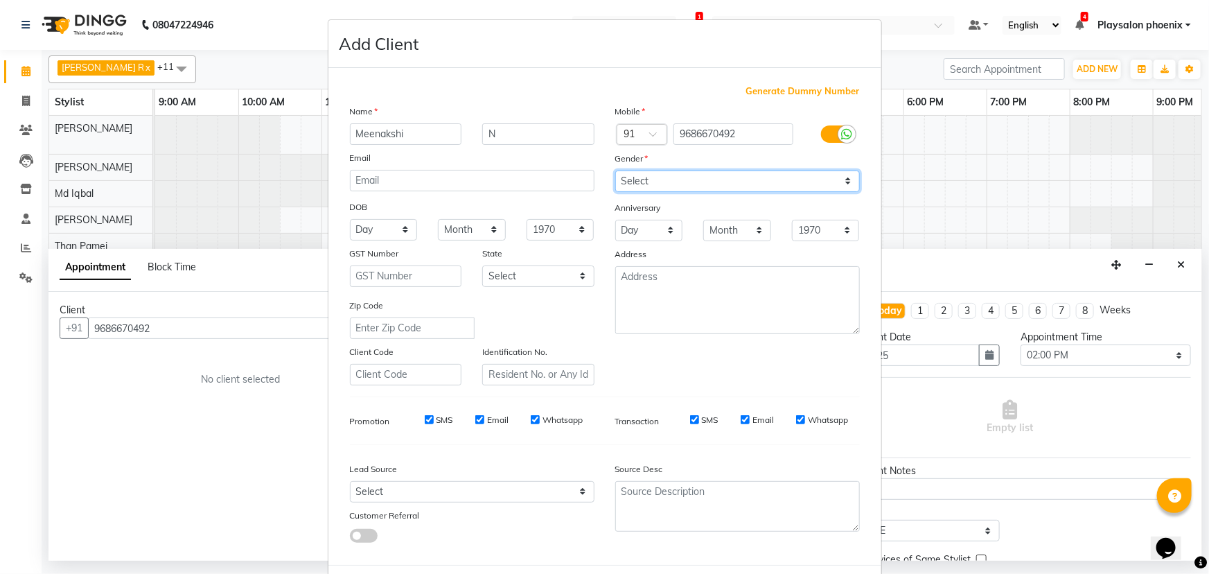
click at [656, 183] on select "Select [DEMOGRAPHIC_DATA] [DEMOGRAPHIC_DATA] Other Prefer Not To Say" at bounding box center [737, 180] width 245 height 21
select select "[DEMOGRAPHIC_DATA]"
click at [615, 170] on select "Select [DEMOGRAPHIC_DATA] [DEMOGRAPHIC_DATA] Other Prefer Not To Say" at bounding box center [737, 180] width 245 height 21
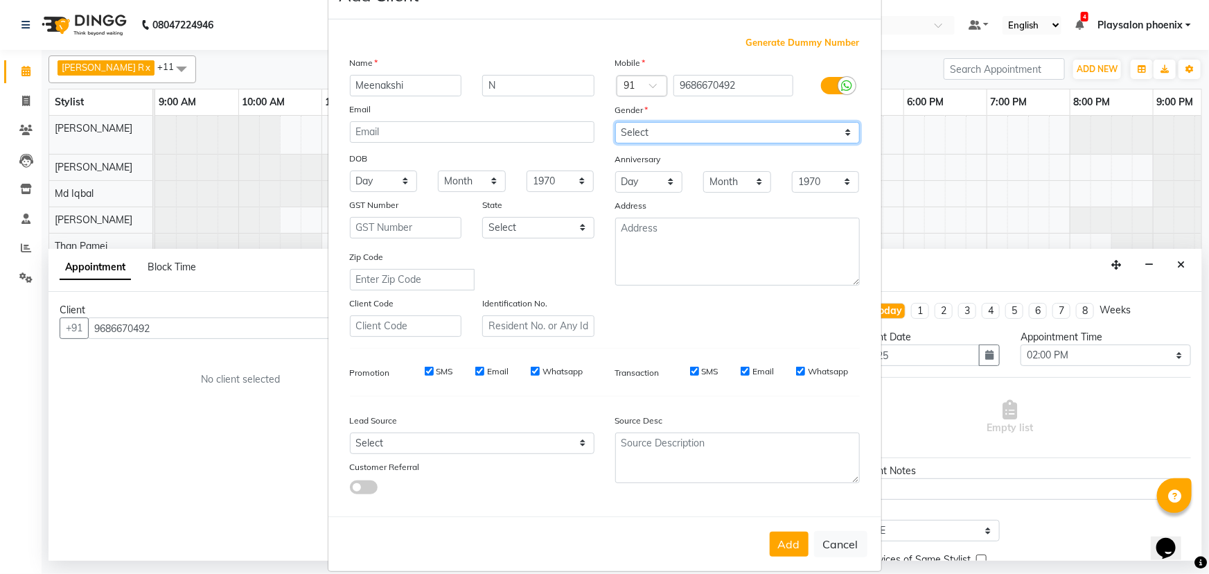
scroll to position [69, 0]
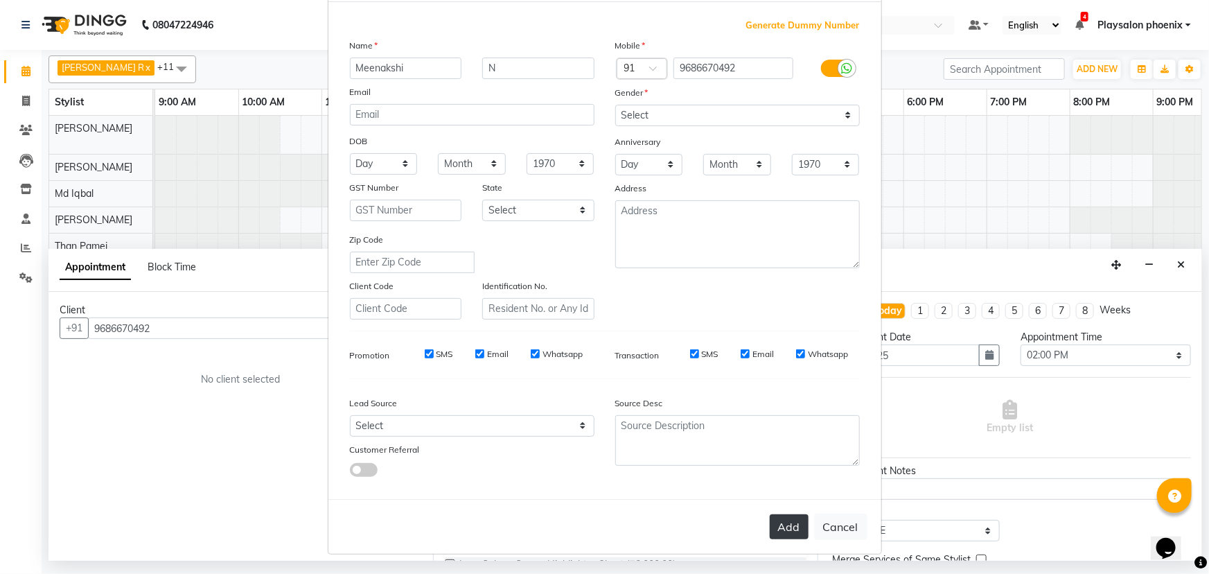
click at [784, 526] on button "Add" at bounding box center [789, 526] width 39 height 25
select select
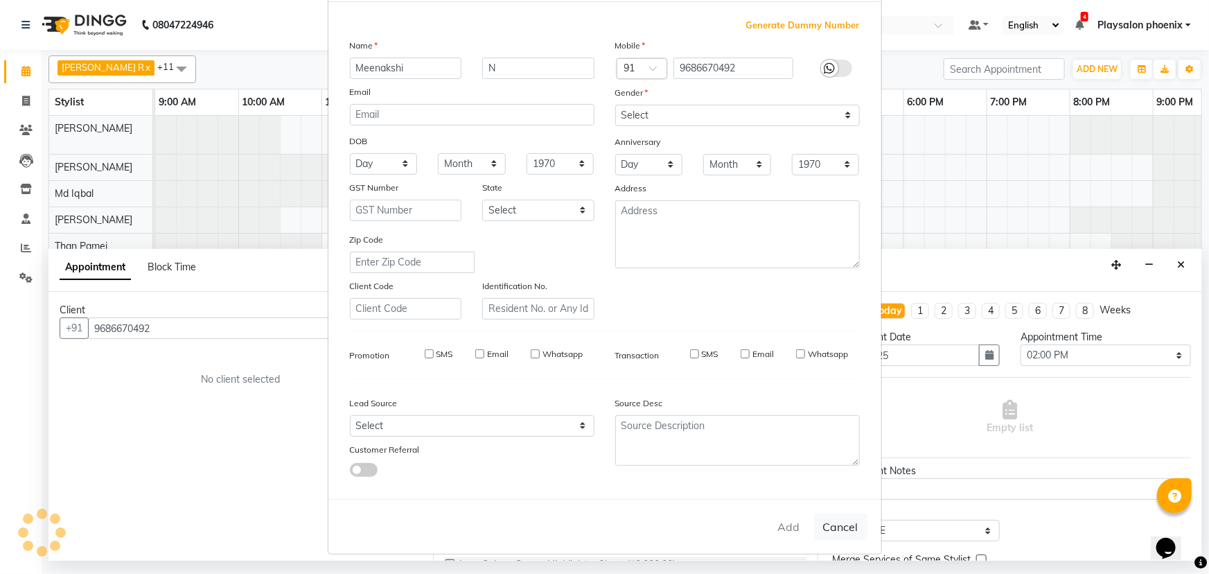
select select
checkbox input "false"
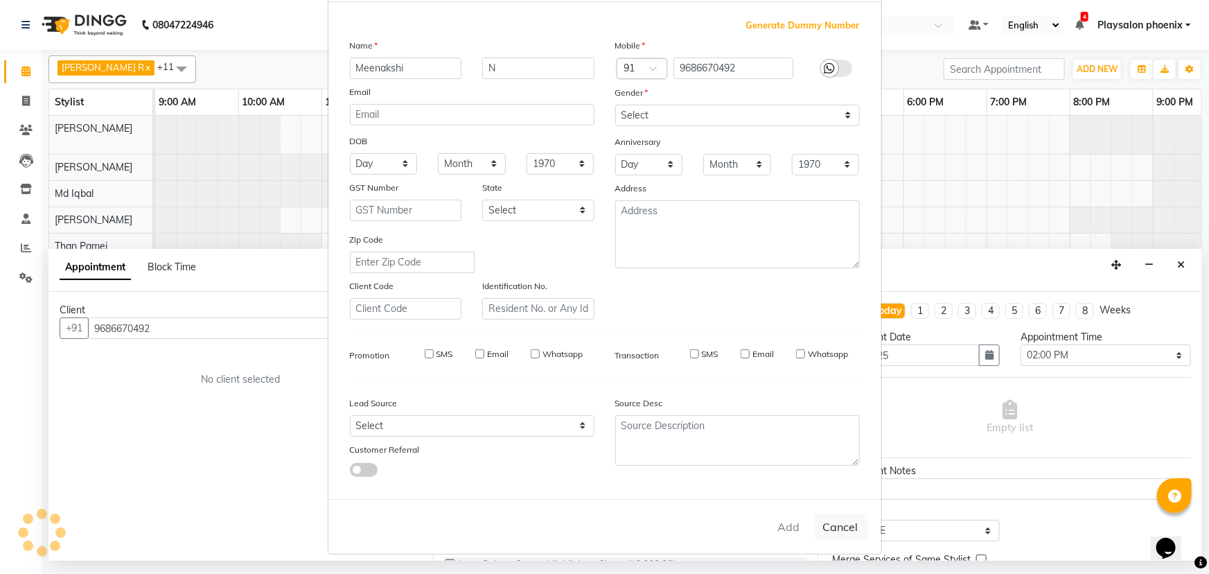
checkbox input "false"
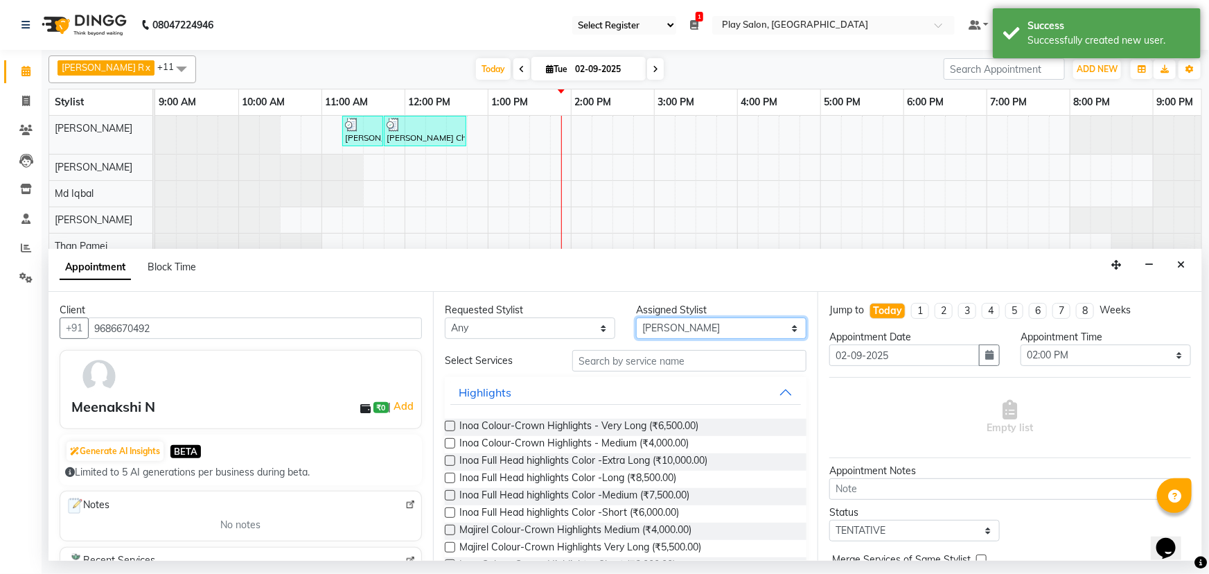
click at [696, 324] on select "Select Armaan Bhrigu Chytra [PERSON_NAME] General Technician . [PERSON_NAME] [P…" at bounding box center [721, 327] width 170 height 21
click at [636, 317] on select "Select Armaan Bhrigu Chytra [PERSON_NAME] General Technician . [PERSON_NAME] [P…" at bounding box center [721, 327] width 170 height 21
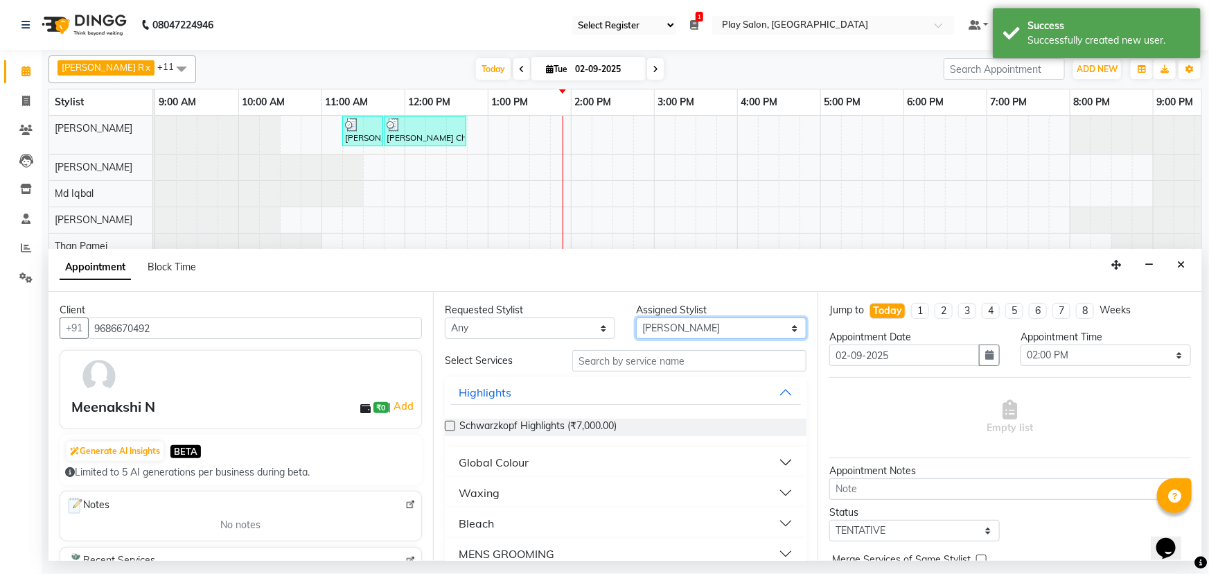
click at [682, 325] on select "Select Armaan Bhrigu Chytra [PERSON_NAME] General Technician . [PERSON_NAME] [P…" at bounding box center [721, 327] width 170 height 21
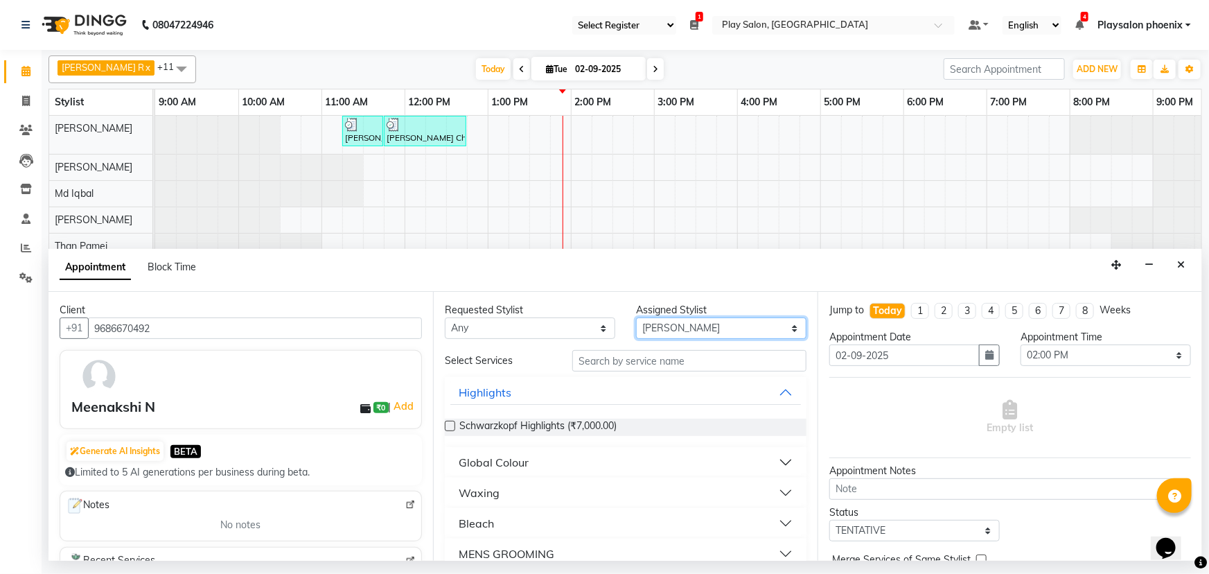
select select "81423"
click at [636, 317] on select "Select Armaan Bhrigu Chytra [PERSON_NAME] General Technician . [PERSON_NAME] [P…" at bounding box center [721, 327] width 170 height 21
click at [603, 360] on input "text" at bounding box center [689, 360] width 234 height 21
click at [590, 360] on input "text" at bounding box center [689, 360] width 234 height 21
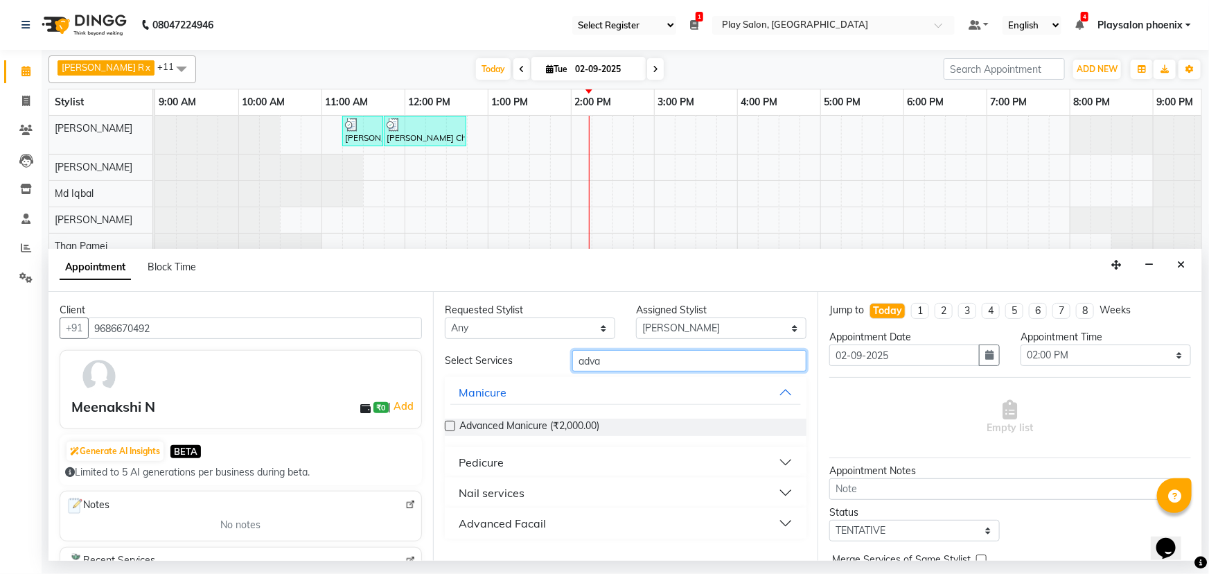
type input "adva"
click at [460, 459] on div "Pedicure" at bounding box center [481, 462] width 45 height 17
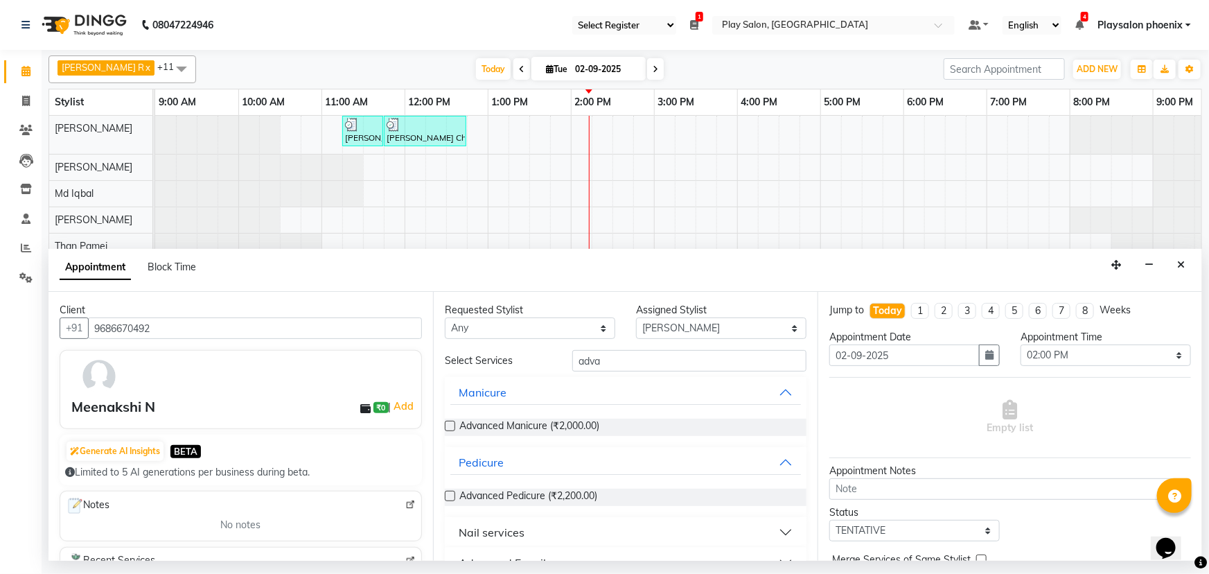
click at [450, 495] on label at bounding box center [450, 495] width 10 height 10
click at [450, 495] on input "checkbox" at bounding box center [449, 497] width 9 height 9
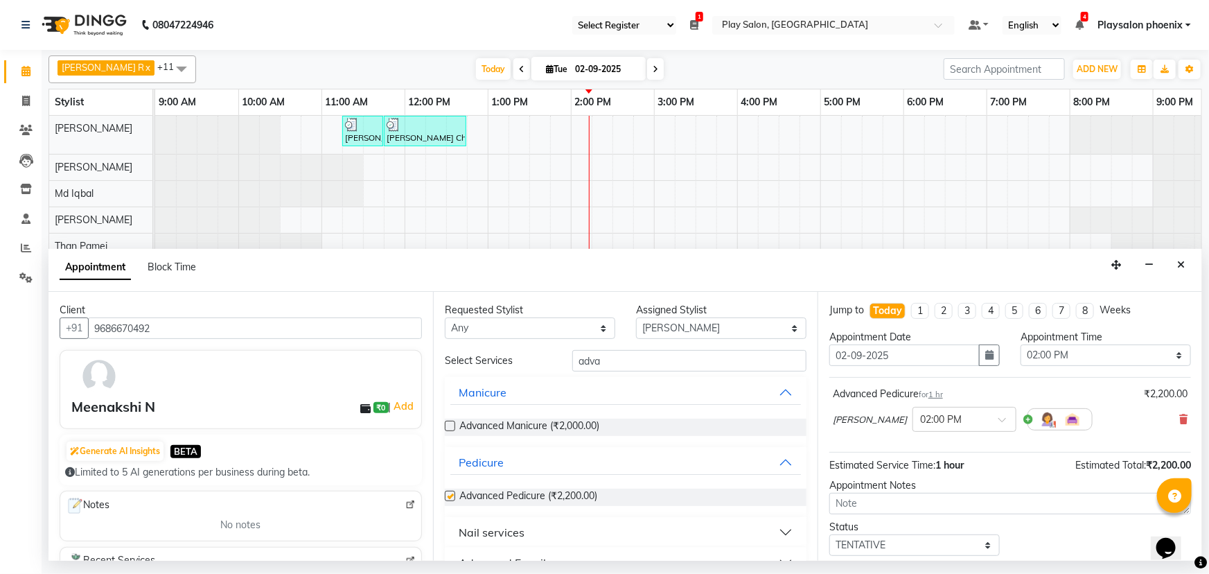
checkbox input "false"
drag, startPoint x: 447, startPoint y: 425, endPoint x: 455, endPoint y: 423, distance: 8.8
click at [447, 426] on label at bounding box center [450, 425] width 10 height 10
click at [447, 426] on input "checkbox" at bounding box center [449, 427] width 9 height 9
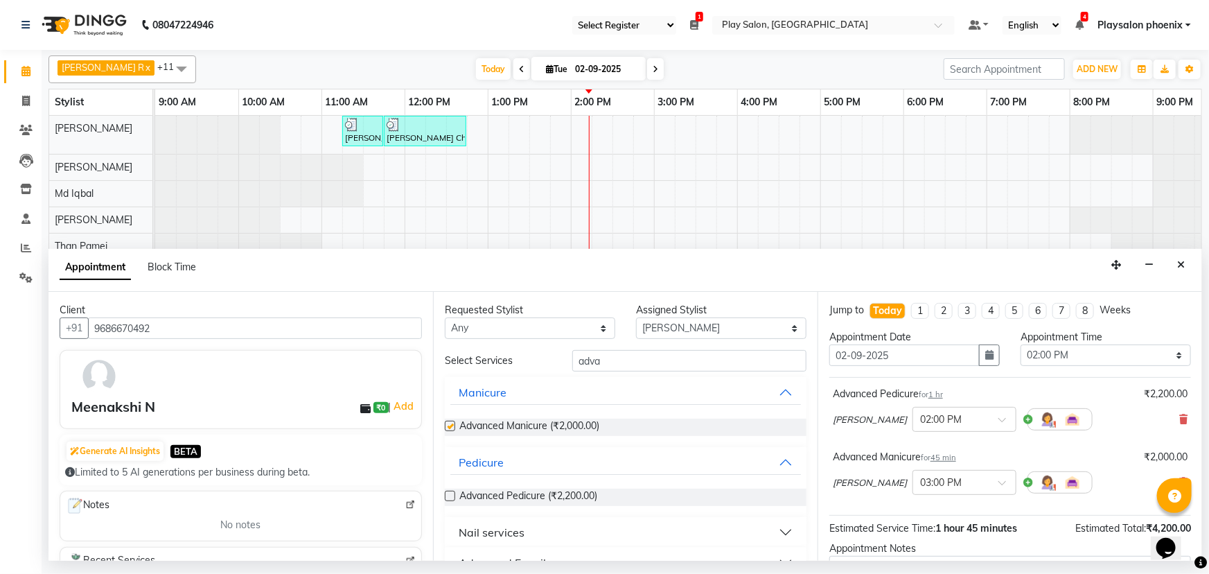
checkbox input "false"
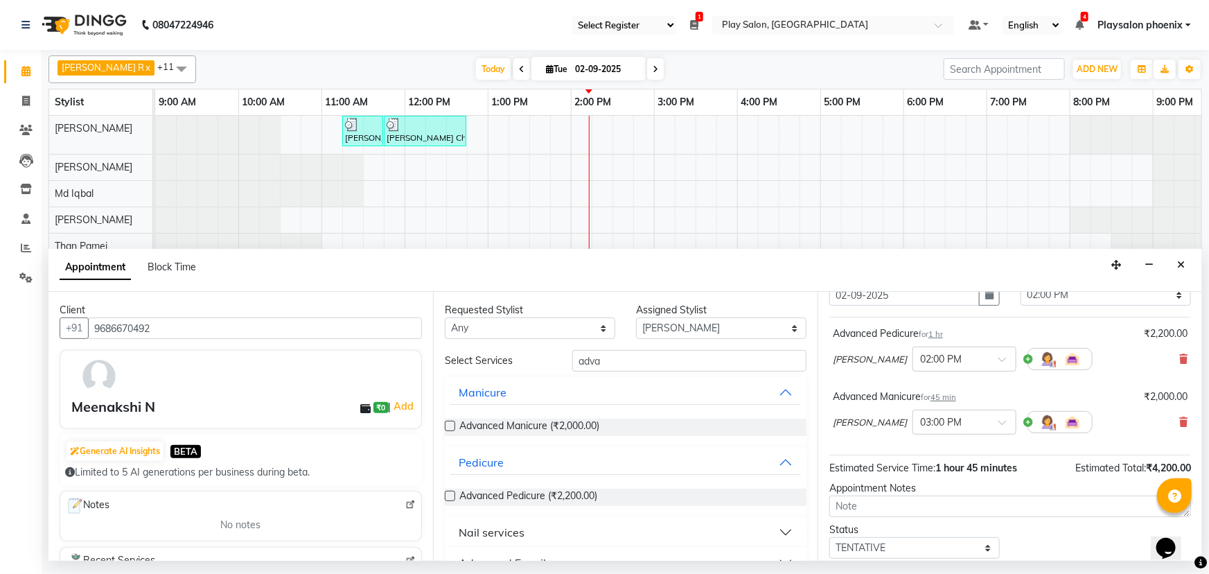
scroll to position [145, 0]
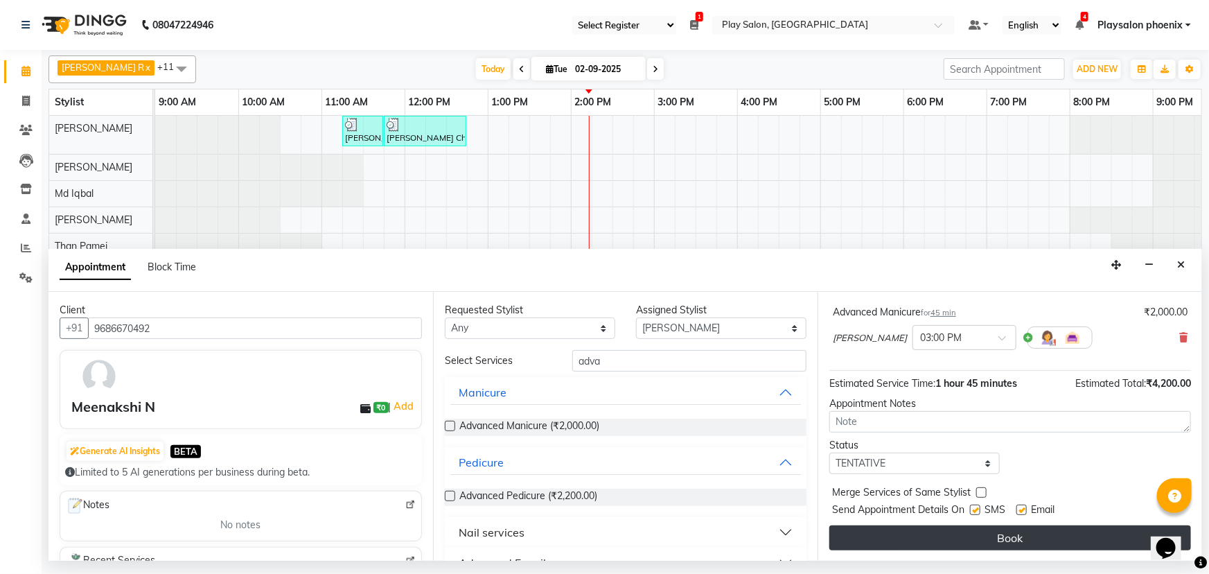
click at [994, 533] on button "Book" at bounding box center [1010, 537] width 362 height 25
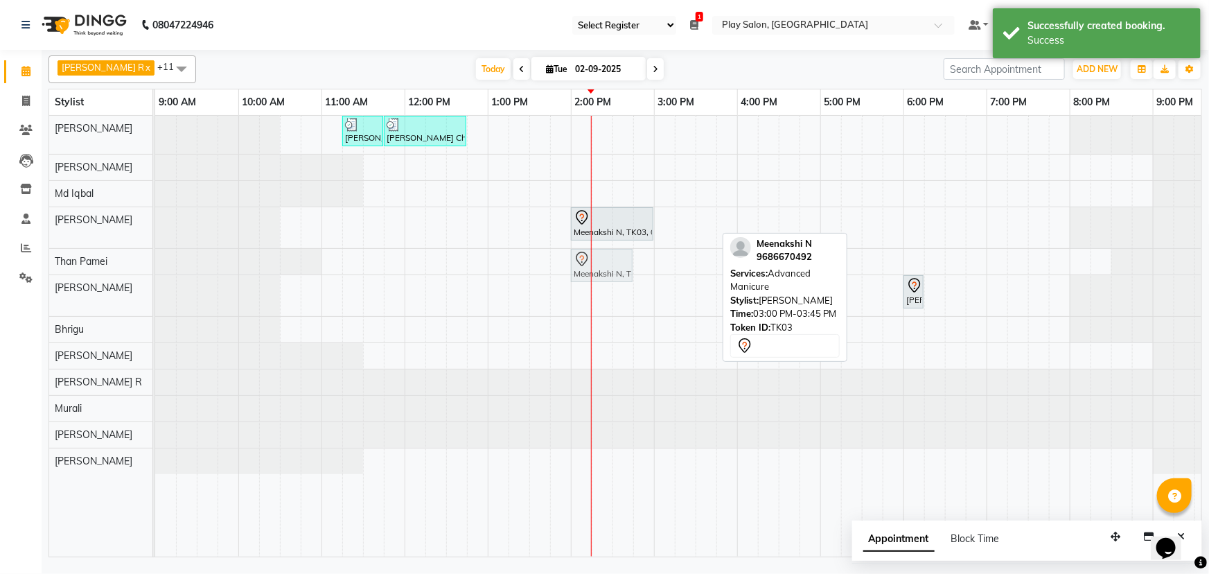
drag, startPoint x: 683, startPoint y: 229, endPoint x: 599, endPoint y: 259, distance: 89.0
click at [599, 259] on tbody "[PERSON_NAME] Ch, TK01, 11:15 AM-11:45 AM, FUSIO-DOSE PLUS RITUAL- 30 MIN [PERS…" at bounding box center [737, 295] width 1164 height 358
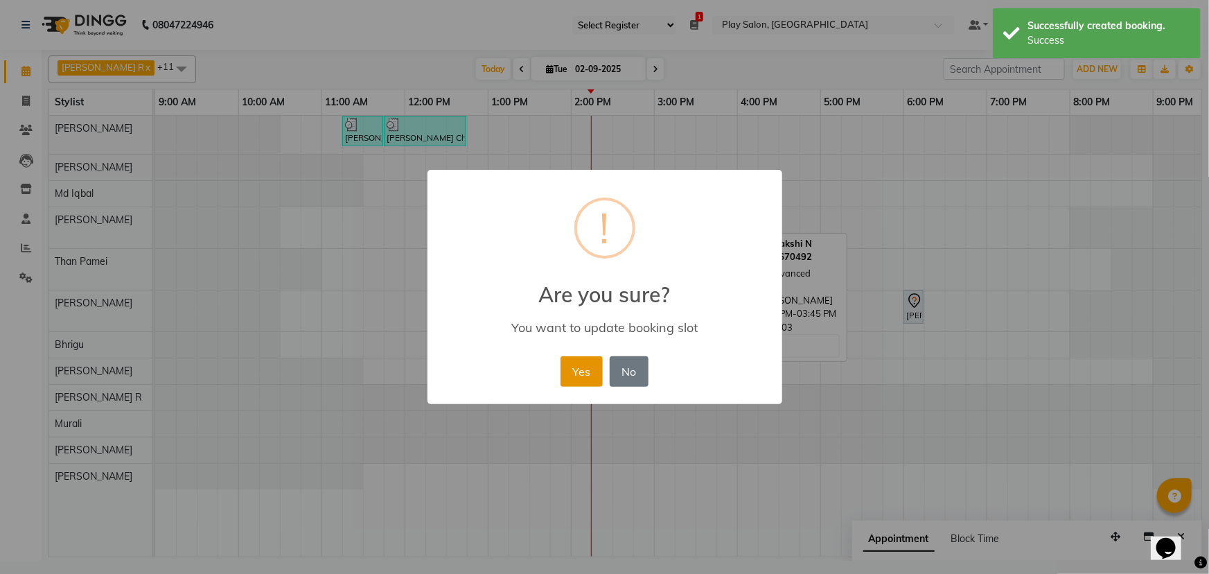
click at [582, 364] on button "Yes" at bounding box center [581, 371] width 42 height 30
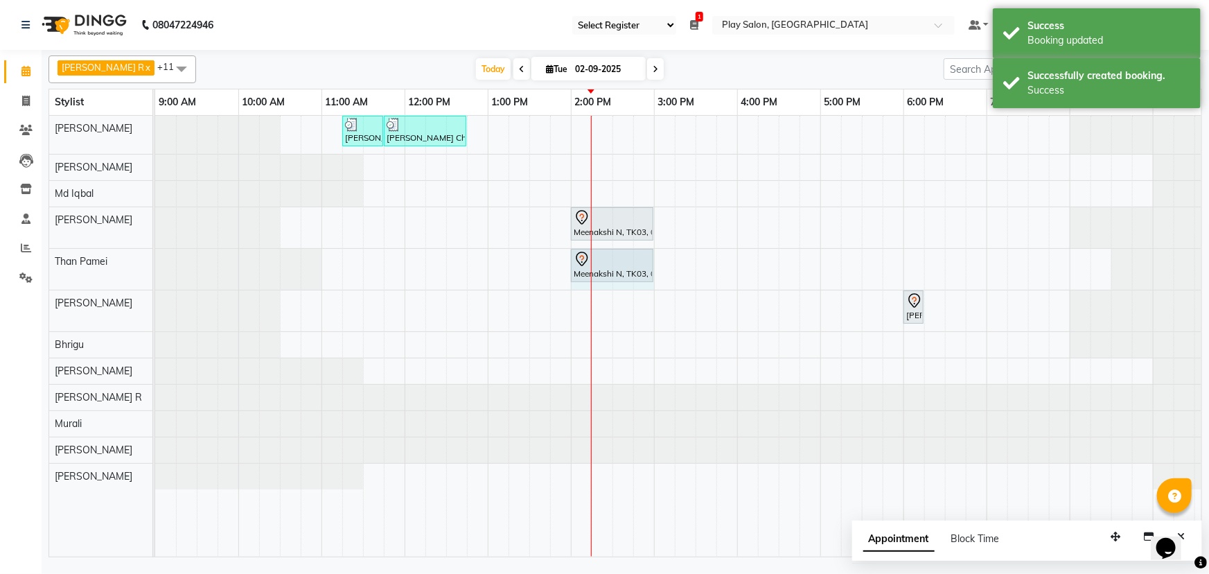
drag, startPoint x: 632, startPoint y: 258, endPoint x: 642, endPoint y: 258, distance: 10.4
click at [155, 258] on div "Meenakshi N, TK03, 02:00 PM-02:45 PM, Advanced Manicure Meenakshi N, TK03, 02:0…" at bounding box center [155, 269] width 0 height 41
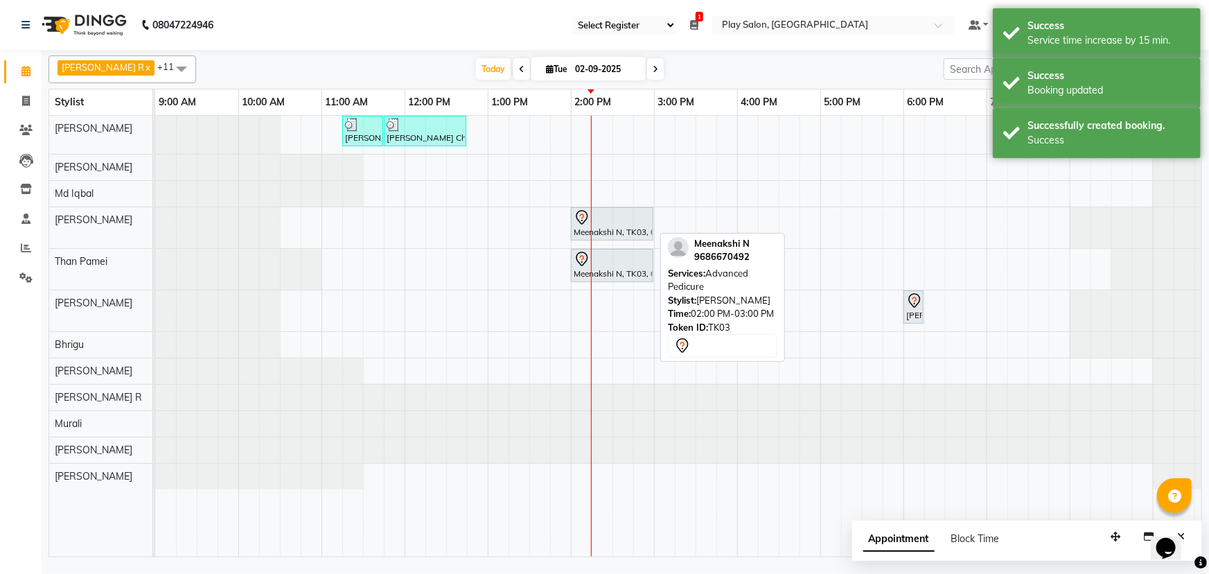
click at [603, 216] on div at bounding box center [612, 217] width 77 height 17
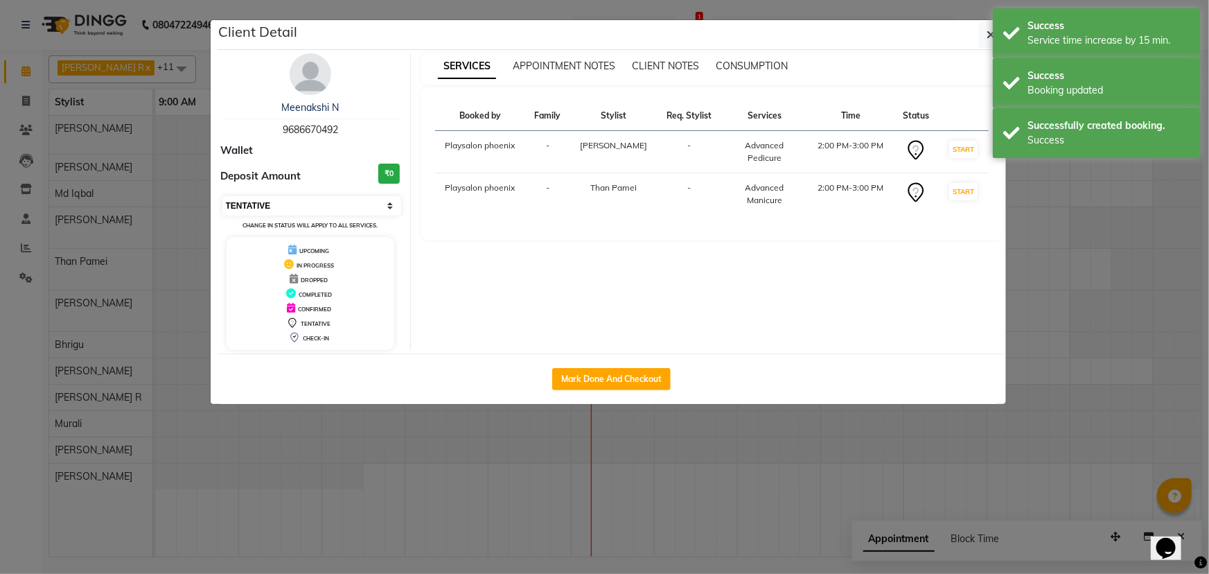
click at [315, 204] on select "Select IN SERVICE CONFIRMED TENTATIVE CHECK IN MARK DONE DROPPED UPCOMING" at bounding box center [311, 205] width 179 height 19
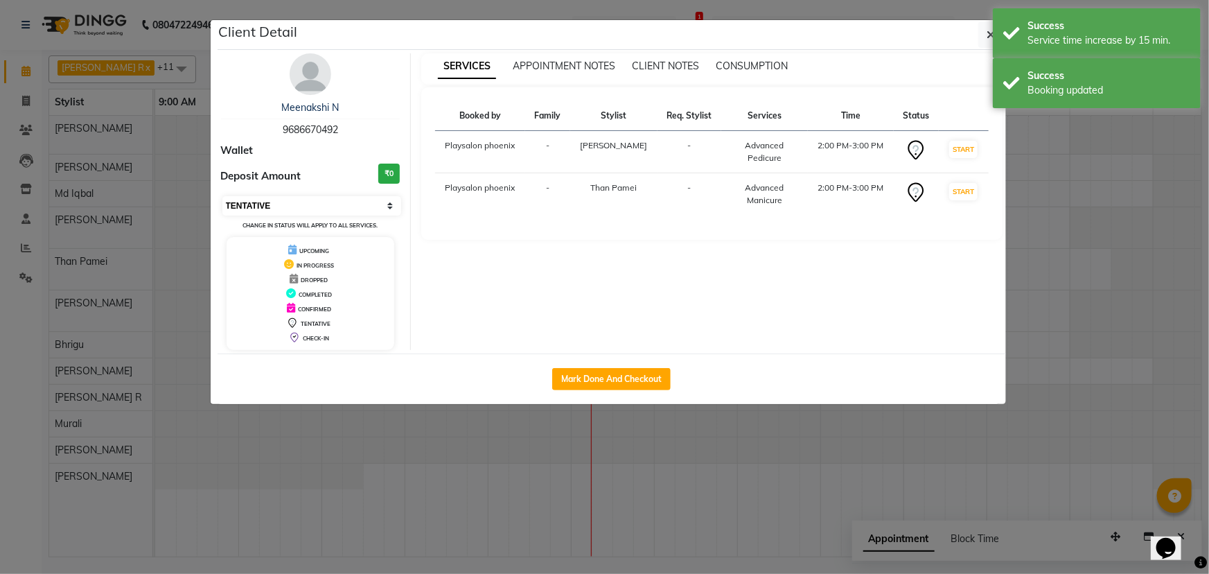
select select "1"
click at [222, 196] on select "Select IN SERVICE CONFIRMED TENTATIVE CHECK IN MARK DONE DROPPED UPCOMING" at bounding box center [311, 205] width 179 height 19
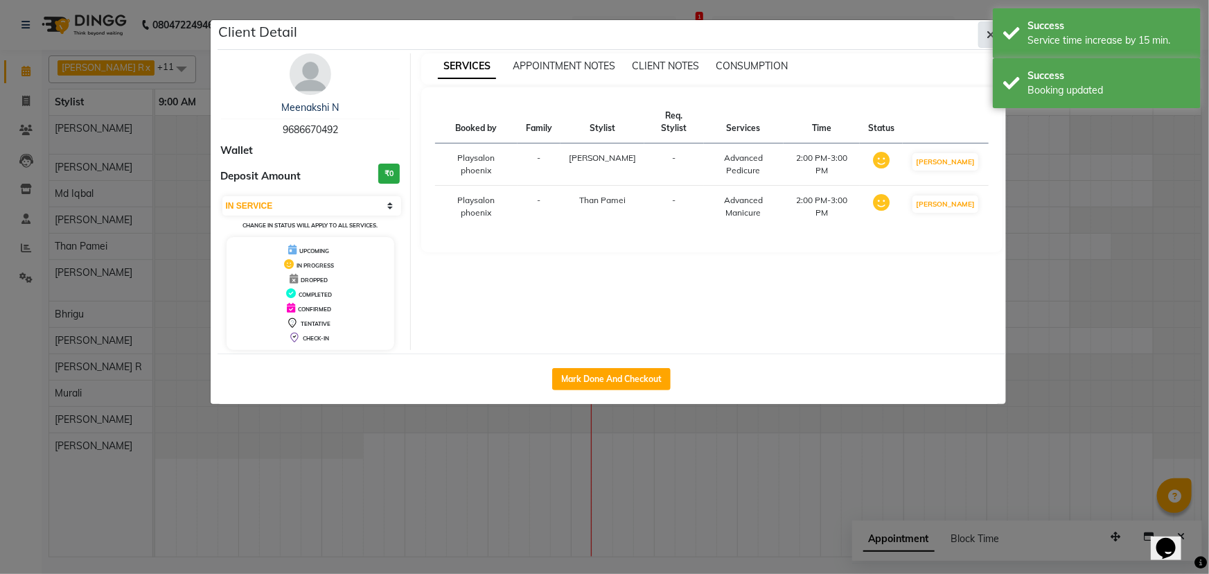
click at [989, 35] on icon "button" at bounding box center [991, 34] width 8 height 11
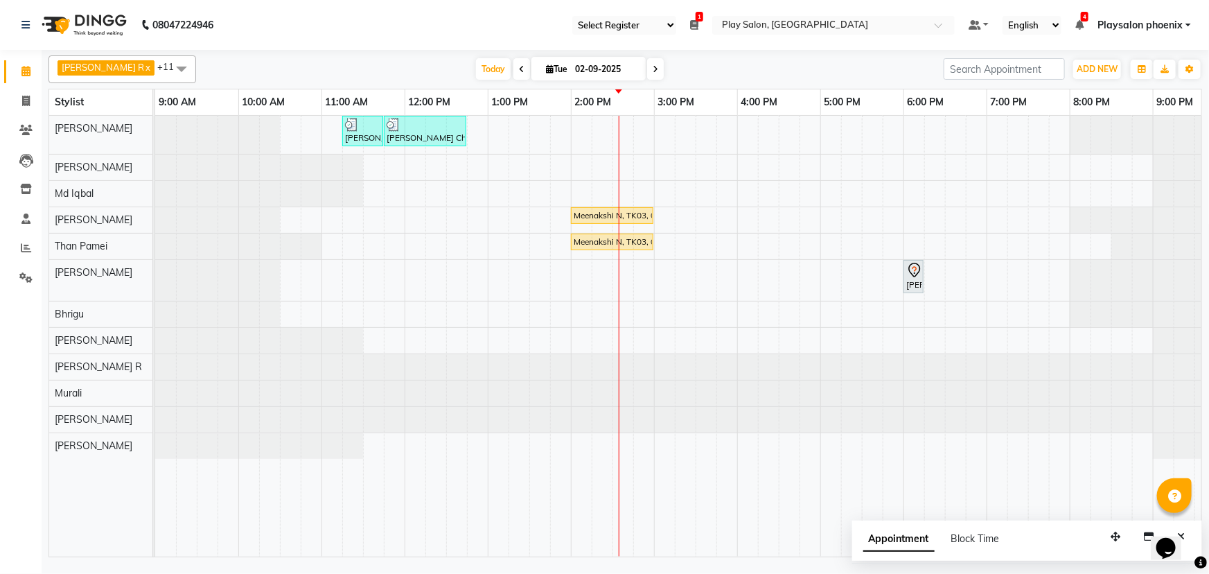
click at [622, 278] on div "[PERSON_NAME] Ch, TK01, 11:15 AM-11:45 AM, FUSIO-DOSE PLUS RITUAL- 30 MIN [PERS…" at bounding box center [737, 336] width 1164 height 441
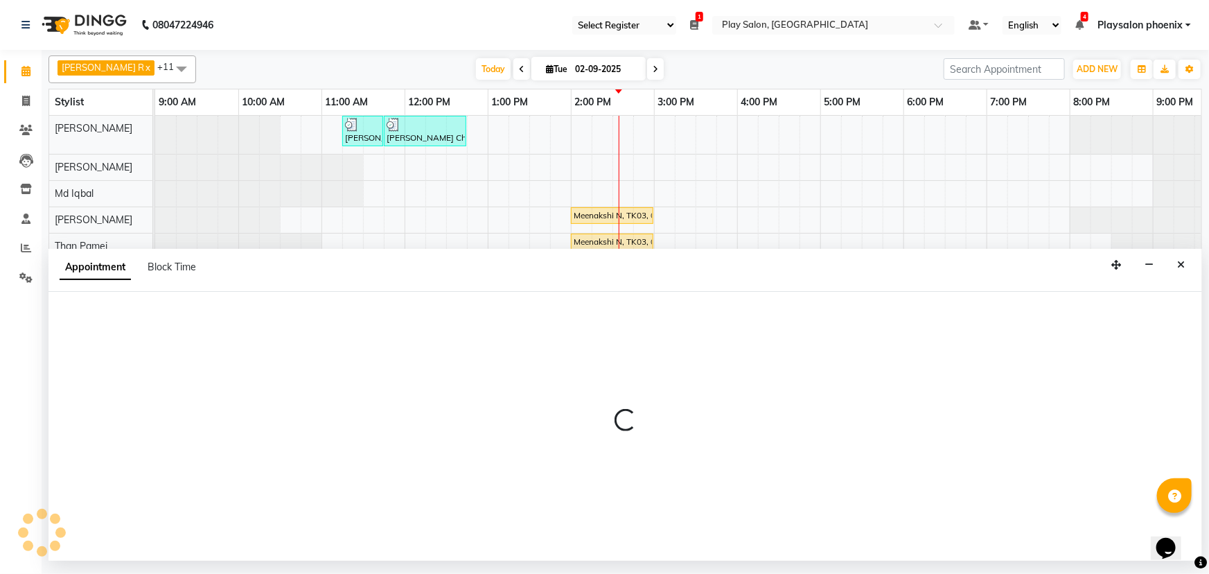
select select "81420"
select select "870"
select select "tentative"
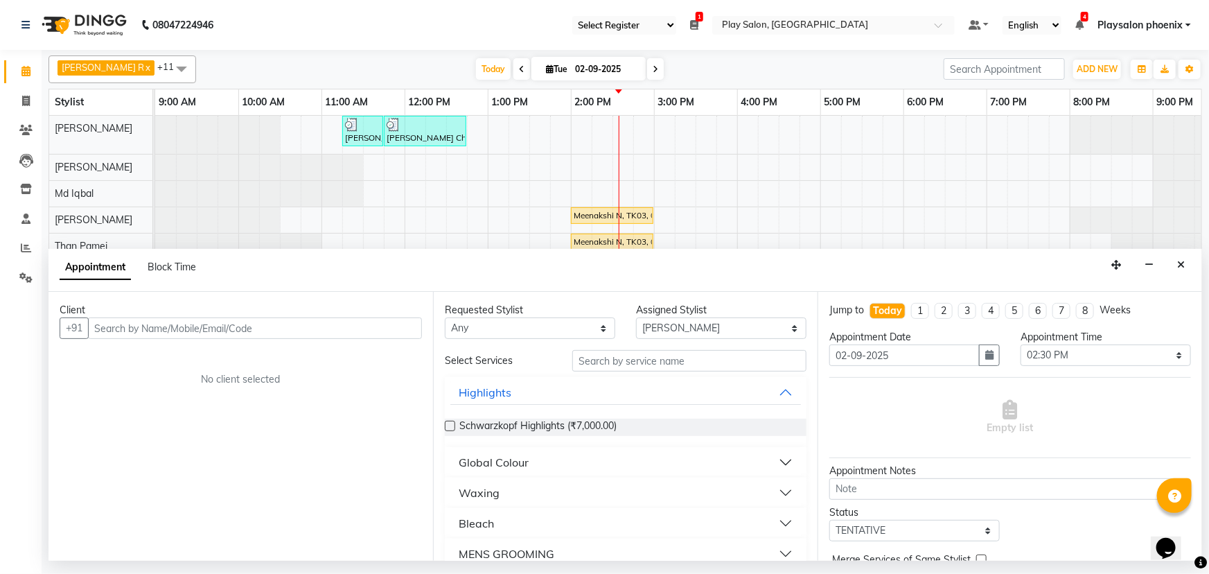
click at [144, 325] on input "text" at bounding box center [255, 327] width 334 height 21
click at [105, 325] on input "720602" at bounding box center [226, 327] width 276 height 21
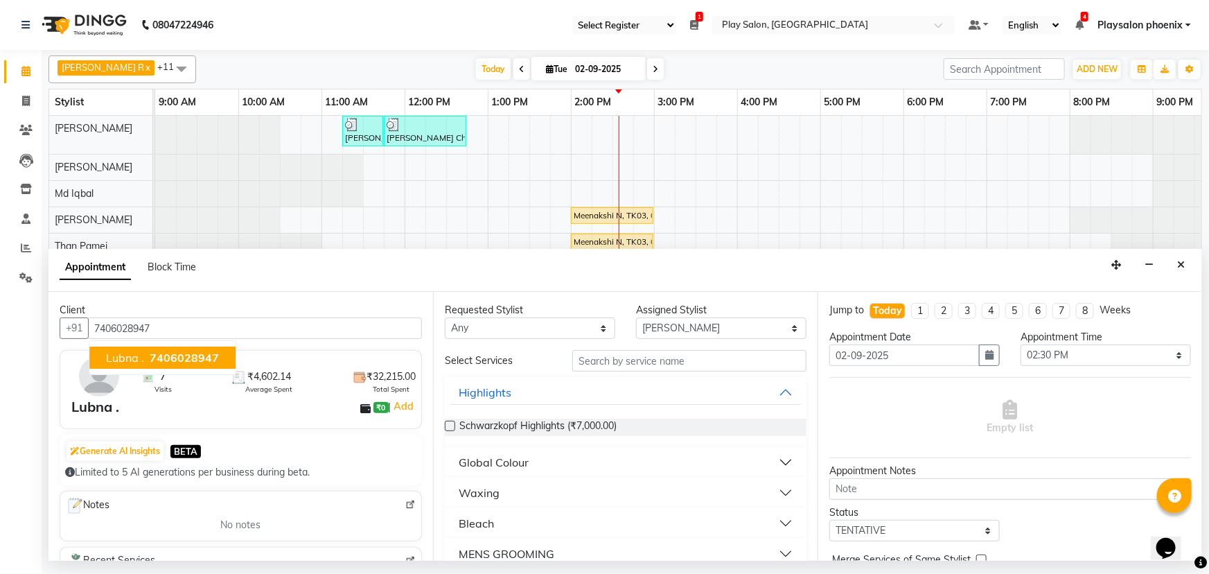
click at [166, 360] on span "7406028947" at bounding box center [184, 358] width 69 height 14
type input "7406028947"
click at [610, 360] on input "text" at bounding box center [689, 360] width 234 height 21
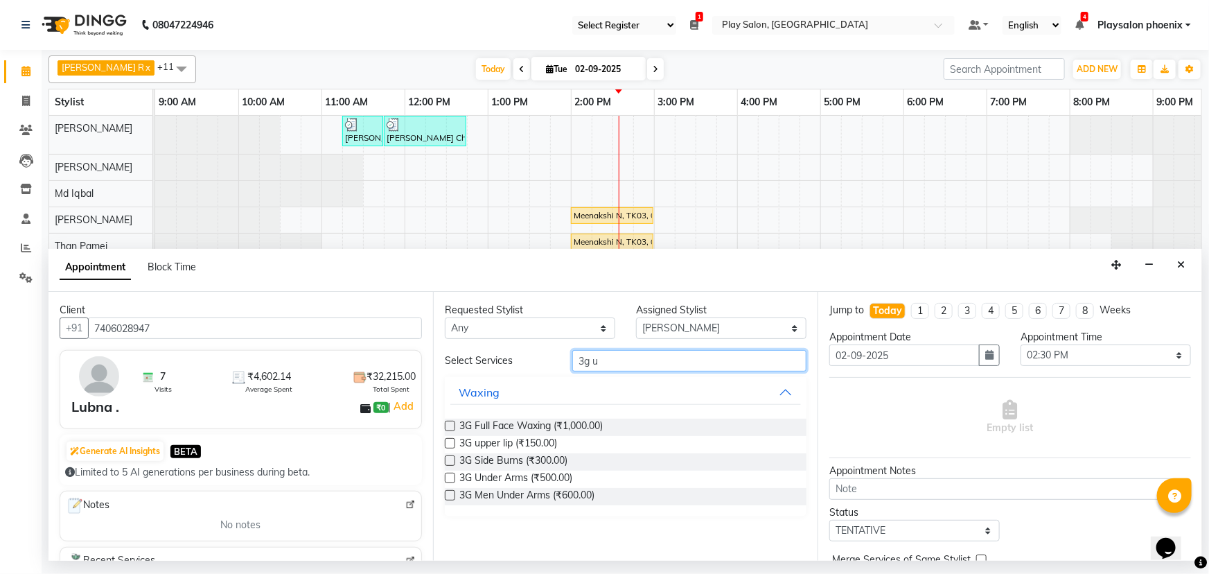
type input "3g u"
click at [448, 443] on label at bounding box center [450, 443] width 10 height 10
click at [448, 443] on input "checkbox" at bounding box center [449, 444] width 9 height 9
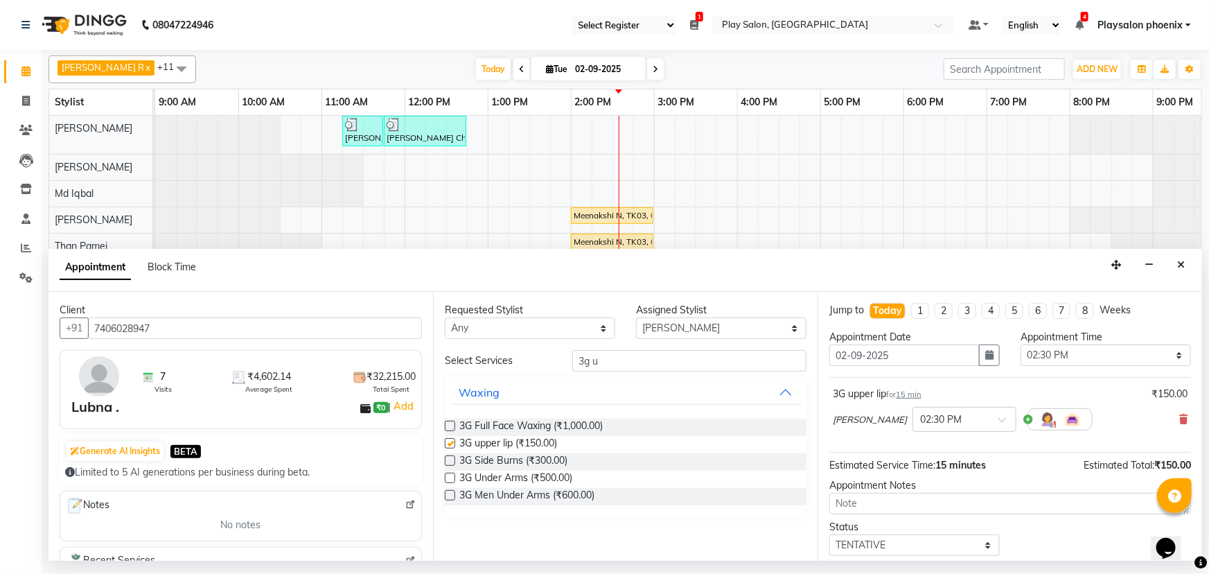
checkbox input "false"
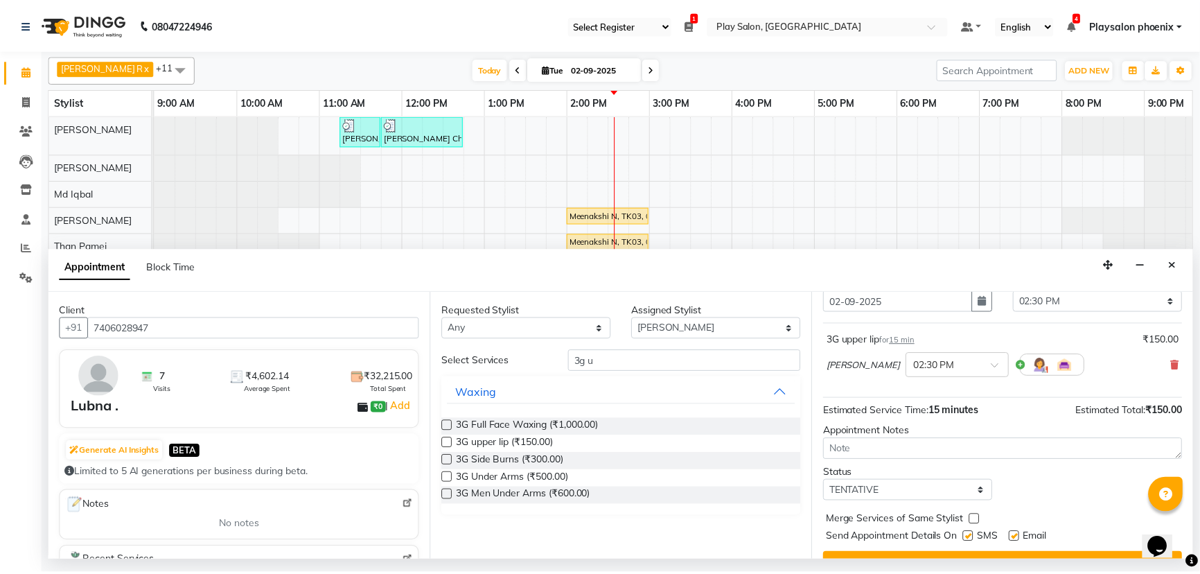
scroll to position [82, 0]
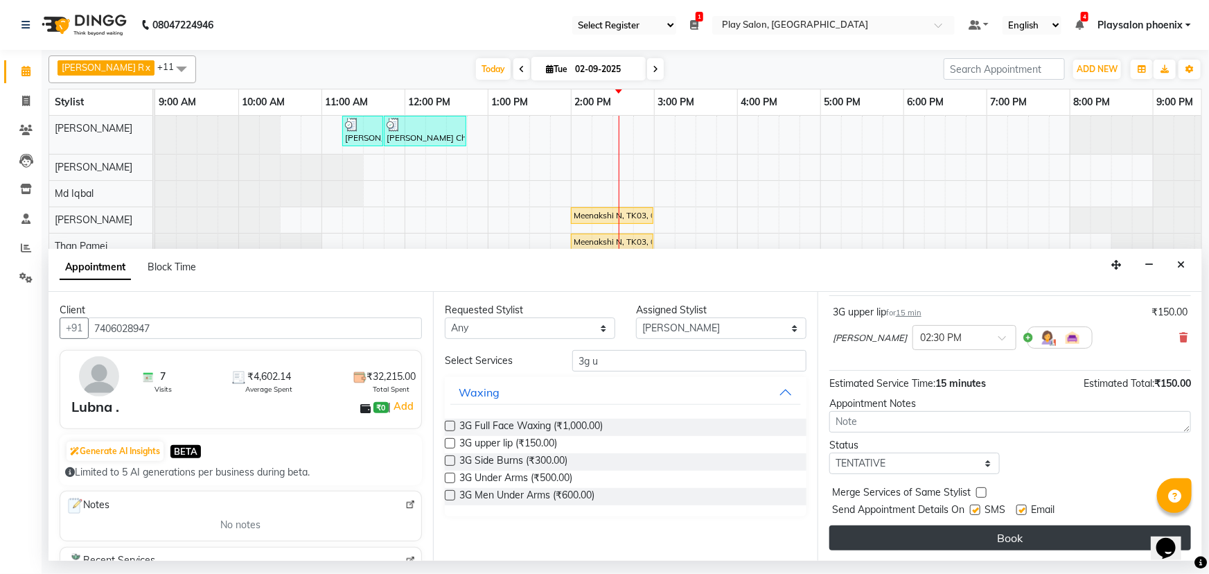
click at [1012, 535] on button "Book" at bounding box center [1010, 537] width 362 height 25
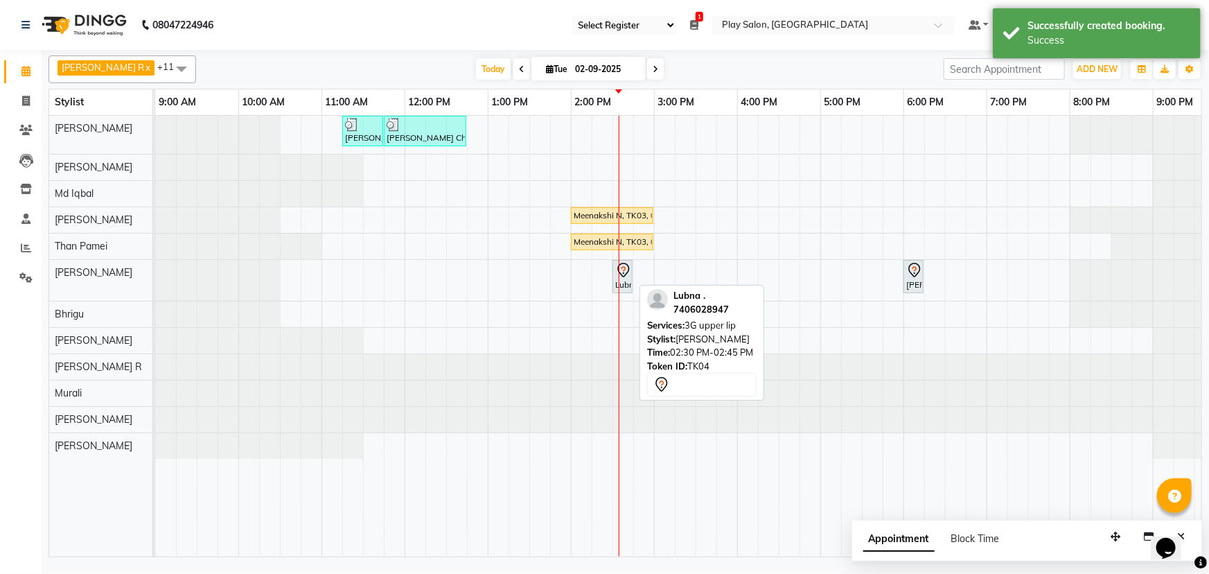
click at [622, 278] on div "Lubna ., TK04, 02:30 PM-02:45 PM, 3G upper lip" at bounding box center [622, 276] width 17 height 29
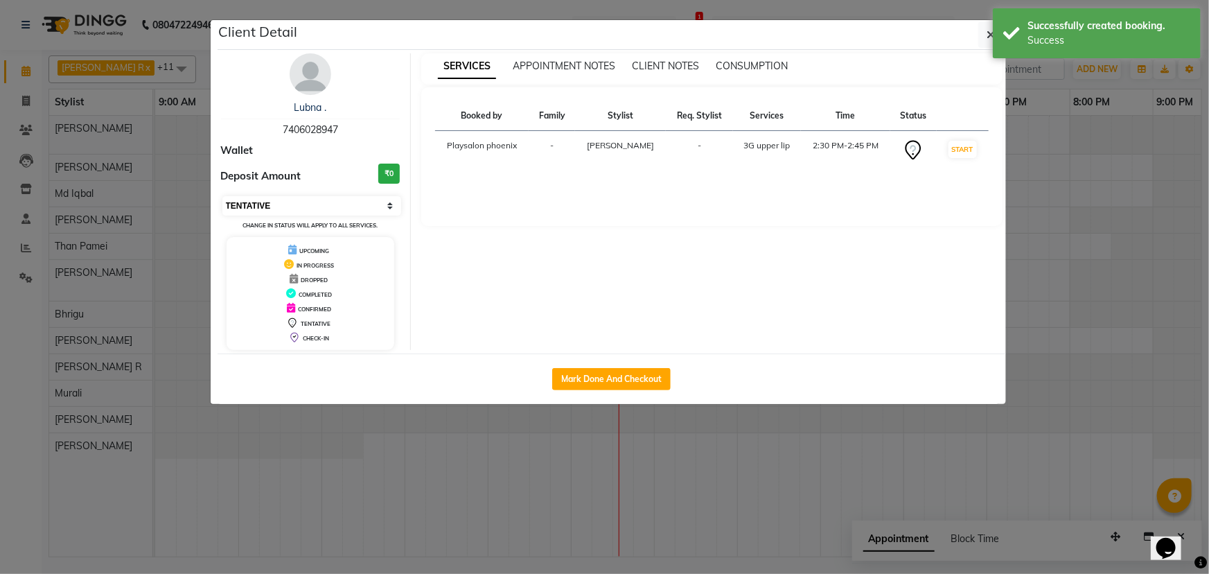
drag, startPoint x: 313, startPoint y: 199, endPoint x: 301, endPoint y: 205, distance: 13.3
click at [313, 199] on select "Select IN SERVICE CONFIRMED TENTATIVE CHECK IN MARK DONE DROPPED UPCOMING" at bounding box center [311, 205] width 179 height 19
select select "1"
click at [222, 196] on select "Select IN SERVICE CONFIRMED TENTATIVE CHECK IN MARK DONE DROPPED UPCOMING" at bounding box center [311, 205] width 179 height 19
click at [984, 41] on button "button" at bounding box center [991, 34] width 26 height 26
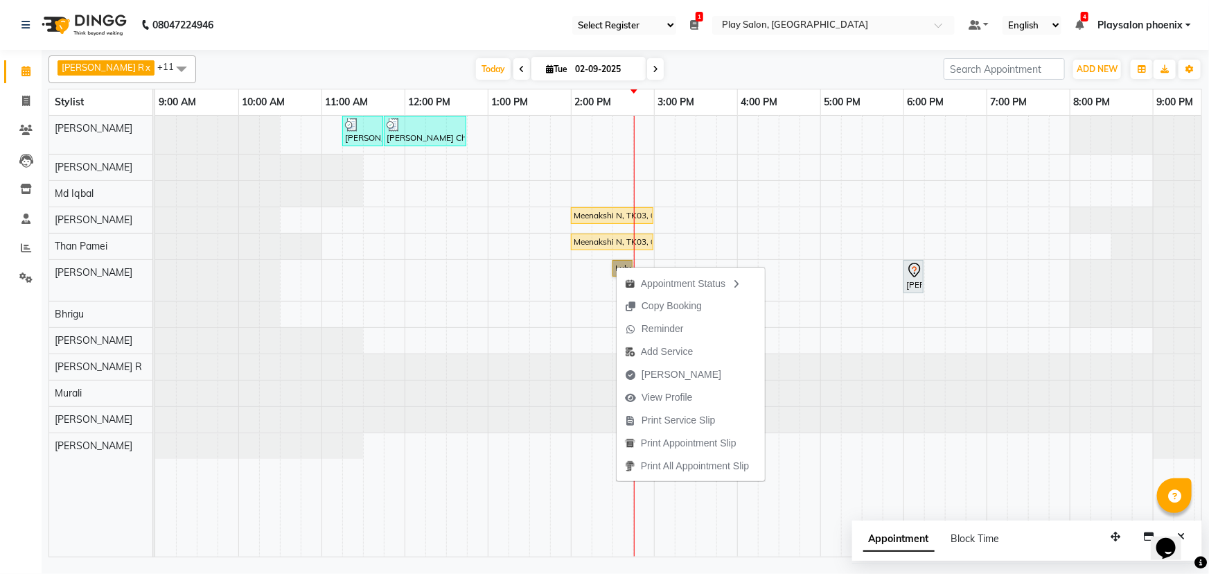
click at [621, 262] on link "Lubna ., TK04, 02:30 PM-02:45 PM, 3G upper lip" at bounding box center [622, 268] width 20 height 17
select select "1"
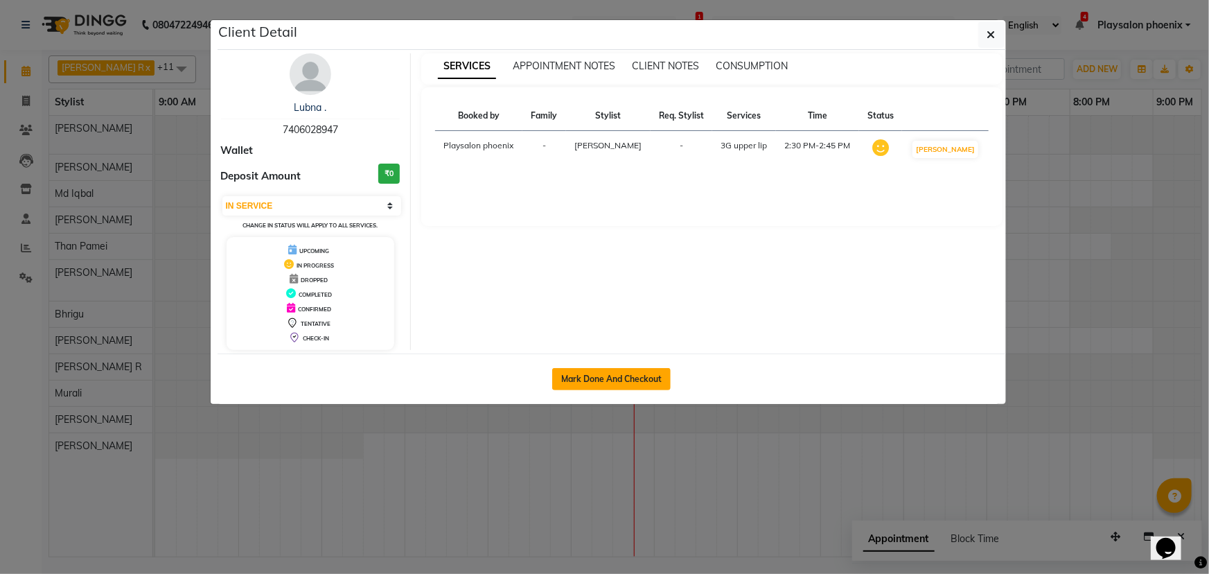
click at [621, 374] on button "Mark Done And Checkout" at bounding box center [611, 379] width 118 height 22
select select "8350"
select select "service"
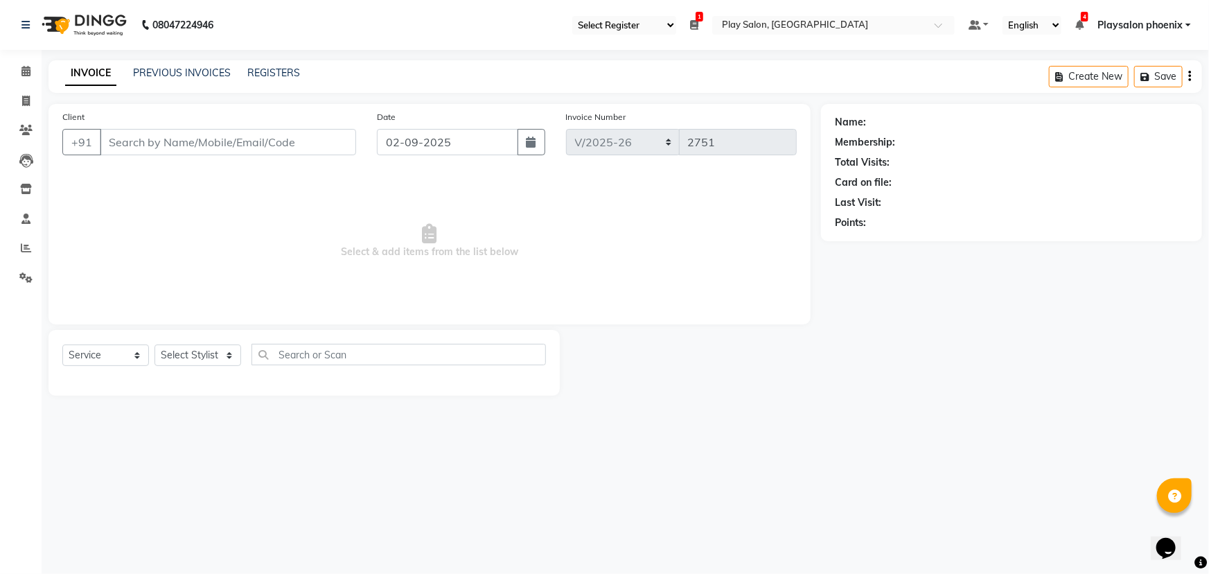
select select "3"
type input "7406028947"
select select "81420"
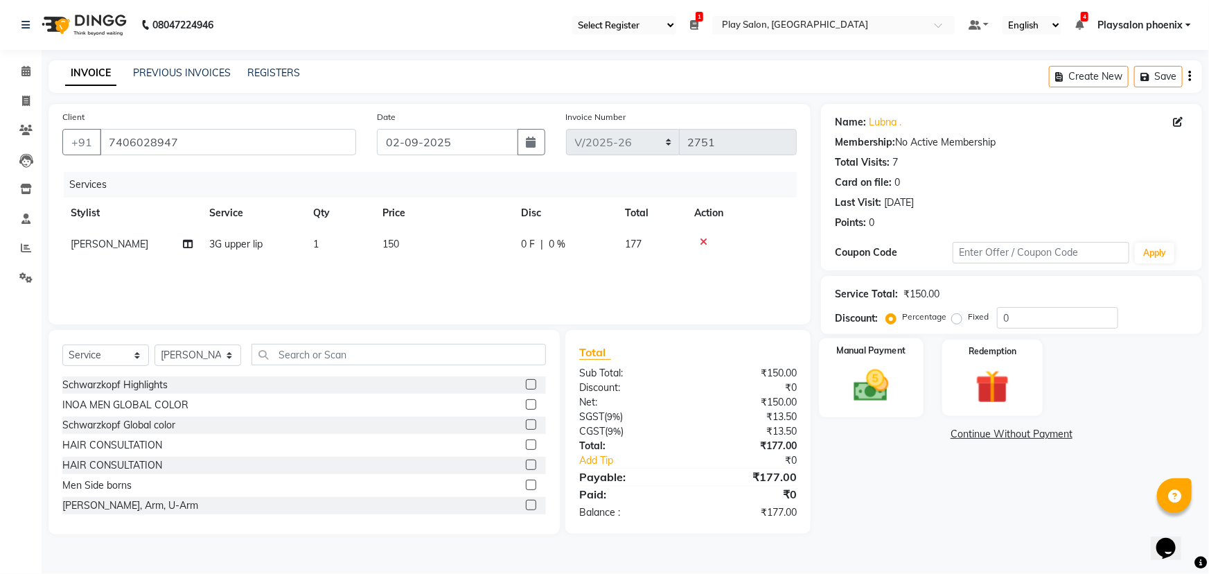
click at [868, 397] on img at bounding box center [871, 385] width 57 height 40
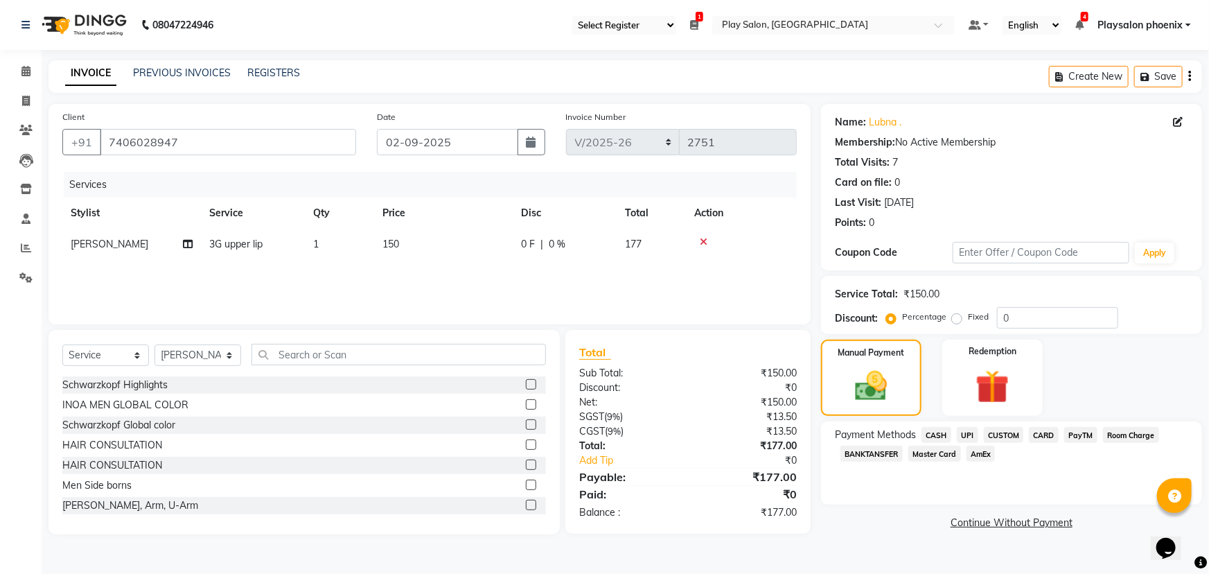
click at [1010, 439] on span "CUSTOM" at bounding box center [1004, 435] width 40 height 16
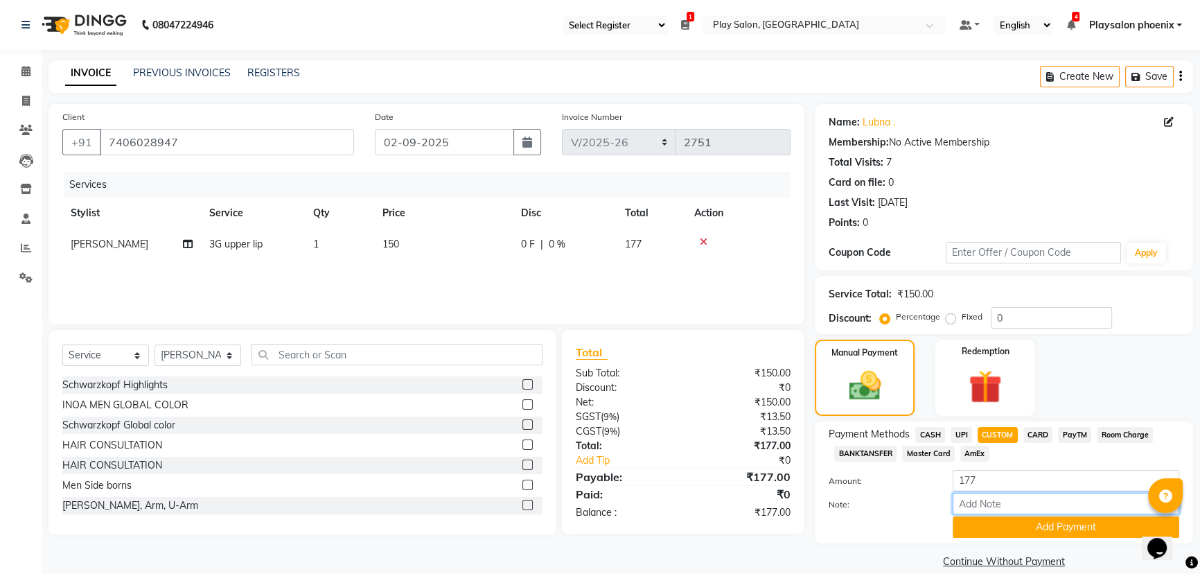
click at [982, 505] on input "Note:" at bounding box center [1066, 503] width 227 height 21
type input "Upi"
click at [1029, 525] on button "Add Payment" at bounding box center [1066, 526] width 227 height 21
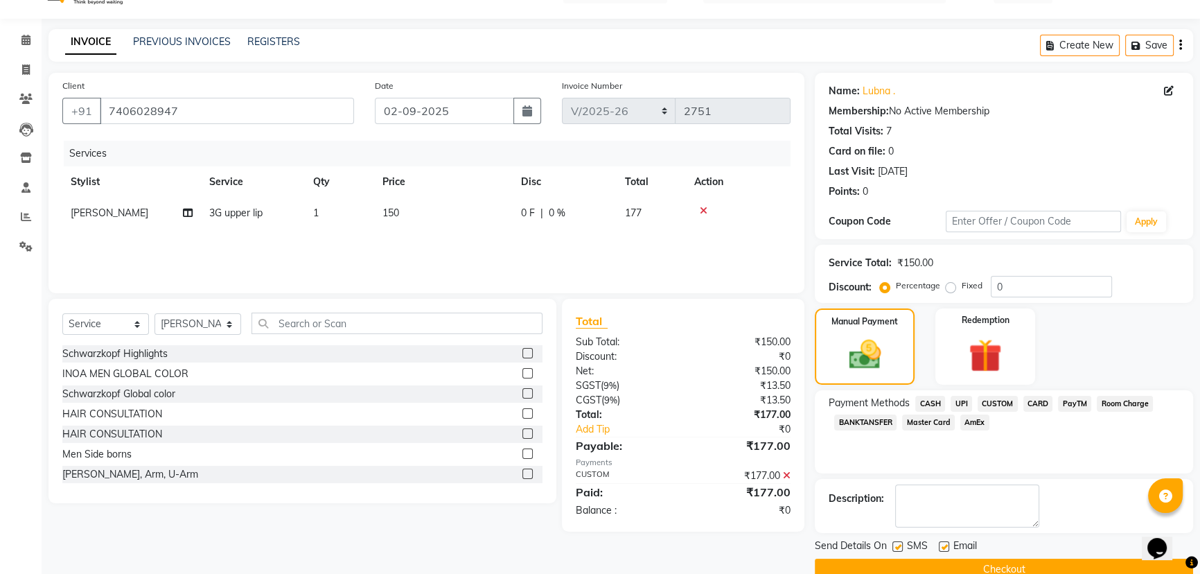
scroll to position [57, 0]
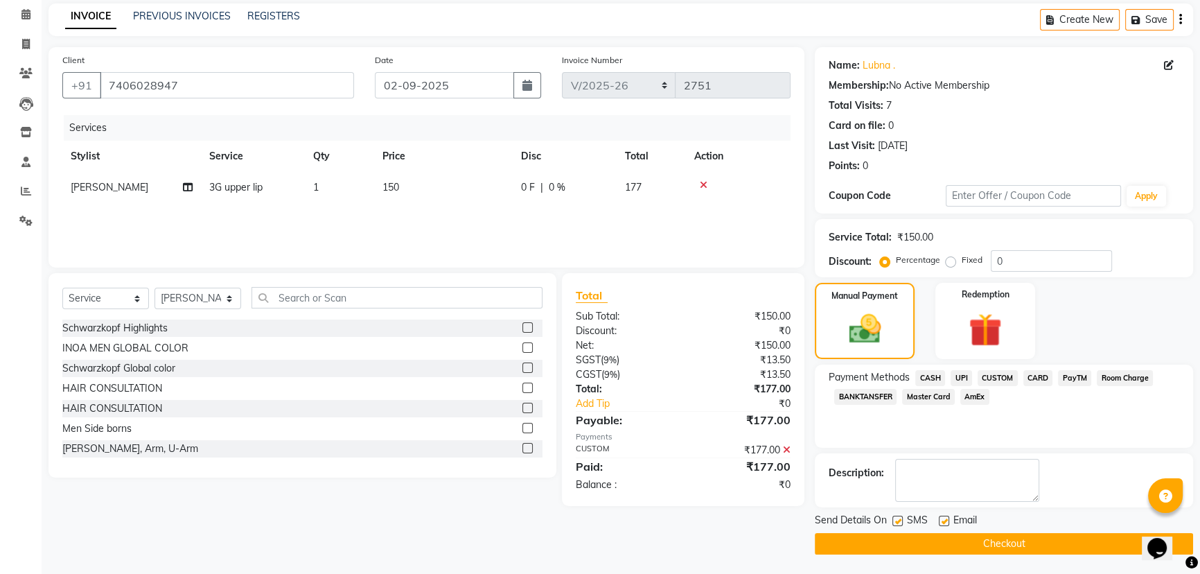
click at [993, 539] on button "Checkout" at bounding box center [1004, 543] width 378 height 21
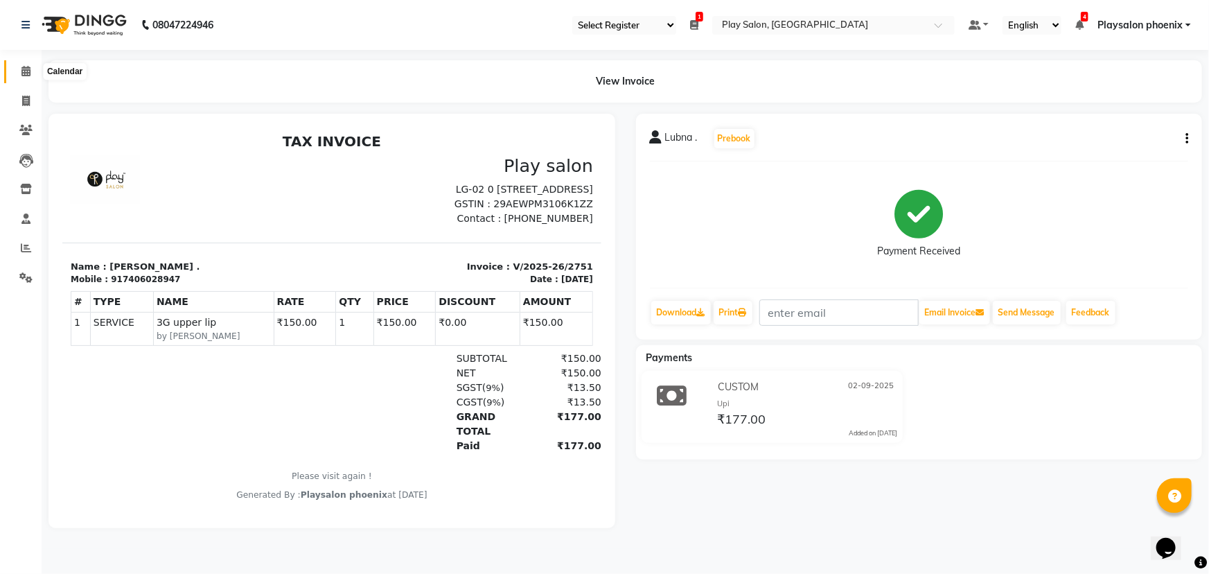
click at [26, 69] on icon at bounding box center [25, 71] width 9 height 10
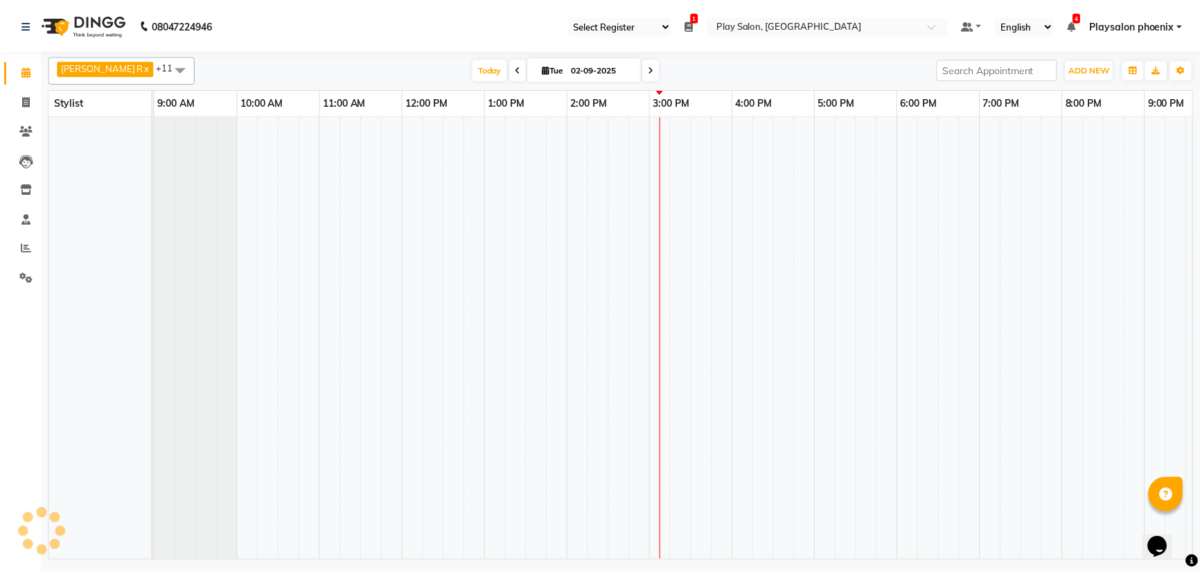
scroll to position [0, 117]
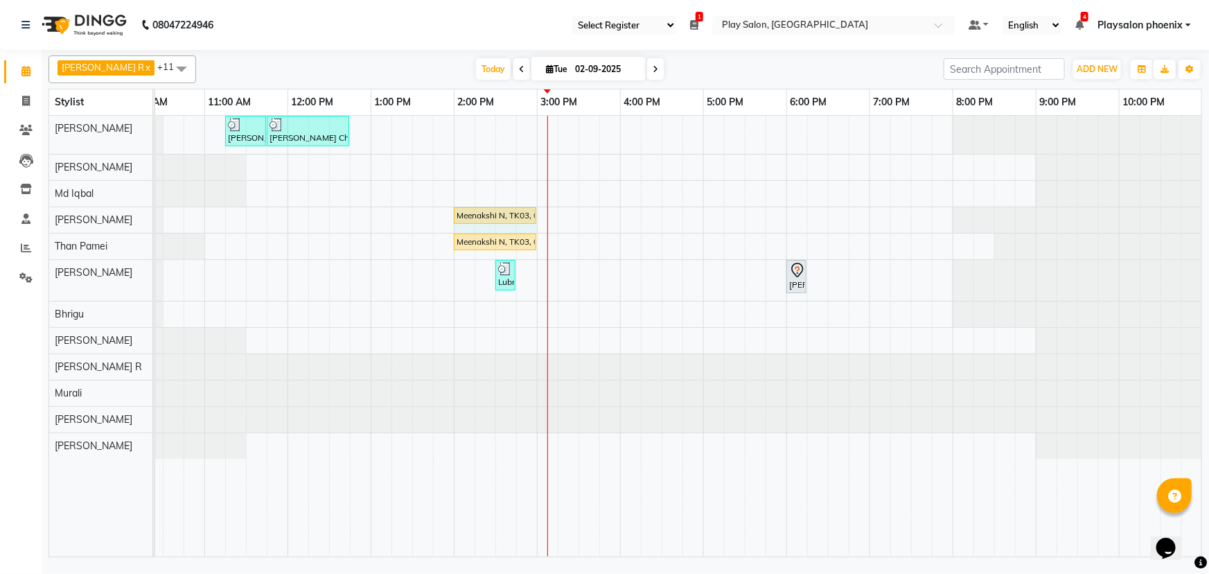
drag, startPoint x: 538, startPoint y: 211, endPoint x: 557, endPoint y: 210, distance: 19.4
click at [557, 210] on div "[PERSON_NAME] Ch, TK01, 11:15 AM-11:45 AM, FUSIO-DOSE PLUS RITUAL- 30 MIN [PERS…" at bounding box center [620, 336] width 1164 height 441
drag, startPoint x: 534, startPoint y: 211, endPoint x: 551, endPoint y: 211, distance: 17.3
click at [38, 211] on div "Meenakshi N, TK03, 02:00 PM-03:00 PM, Advanced Pedicure Meenakshi N, TK03, 02:0…" at bounding box center [38, 219] width 0 height 24
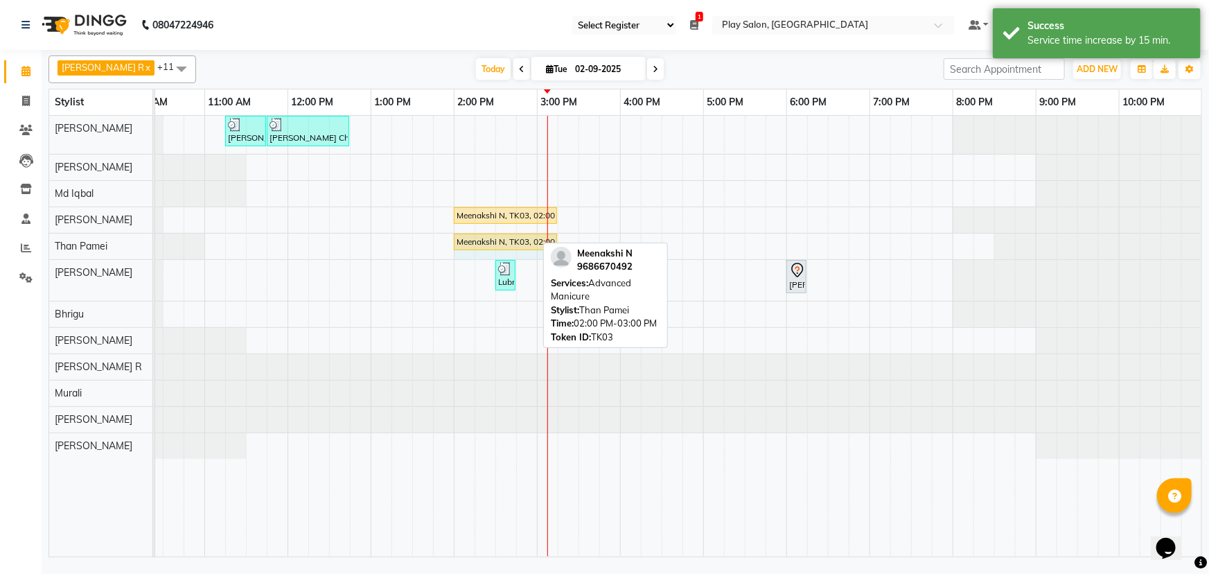
drag, startPoint x: 533, startPoint y: 237, endPoint x: 547, endPoint y: 237, distance: 13.2
click at [547, 237] on div "[PERSON_NAME] Ch, TK01, 11:15 AM-11:45 AM, FUSIO-DOSE PLUS RITUAL- 30 MIN [PERS…" at bounding box center [620, 336] width 1164 height 441
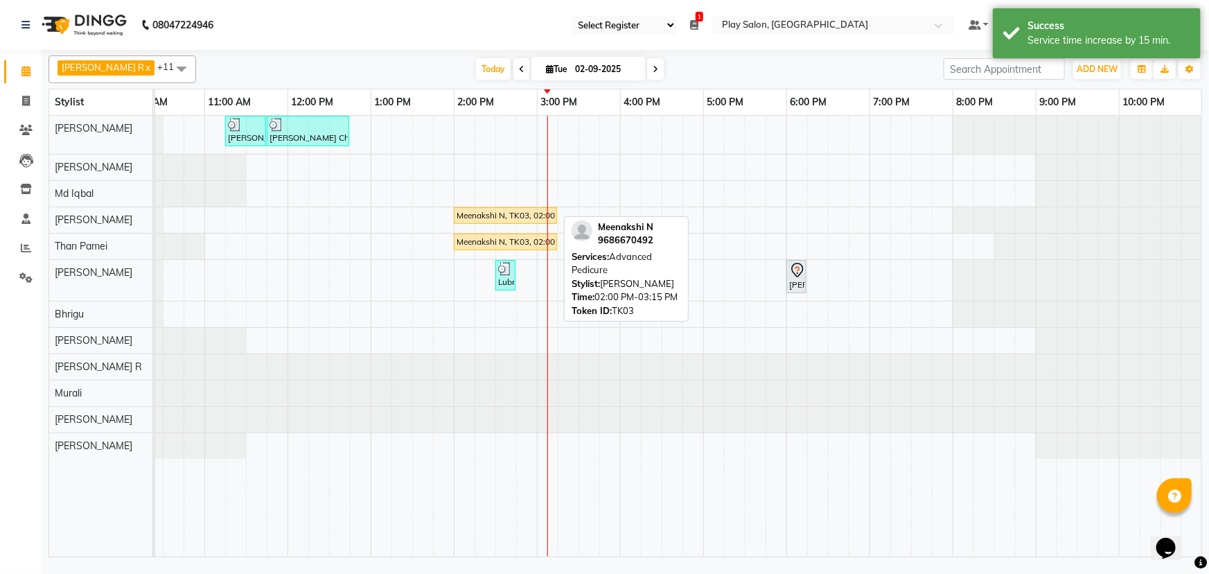
click at [519, 212] on div "Meenakshi N, TK03, 02:00 PM-03:15 PM, Advanced Pedicure" at bounding box center [505, 215] width 100 height 12
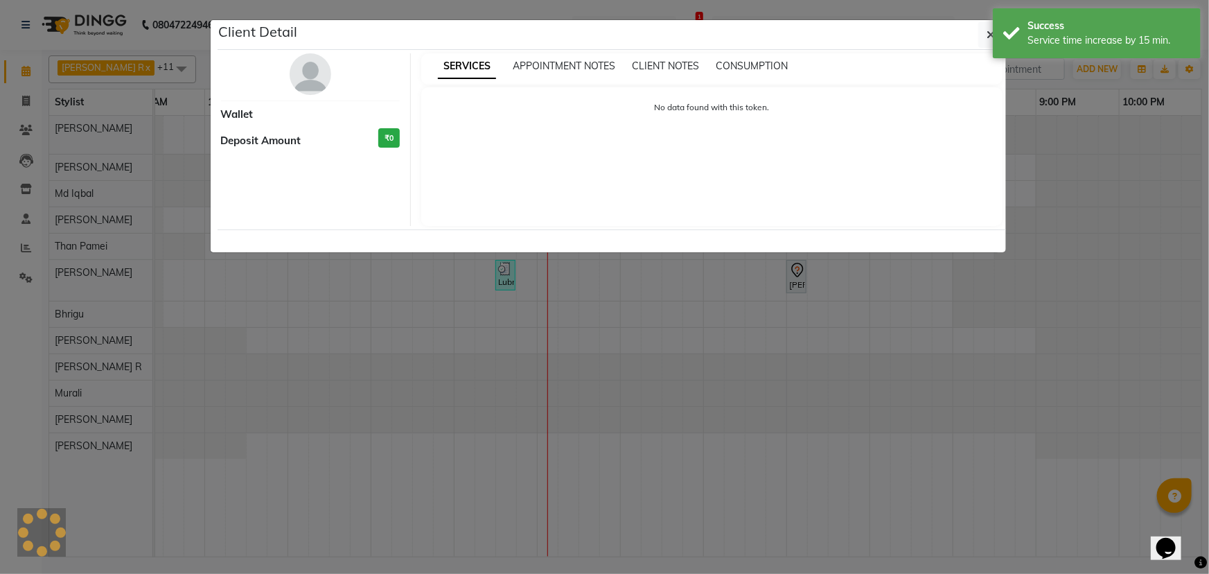
select select "1"
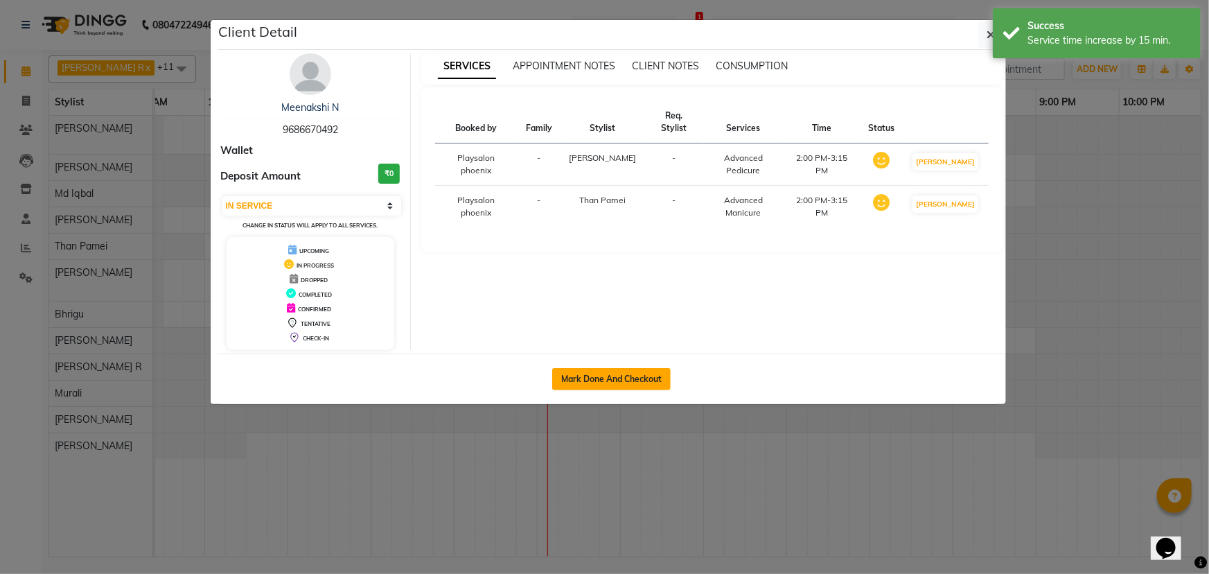
click at [602, 374] on button "Mark Done And Checkout" at bounding box center [611, 379] width 118 height 22
select select "8350"
select select "service"
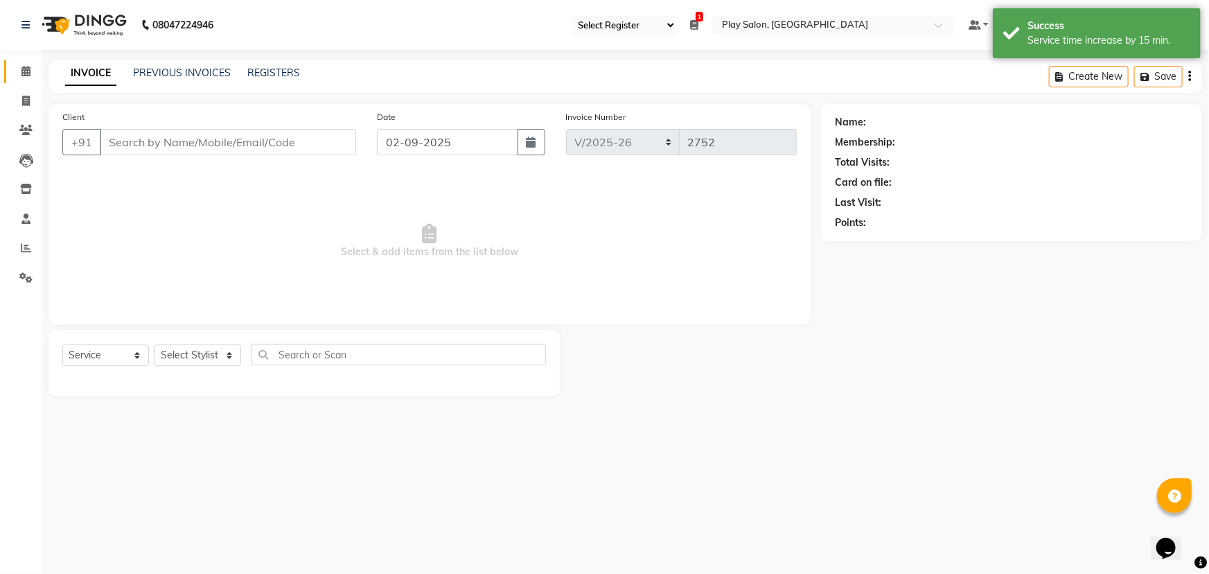
type input "9686670492"
select select "81423"
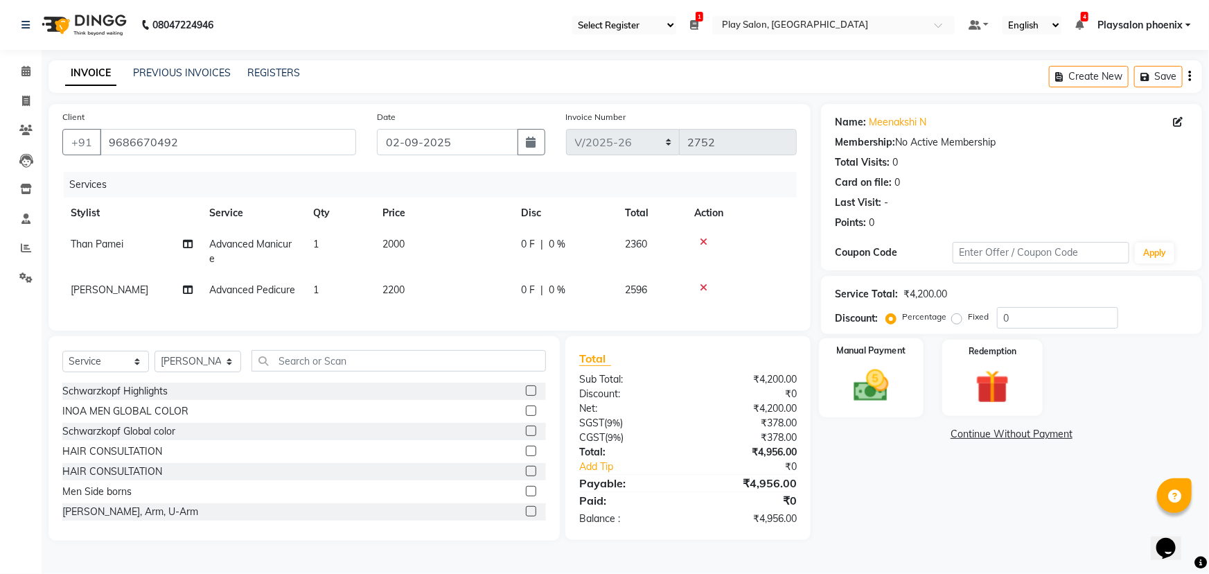
click at [873, 377] on img at bounding box center [871, 385] width 57 height 40
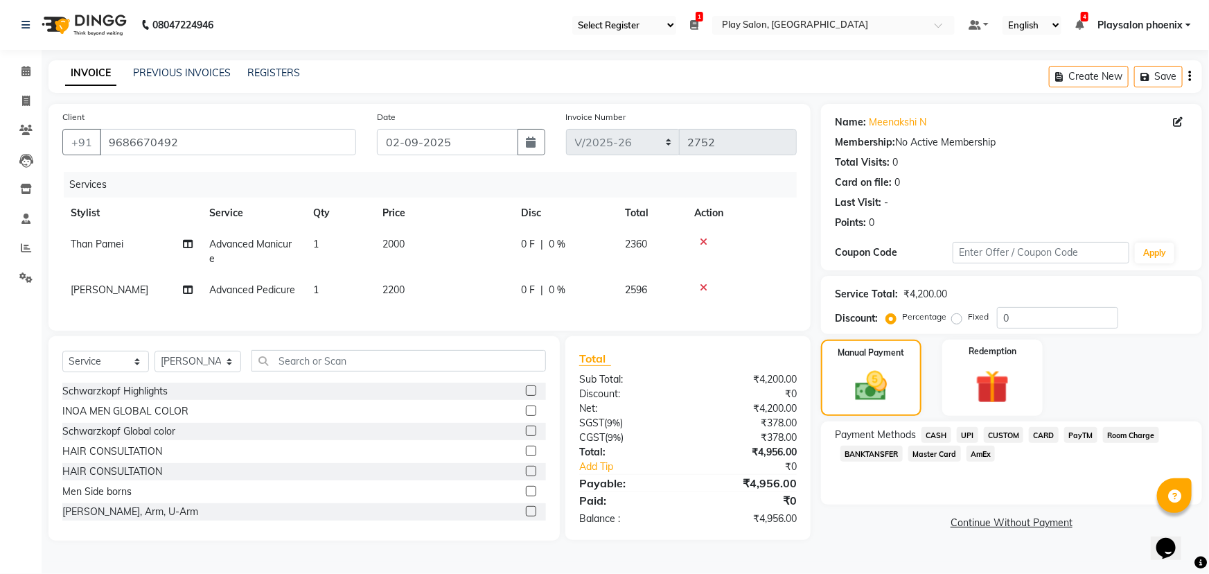
click at [1047, 432] on span "CARD" at bounding box center [1044, 435] width 30 height 16
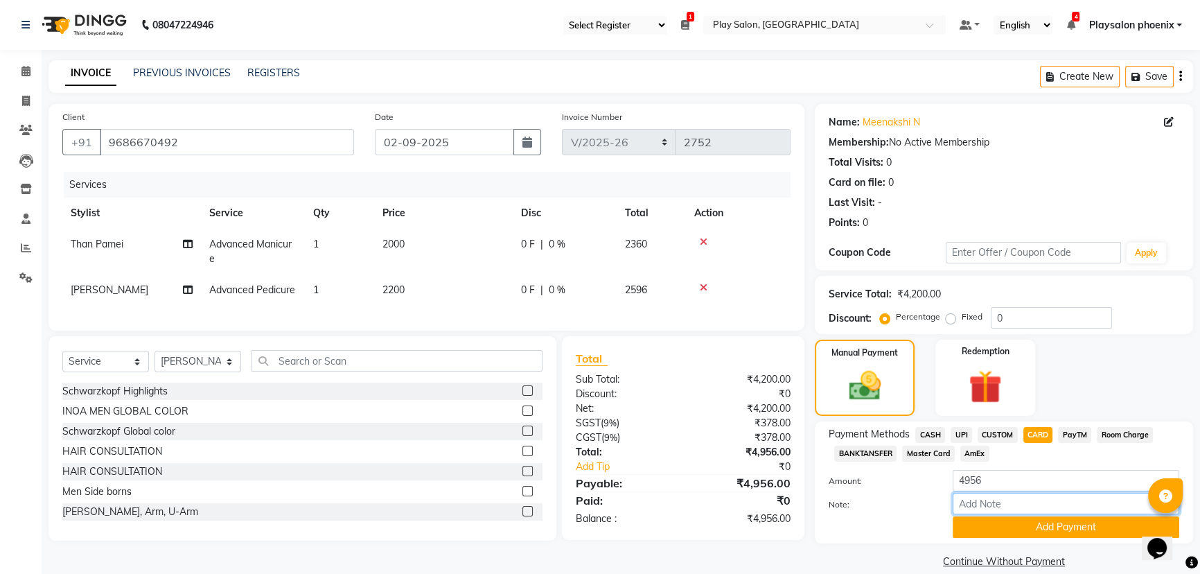
click at [977, 501] on input "Note:" at bounding box center [1066, 503] width 227 height 21
type input "Visa 4176"
click at [1042, 526] on button "Add Payment" at bounding box center [1066, 526] width 227 height 21
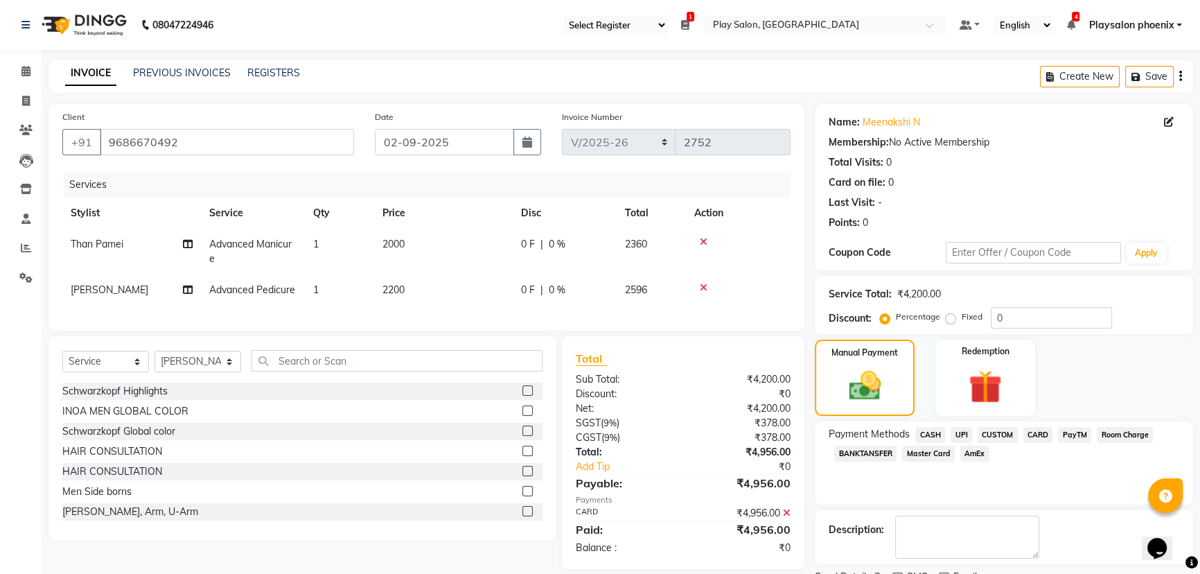
scroll to position [57, 0]
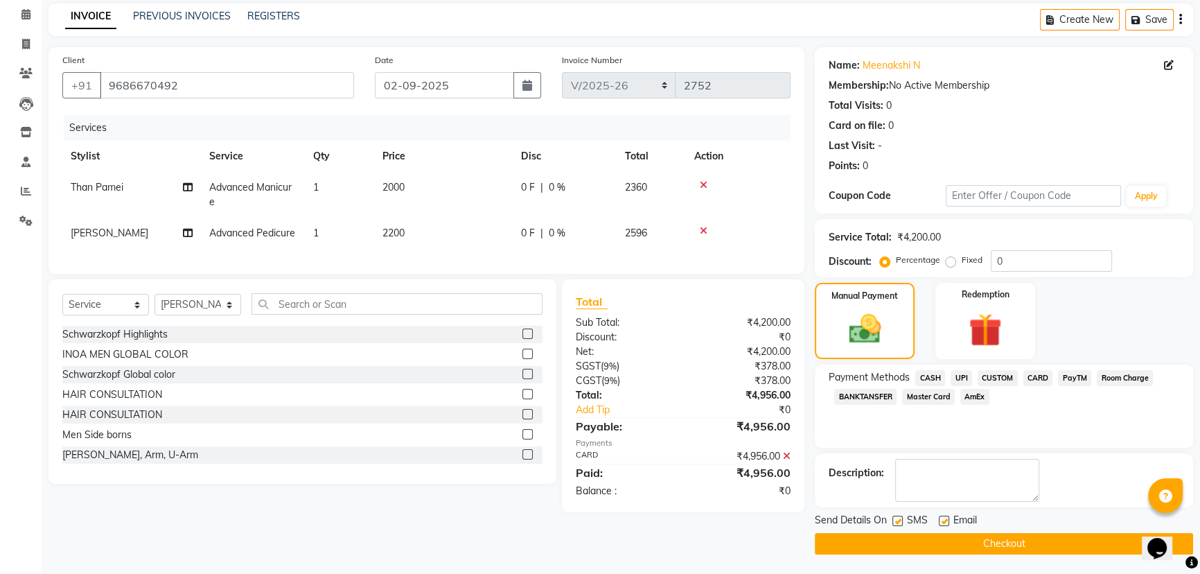
click at [986, 540] on button "Checkout" at bounding box center [1004, 543] width 378 height 21
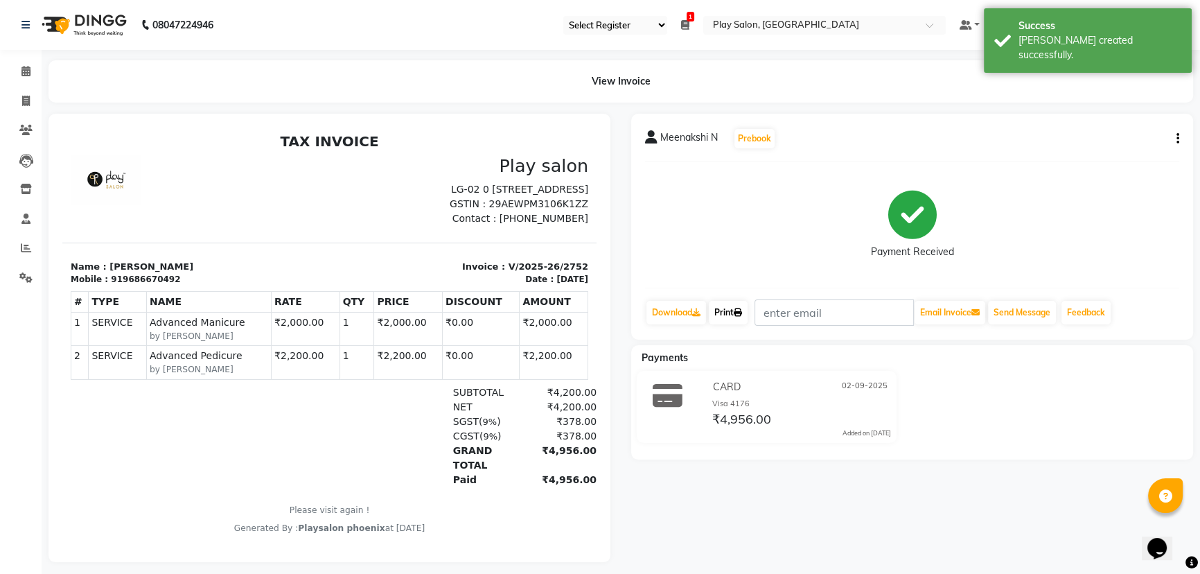
click at [728, 309] on link "Print" at bounding box center [728, 313] width 39 height 24
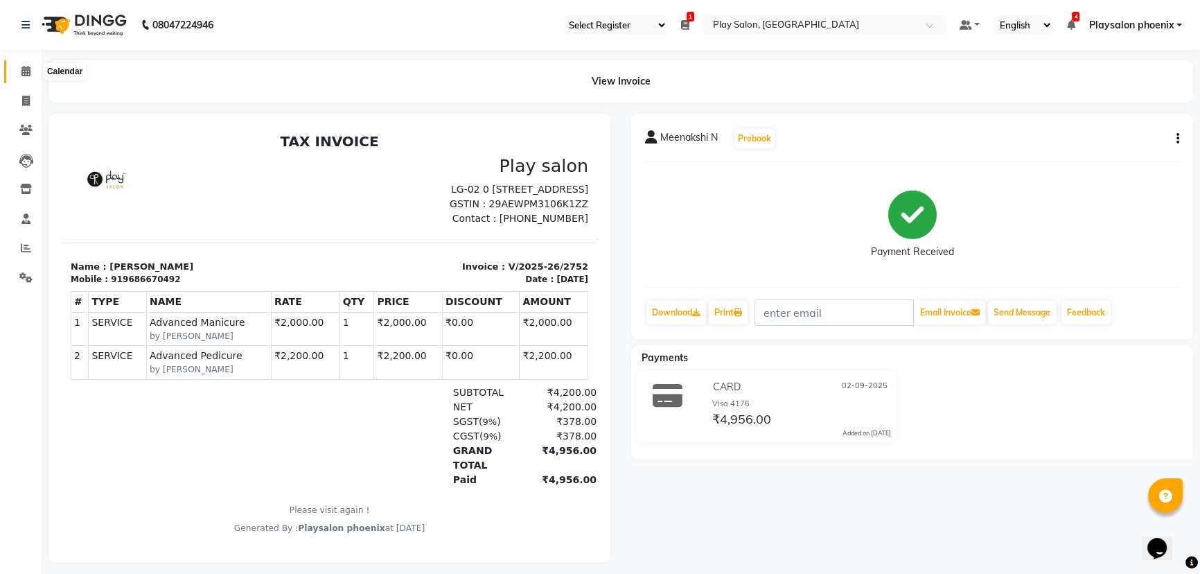
click at [24, 72] on icon at bounding box center [25, 71] width 9 height 10
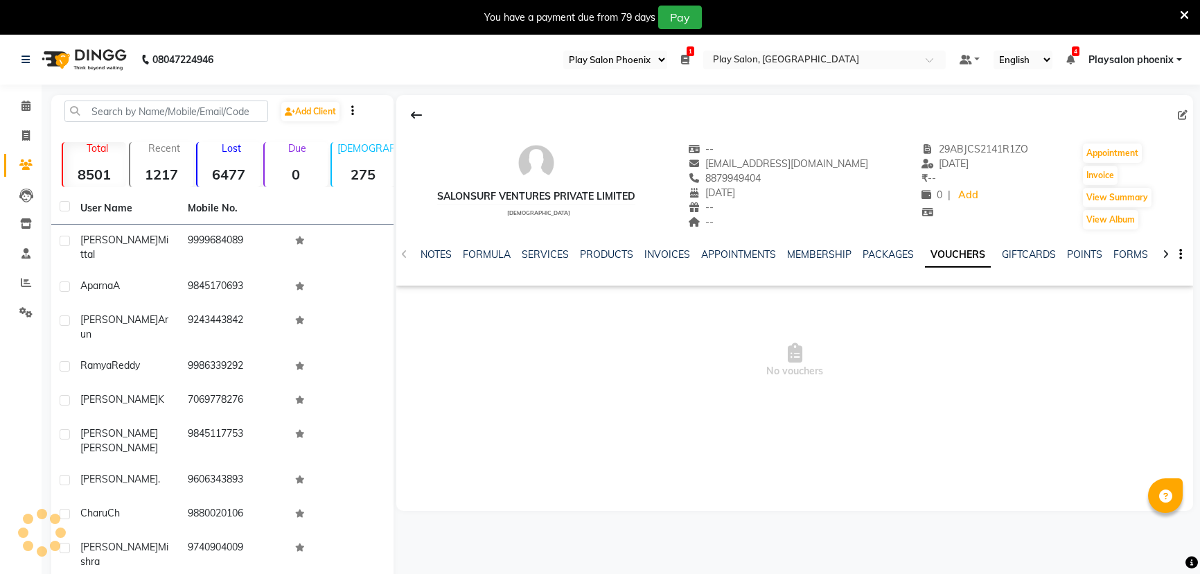
select select "90"
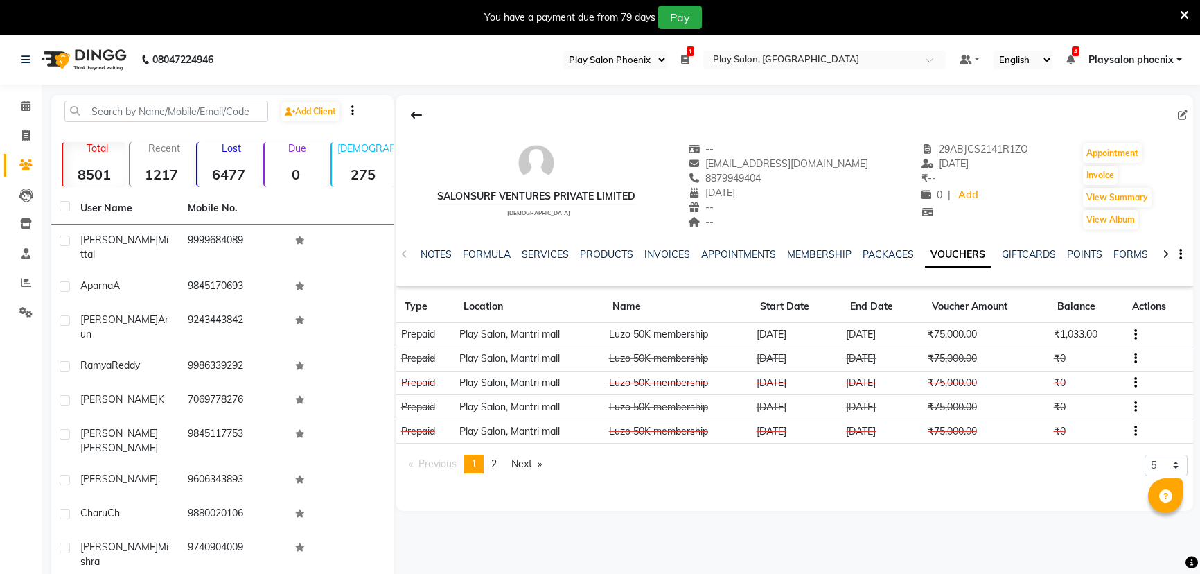
select select "90"
